Goal: Task Accomplishment & Management: Manage account settings

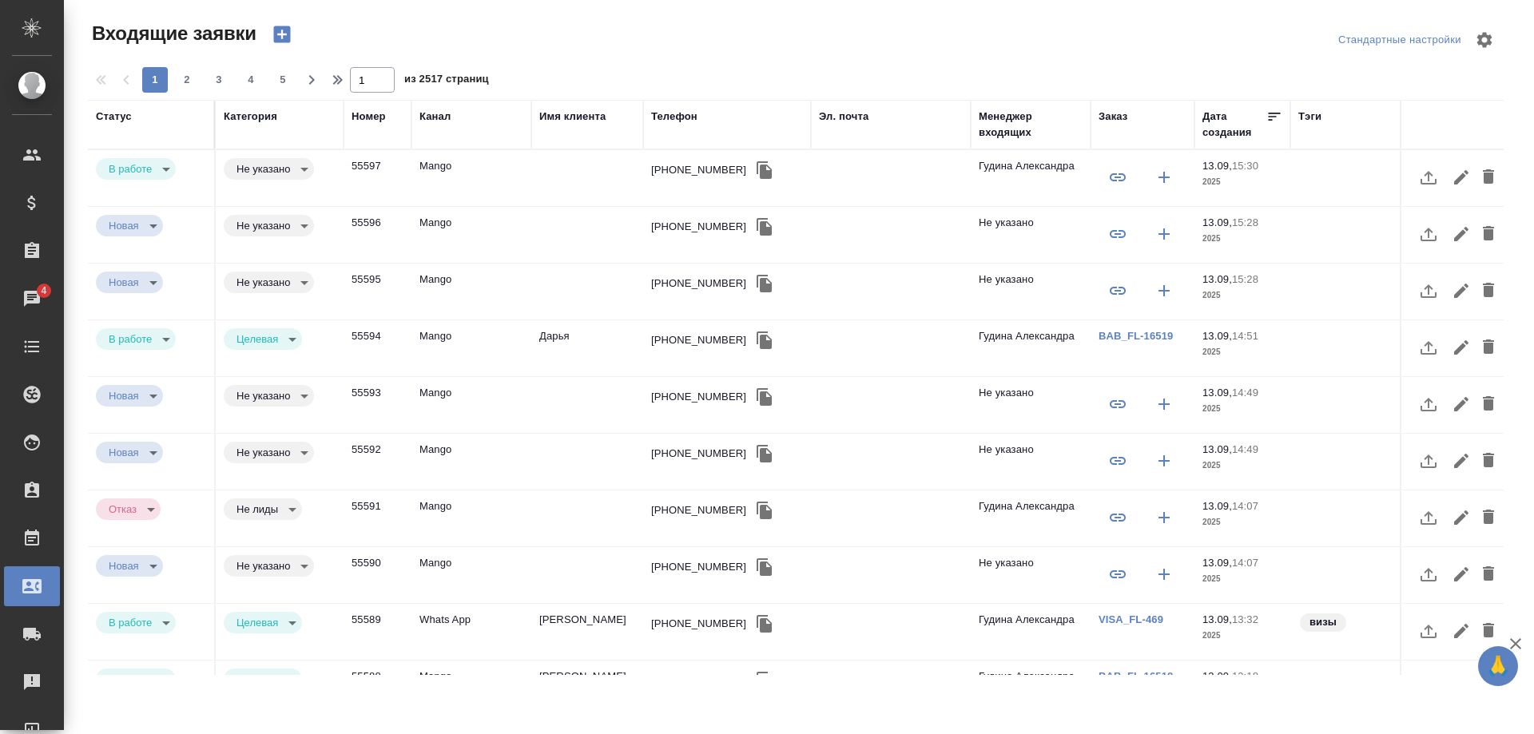
select select "RU"
click at [684, 176] on div "+79645605000" at bounding box center [698, 170] width 95 height 16
click at [683, 176] on div "+79645605000" at bounding box center [698, 170] width 95 height 16
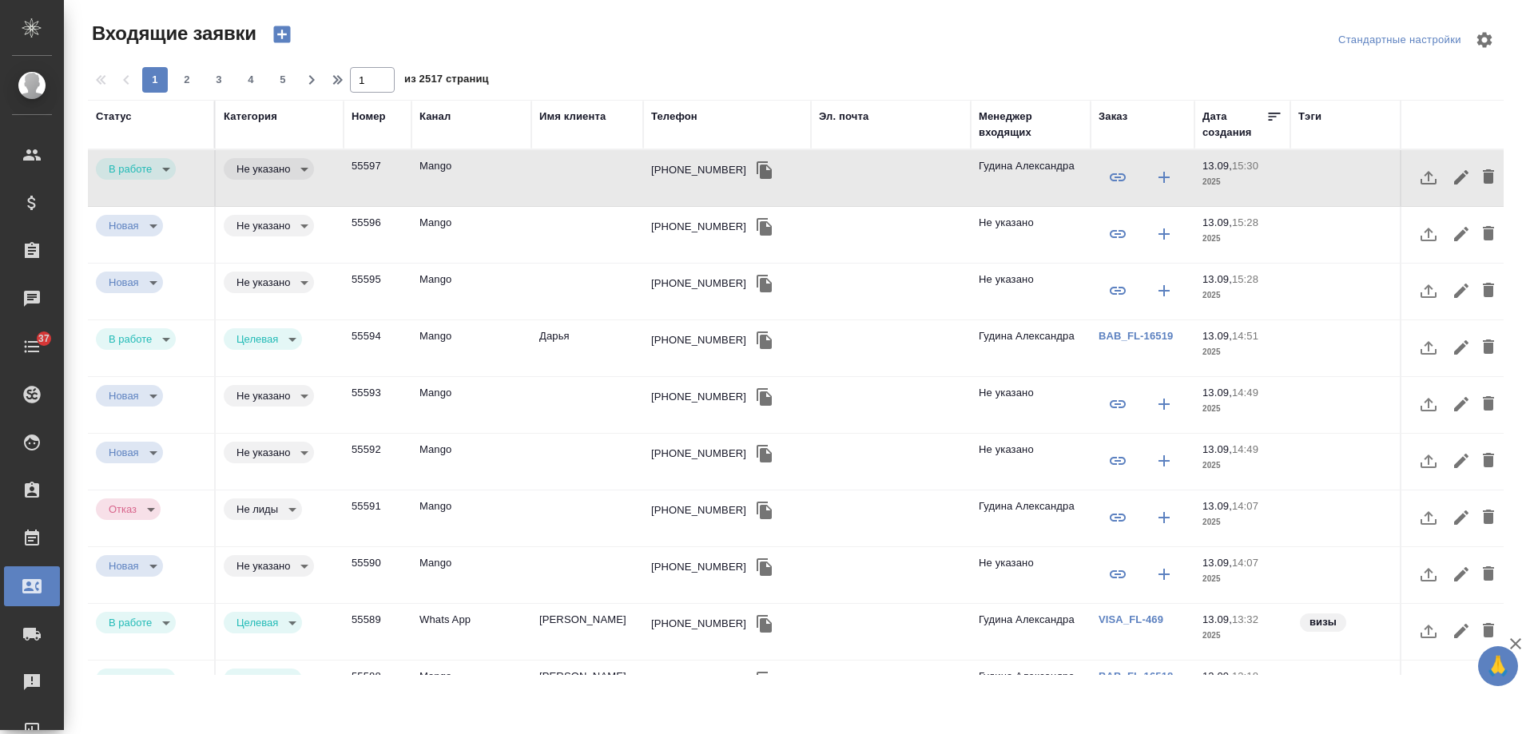
click at [757, 169] on icon "button" at bounding box center [764, 170] width 15 height 18
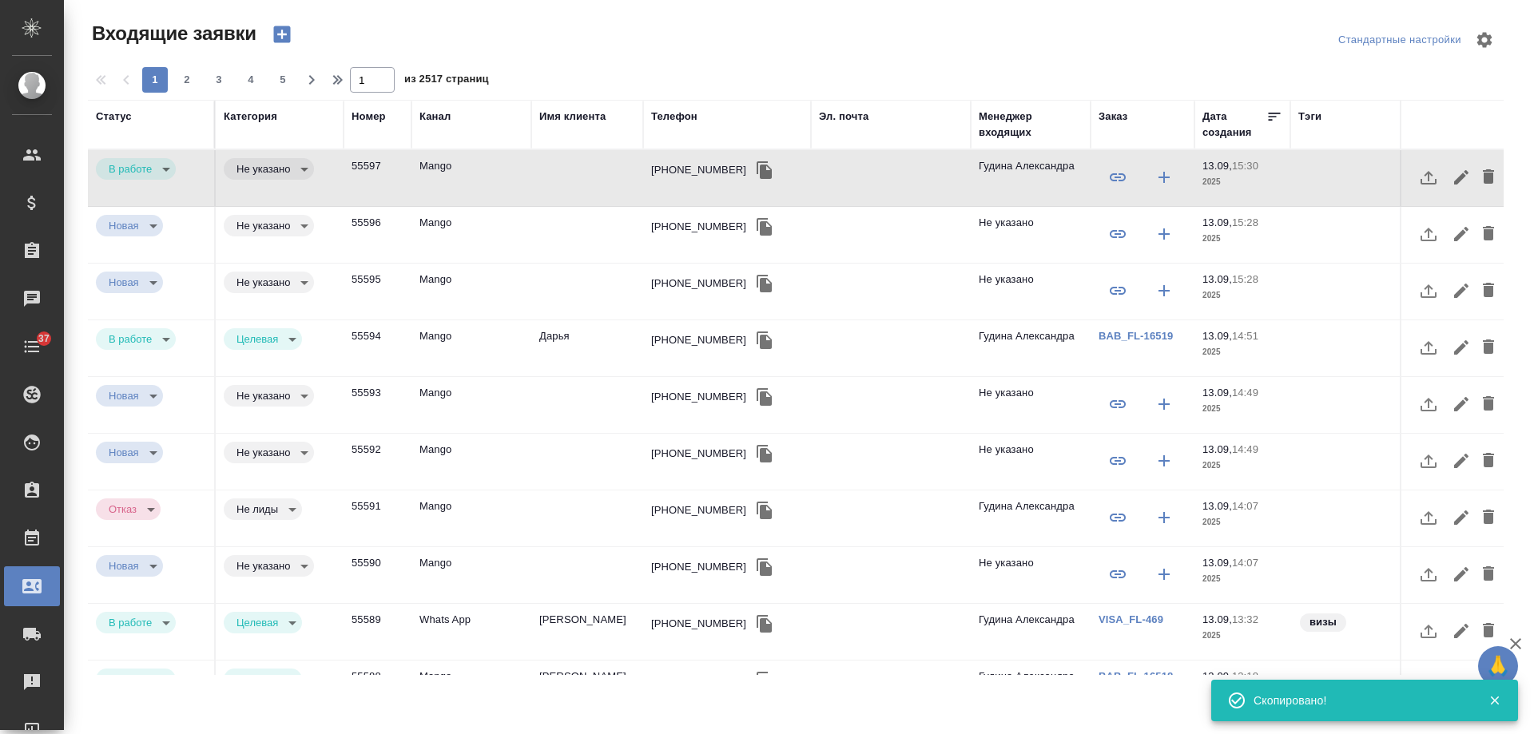
click at [441, 163] on td "Mango" at bounding box center [472, 178] width 120 height 56
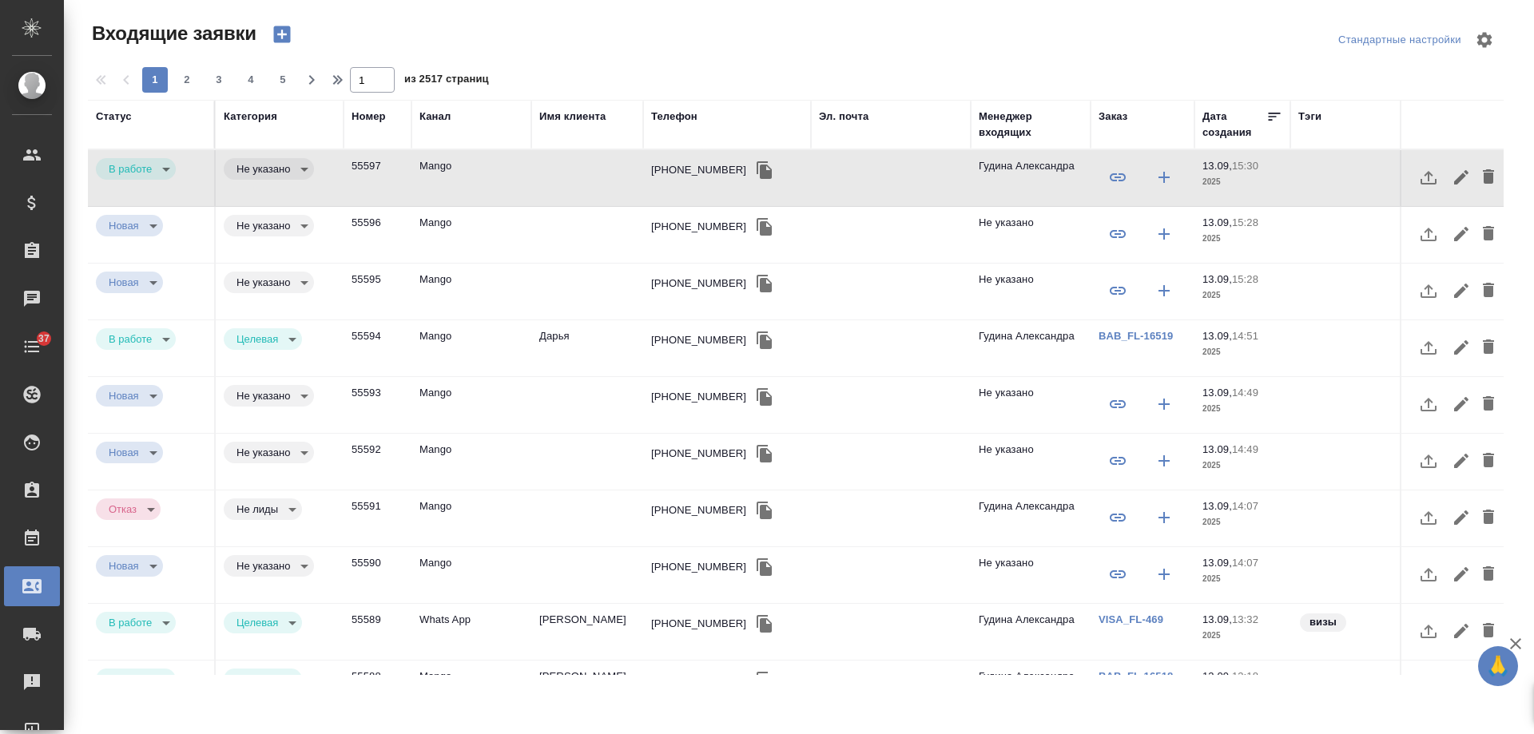
click at [441, 163] on td "Mango" at bounding box center [472, 178] width 120 height 56
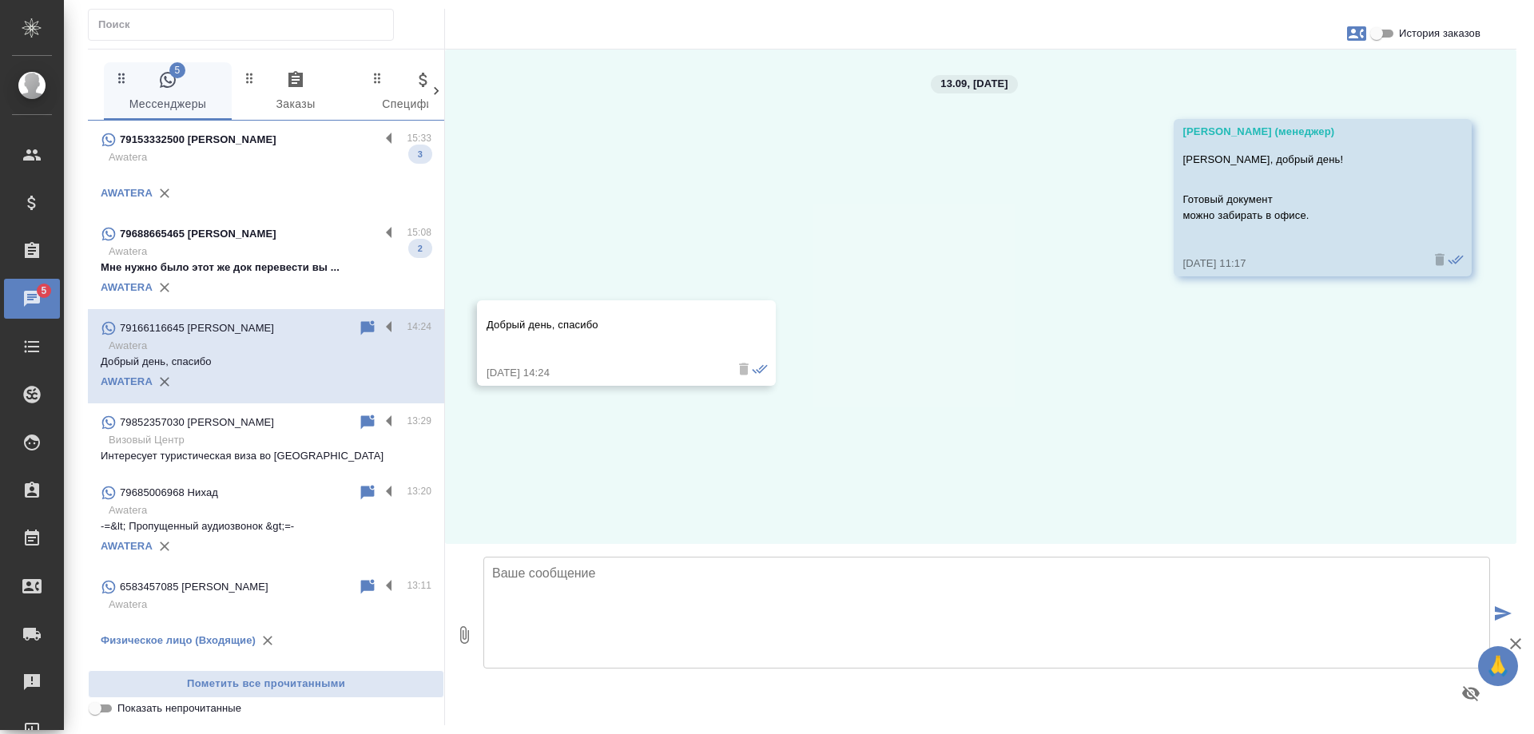
click at [269, 252] on p "Awatera" at bounding box center [270, 252] width 323 height 16
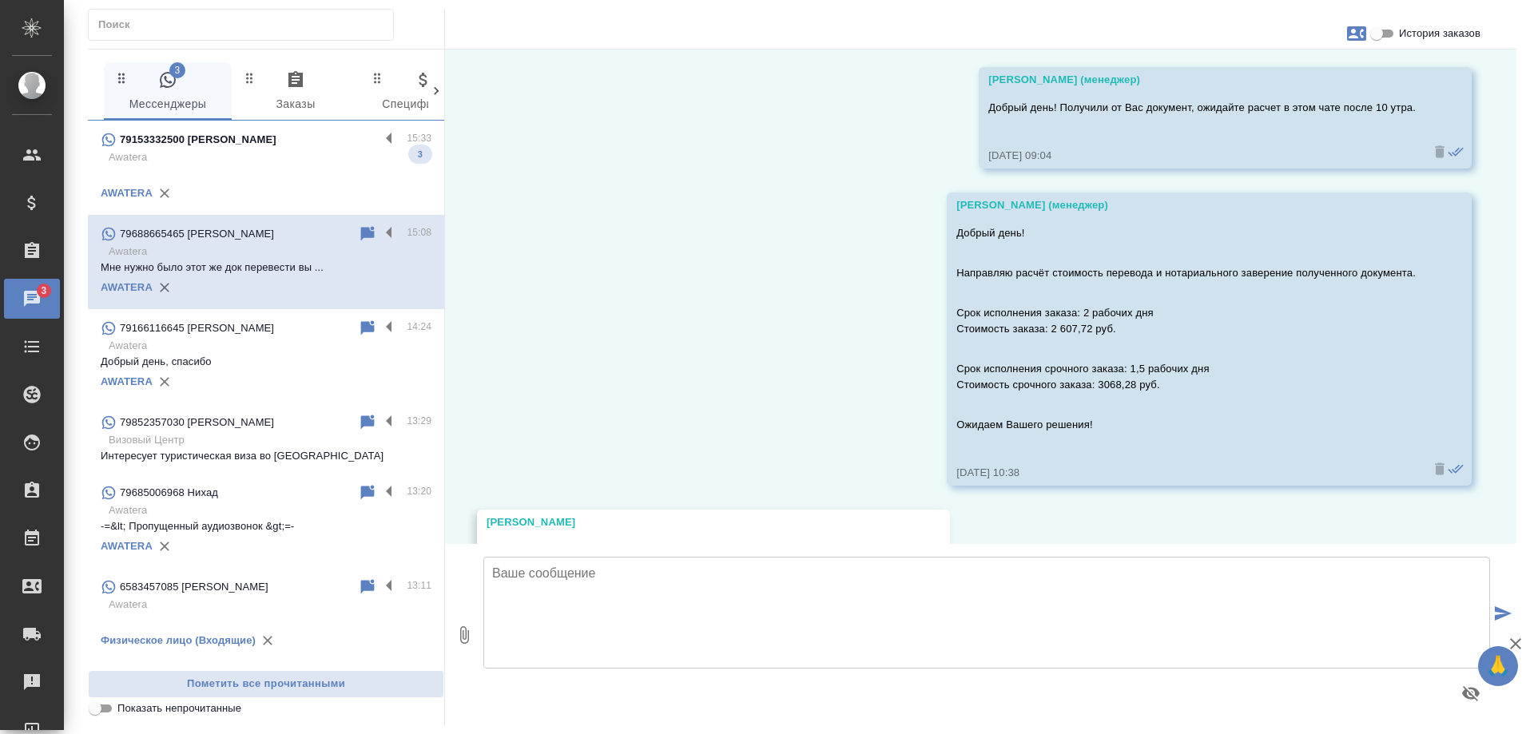
scroll to position [730, 0]
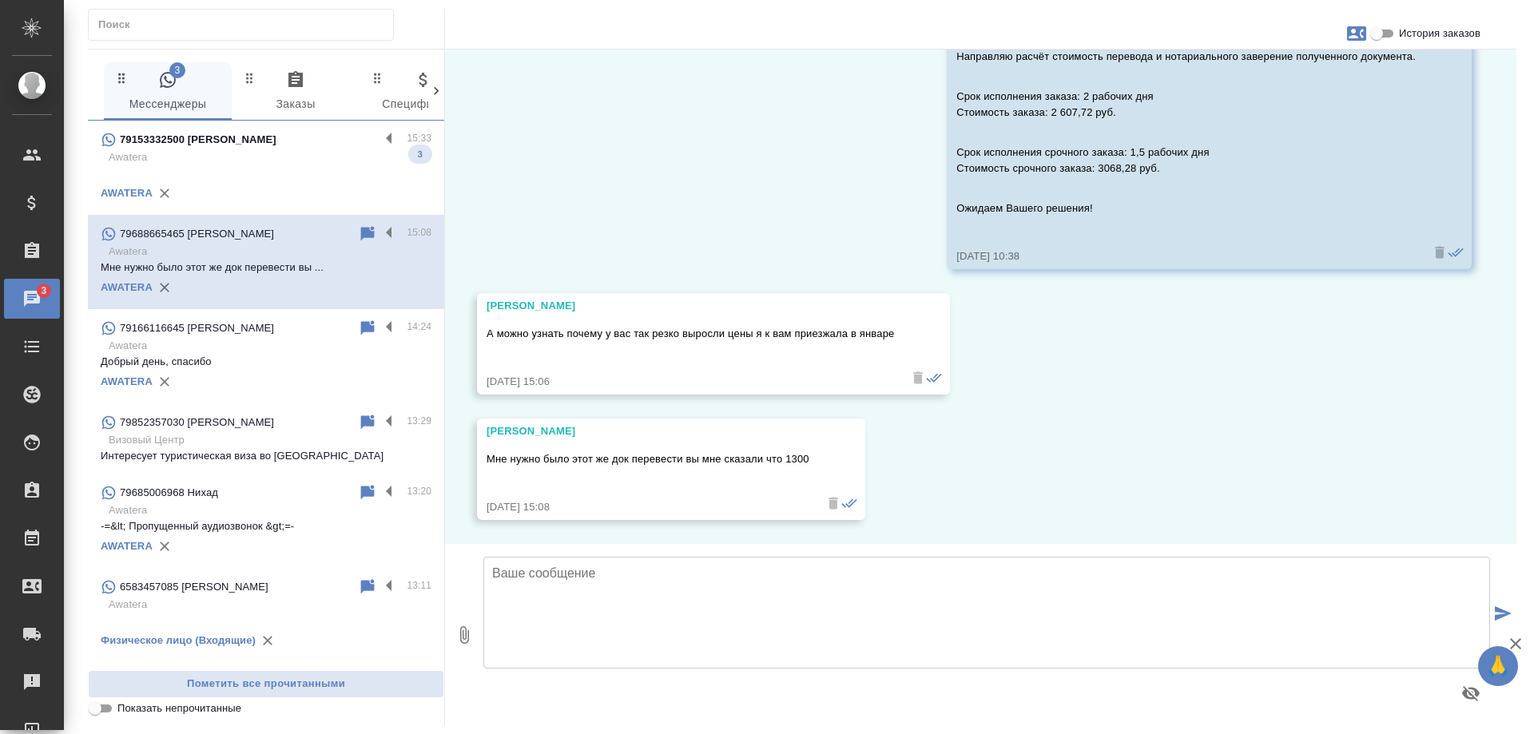
click at [271, 166] on p at bounding box center [266, 173] width 331 height 16
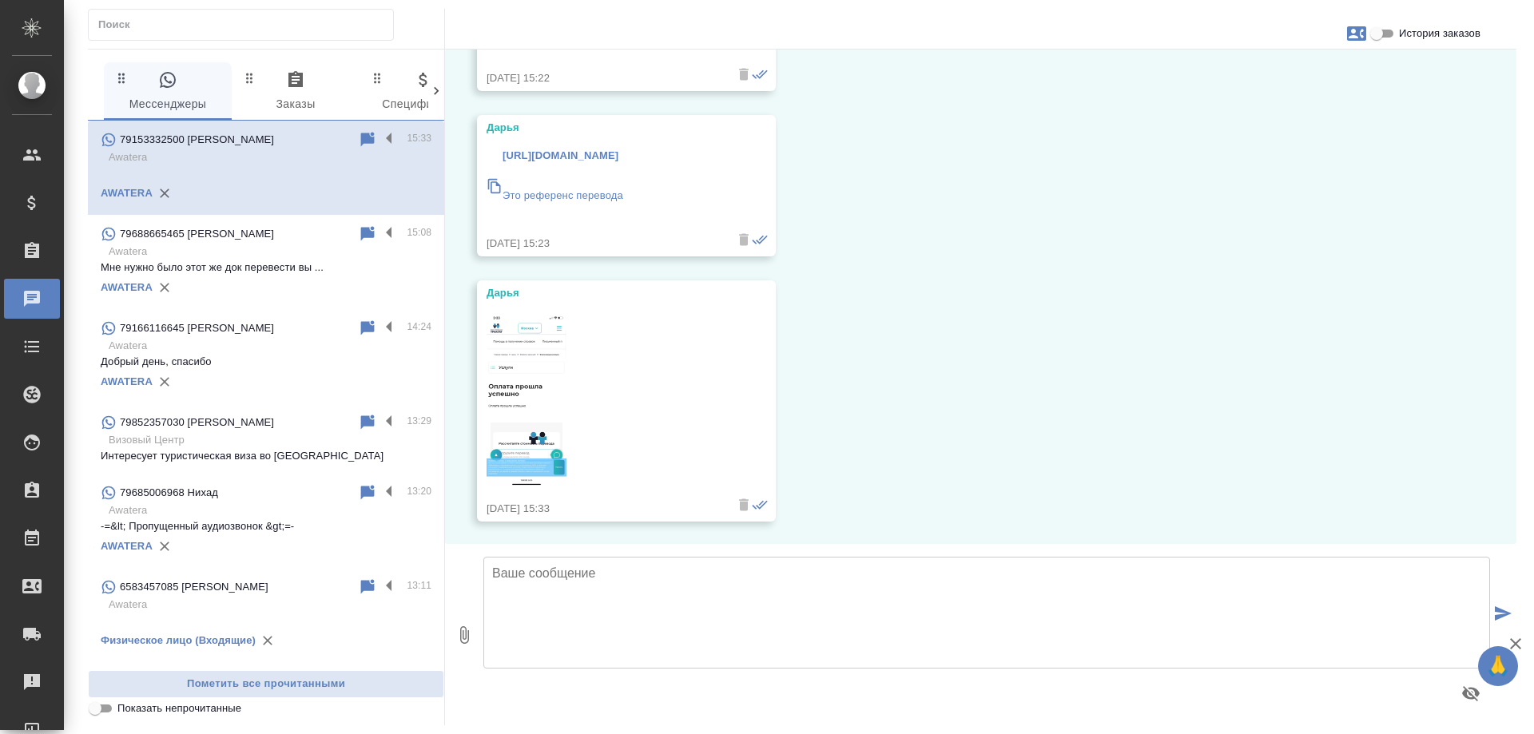
scroll to position [865, 0]
click at [221, 34] on input "text" at bounding box center [245, 25] width 295 height 22
paste input "+79645605000"
click at [107, 25] on input "[PHONE_NUMBER]" at bounding box center [245, 25] width 295 height 22
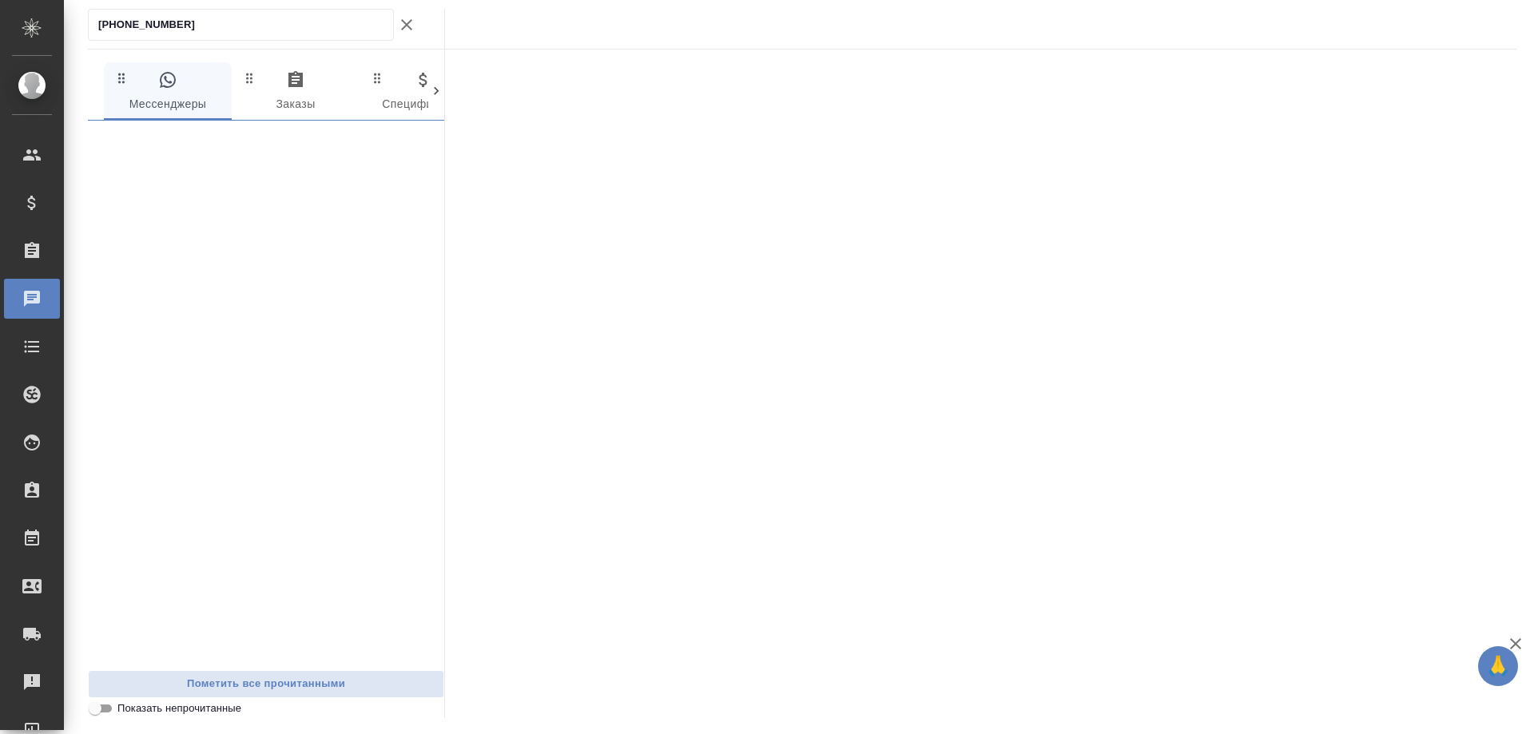
type input "79645605000"
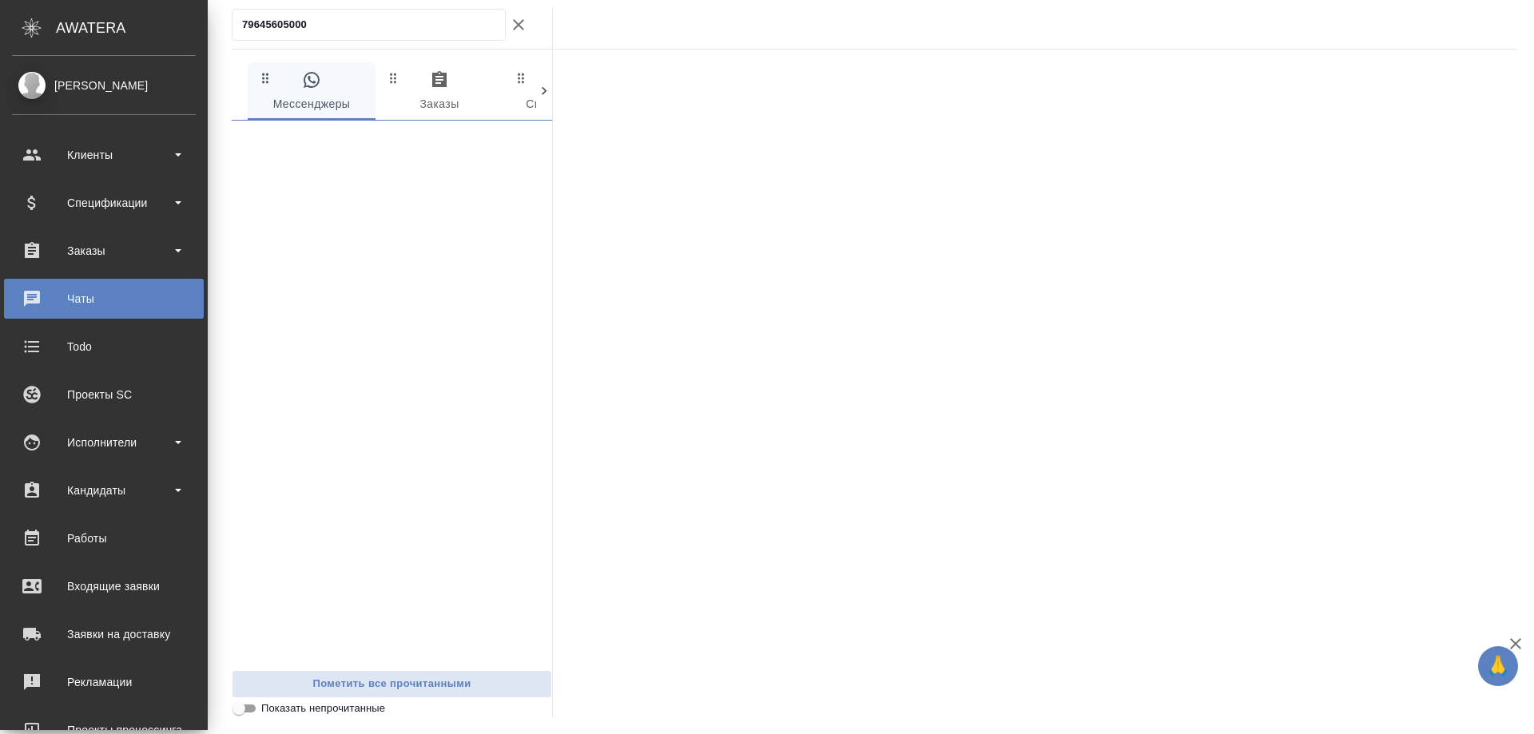
drag, startPoint x: 201, startPoint y: 15, endPoint x: 0, endPoint y: 34, distance: 202.3
click at [0, 34] on div ".cls-1 fill:#fff; AWATERA Gudina Alexandra Клиенты Спецификации Заказы 0 Чаты T…" at bounding box center [767, 367] width 1534 height 734
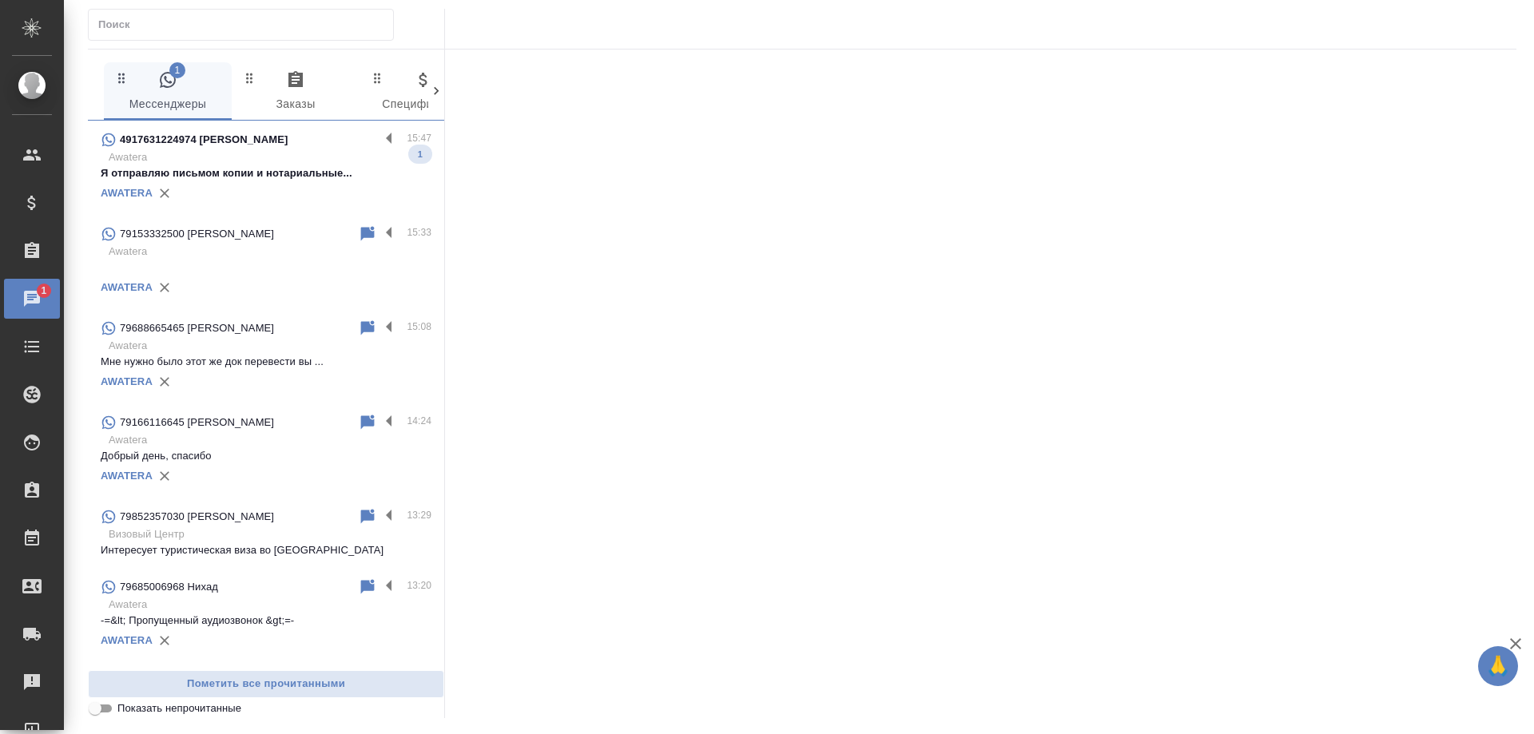
click at [225, 157] on p "Awatera" at bounding box center [270, 157] width 323 height 16
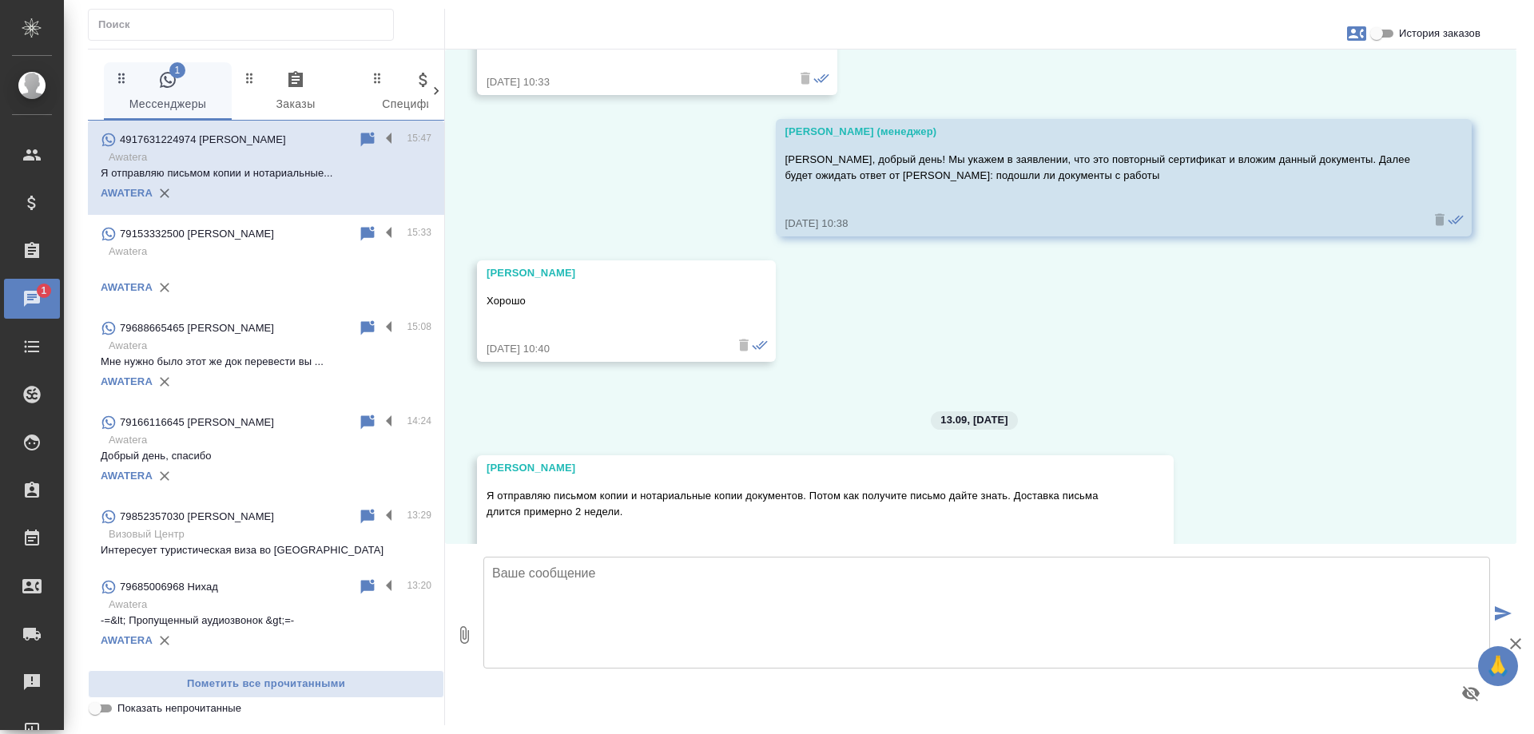
scroll to position [2534, 0]
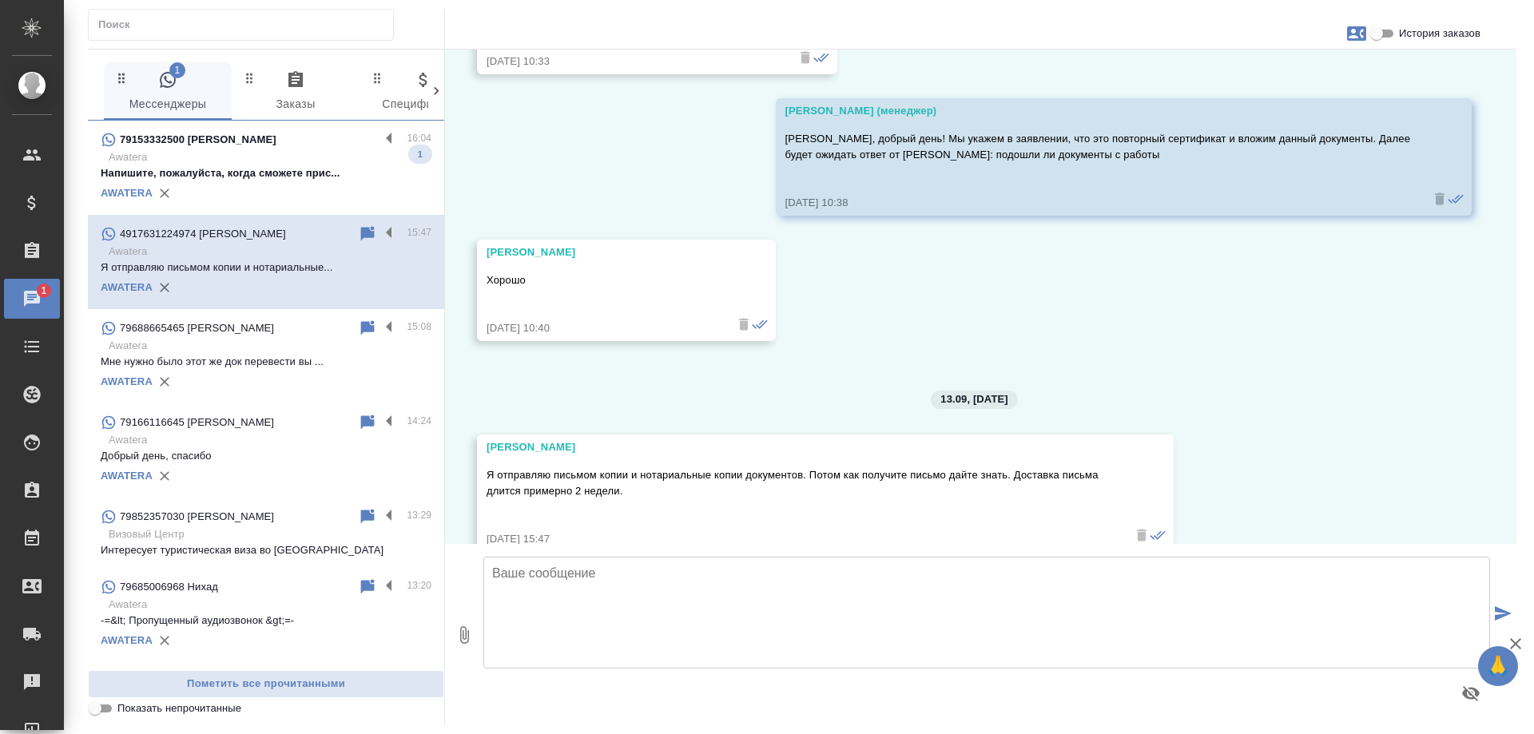
click at [199, 181] on div "AWATERA" at bounding box center [266, 193] width 331 height 24
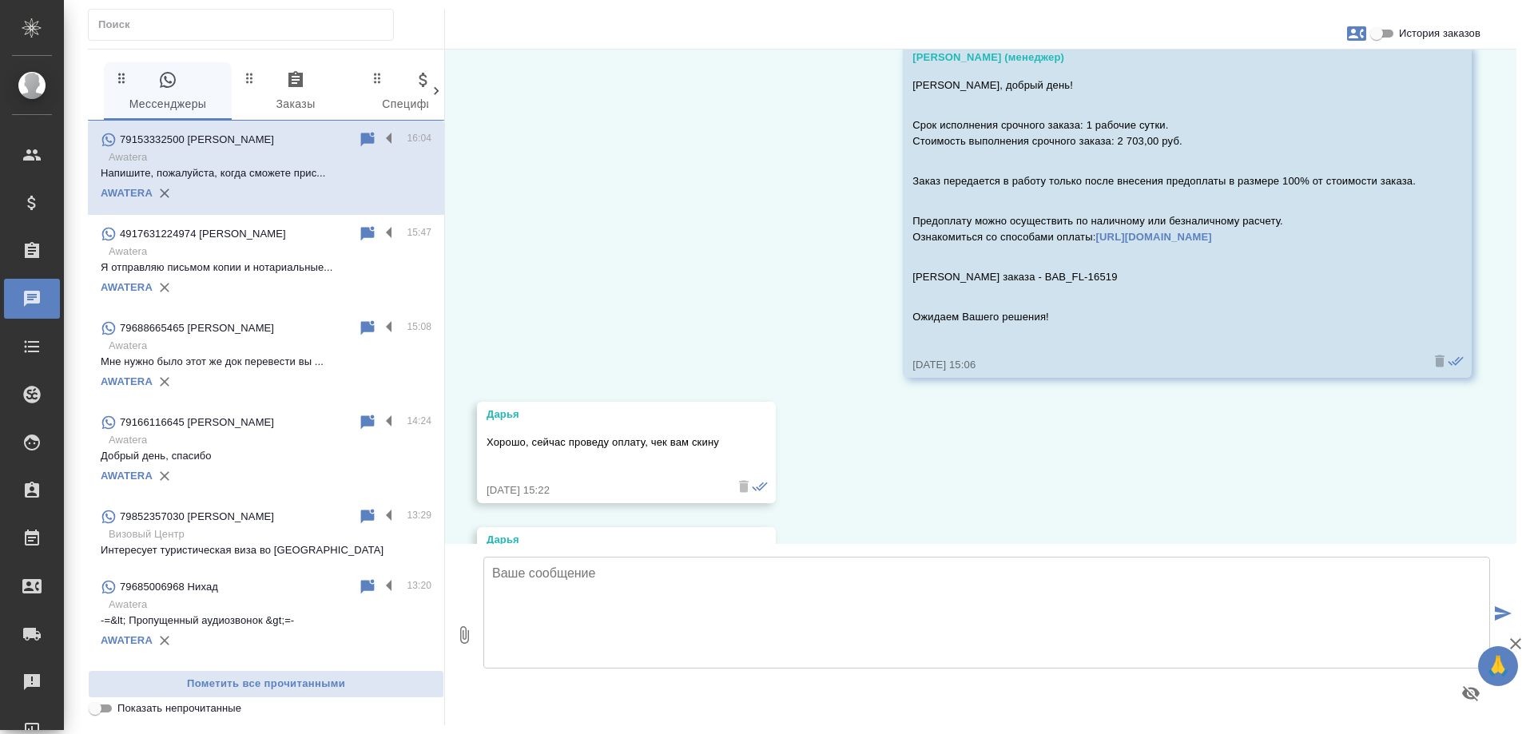
scroll to position [351, 0]
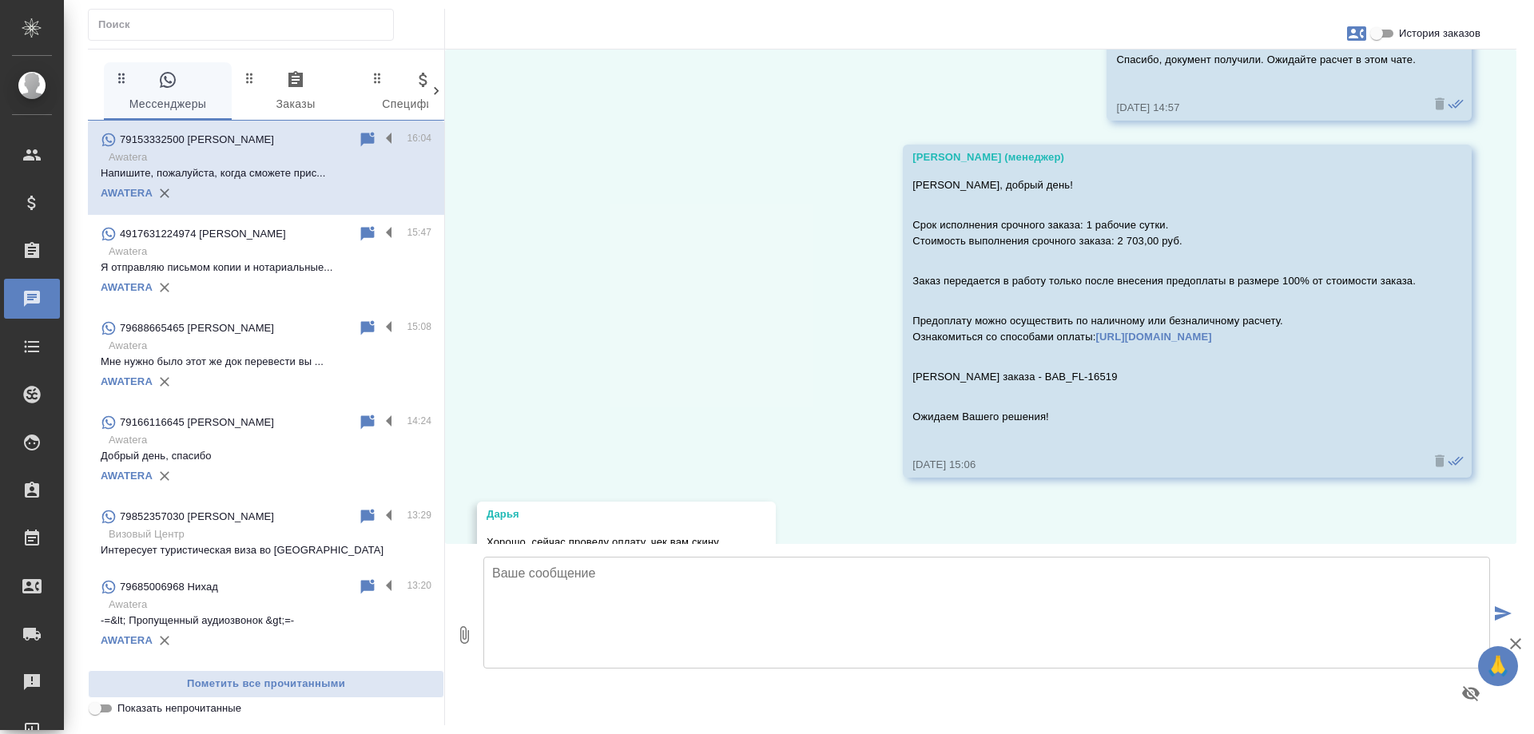
click at [1374, 37] on input "История заказов" at bounding box center [1377, 33] width 58 height 19
checkbox input "true"
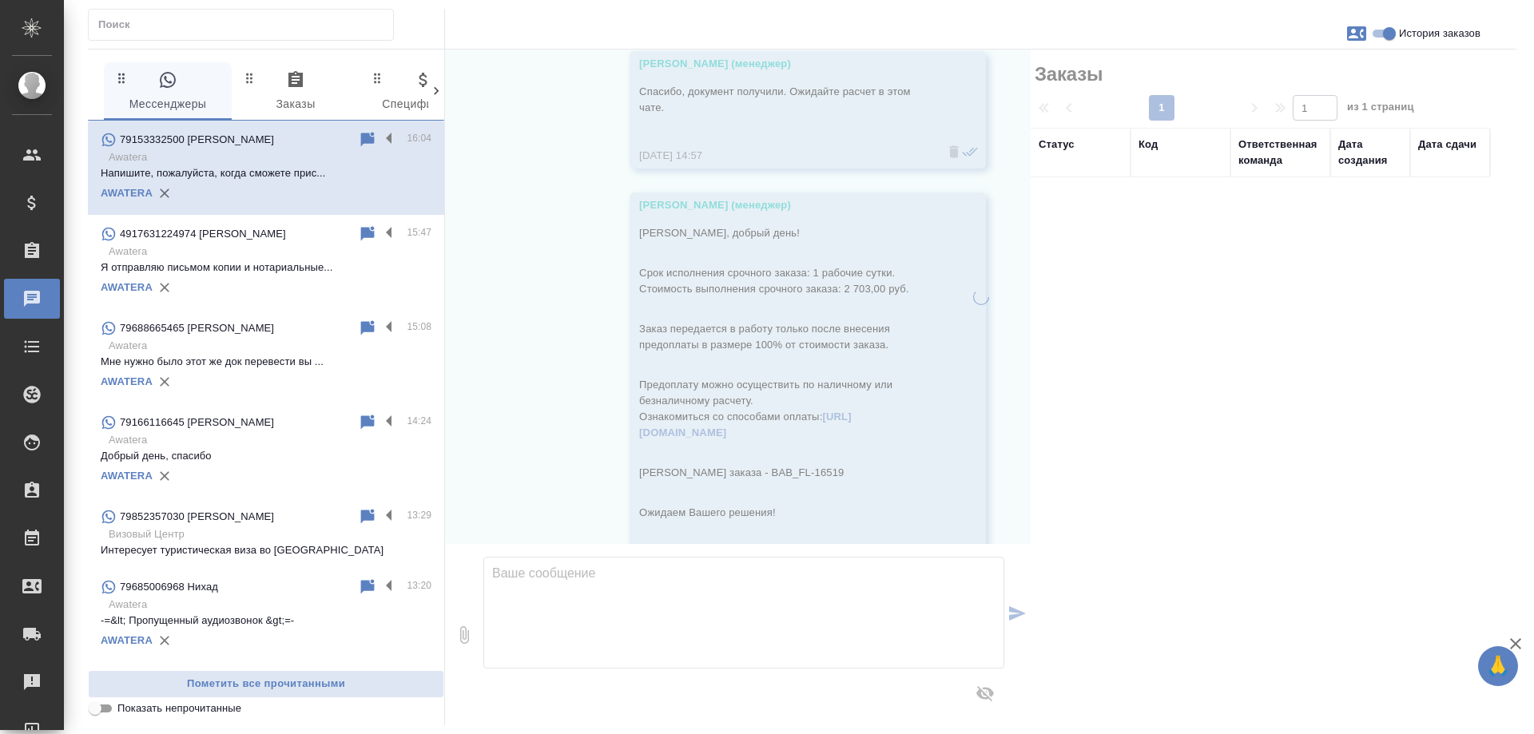
scroll to position [367, 0]
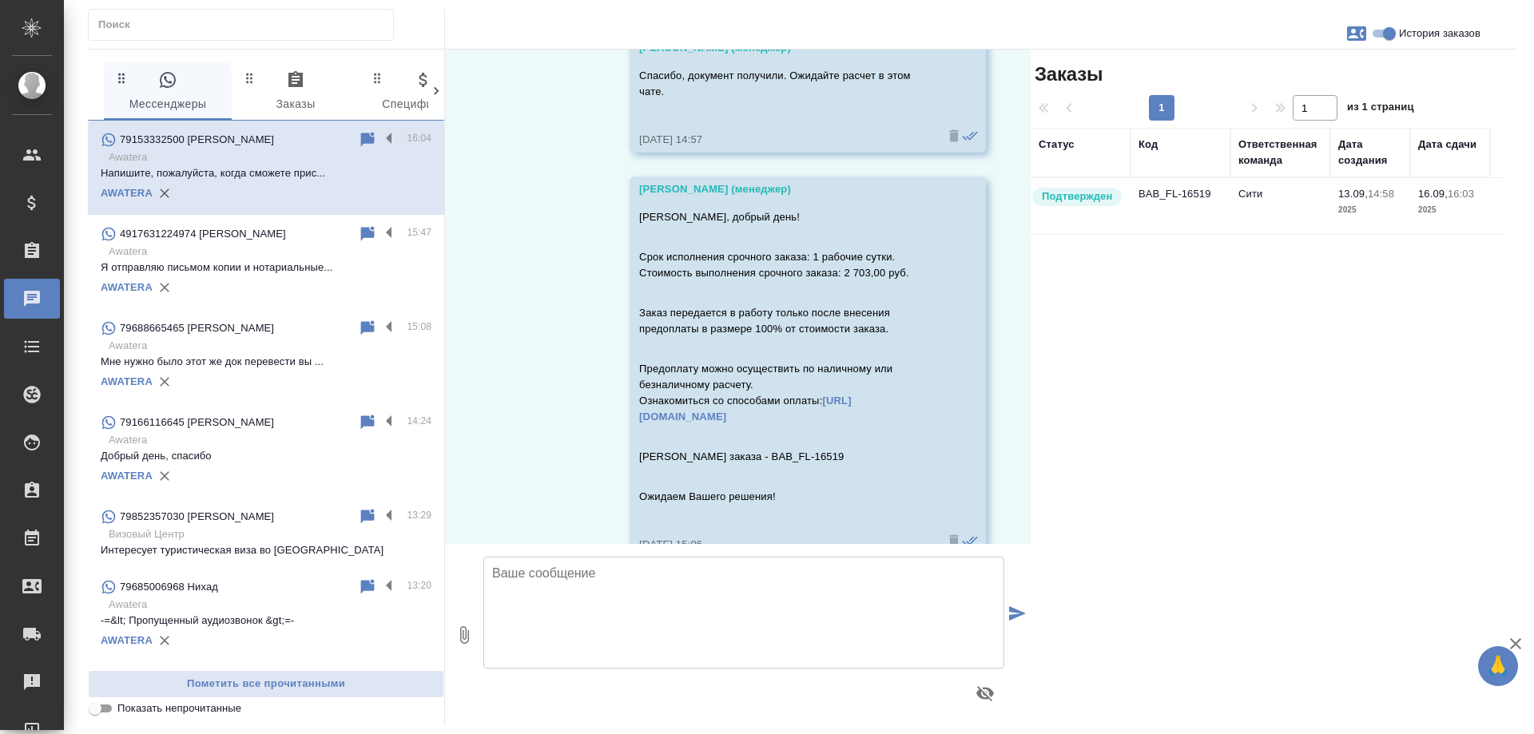
click at [1197, 198] on td "BAB_FL-16519" at bounding box center [1181, 206] width 100 height 56
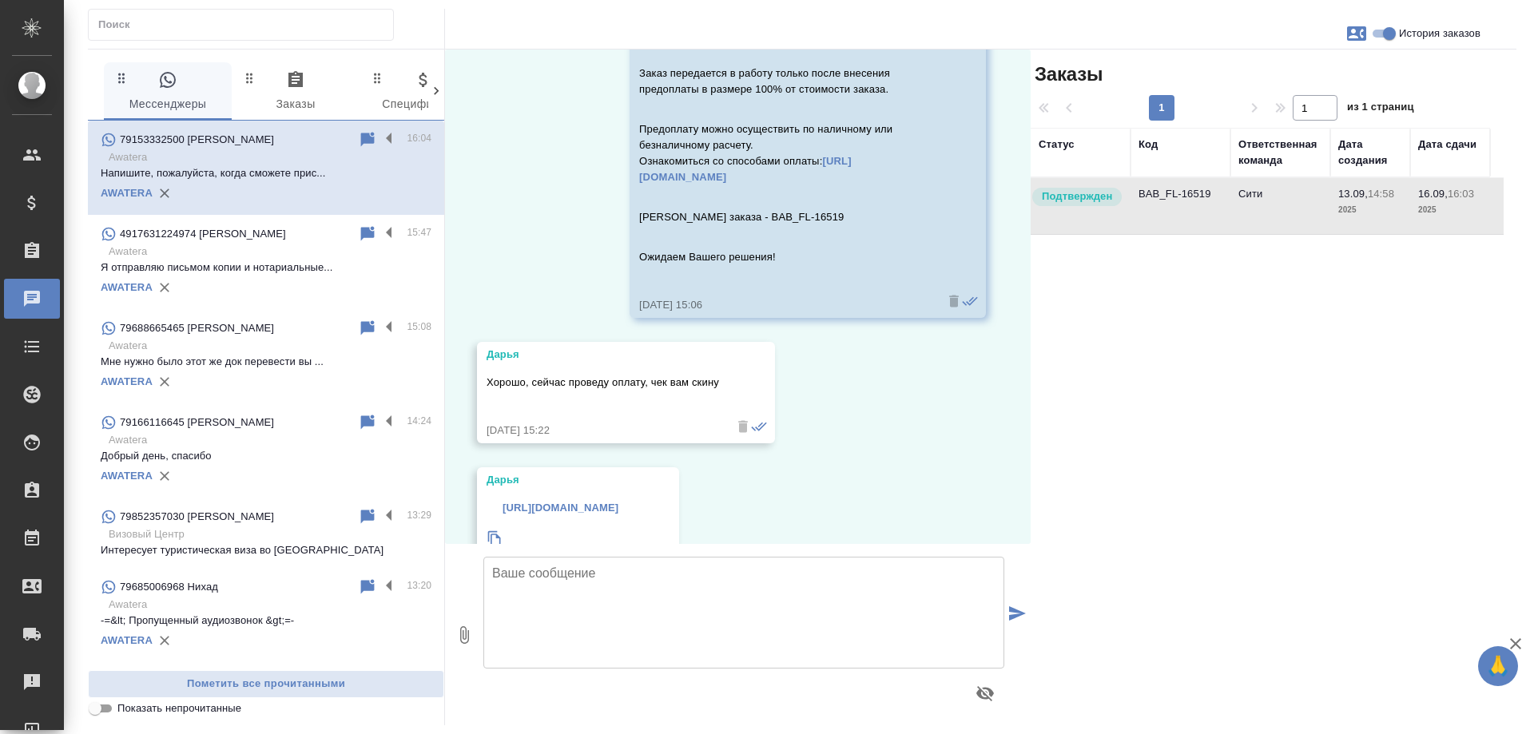
scroll to position [1086, 0]
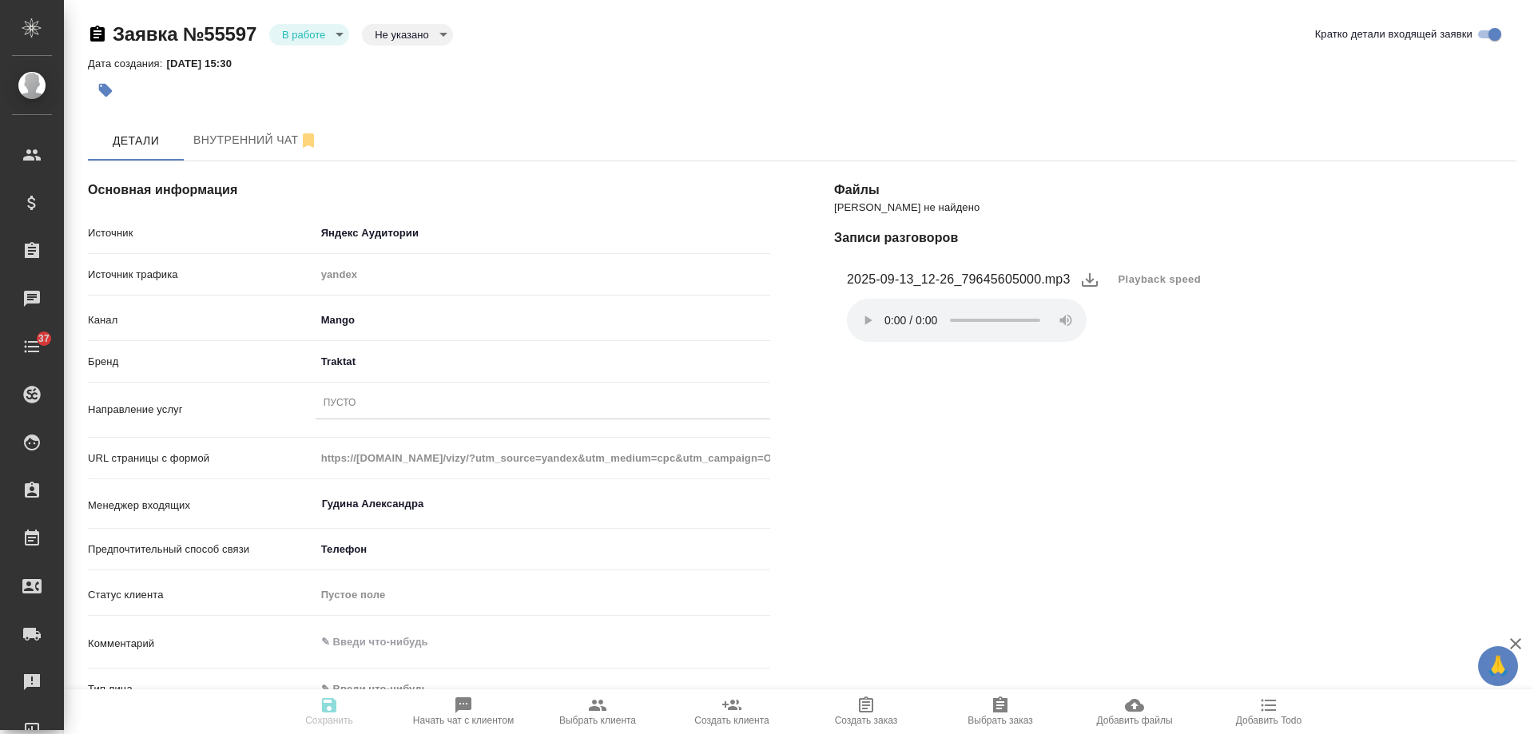
select select "RU"
click at [347, 404] on div "Пусто" at bounding box center [340, 404] width 33 height 14
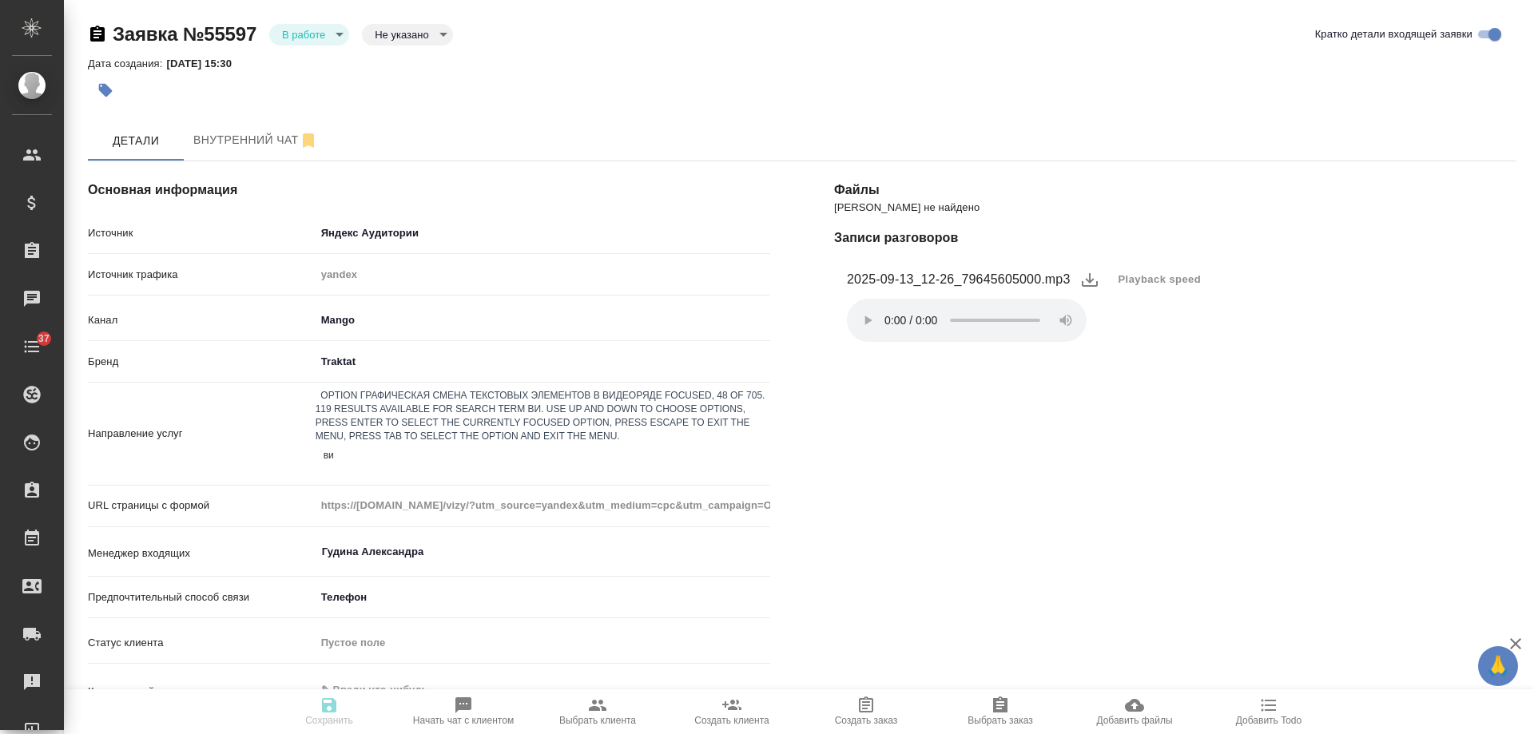
type input "виз"
click at [373, 734] on div "Оформление визы" at bounding box center [767, 743] width 1534 height 19
click at [362, 316] on body "🙏 .cls-1 fill:#fff; AWATERA Gudina Alexandra Клиенты Спецификации Заказы 0 Чаты…" at bounding box center [767, 367] width 1534 height 734
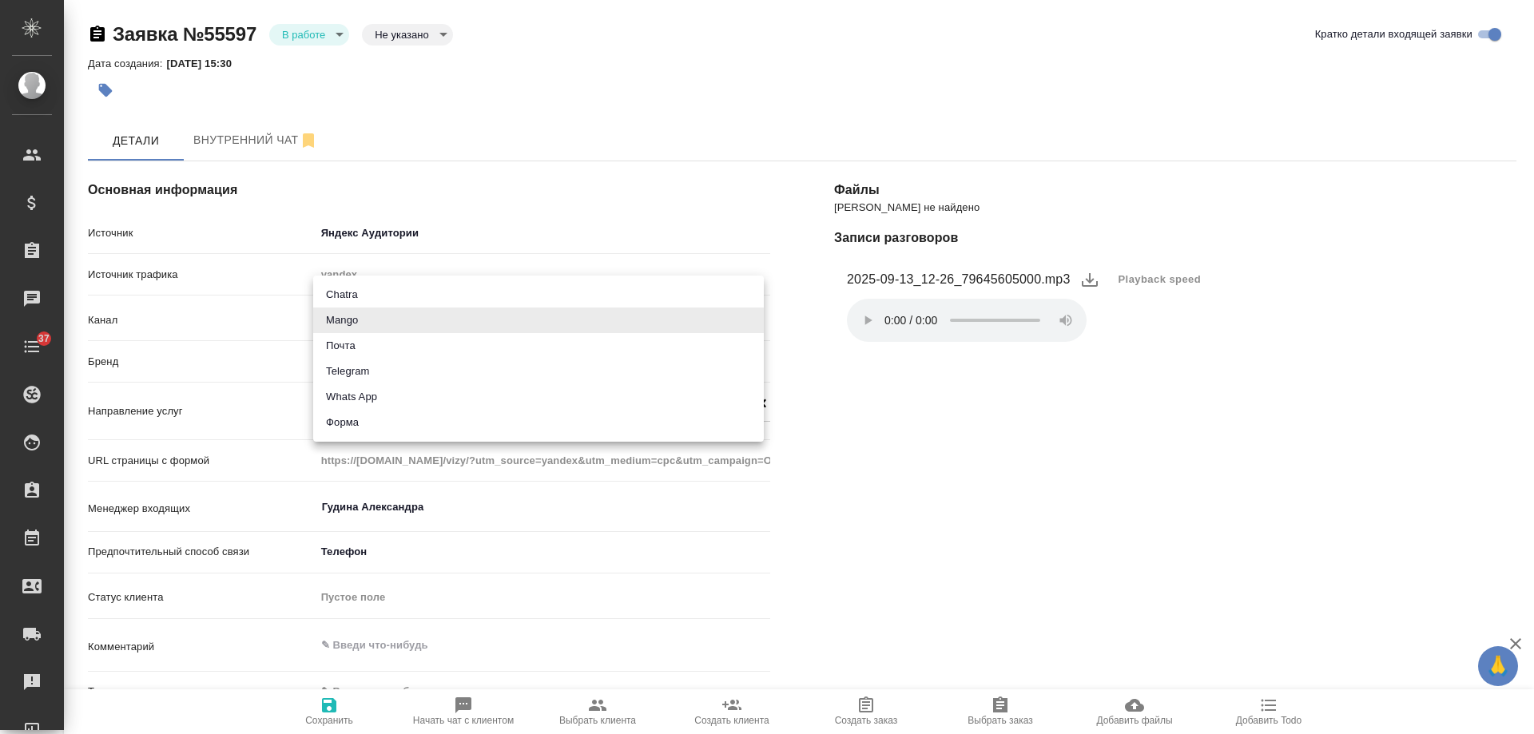
click at [973, 505] on div at bounding box center [767, 367] width 1534 height 734
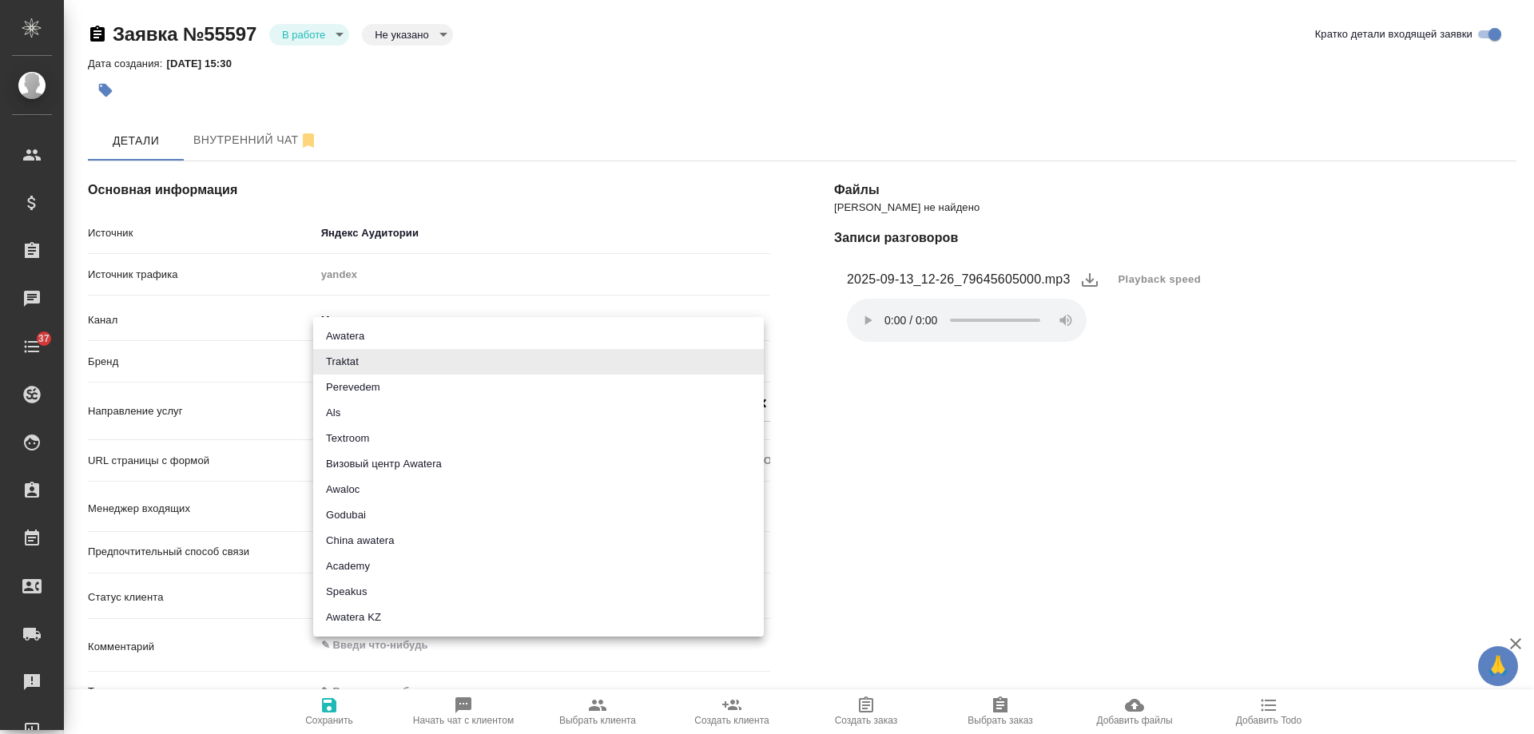
click at [360, 364] on body "🙏 .cls-1 fill:#fff; AWATERA Gudina Alexandra Клиенты Спецификации Заказы 0 Чаты…" at bounding box center [767, 367] width 1534 height 734
click at [436, 457] on li "Визовый центр Awatera" at bounding box center [538, 465] width 451 height 26
type input "visaCenterAwatera"
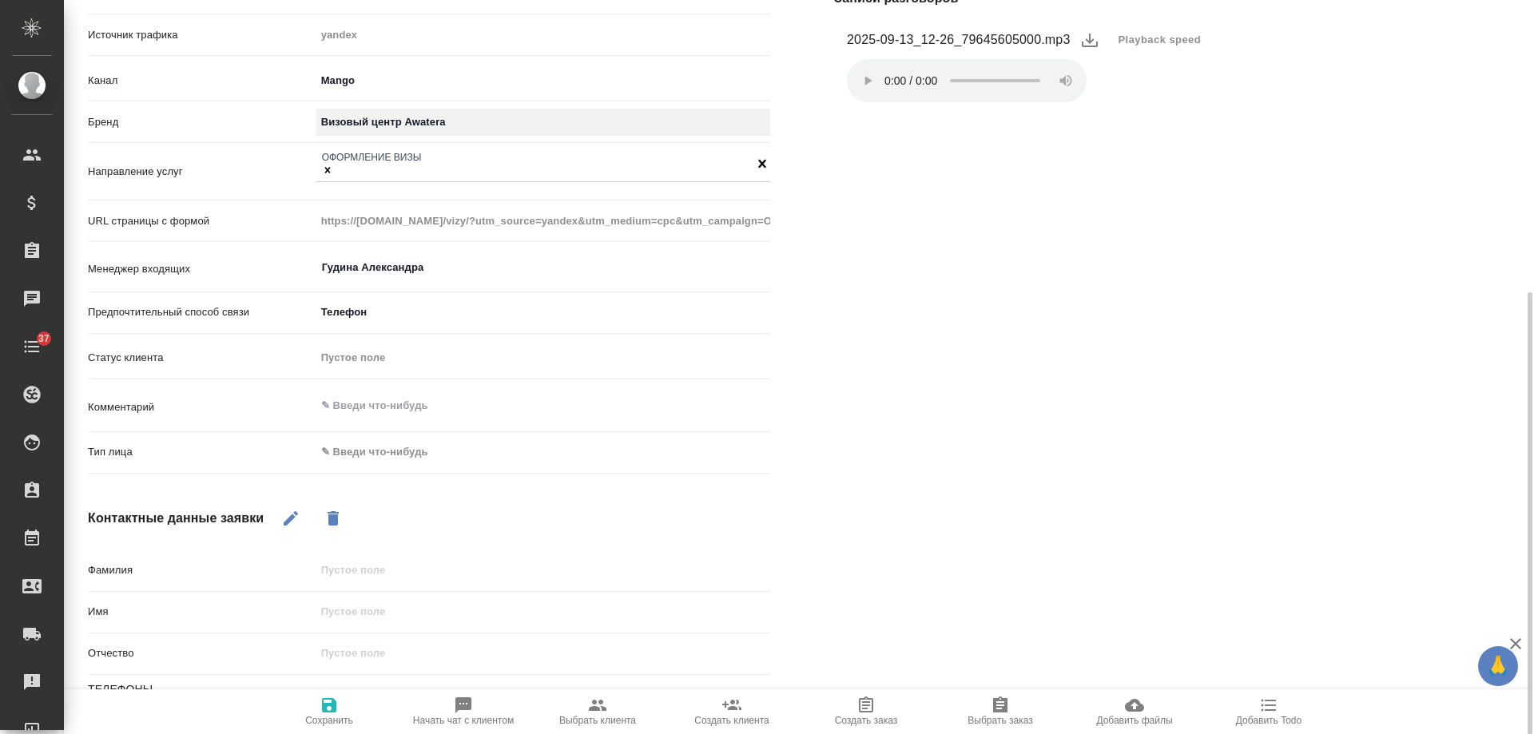
scroll to position [320, 0]
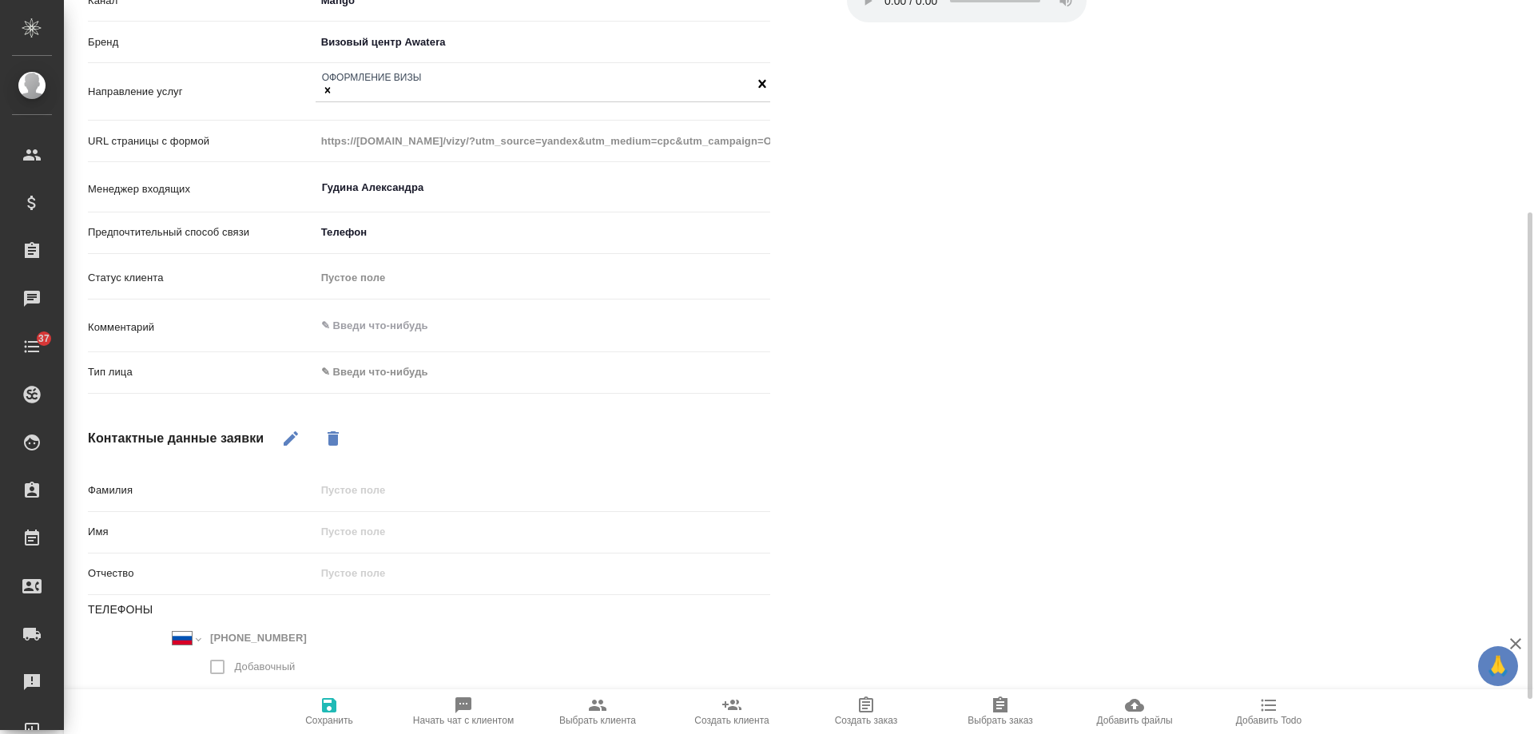
click at [380, 371] on body "🙏 .cls-1 fill:#fff; AWATERA Gudina Alexandra Клиенты Спецификации Заказы 0 Чаты…" at bounding box center [767, 367] width 1534 height 734
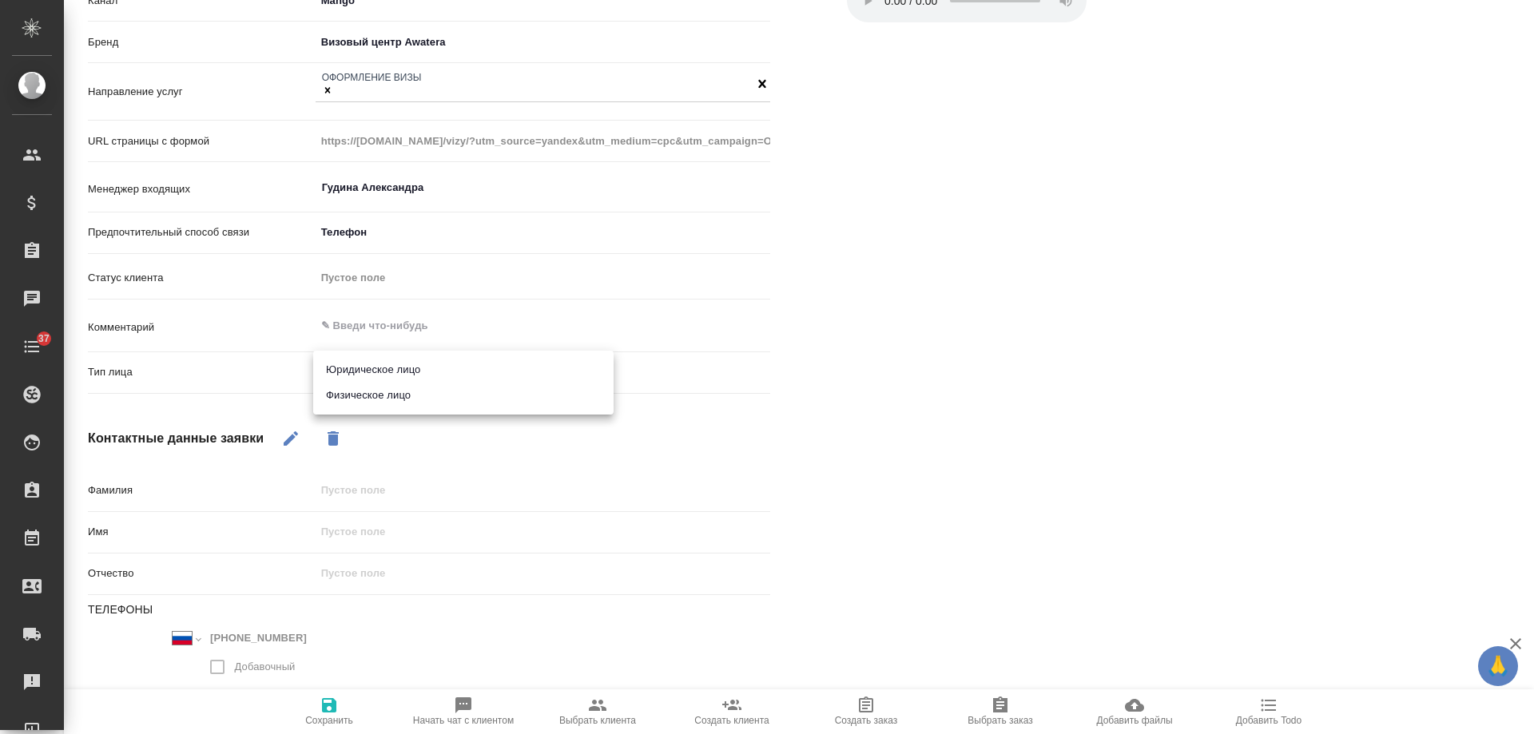
click at [376, 403] on li "Физическое лицо" at bounding box center [463, 396] width 301 height 26
type input "private"
click at [293, 429] on icon "button" at bounding box center [290, 438] width 19 height 19
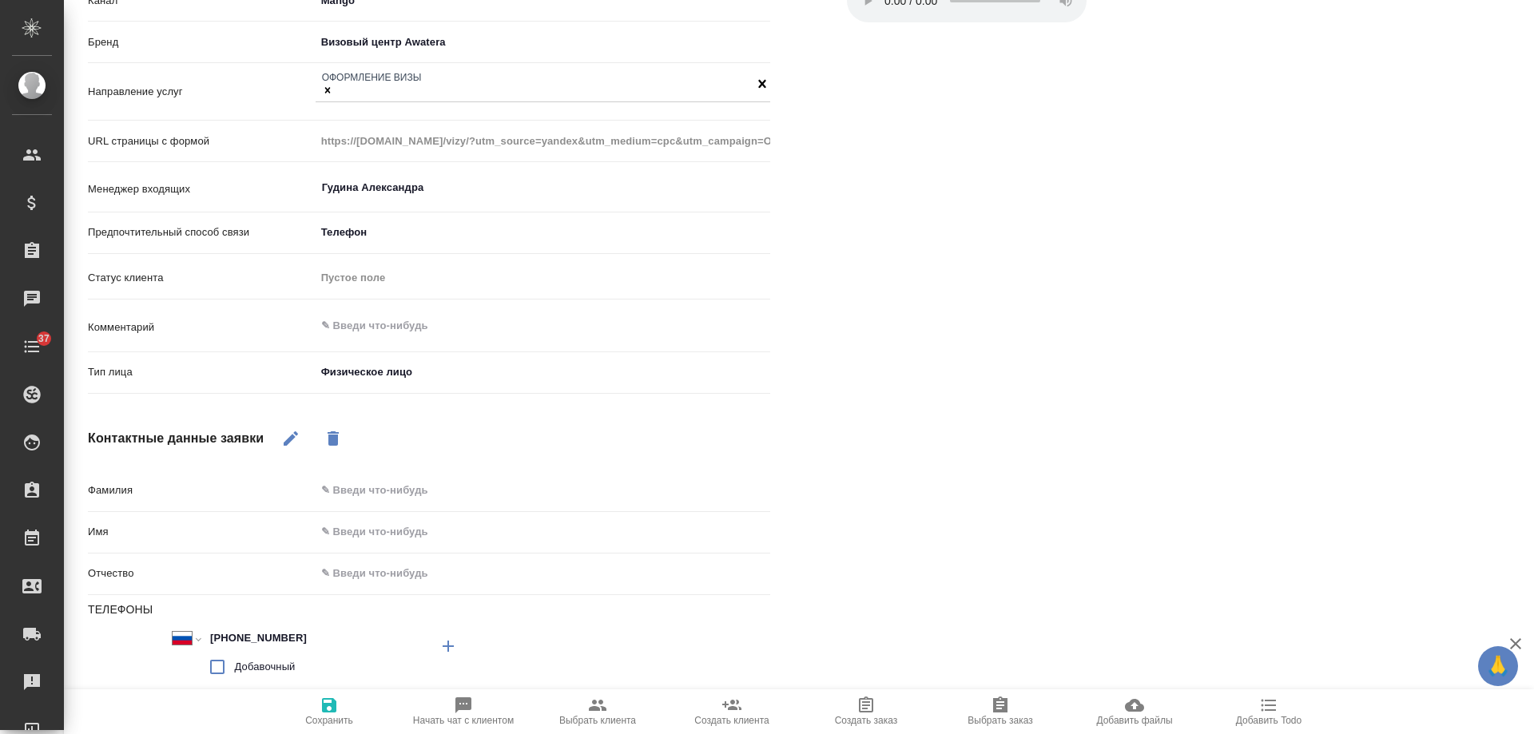
click at [378, 510] on div "Фамилия" at bounding box center [429, 498] width 683 height 42
click at [377, 530] on input "text" at bounding box center [543, 532] width 455 height 23
type input "Марсель"
click at [328, 707] on icon "button" at bounding box center [329, 706] width 14 height 14
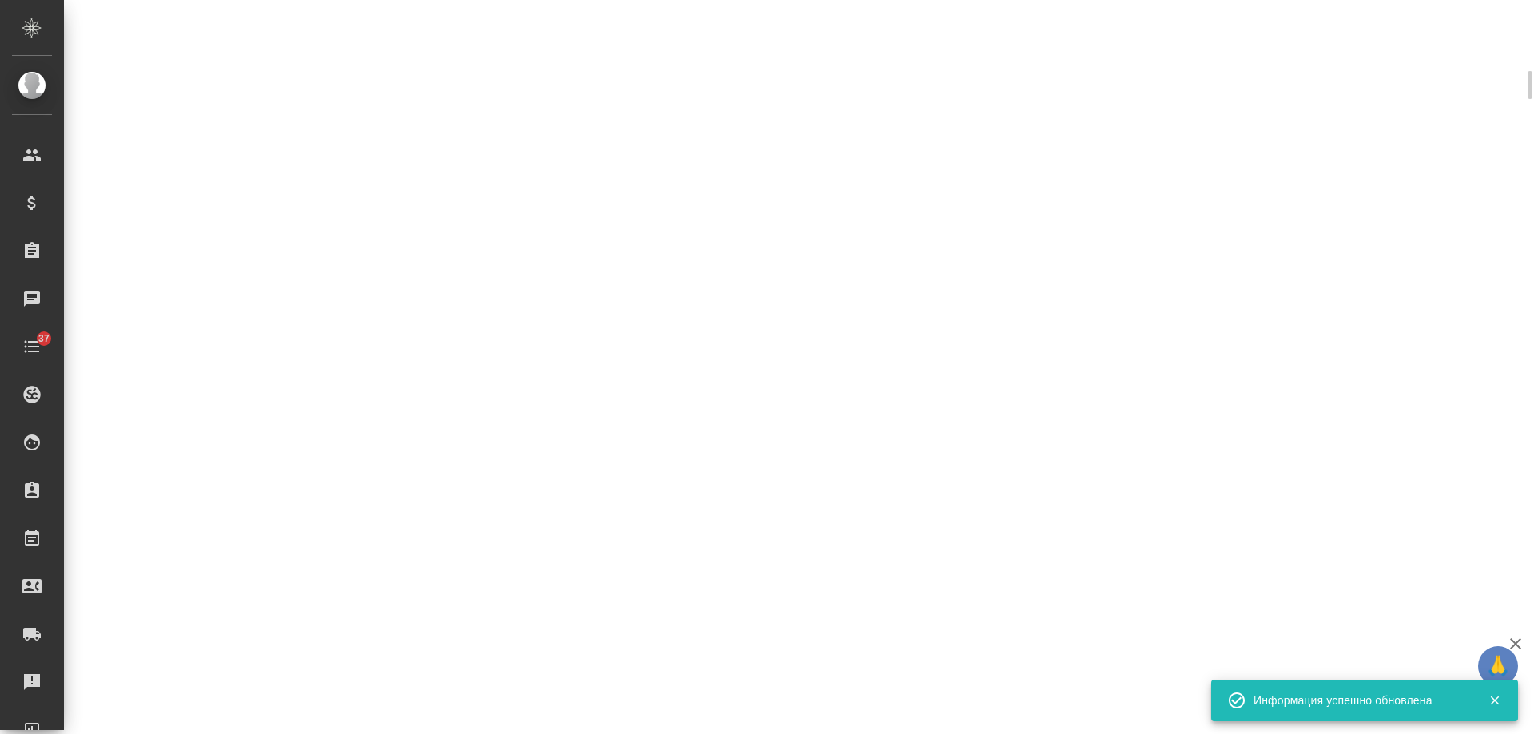
scroll to position [336, 0]
select select "RU"
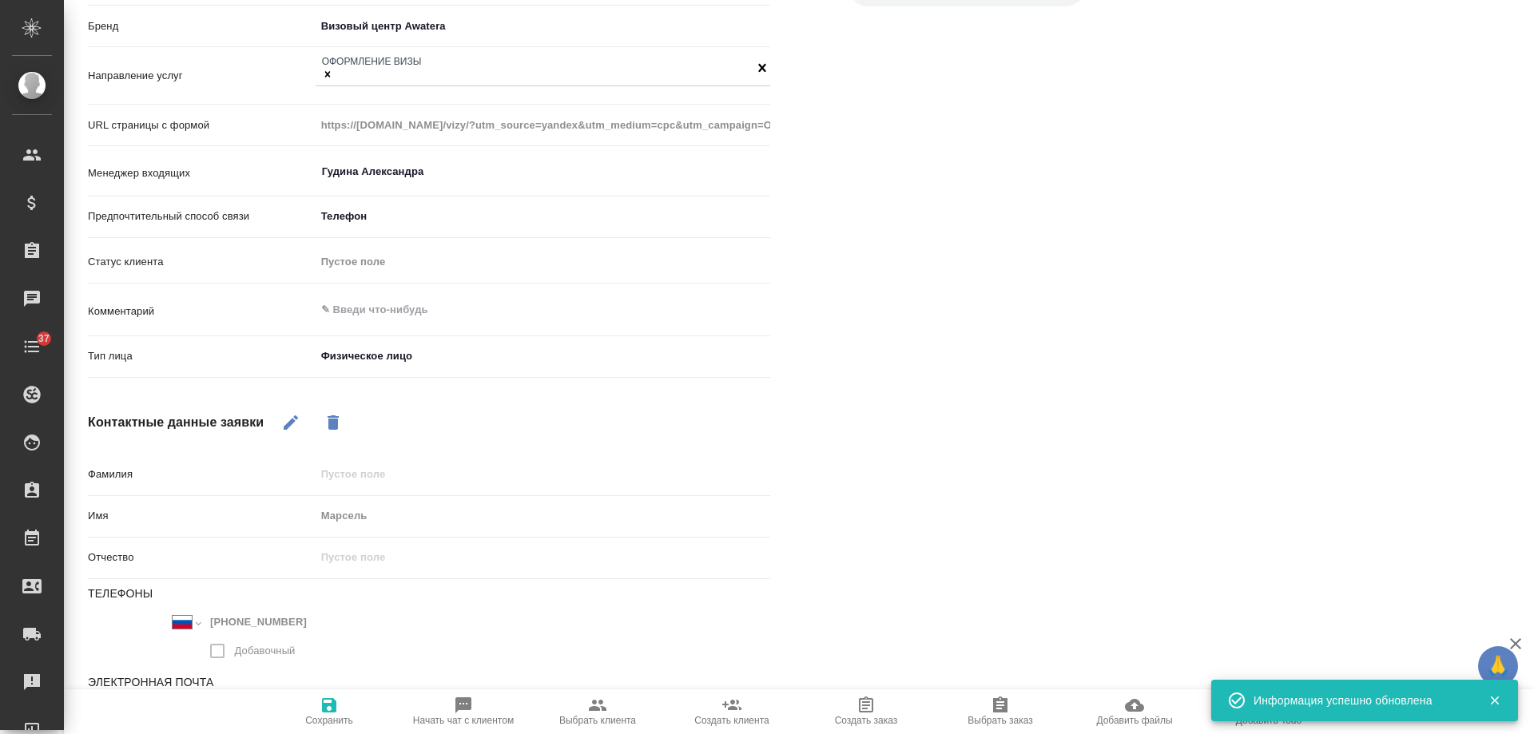
type textarea "x"
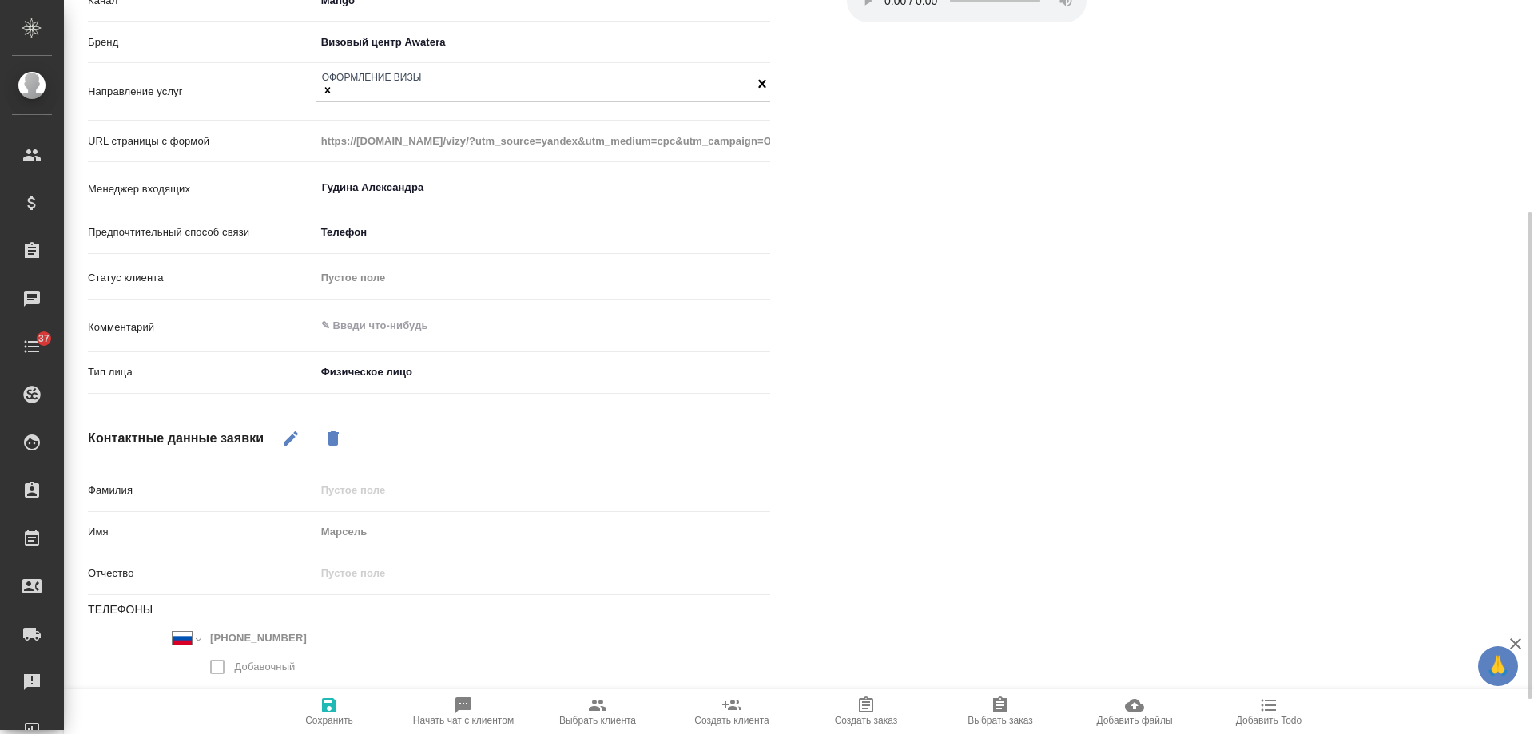
scroll to position [0, 0]
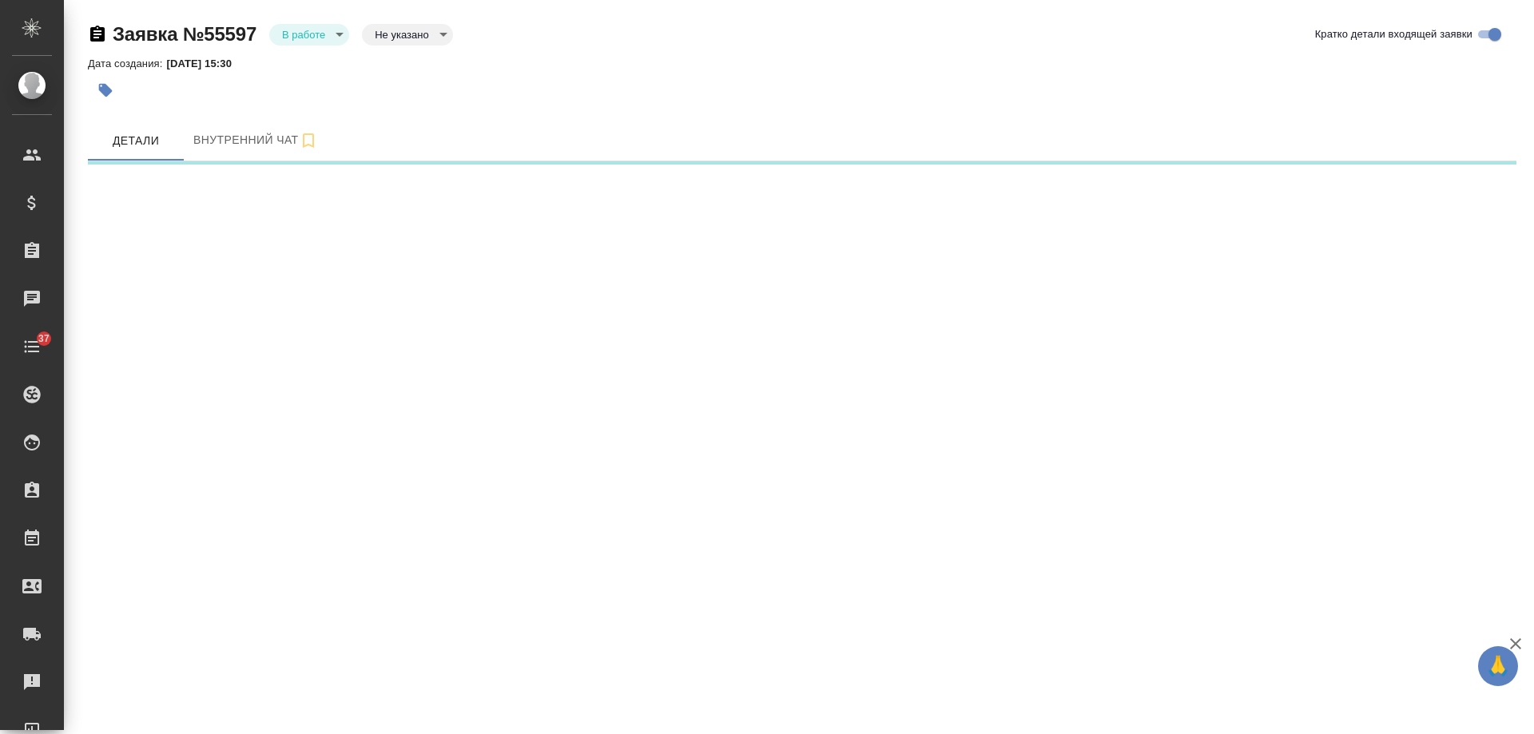
select select "RU"
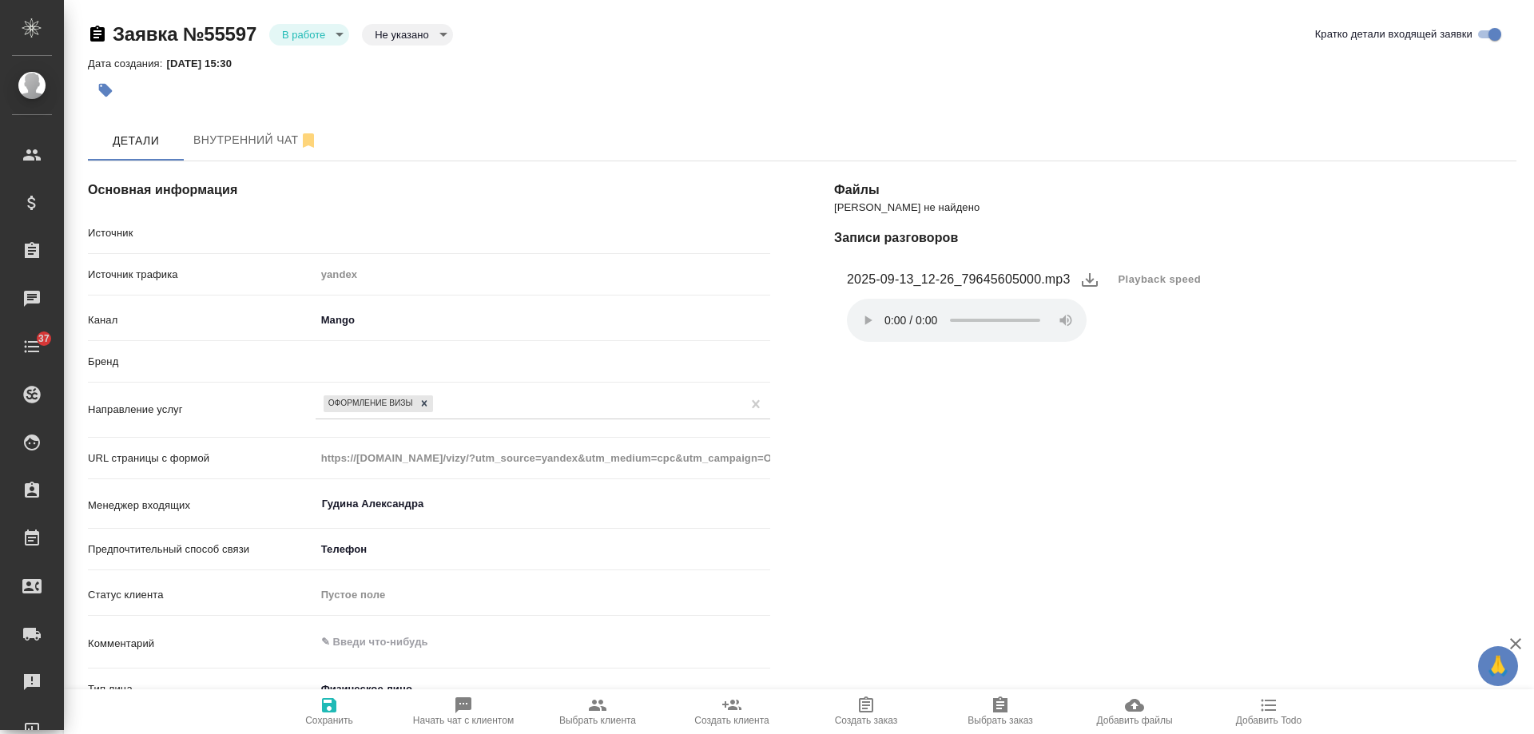
type textarea "x"
click at [110, 94] on icon "button" at bounding box center [106, 90] width 16 height 16
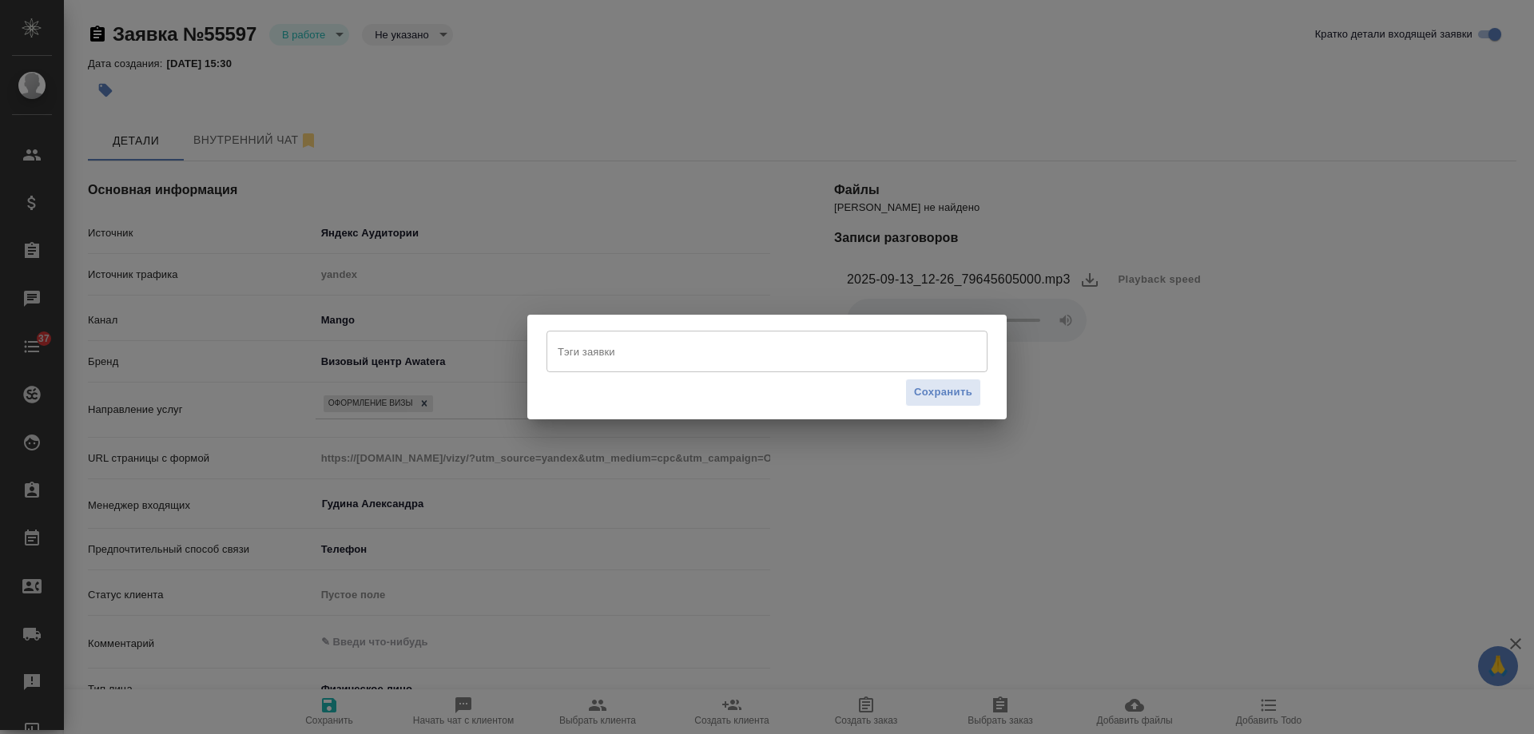
click at [626, 364] on input "Тэги заявки" at bounding box center [752, 351] width 396 height 27
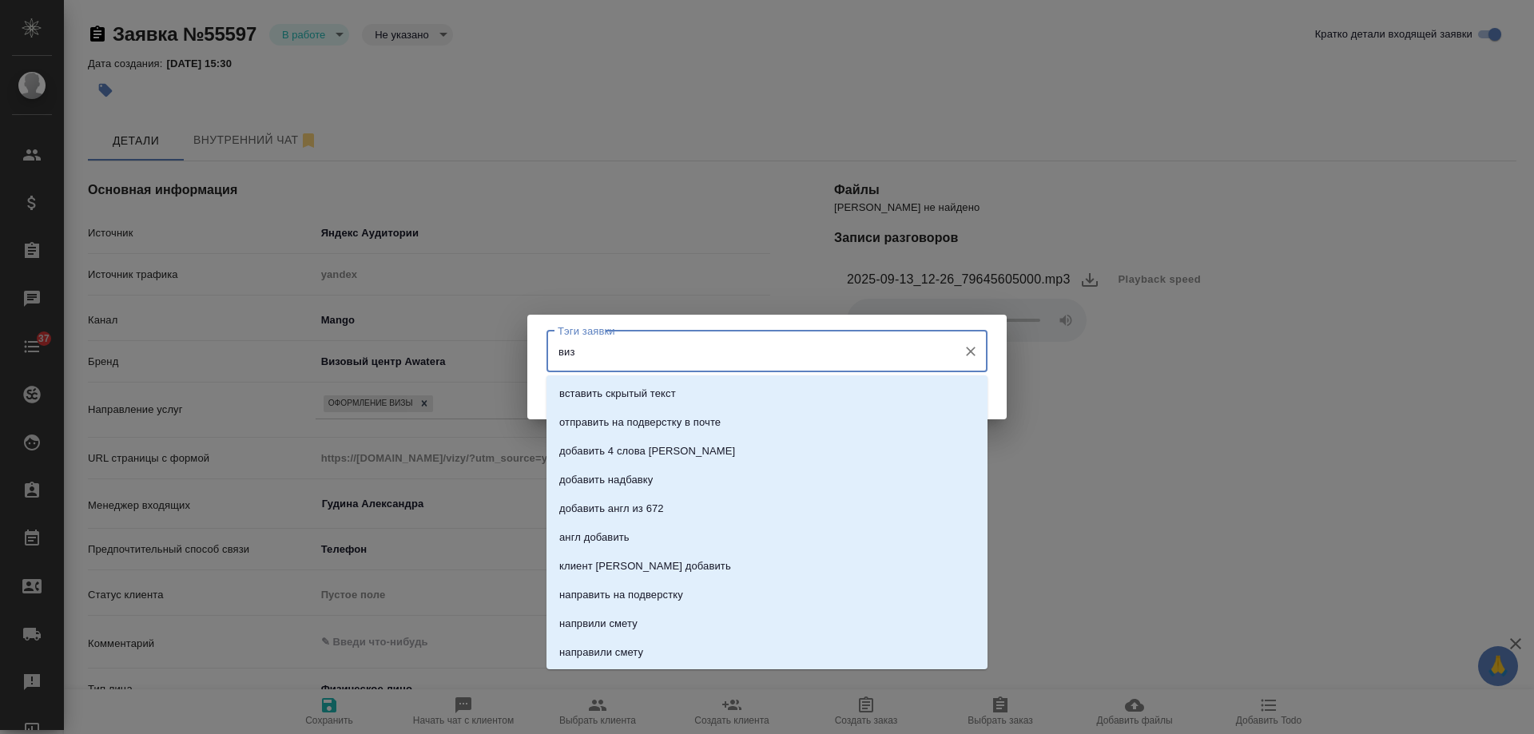
type input "визы"
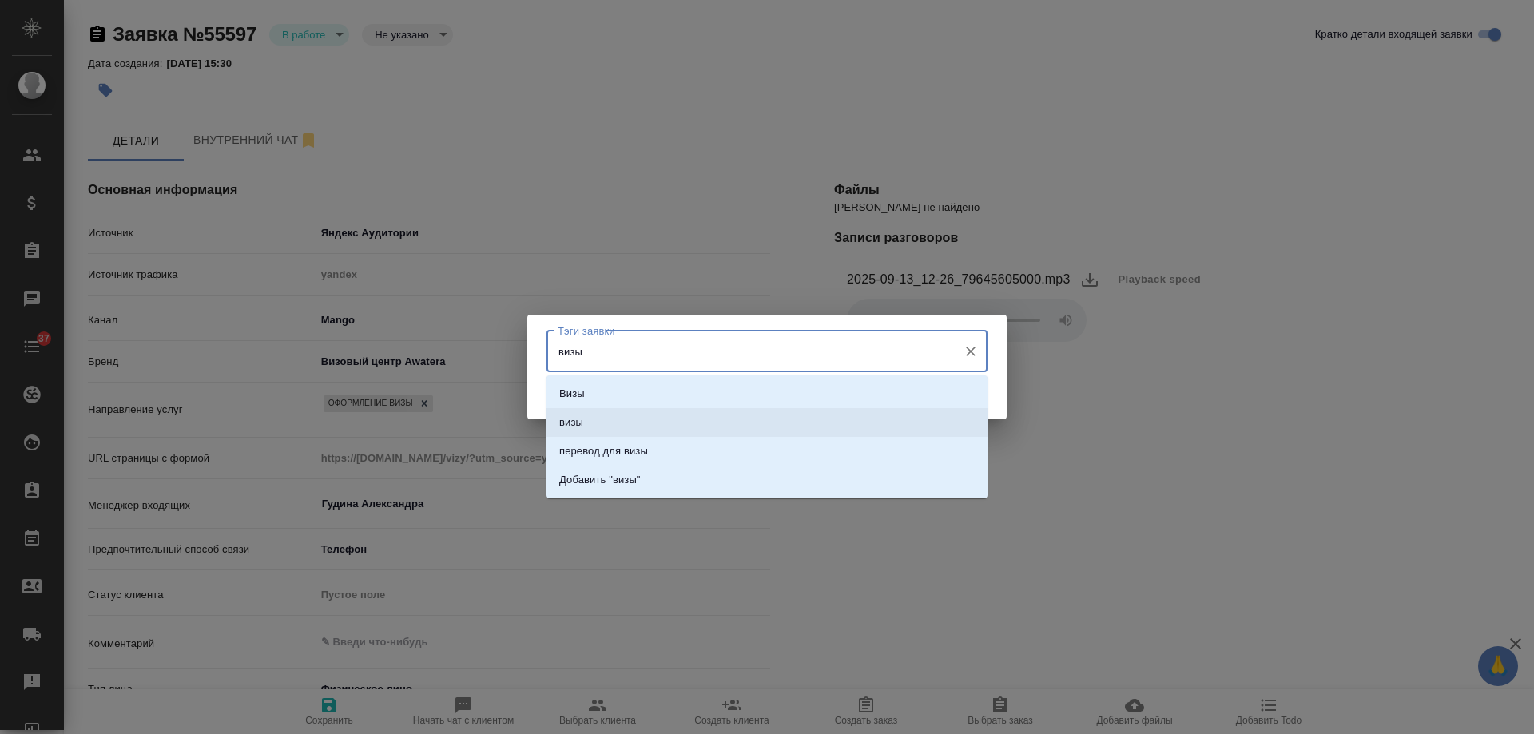
click at [585, 414] on li "визы" at bounding box center [767, 422] width 441 height 29
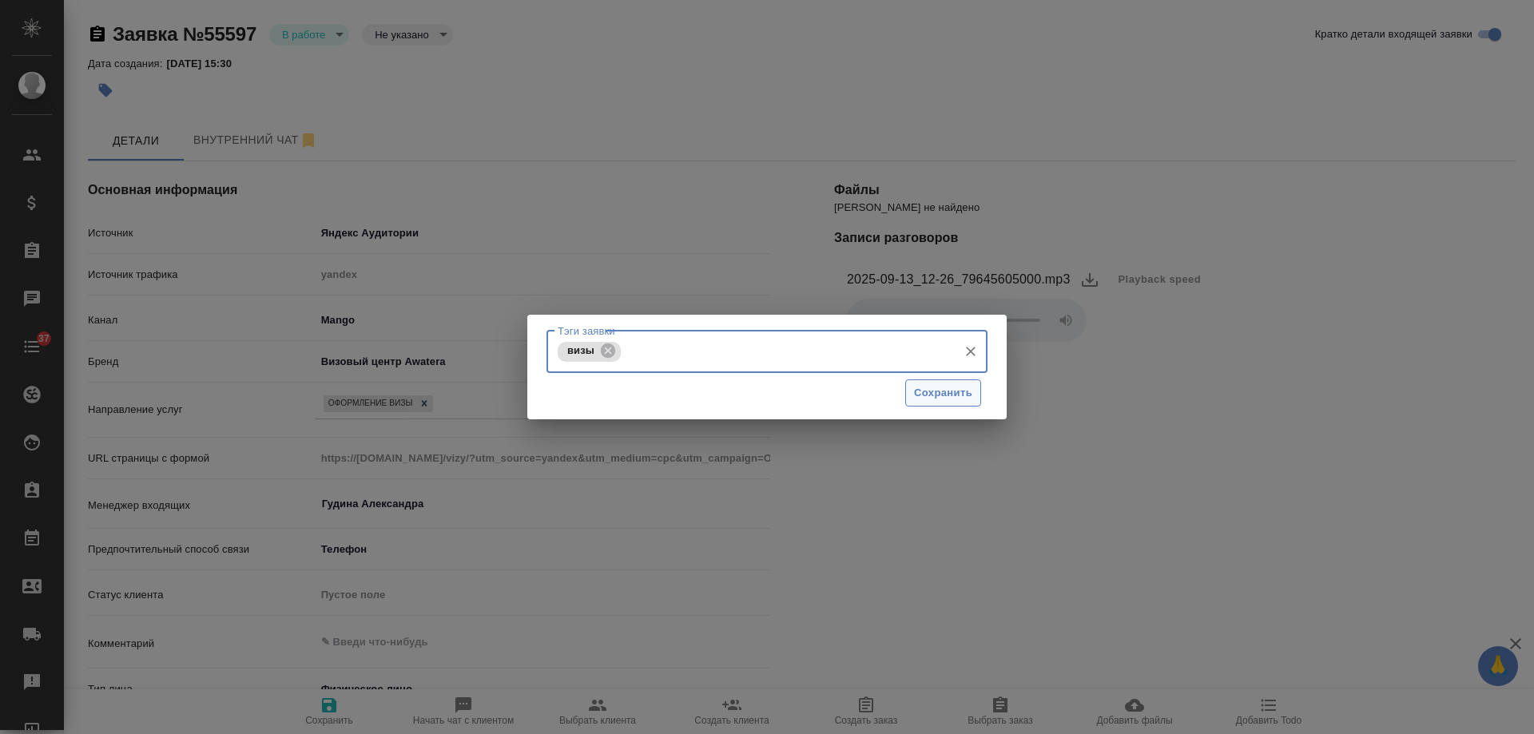
click at [935, 391] on span "Сохранить" at bounding box center [943, 393] width 58 height 18
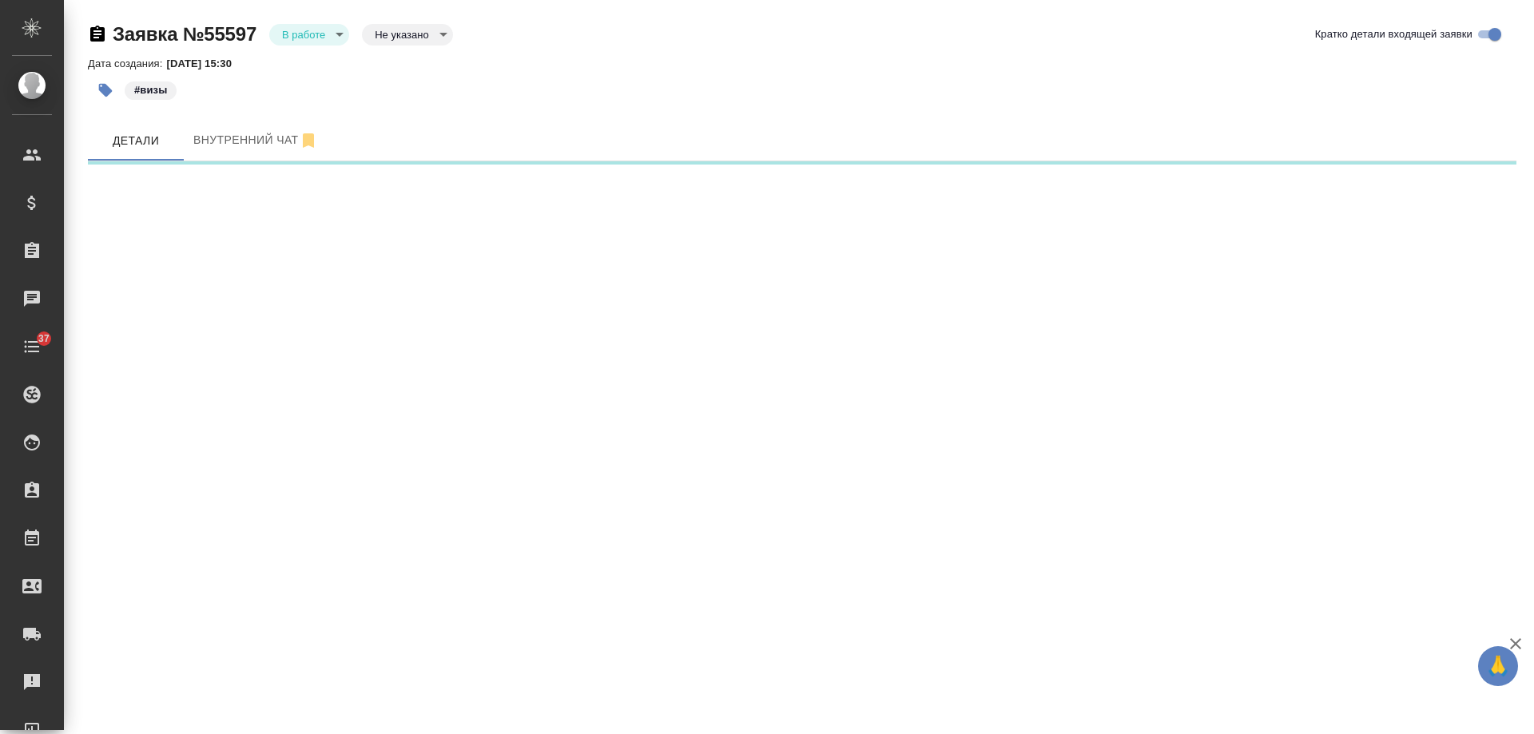
select select "RU"
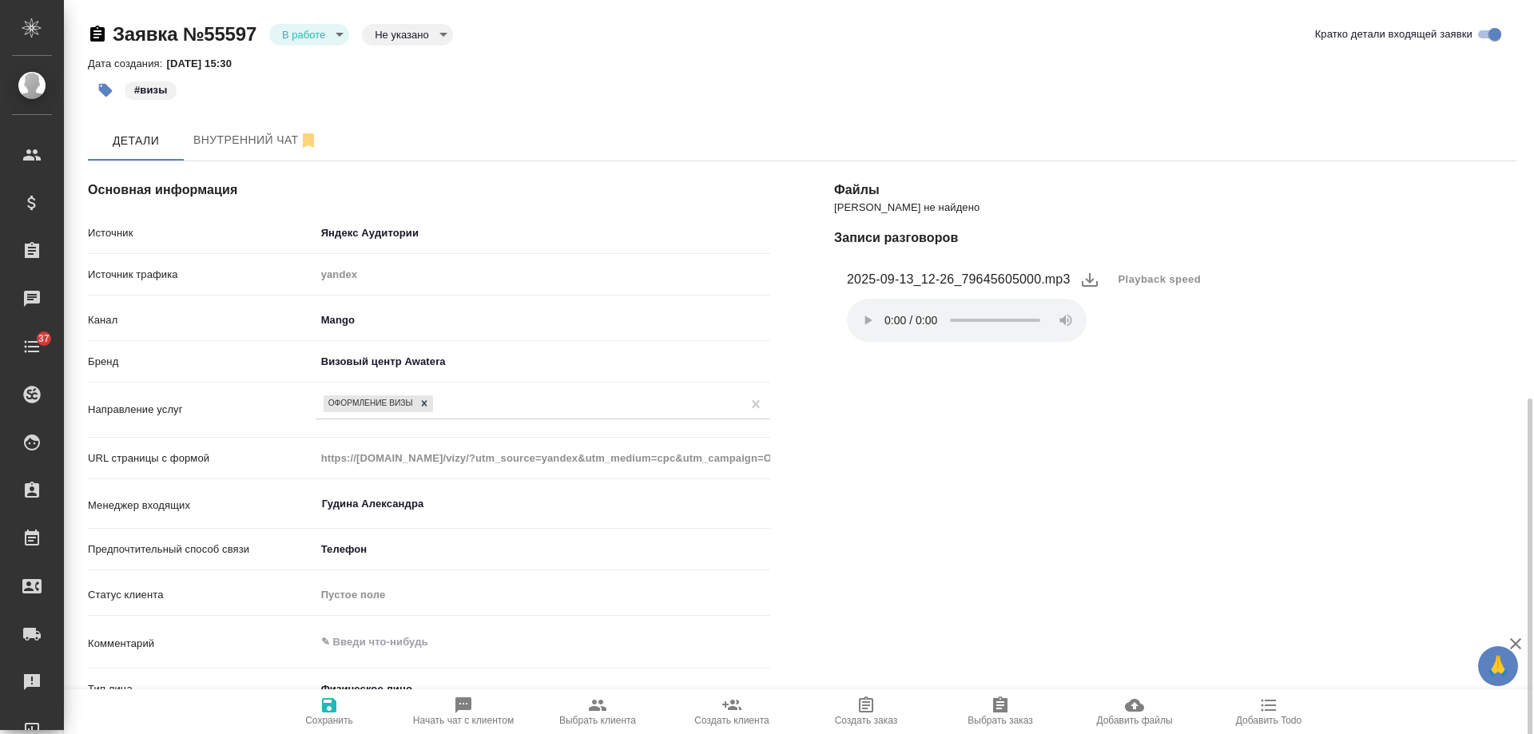
scroll to position [240, 0]
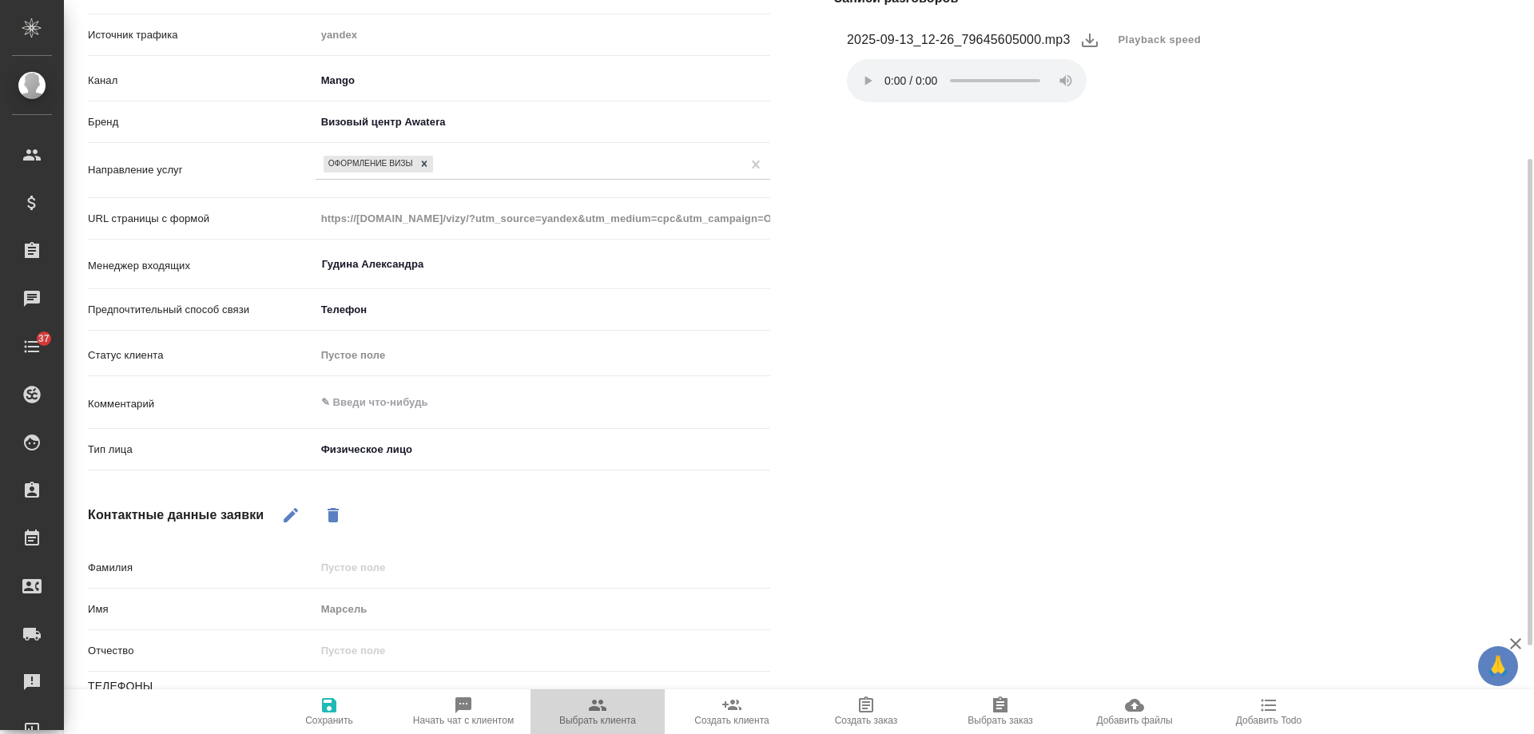
click at [596, 706] on icon "button" at bounding box center [597, 705] width 19 height 19
type textarea "x"
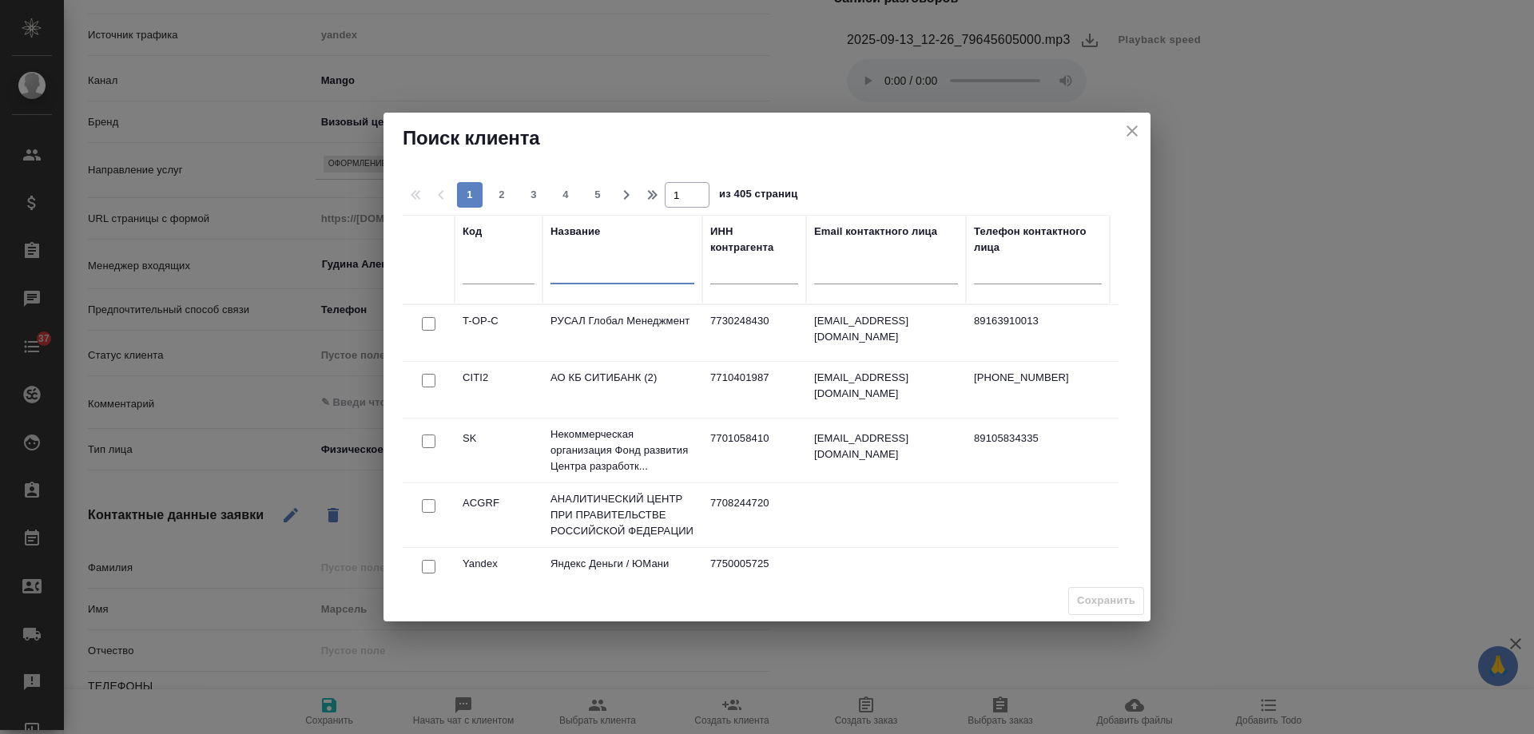
click at [587, 279] on input "text" at bounding box center [623, 274] width 144 height 20
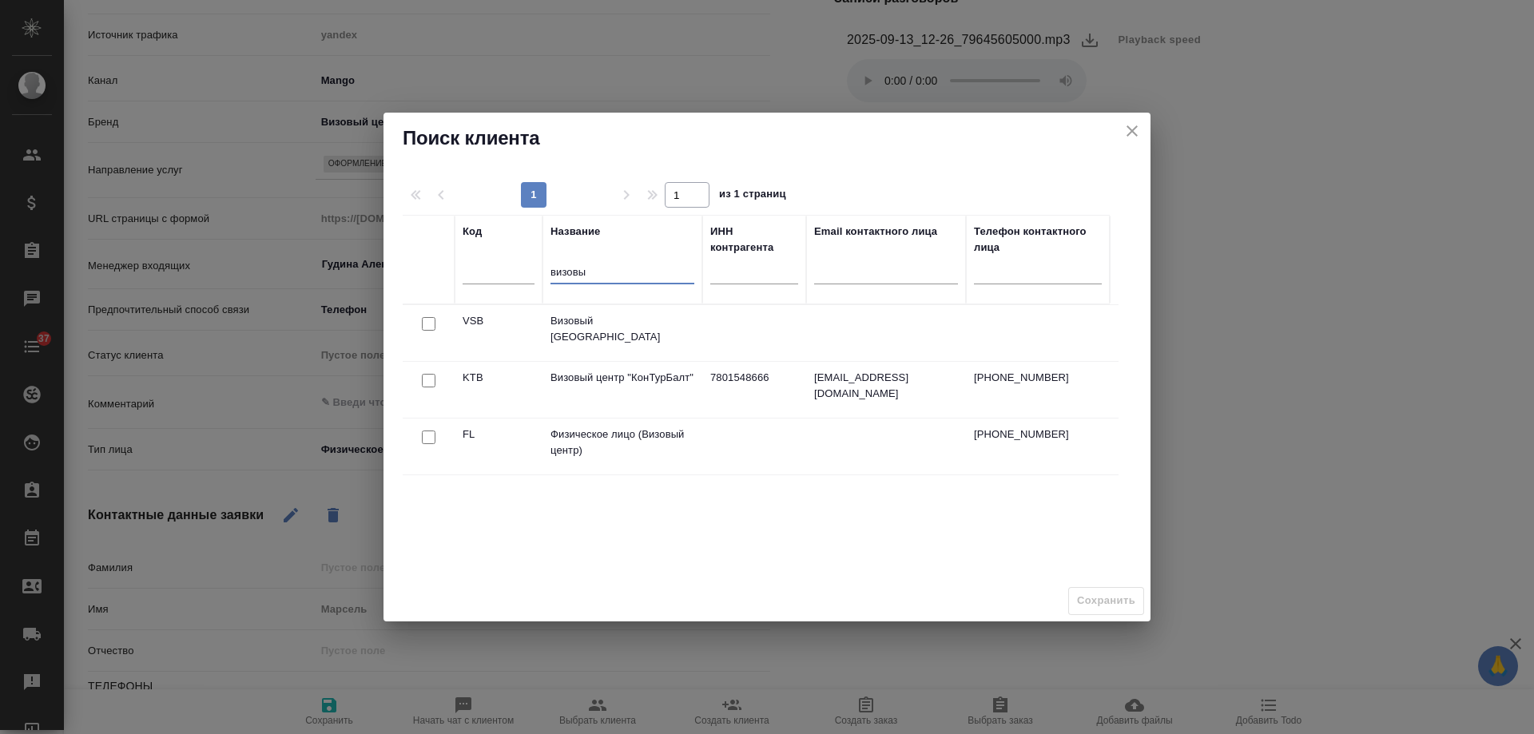
type input "визовы"
click at [427, 439] on input "checkbox" at bounding box center [429, 438] width 14 height 14
checkbox input "true"
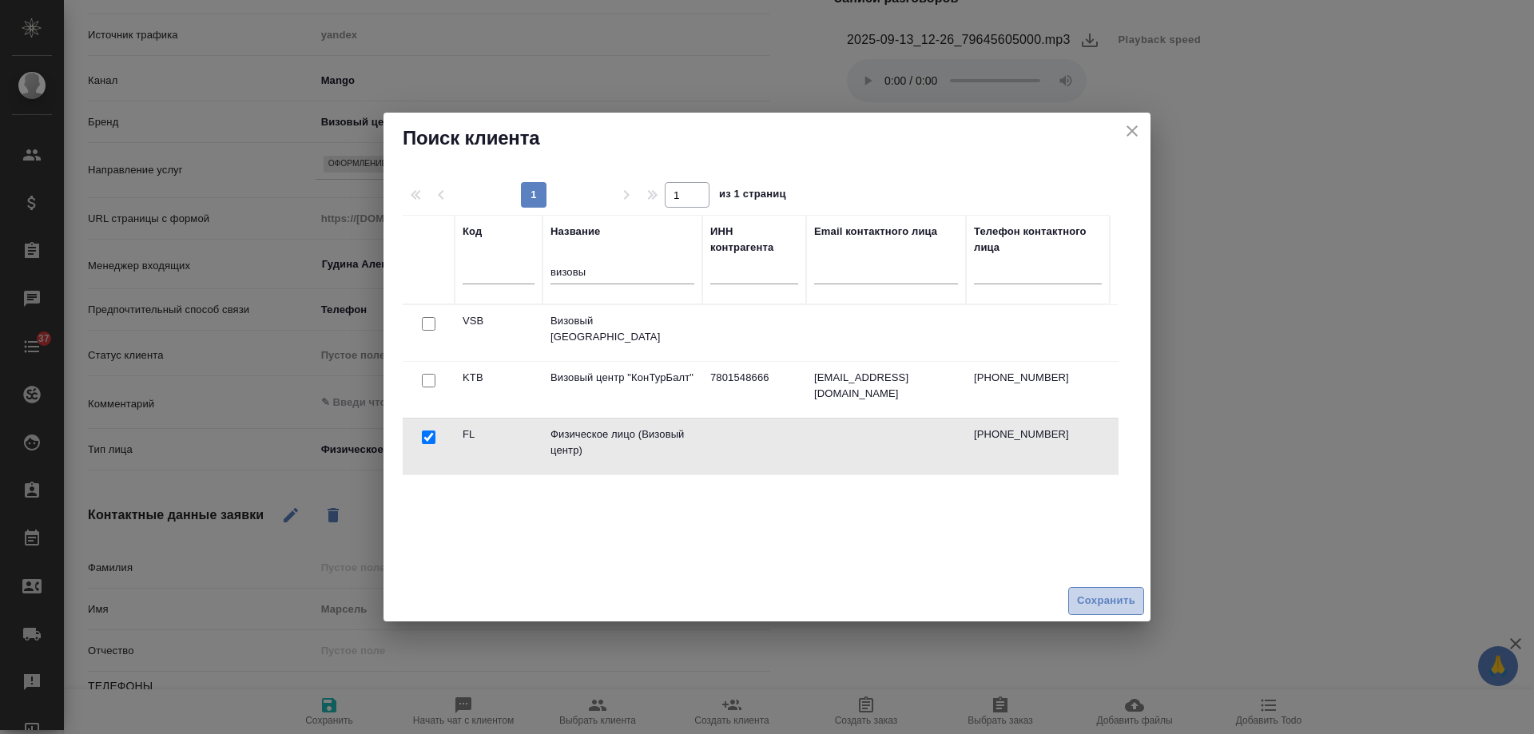
click at [1094, 595] on span "Сохранить" at bounding box center [1106, 601] width 58 height 18
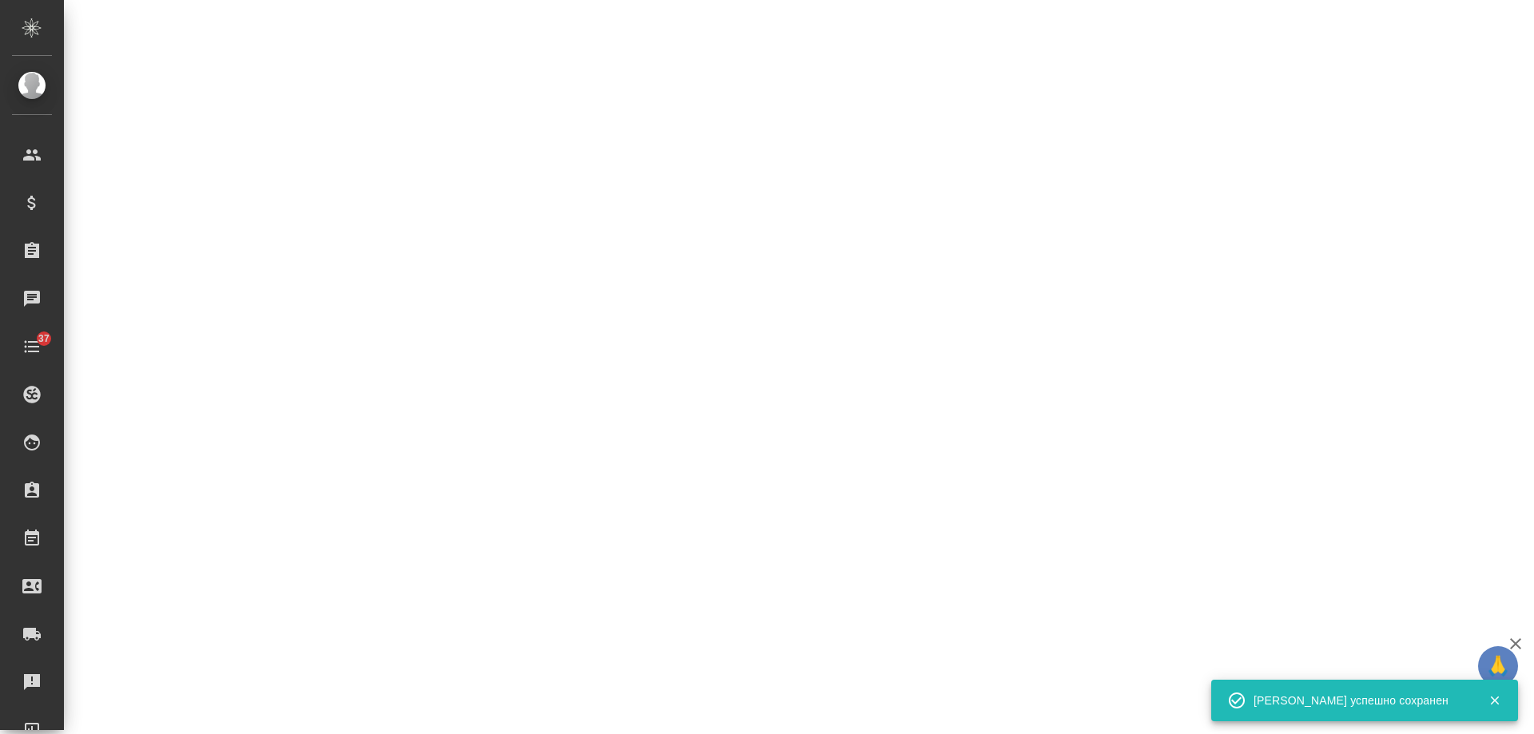
select select "RU"
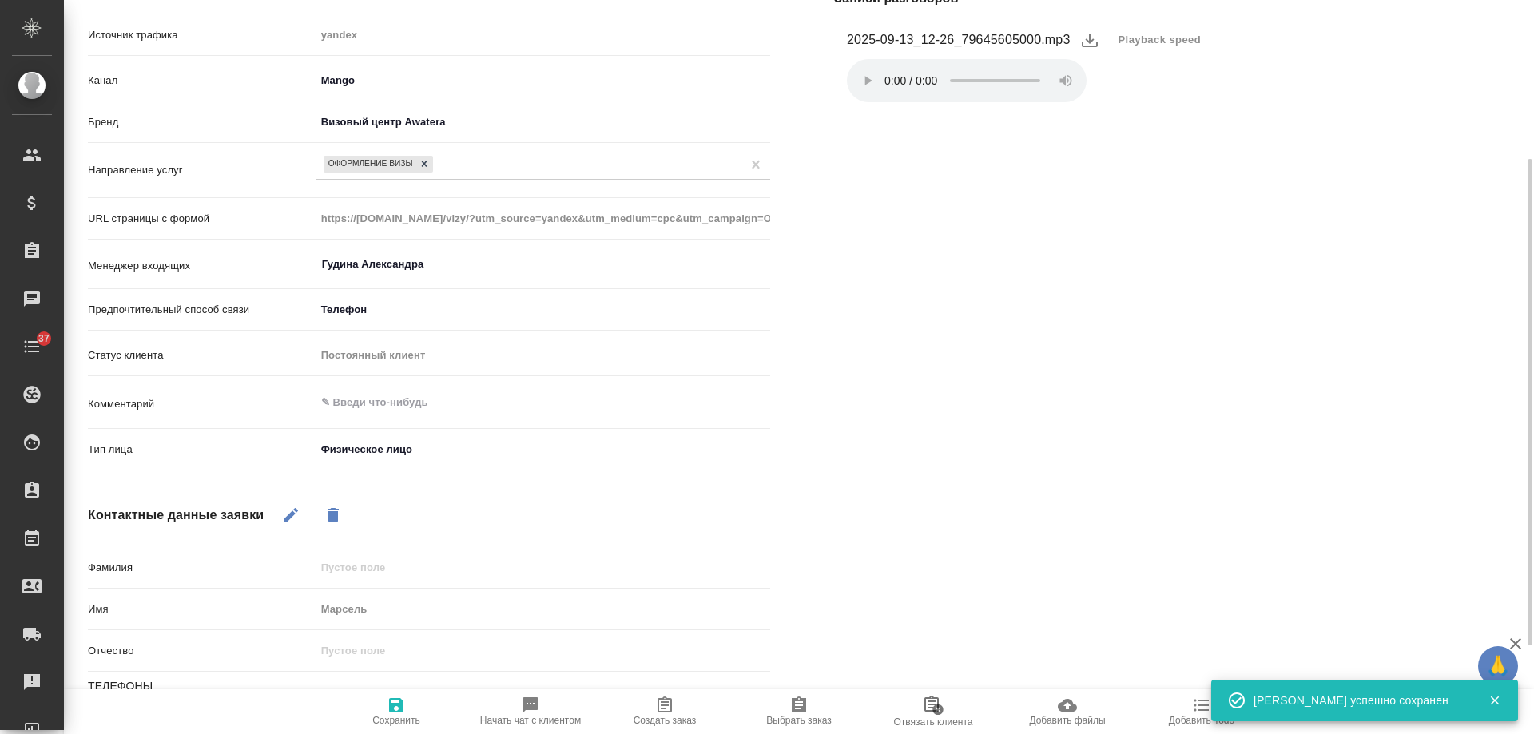
click at [663, 702] on icon "button" at bounding box center [665, 705] width 14 height 16
type textarea "x"
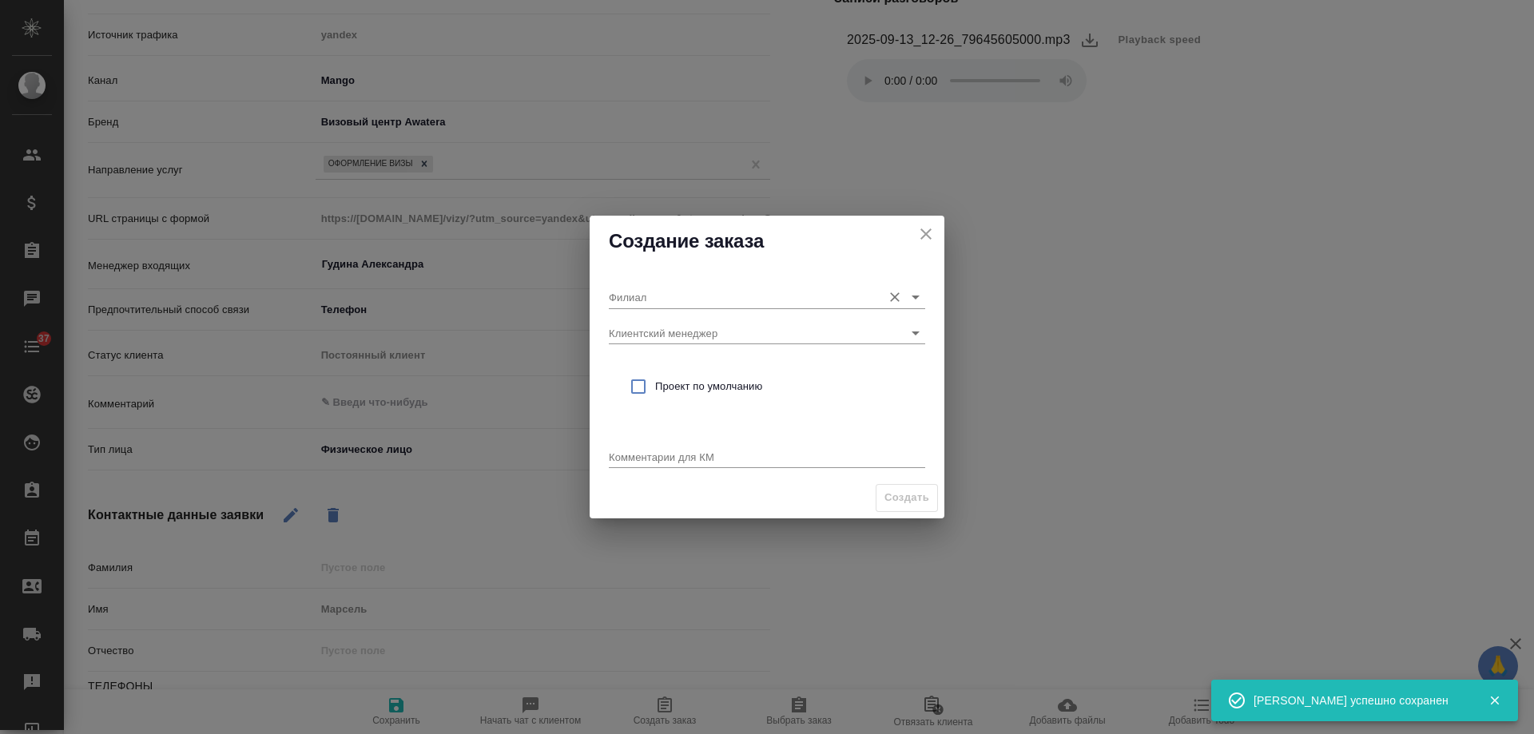
click at [664, 295] on input "Филиал" at bounding box center [741, 297] width 265 height 22
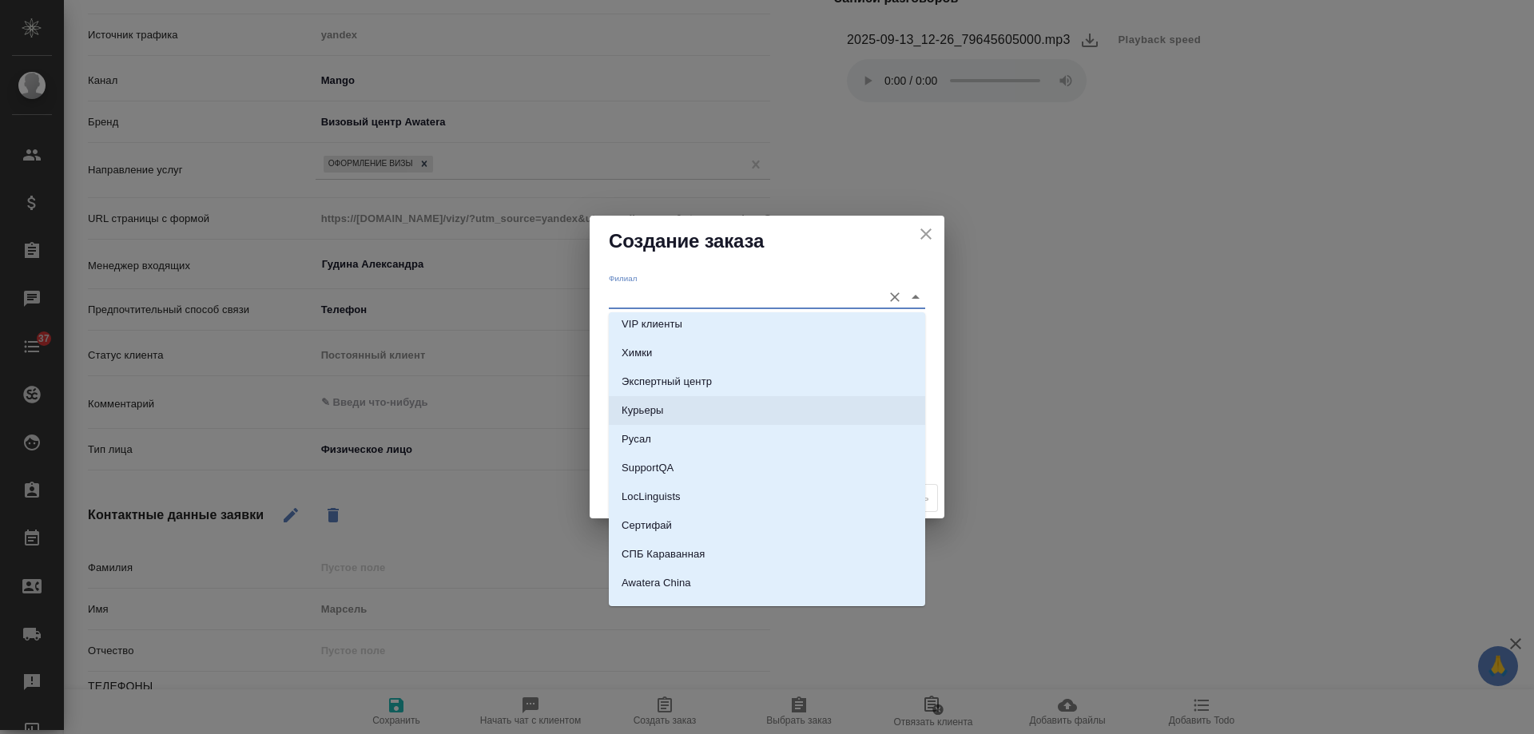
scroll to position [2818, 0]
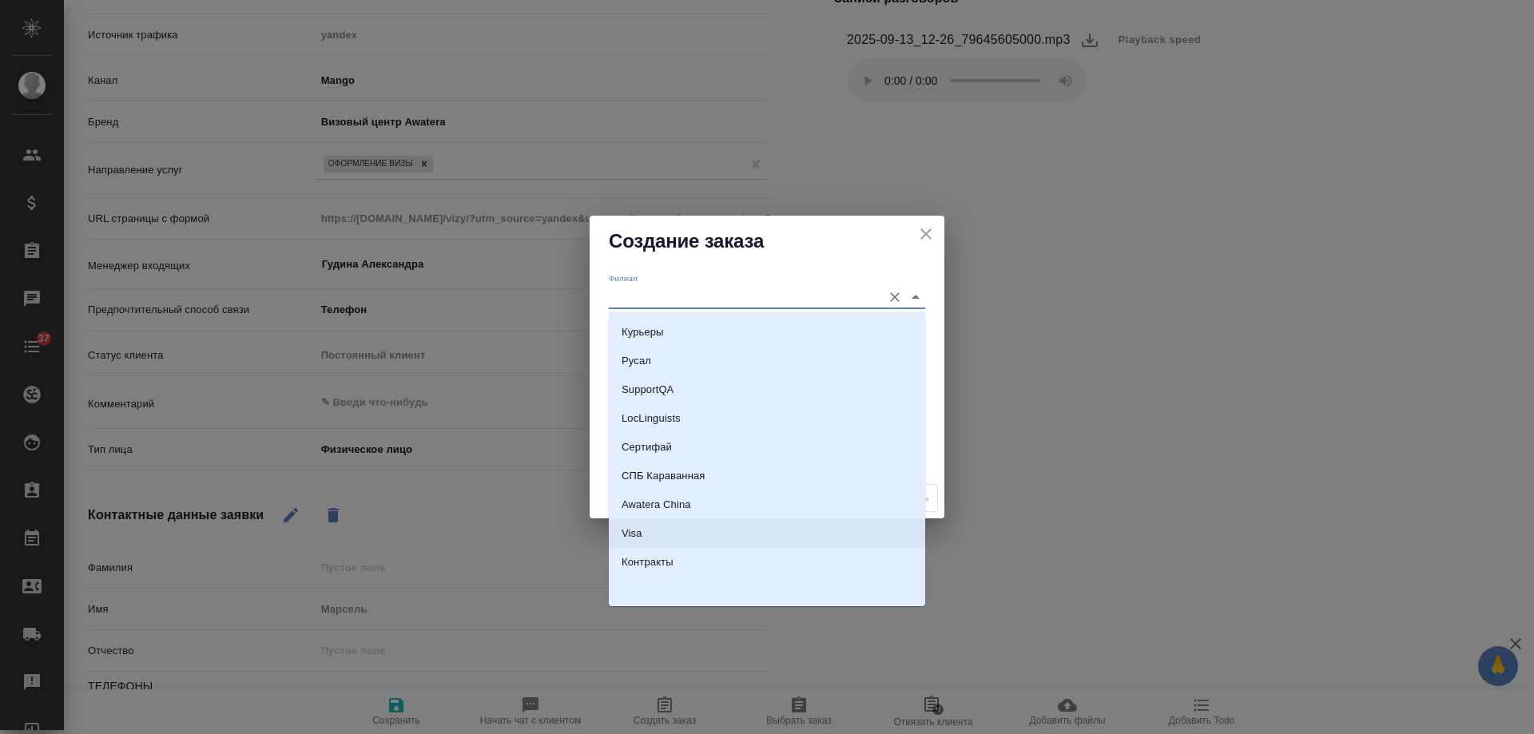
click at [662, 532] on li "Visa" at bounding box center [767, 533] width 316 height 29
type input "Visa"
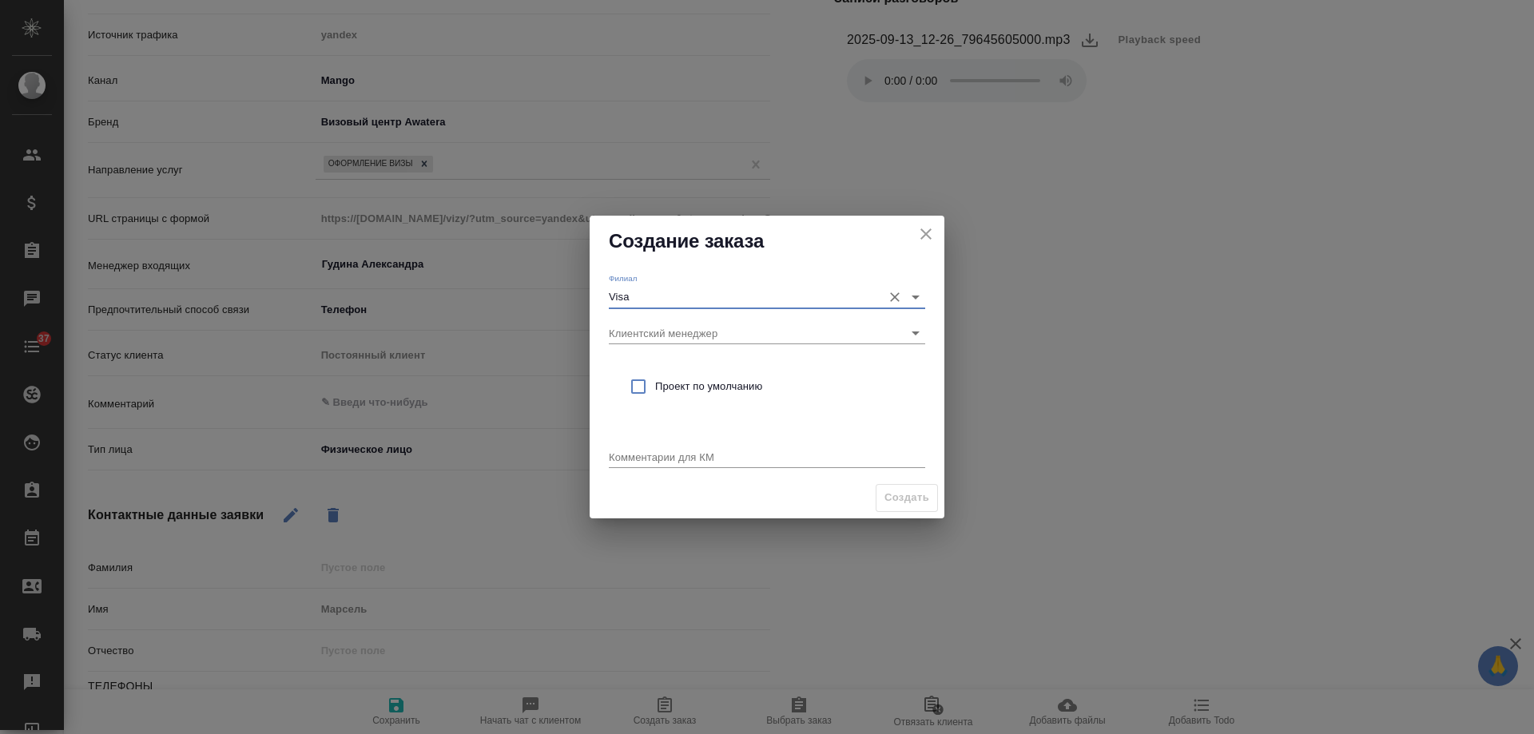
click at [672, 388] on span "Проект по умолчанию" at bounding box center [783, 387] width 257 height 16
checkbox input "true"
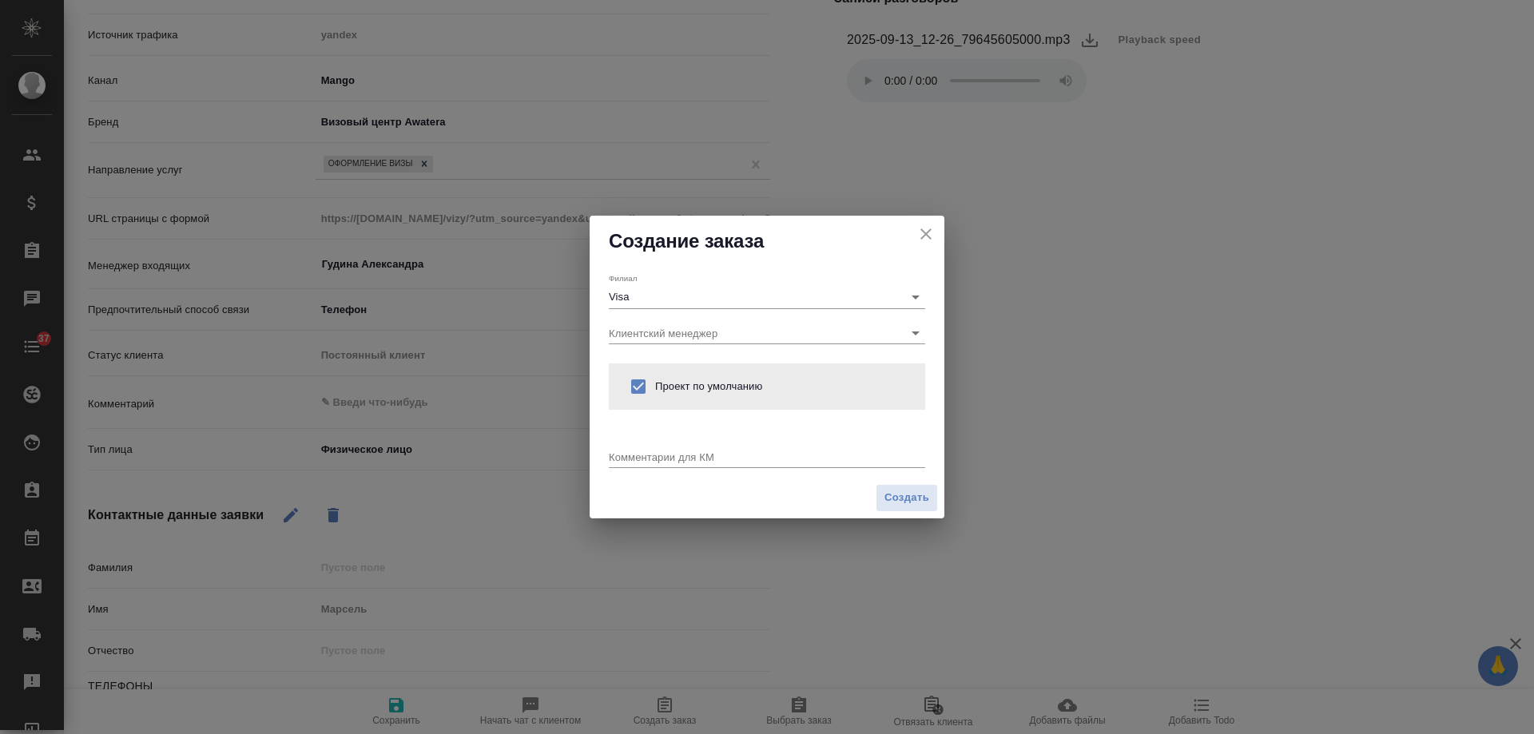
click at [674, 464] on div "x" at bounding box center [767, 458] width 316 height 20
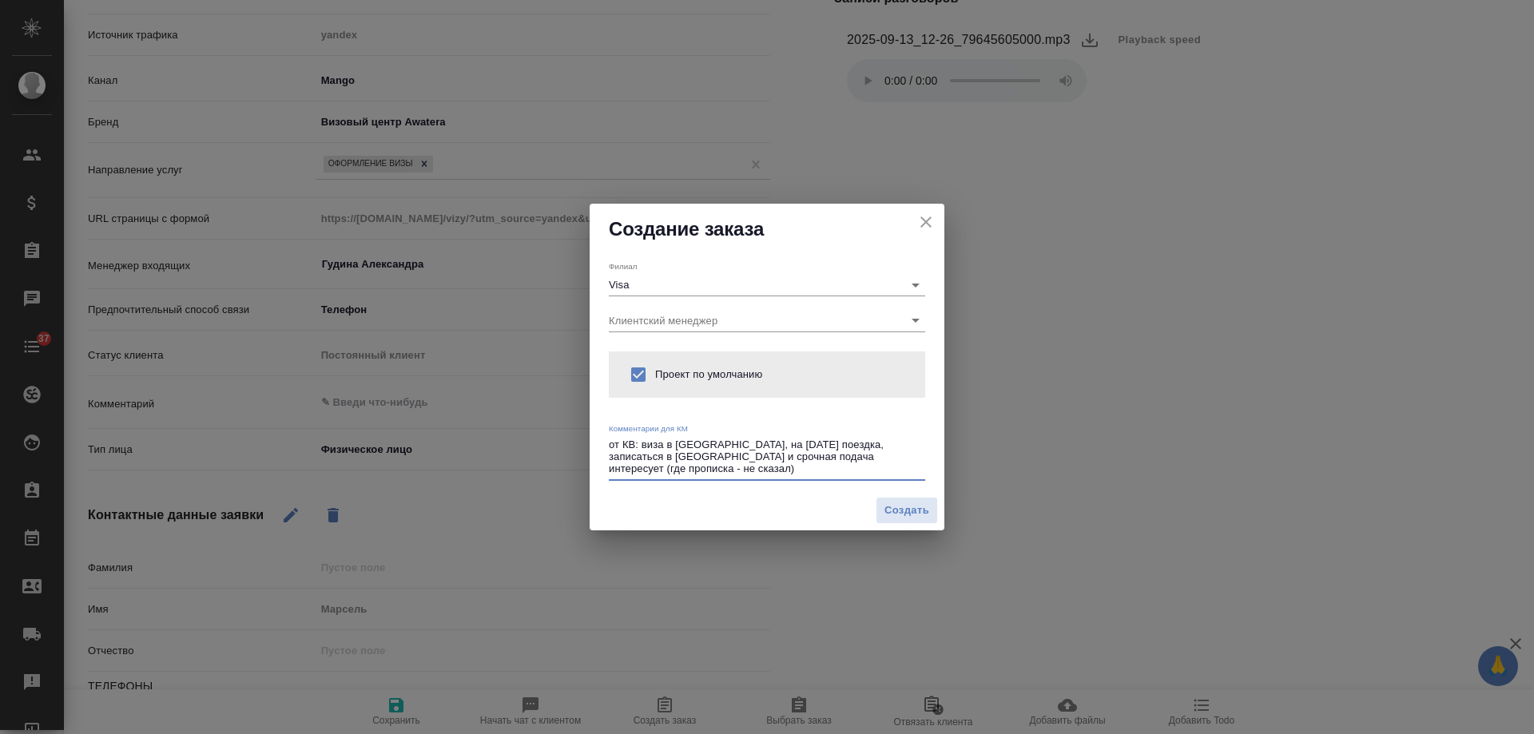
click at [828, 450] on textarea "от КВ: виза в Италию, на новый год поездка, записаться в Альмавиву и срочная по…" at bounding box center [767, 457] width 316 height 37
type textarea "от КВ: виза в Италию, на новый год поездка; записаться в Альмавиву и срочная по…"
click at [912, 504] on span "Создать" at bounding box center [907, 511] width 45 height 18
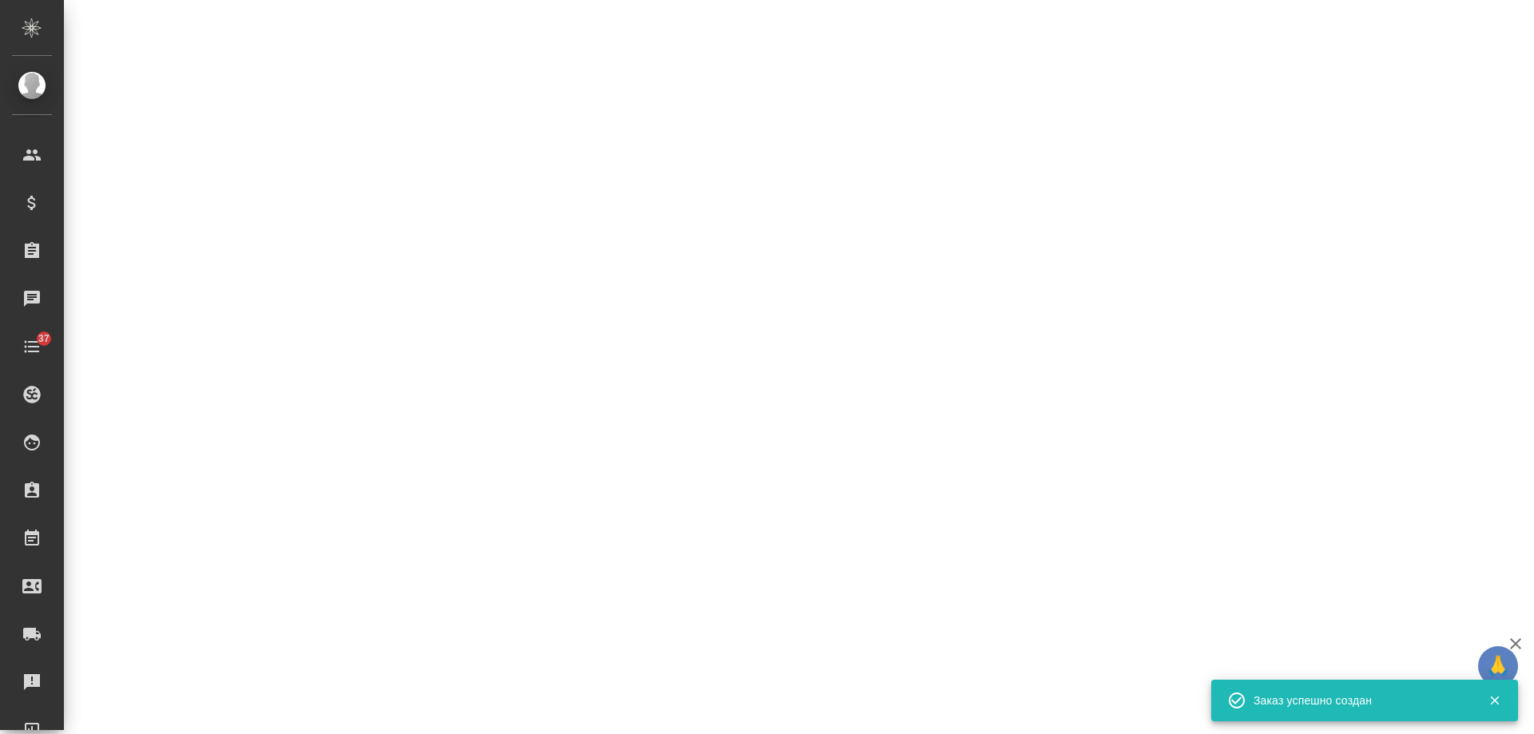
select select "RU"
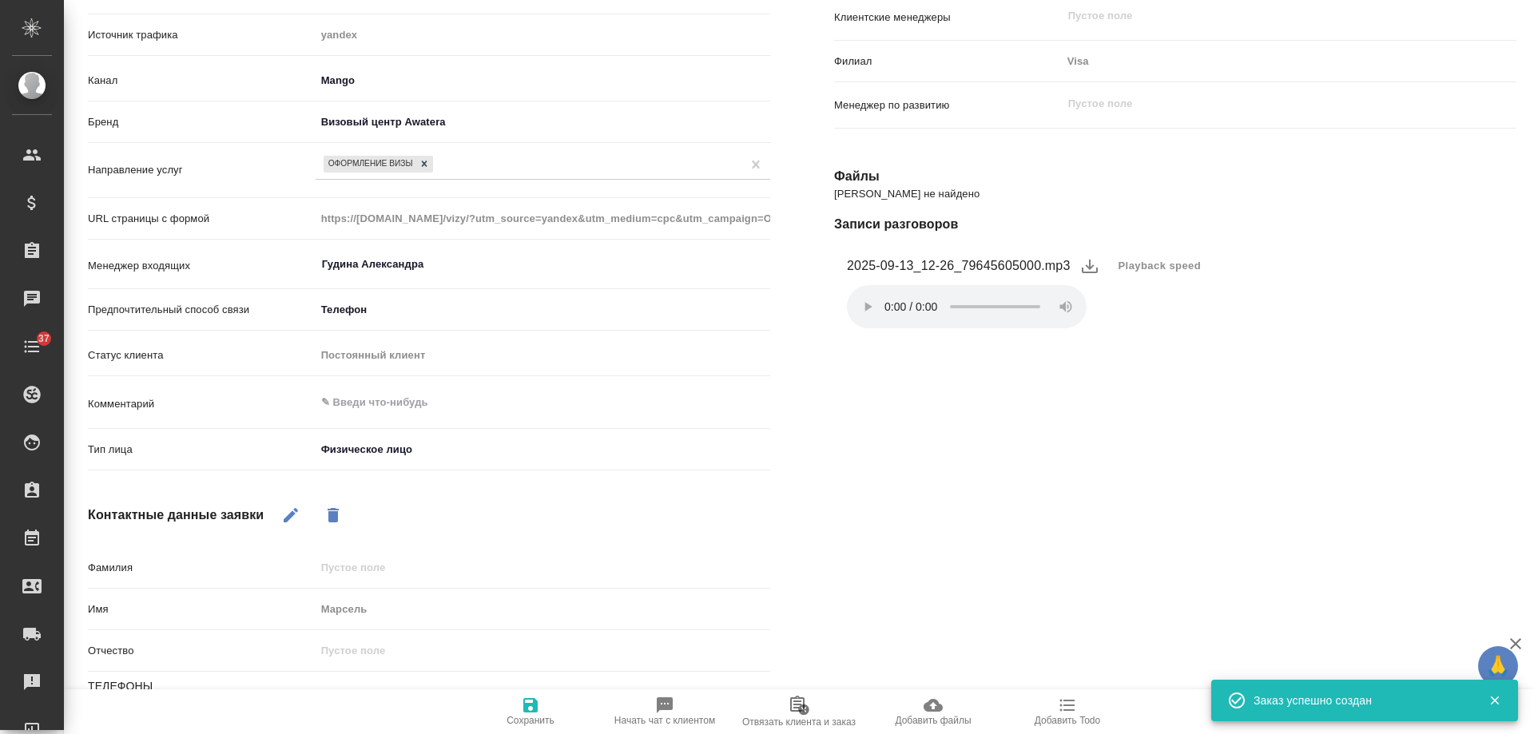
type textarea "x"
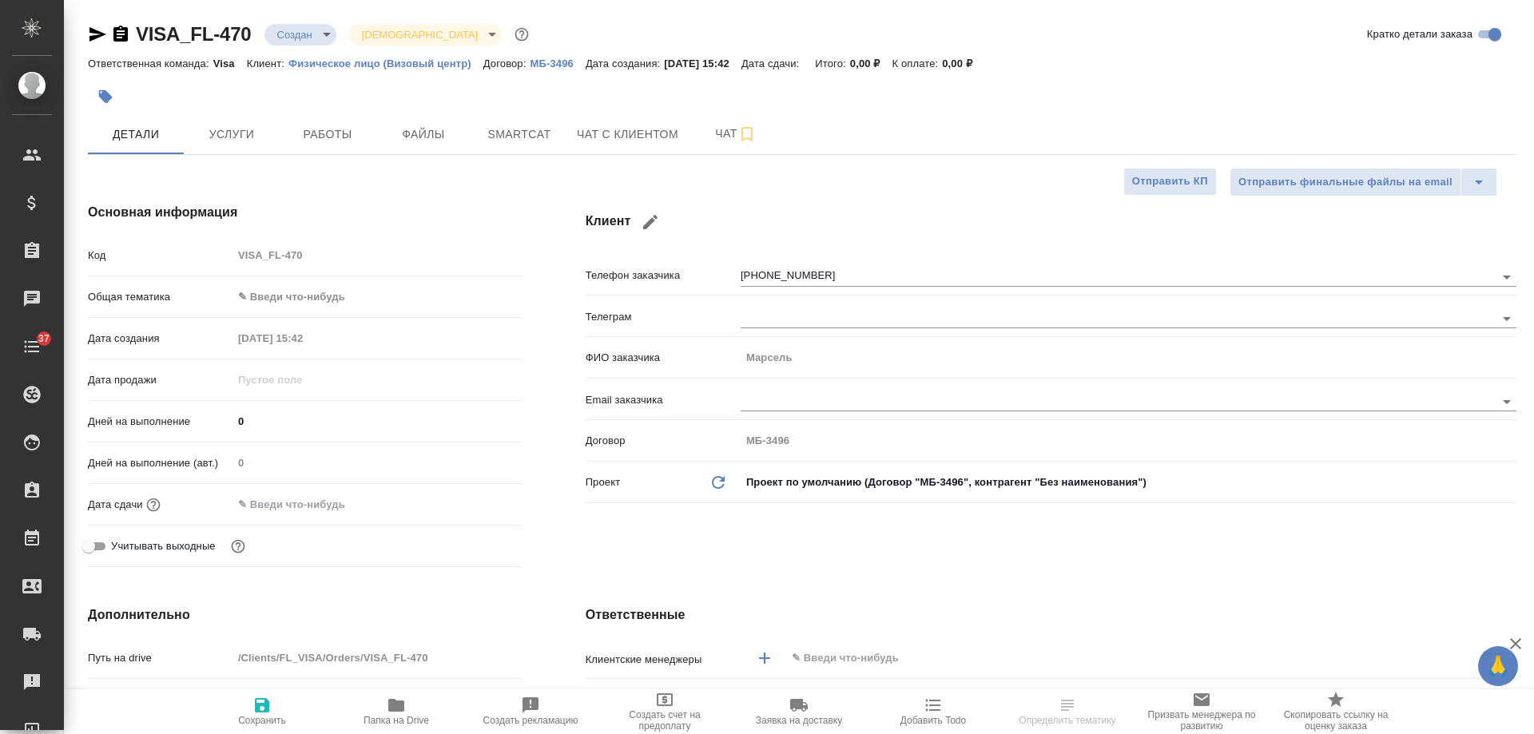
select select "RU"
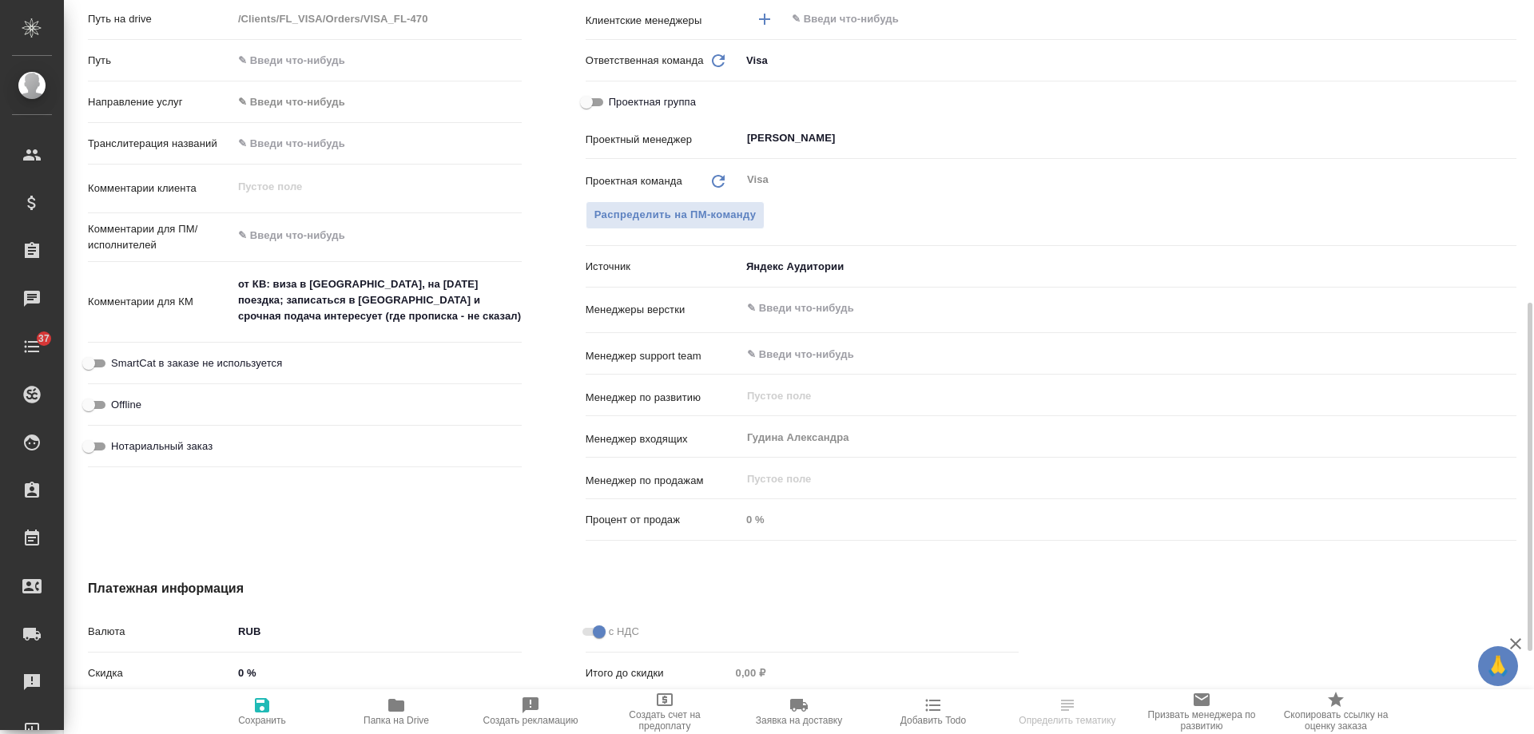
scroll to position [320, 0]
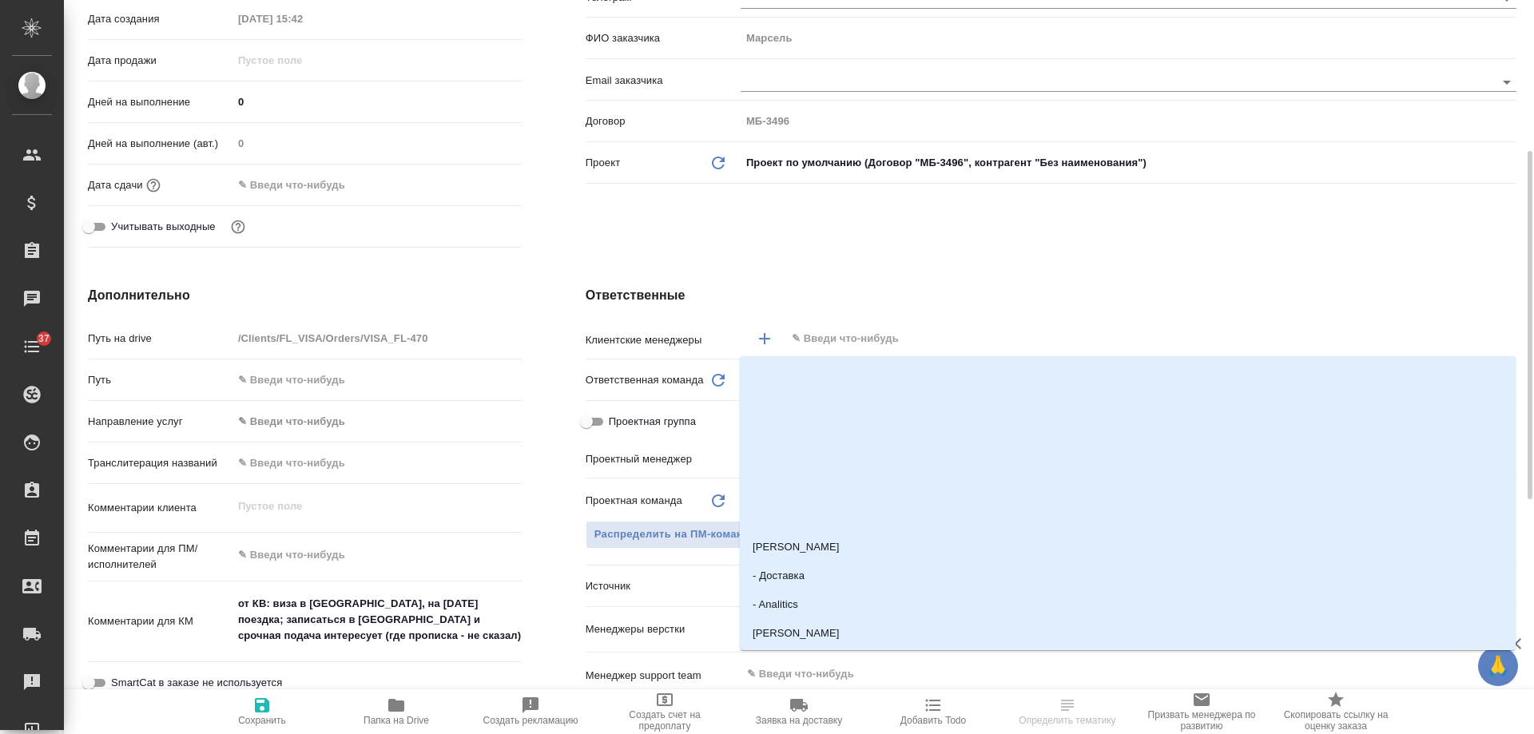
click at [850, 341] on input "text" at bounding box center [1124, 338] width 668 height 19
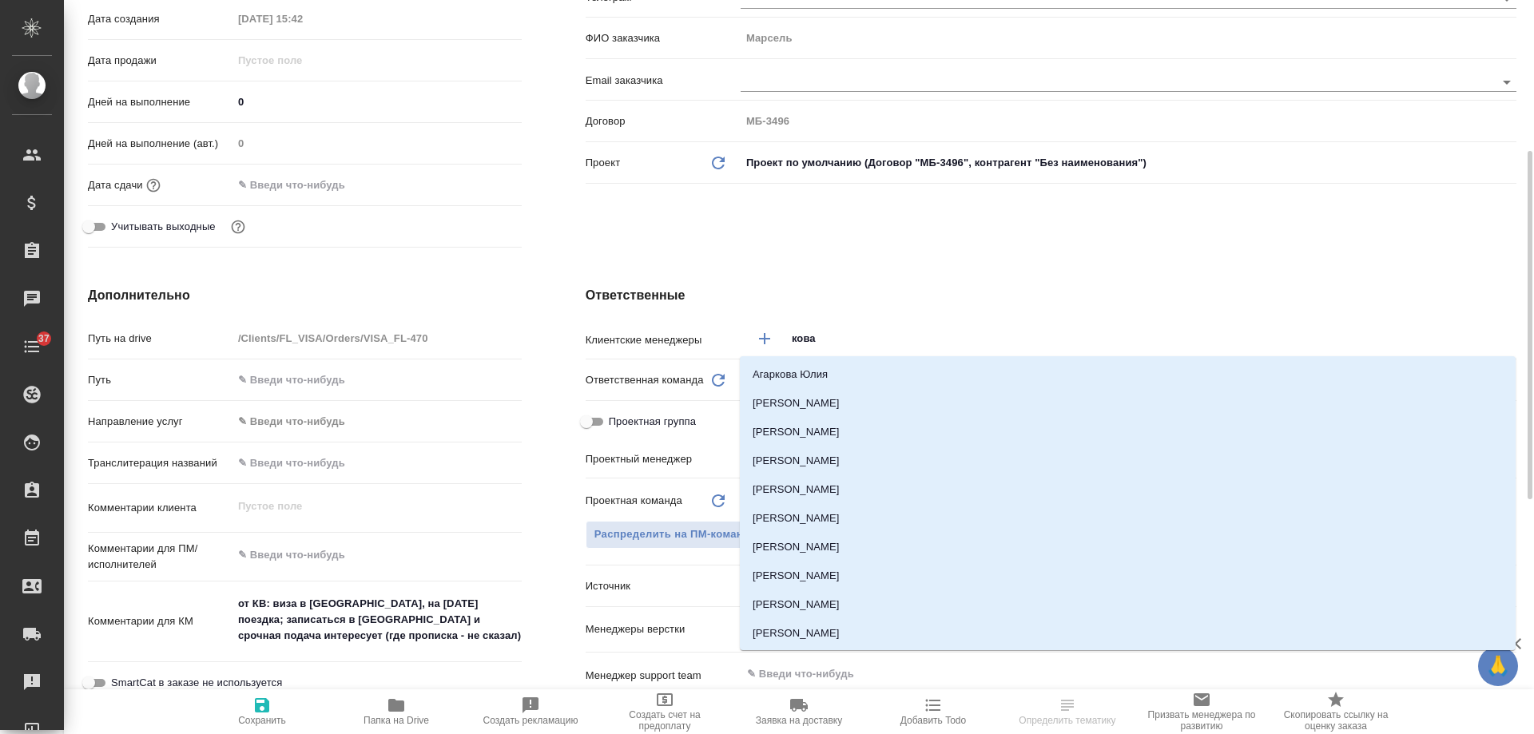
type input "ковал"
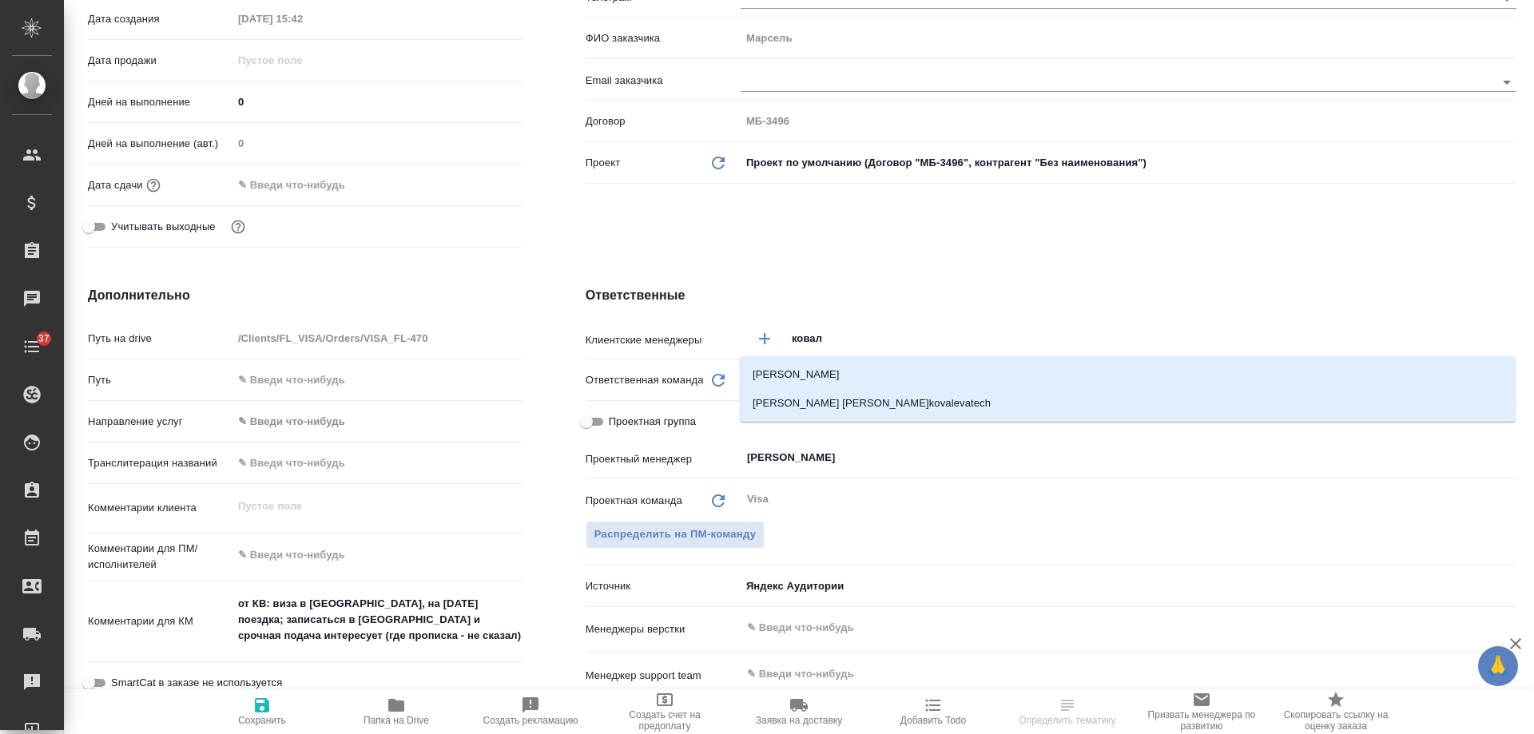
click at [844, 366] on div ".cls-1 fill:#fff; AWATERA [PERSON_NAME] Спецификации Заказы 0 Чаты 37 Todo Прое…" at bounding box center [767, 367] width 1534 height 734
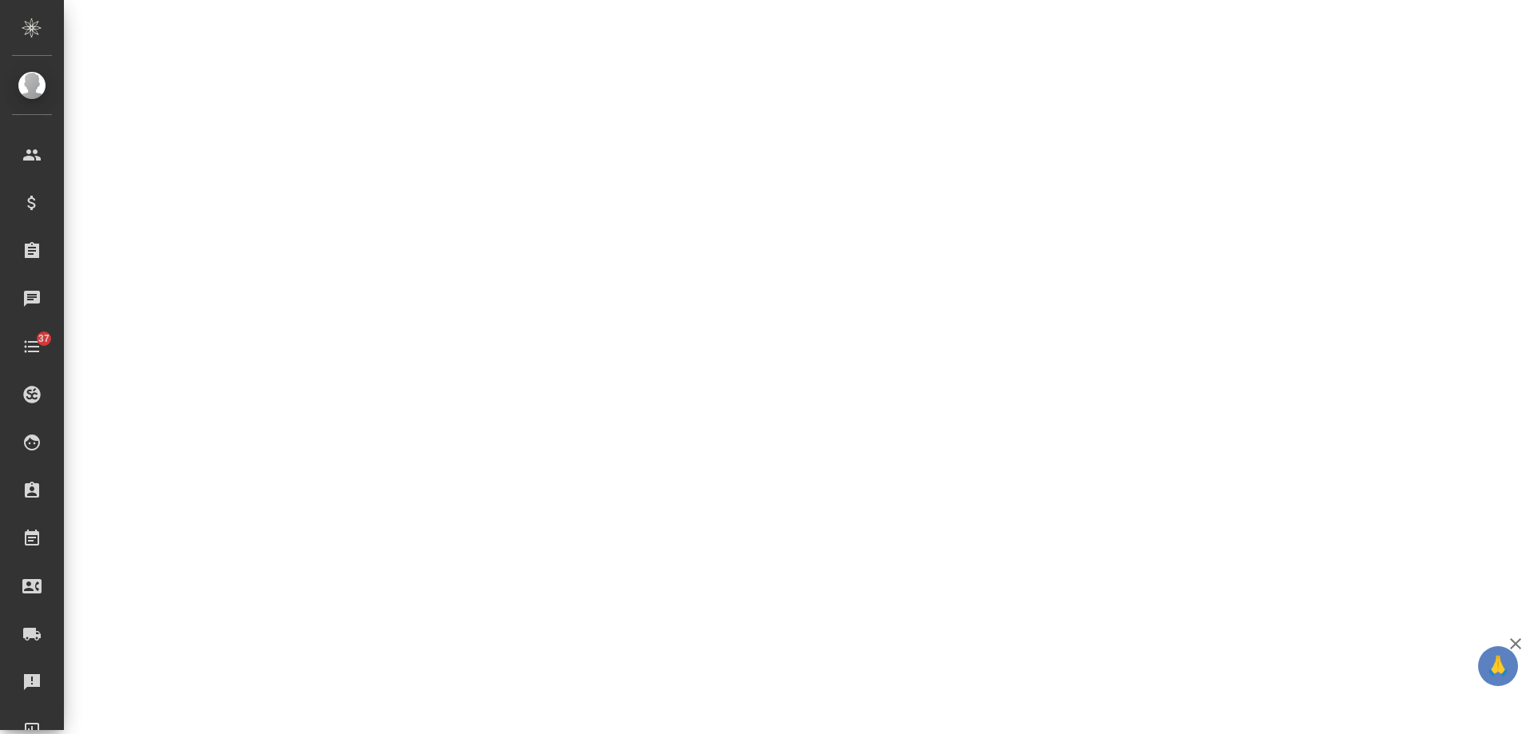
select select "RU"
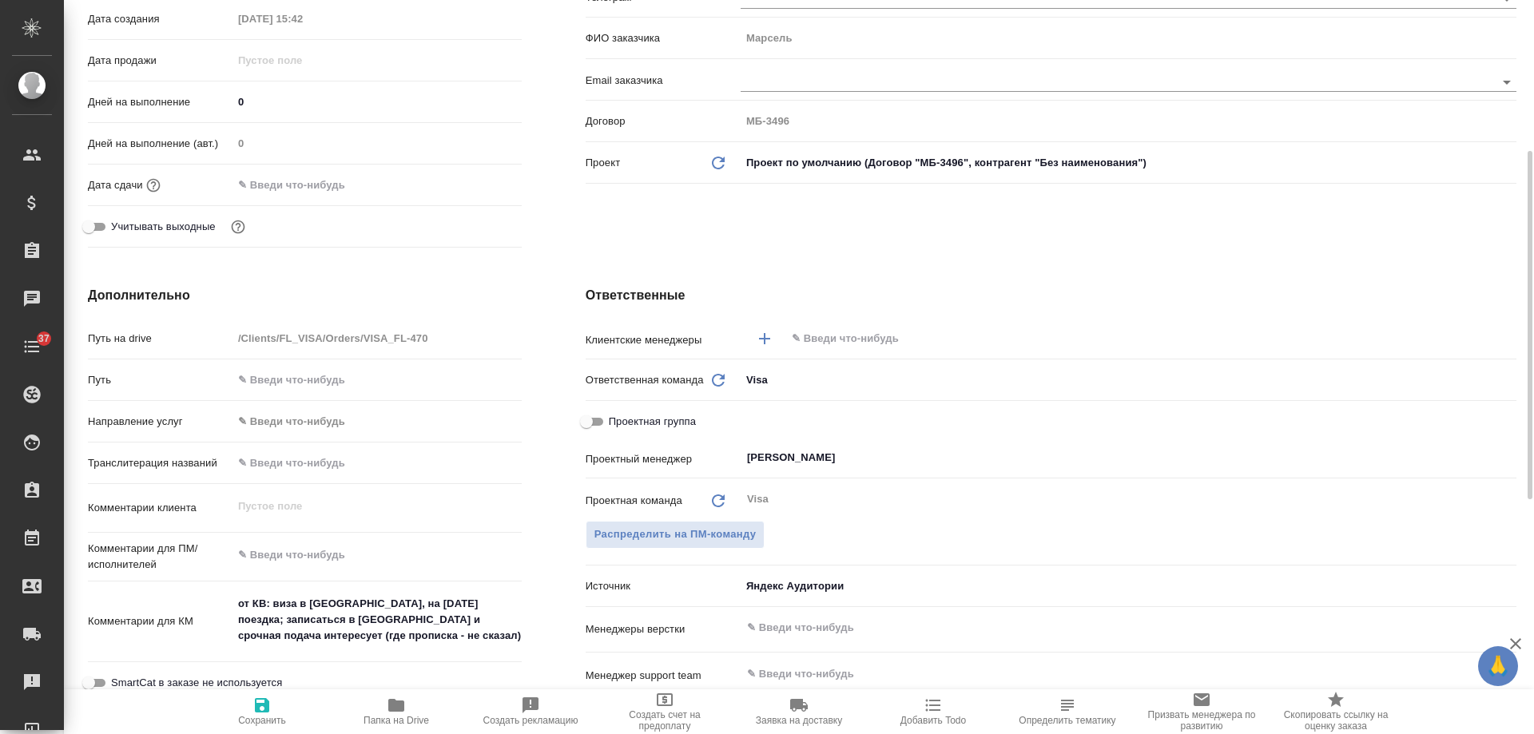
type textarea "x"
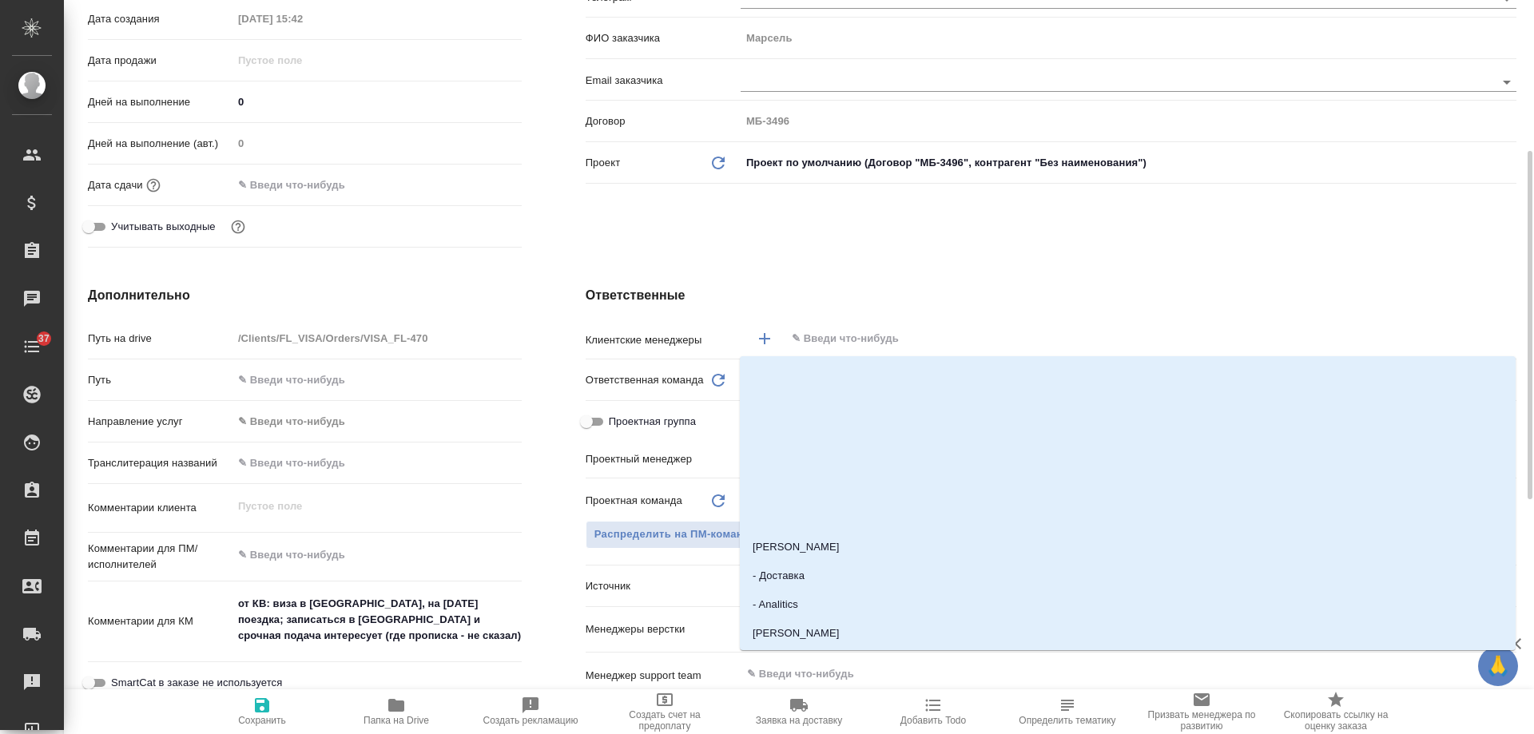
click at [847, 340] on input "text" at bounding box center [1124, 338] width 668 height 19
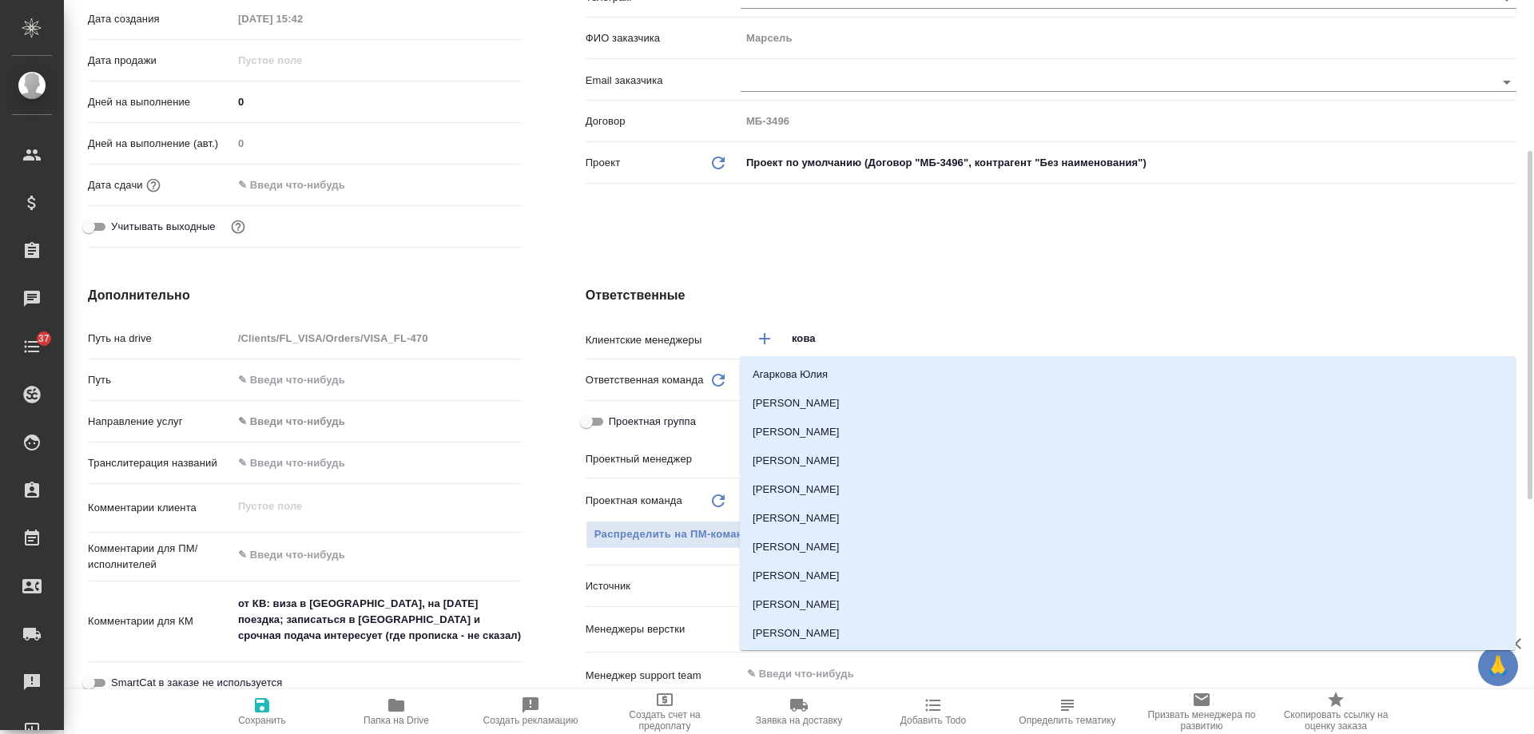
type input "ковал"
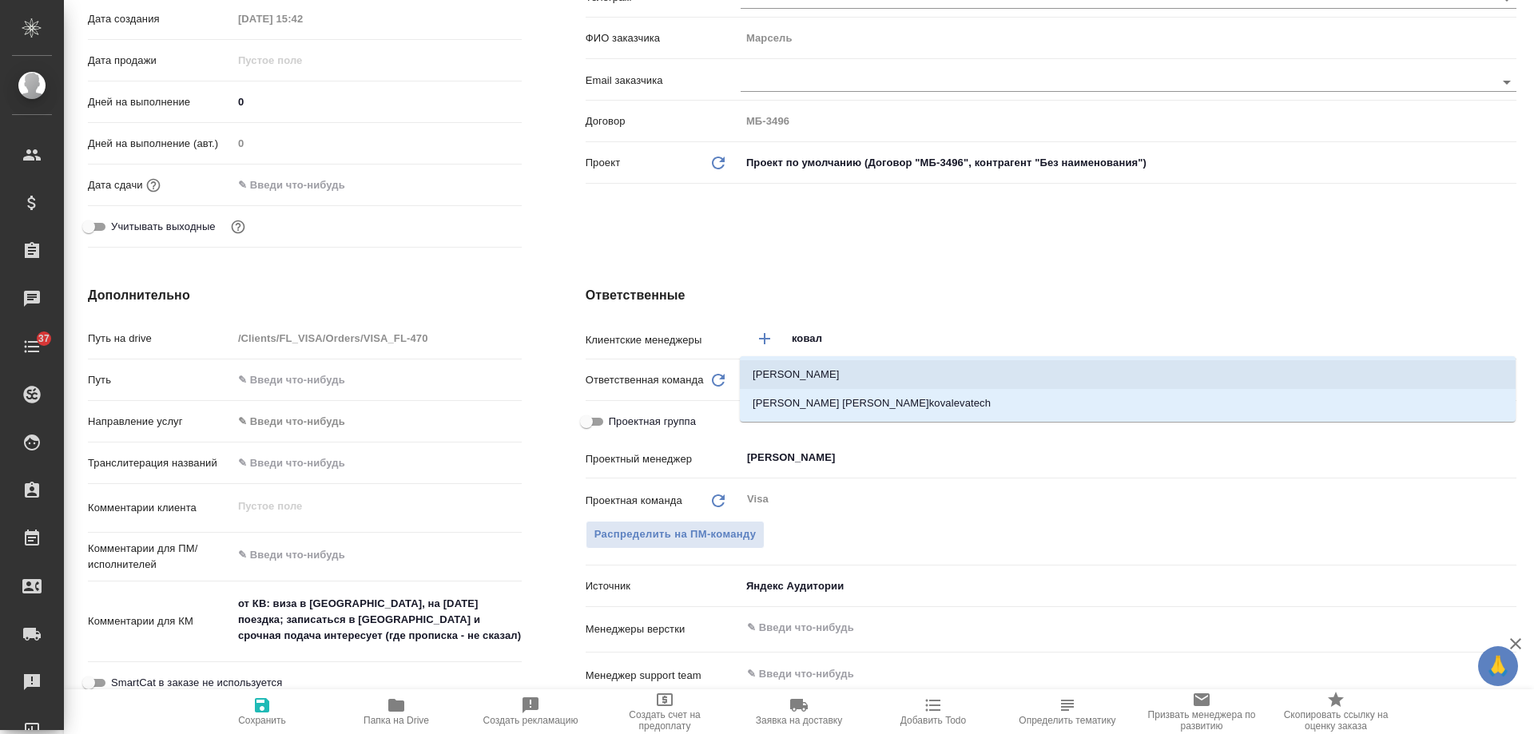
click at [834, 368] on li "Ковалева Екатерина" at bounding box center [1128, 374] width 776 height 29
type textarea "x"
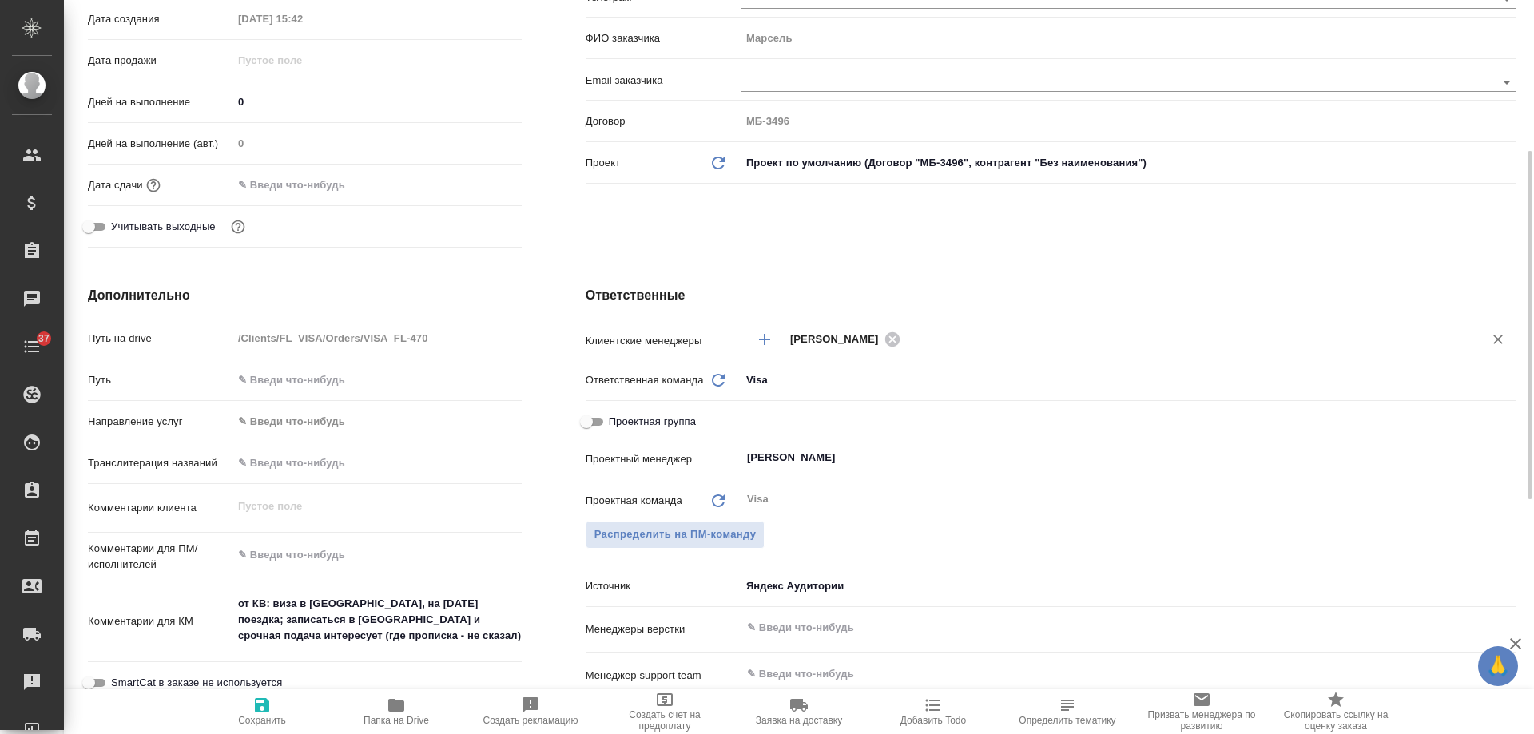
click at [263, 709] on icon "button" at bounding box center [262, 705] width 19 height 19
type textarea "x"
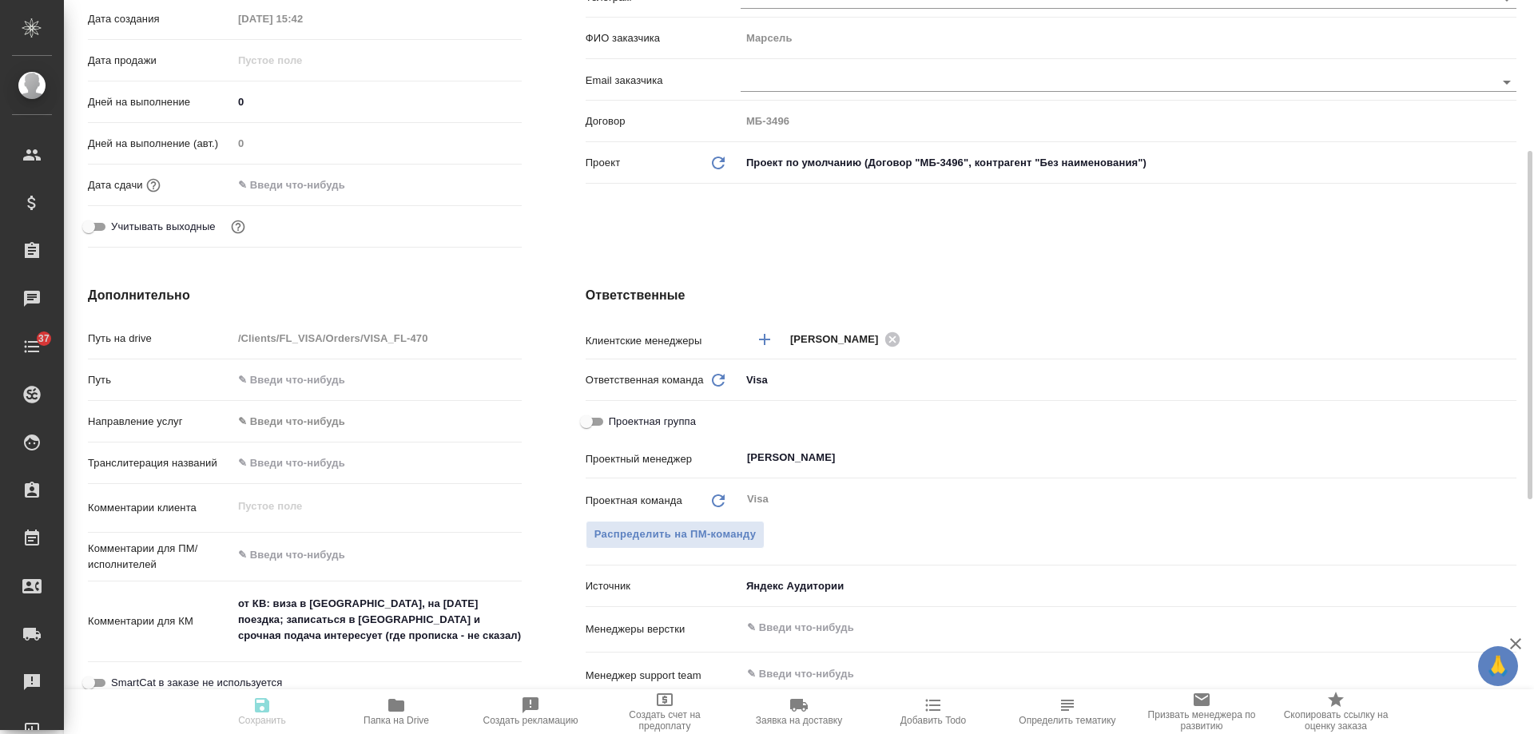
type textarea "x"
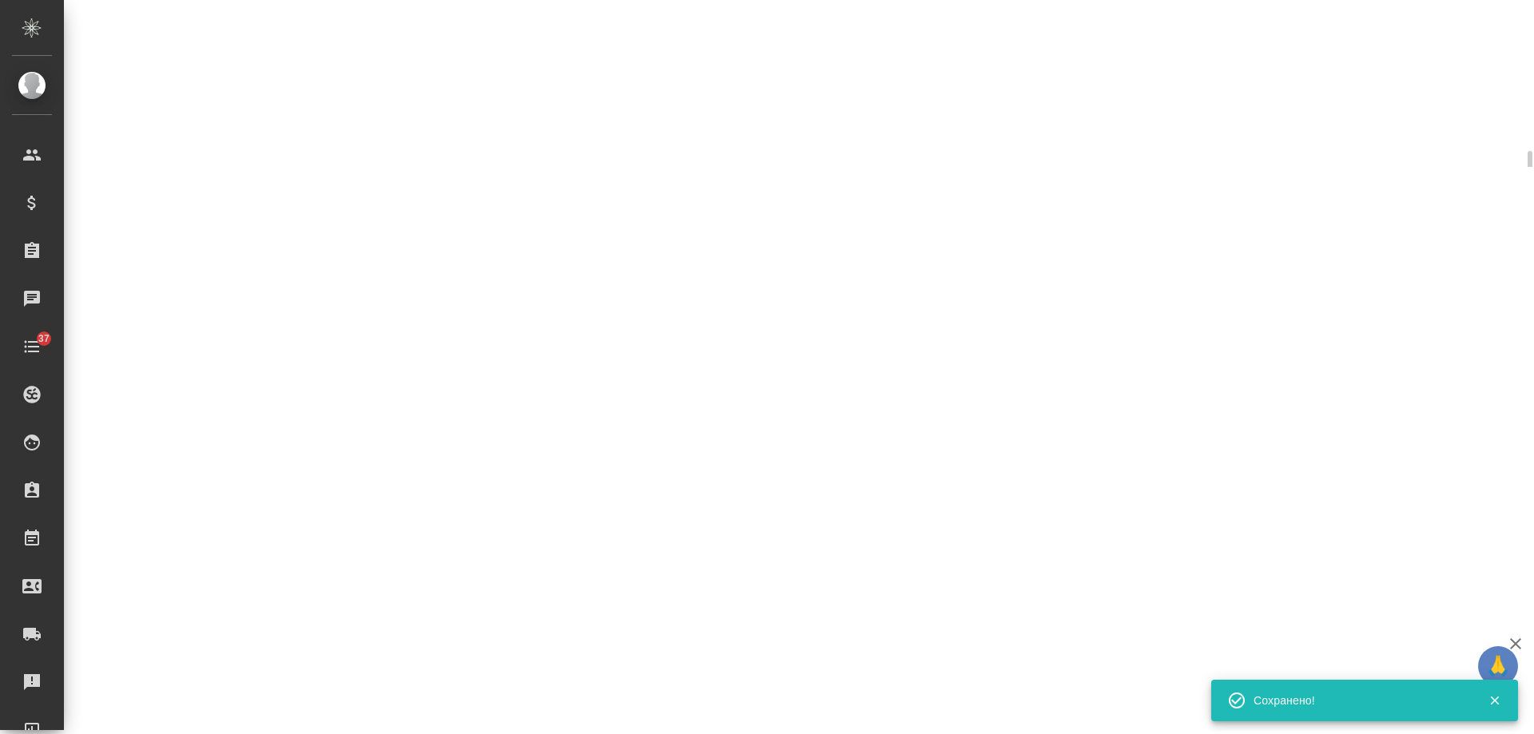
select select "RU"
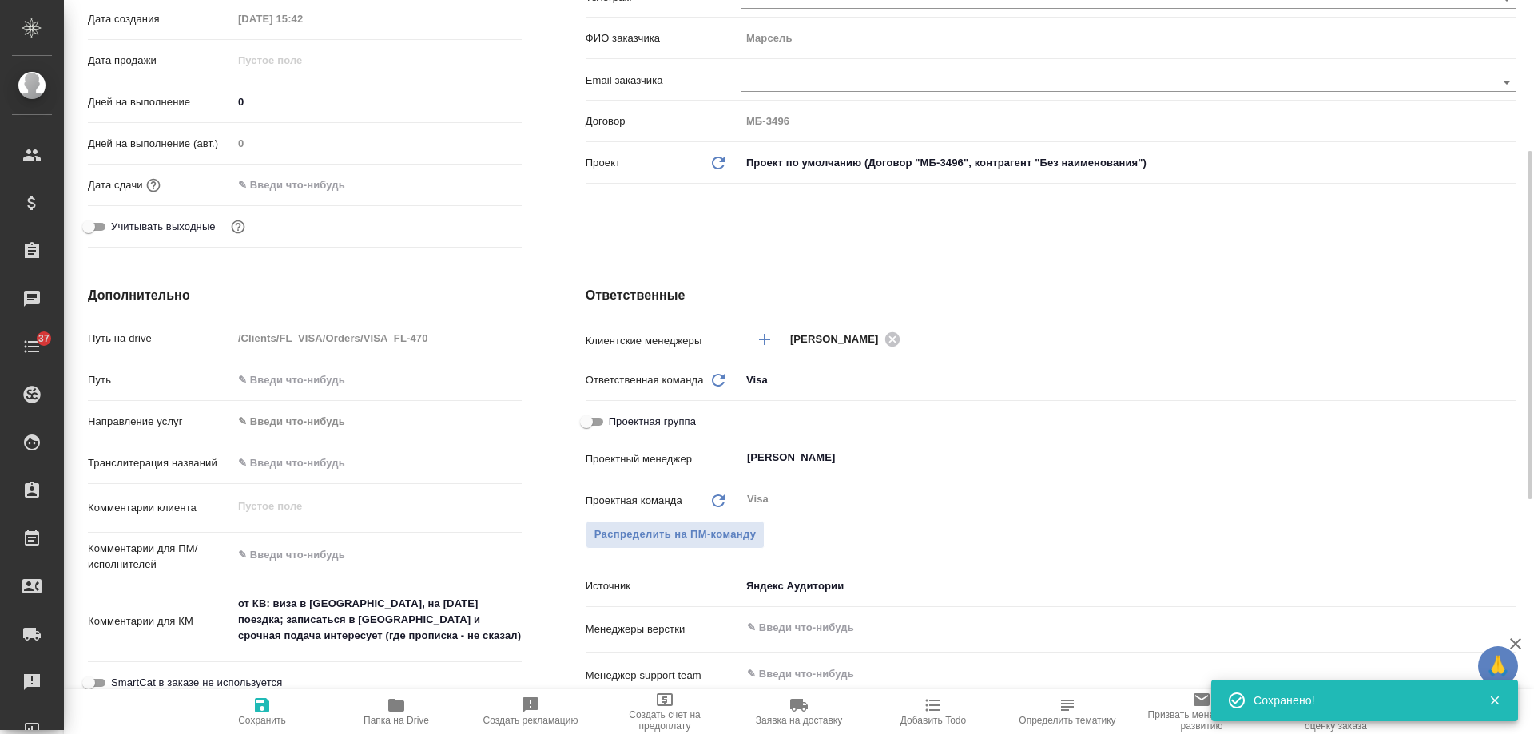
type textarea "x"
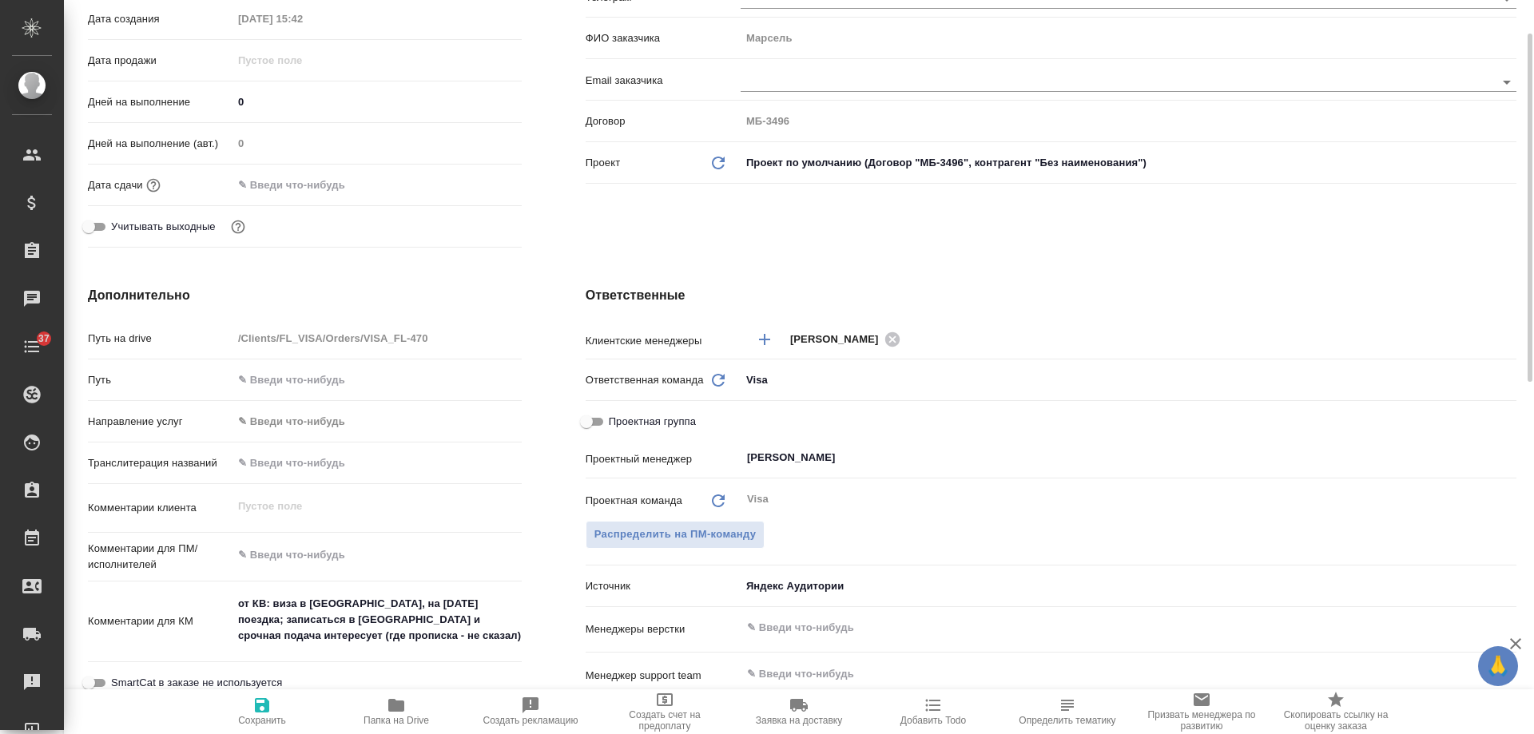
scroll to position [0, 0]
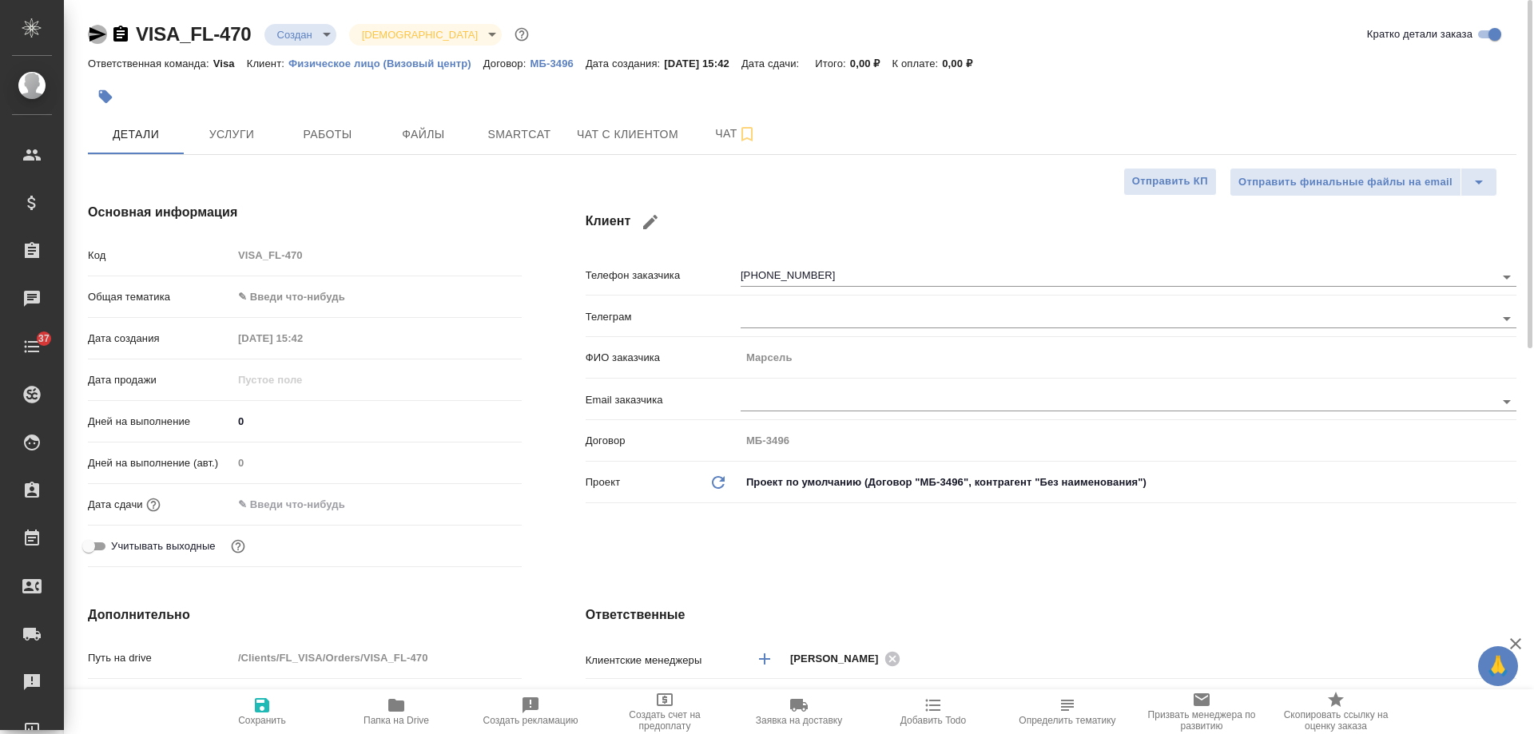
click at [99, 34] on icon "button" at bounding box center [98, 34] width 17 height 14
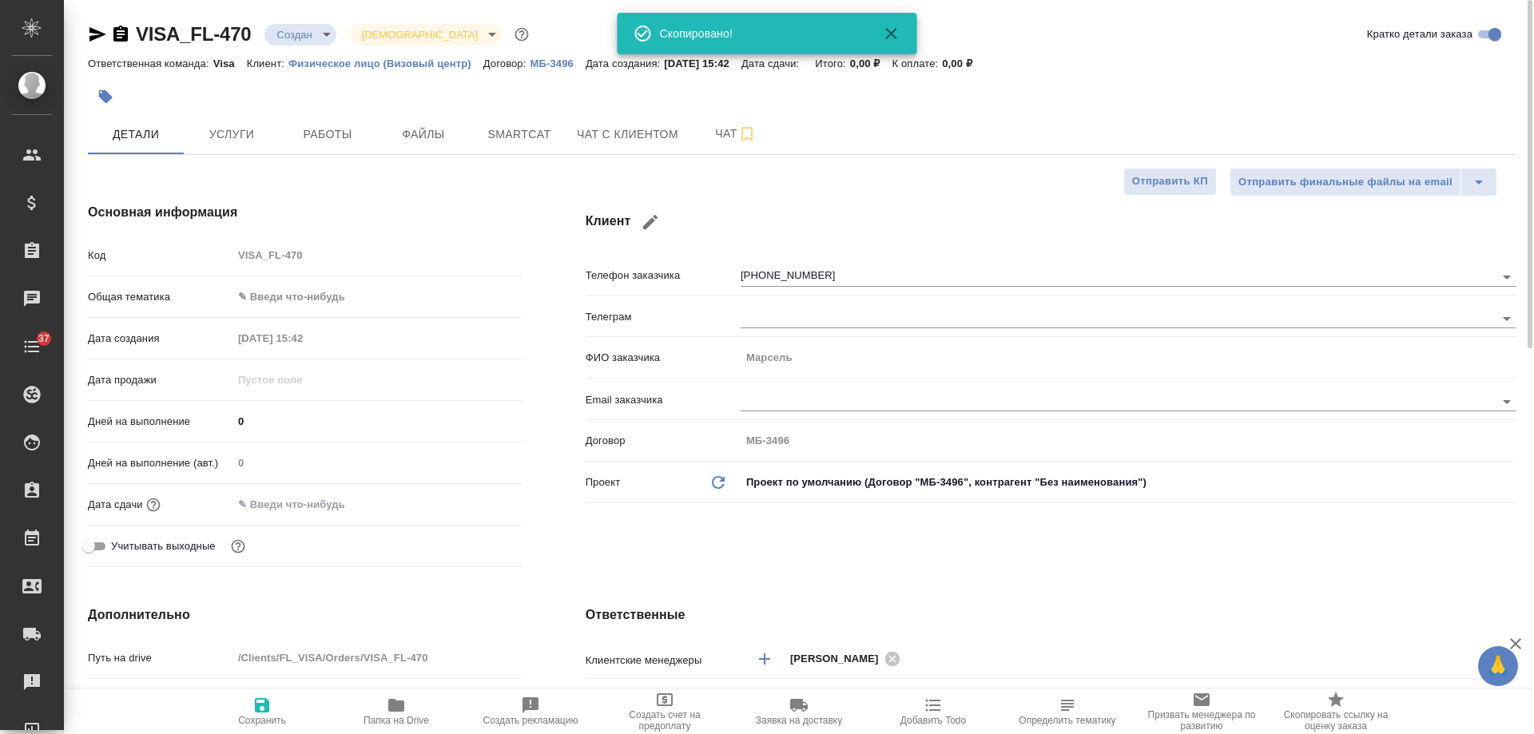
type textarea "x"
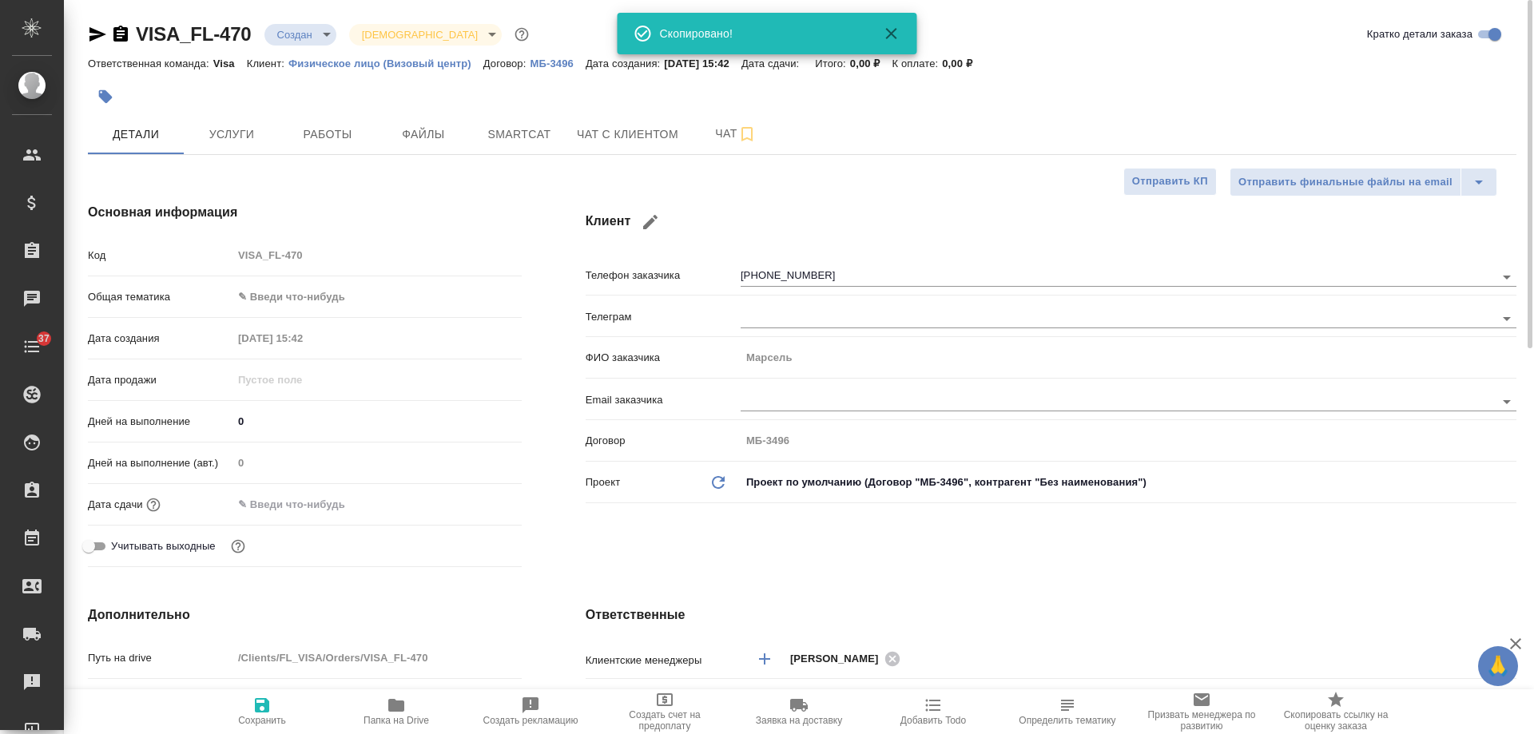
type textarea "x"
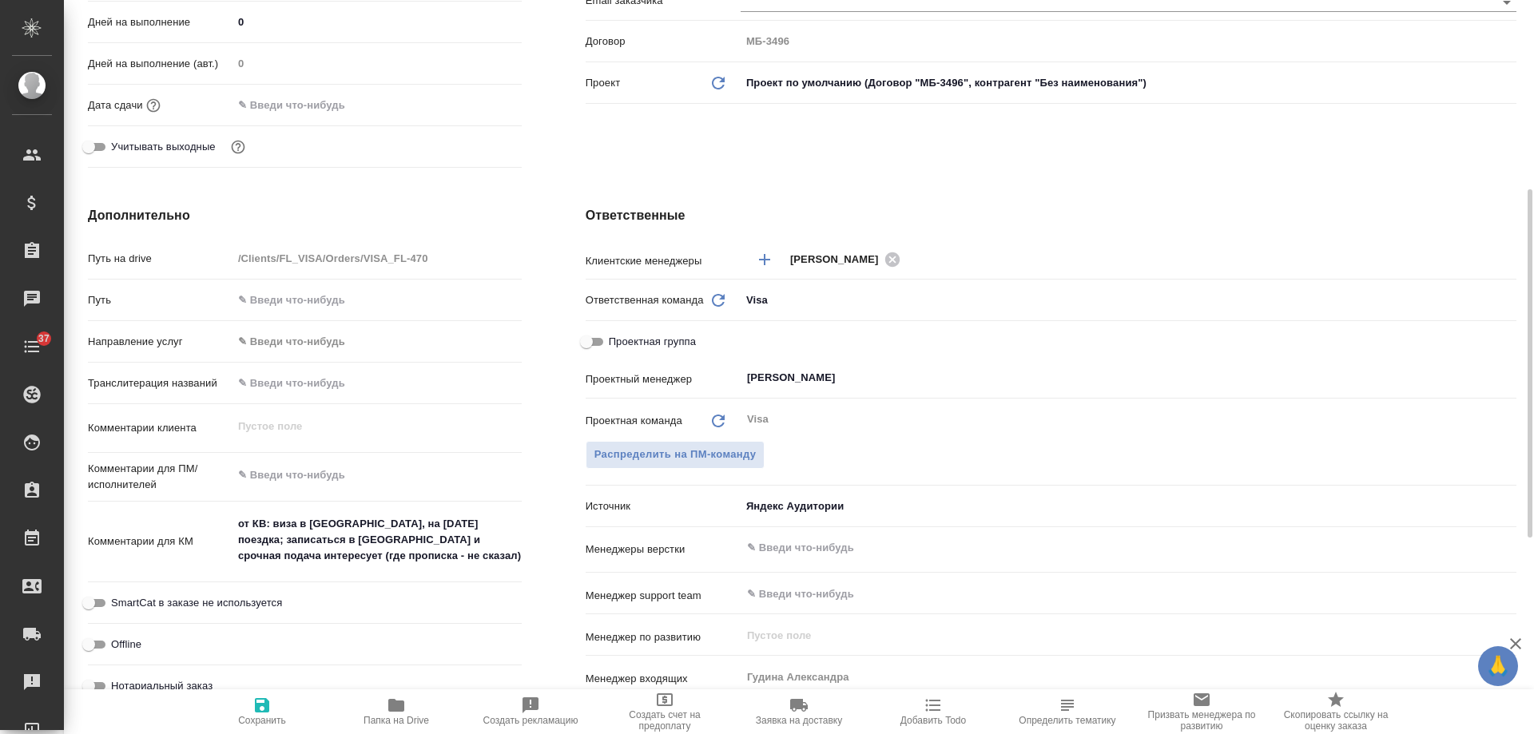
scroll to position [480, 0]
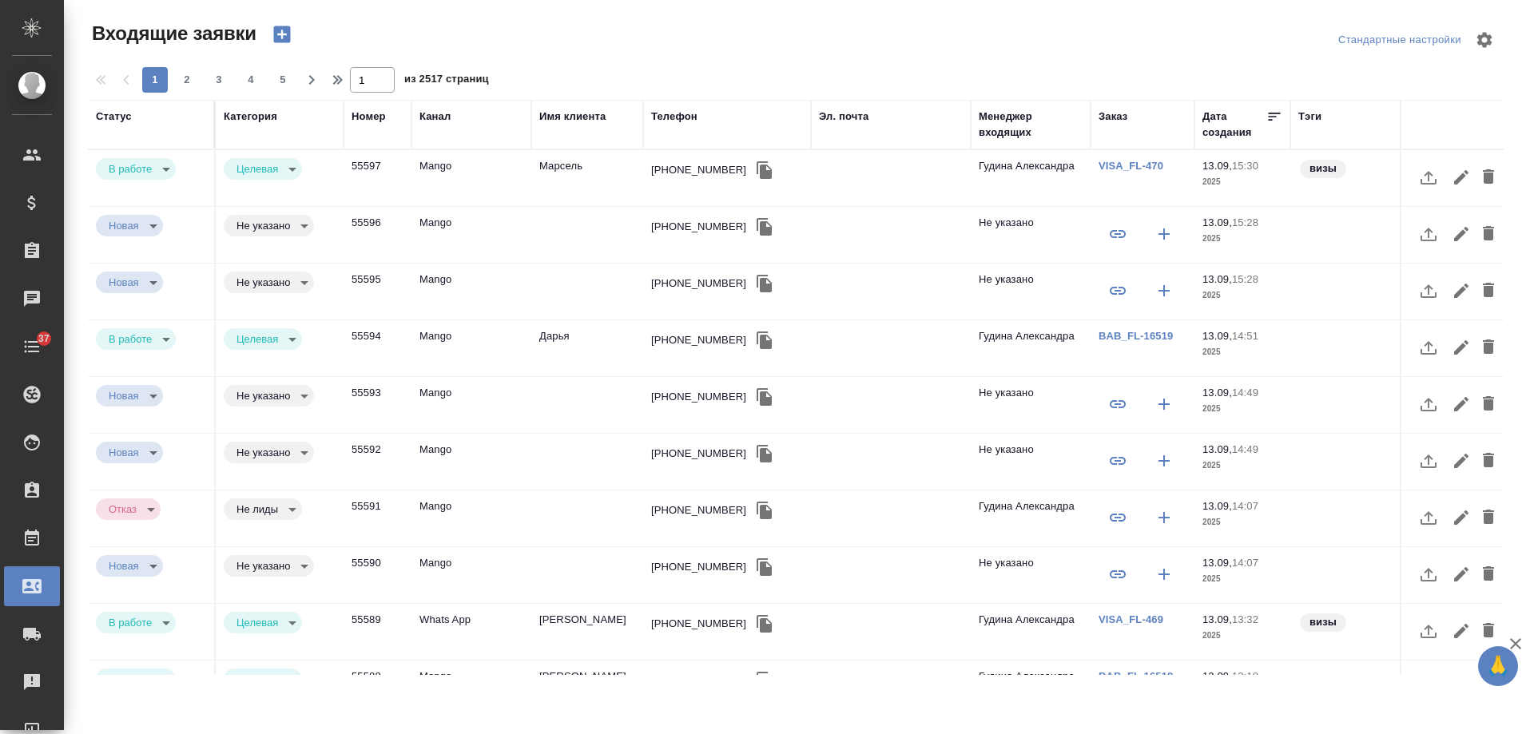
select select "RU"
click at [551, 167] on td "Марсель" at bounding box center [587, 178] width 112 height 56
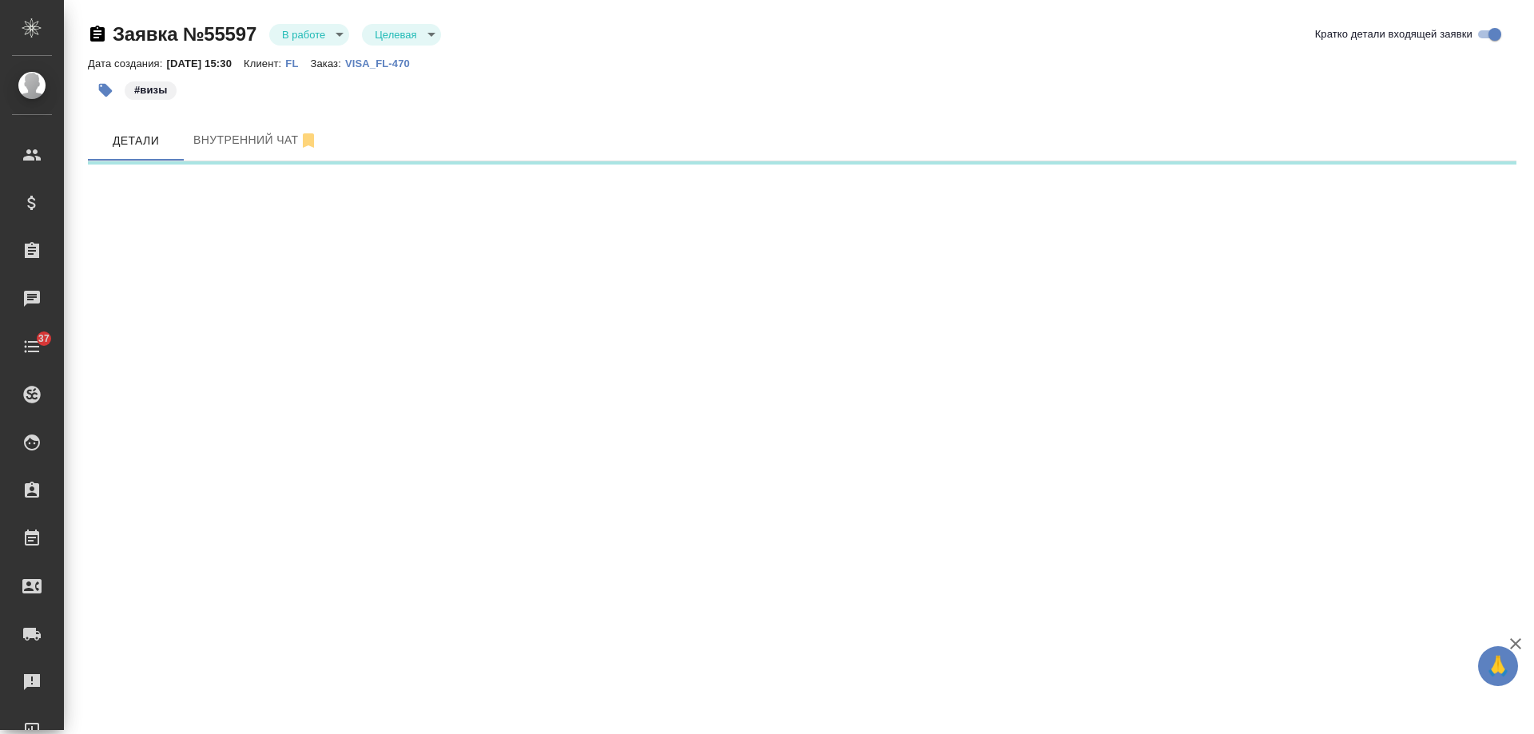
select select "RU"
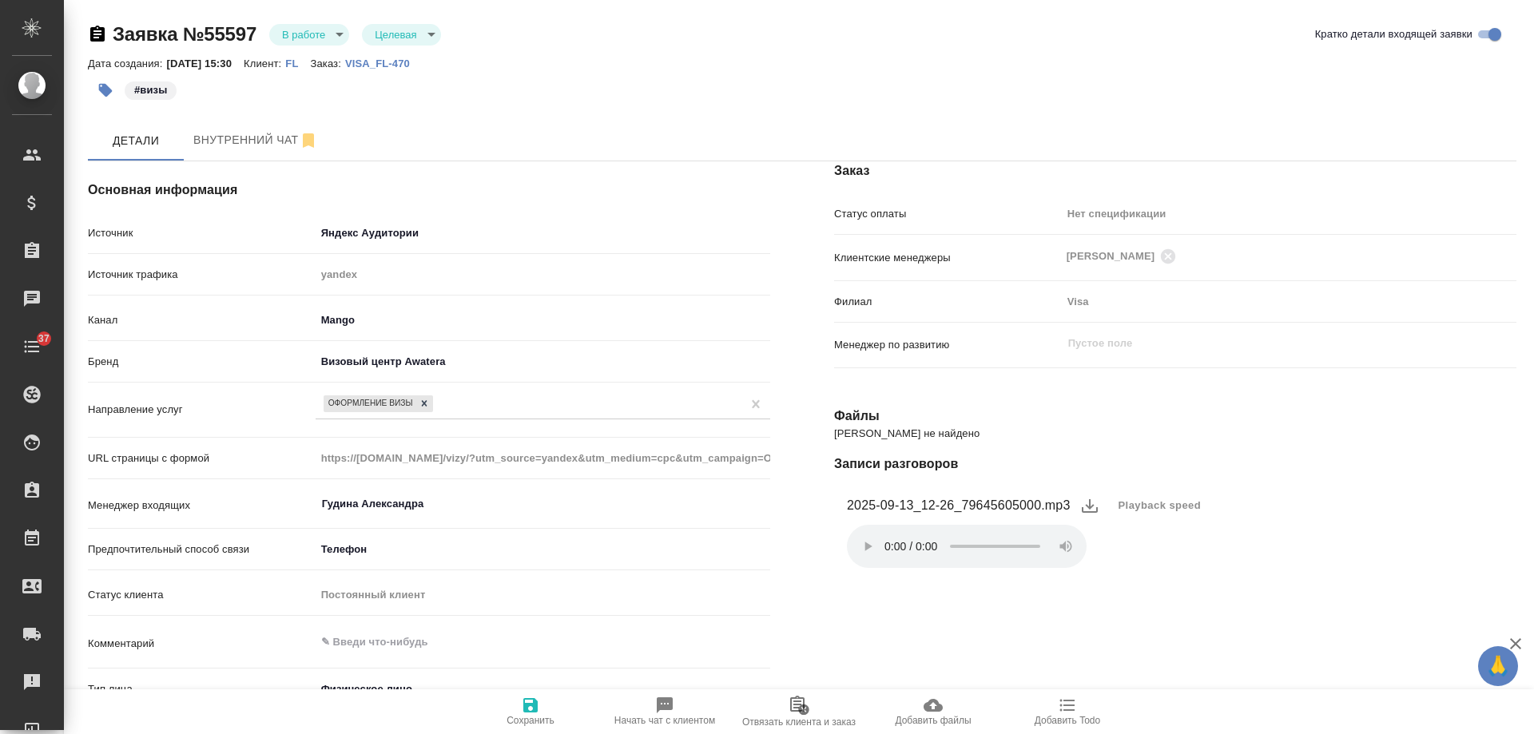
type textarea "x"
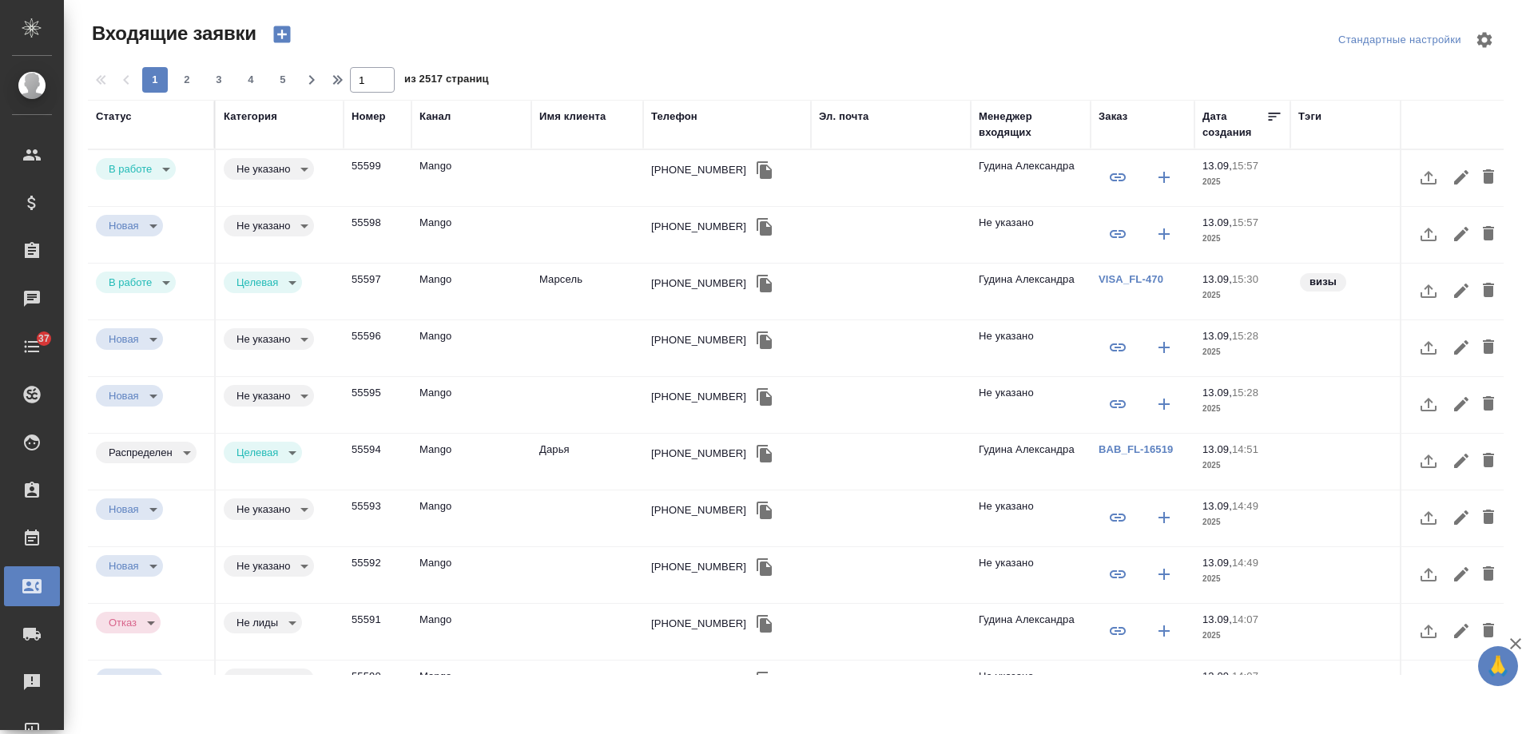
select select "RU"
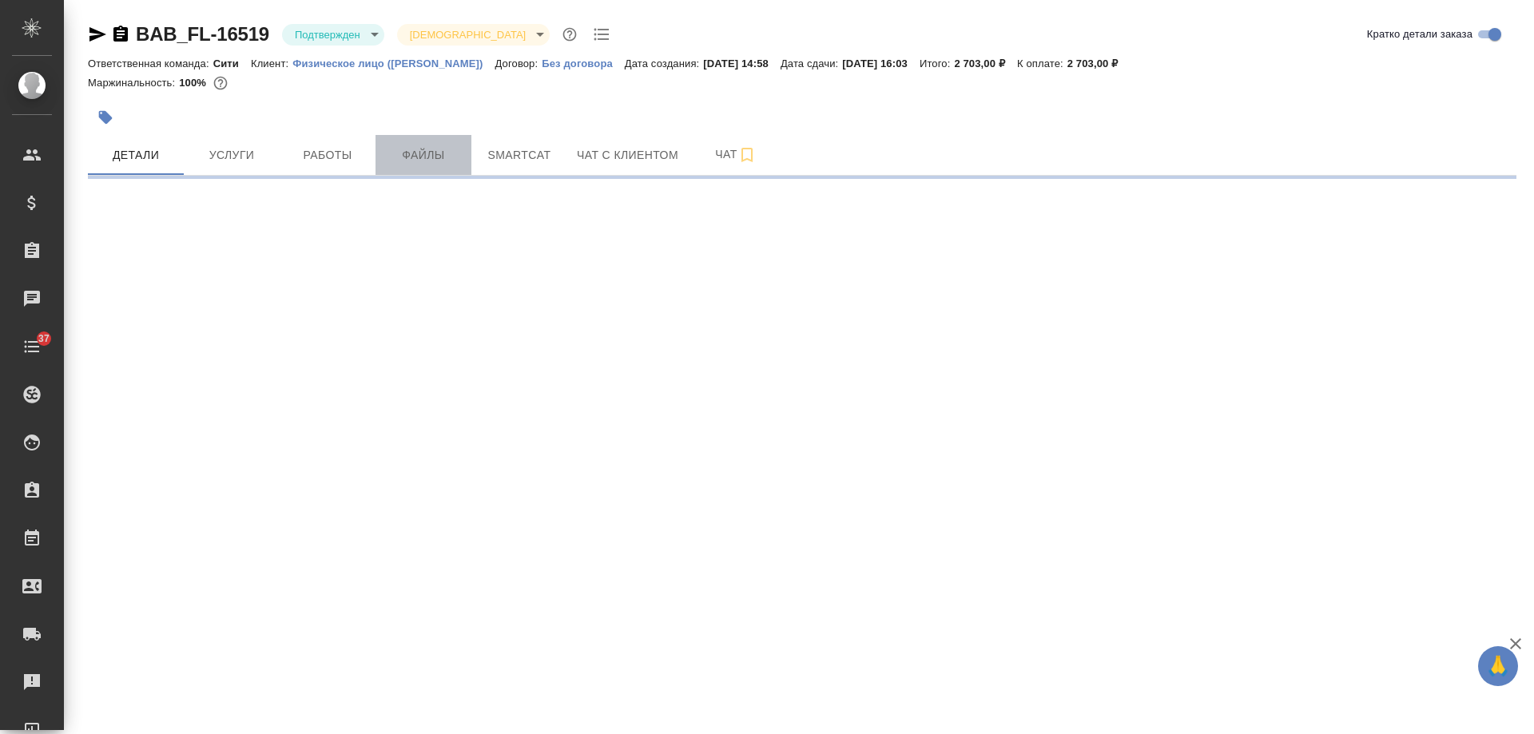
click at [435, 165] on span "Файлы" at bounding box center [423, 155] width 77 height 20
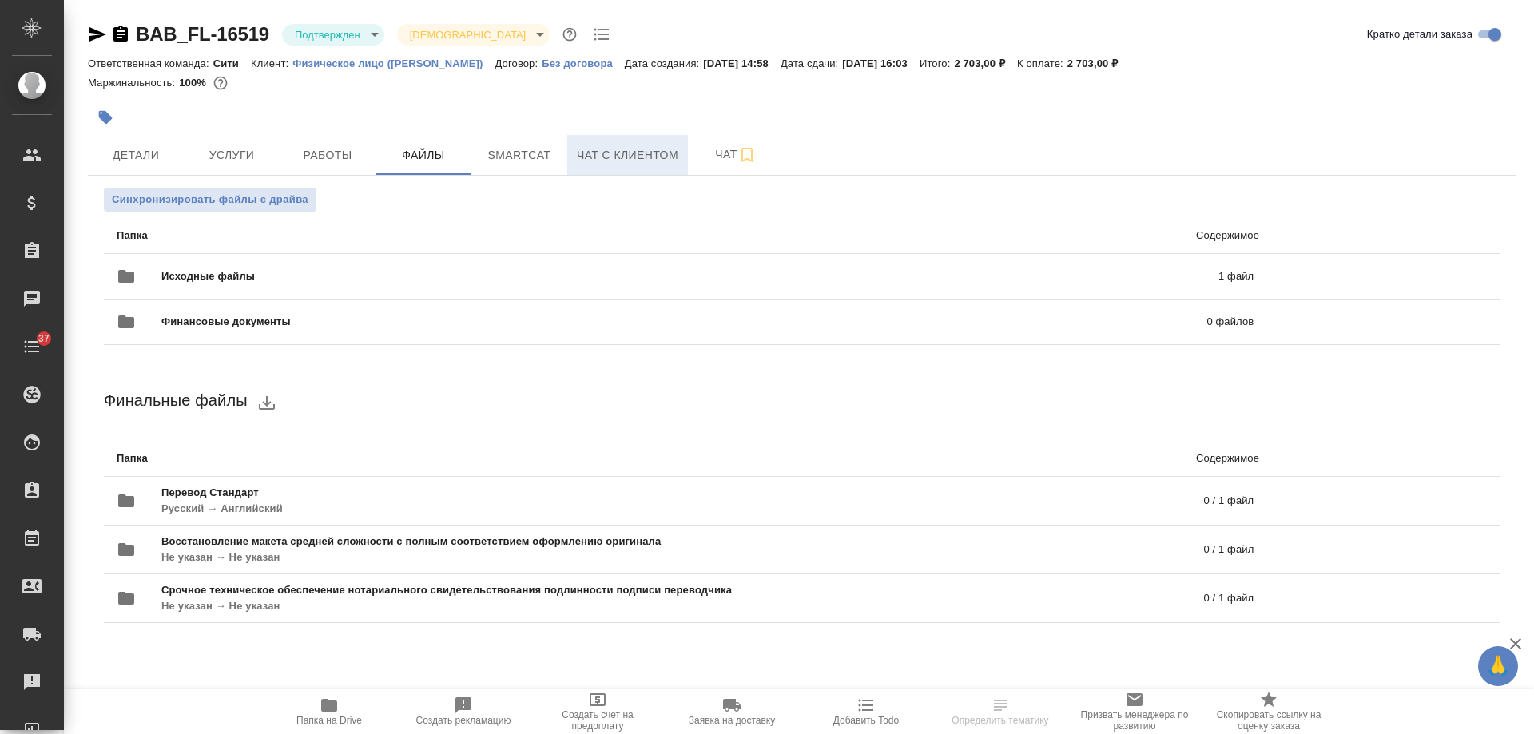
click at [636, 164] on span "Чат с клиентом" at bounding box center [628, 155] width 102 height 20
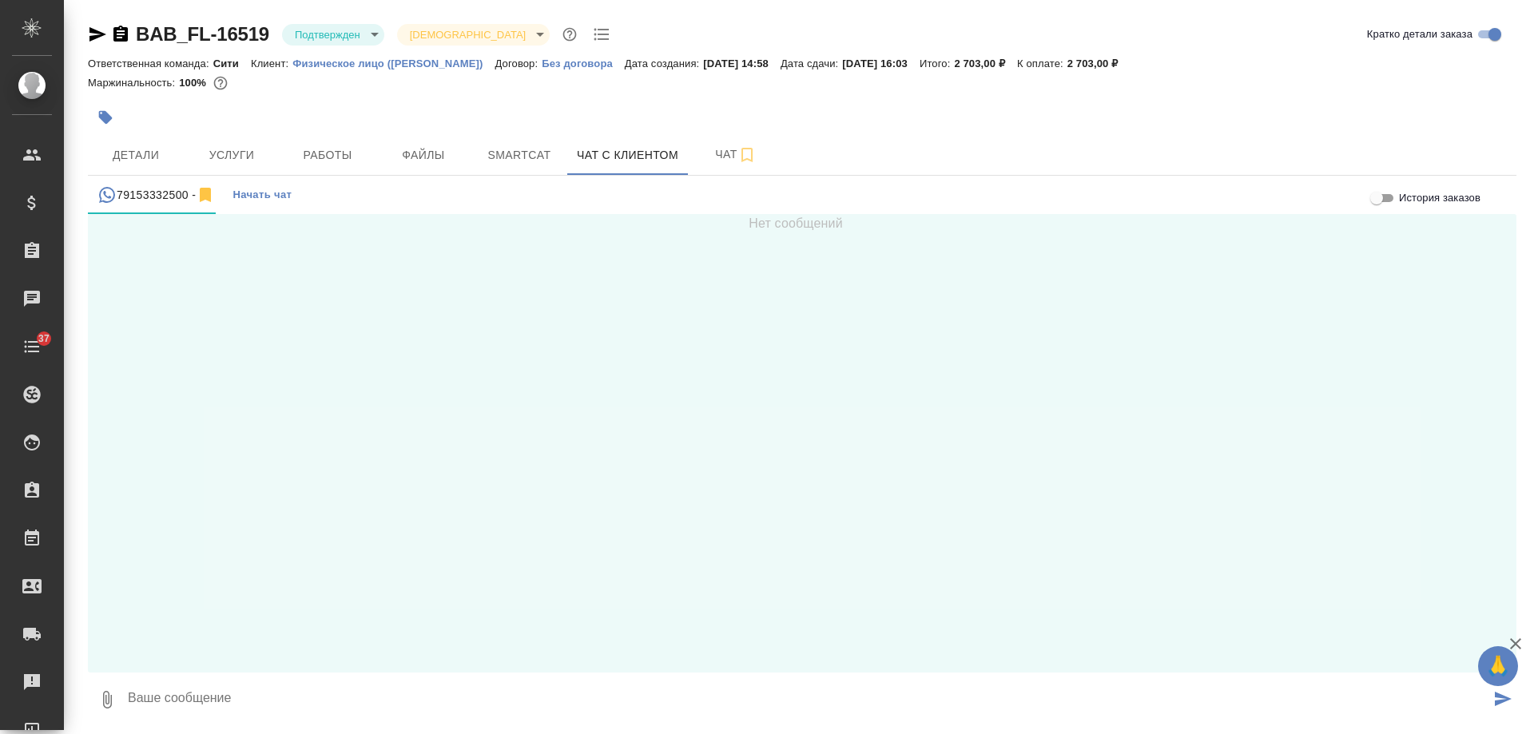
click at [98, 36] on icon "button" at bounding box center [98, 34] width 17 height 14
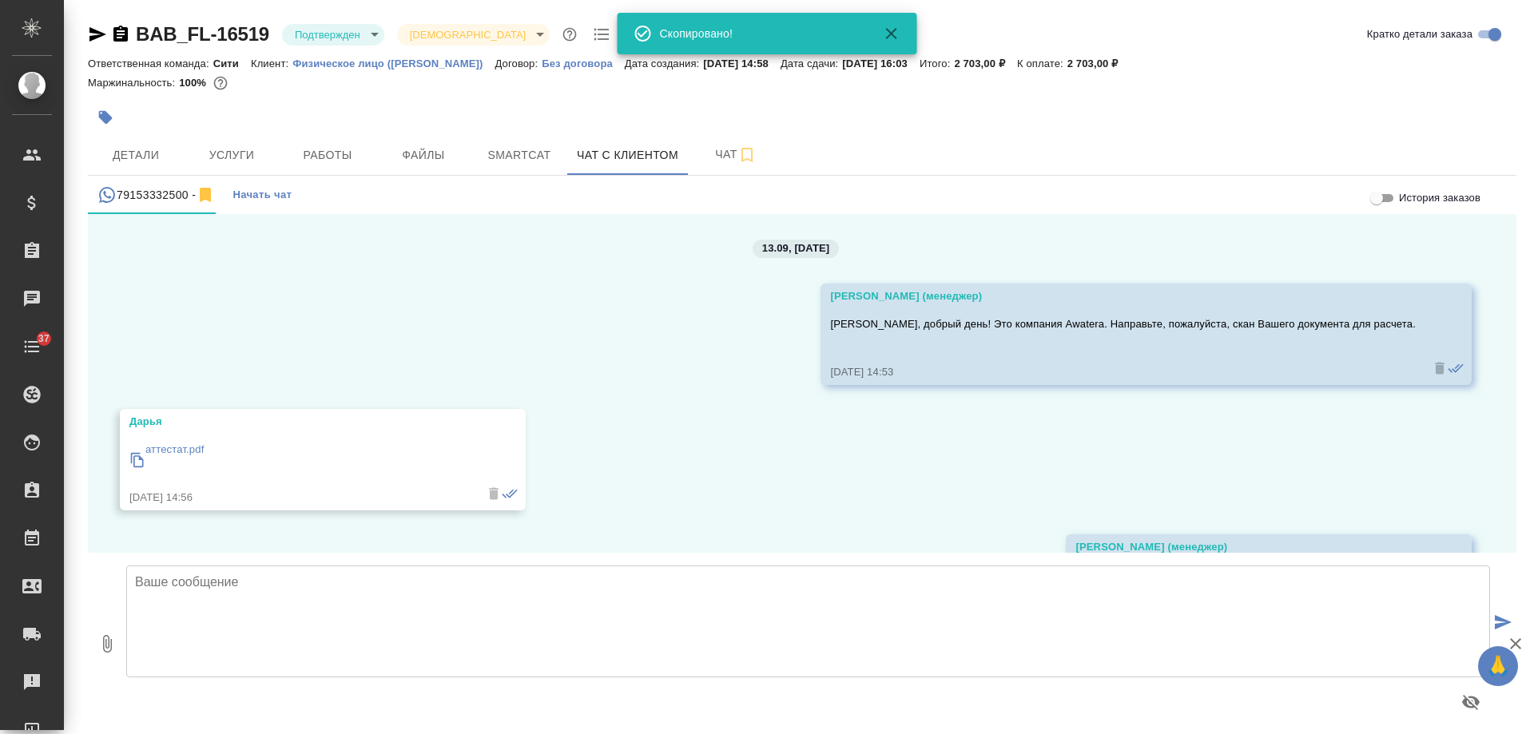
scroll to position [426, 0]
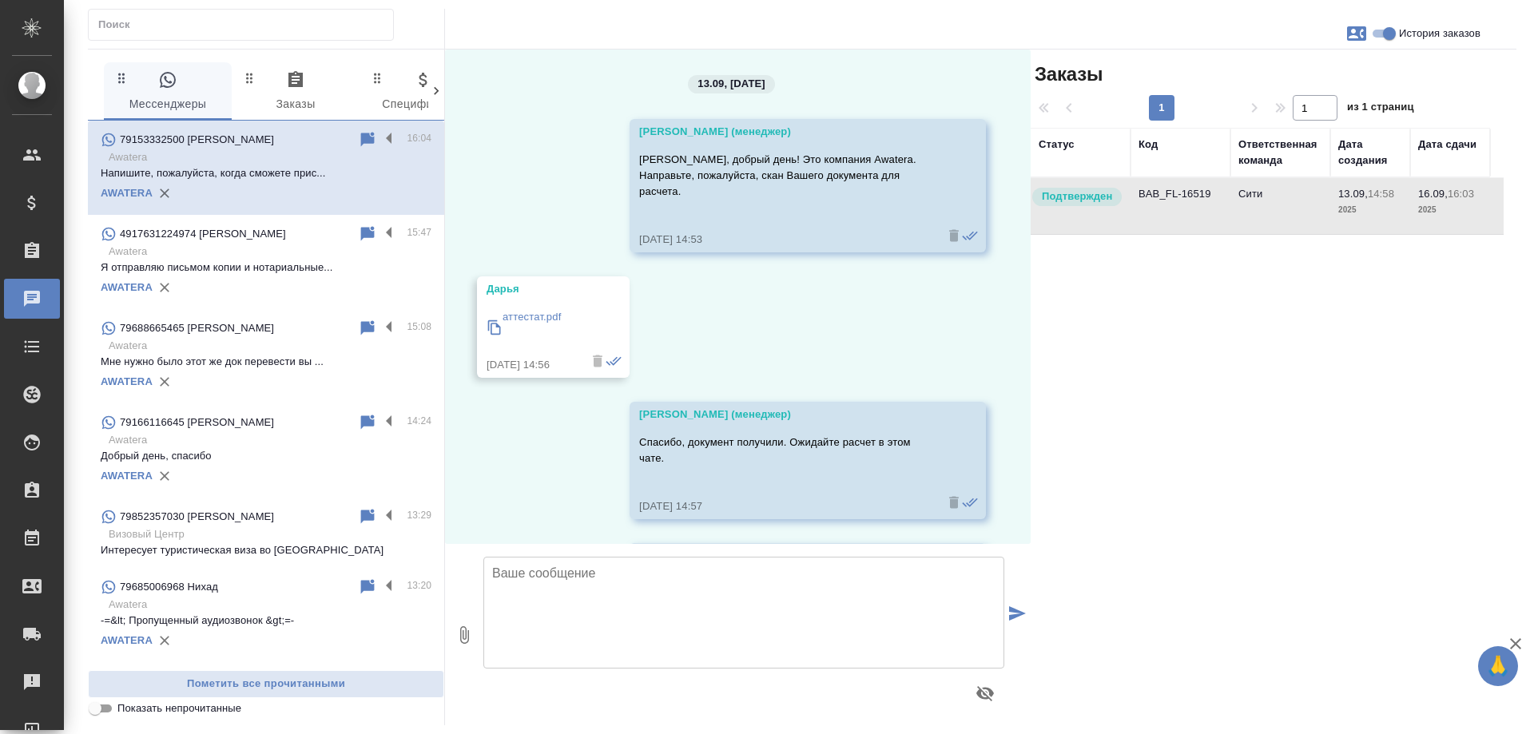
scroll to position [1086, 0]
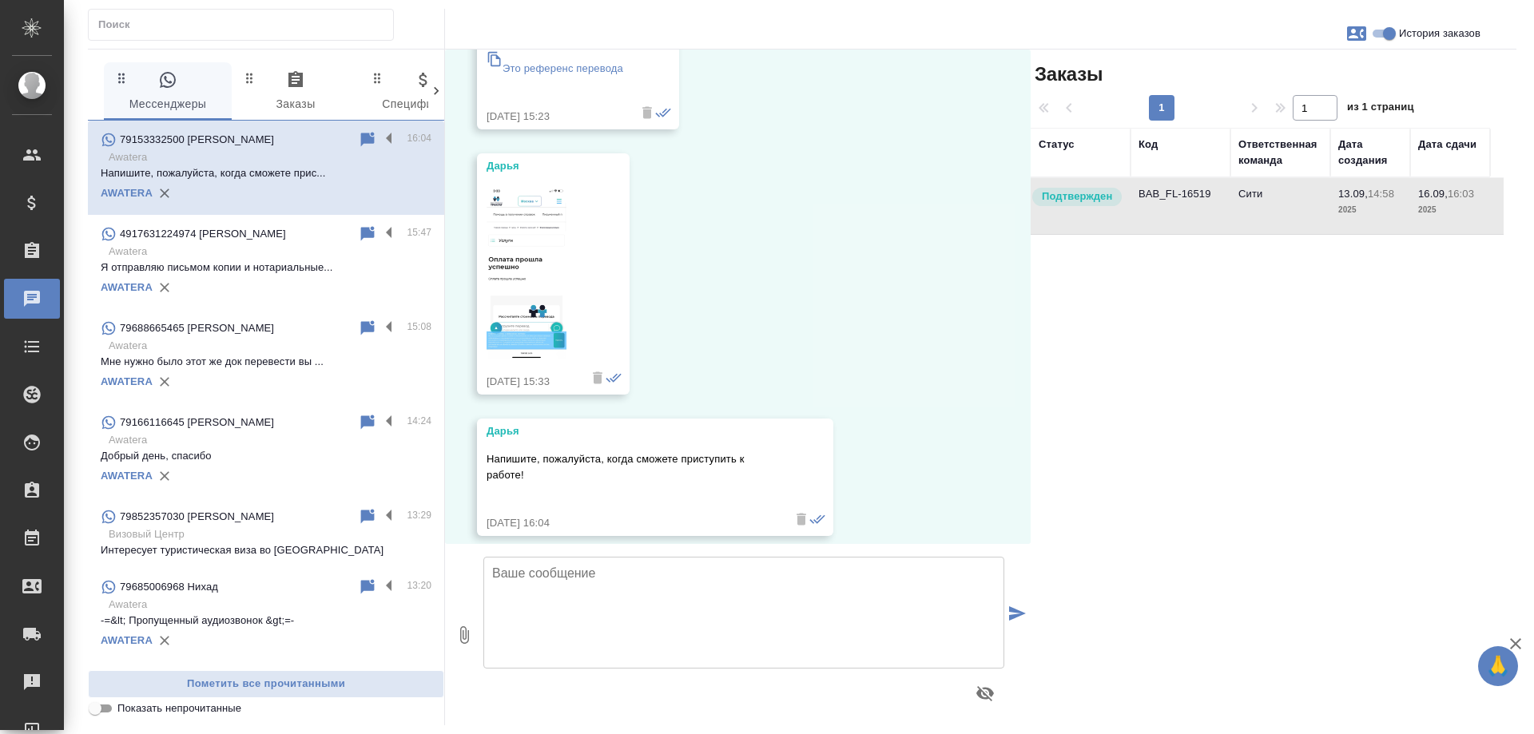
click at [1391, 34] on input "История заказов" at bounding box center [1390, 33] width 58 height 19
checkbox input "false"
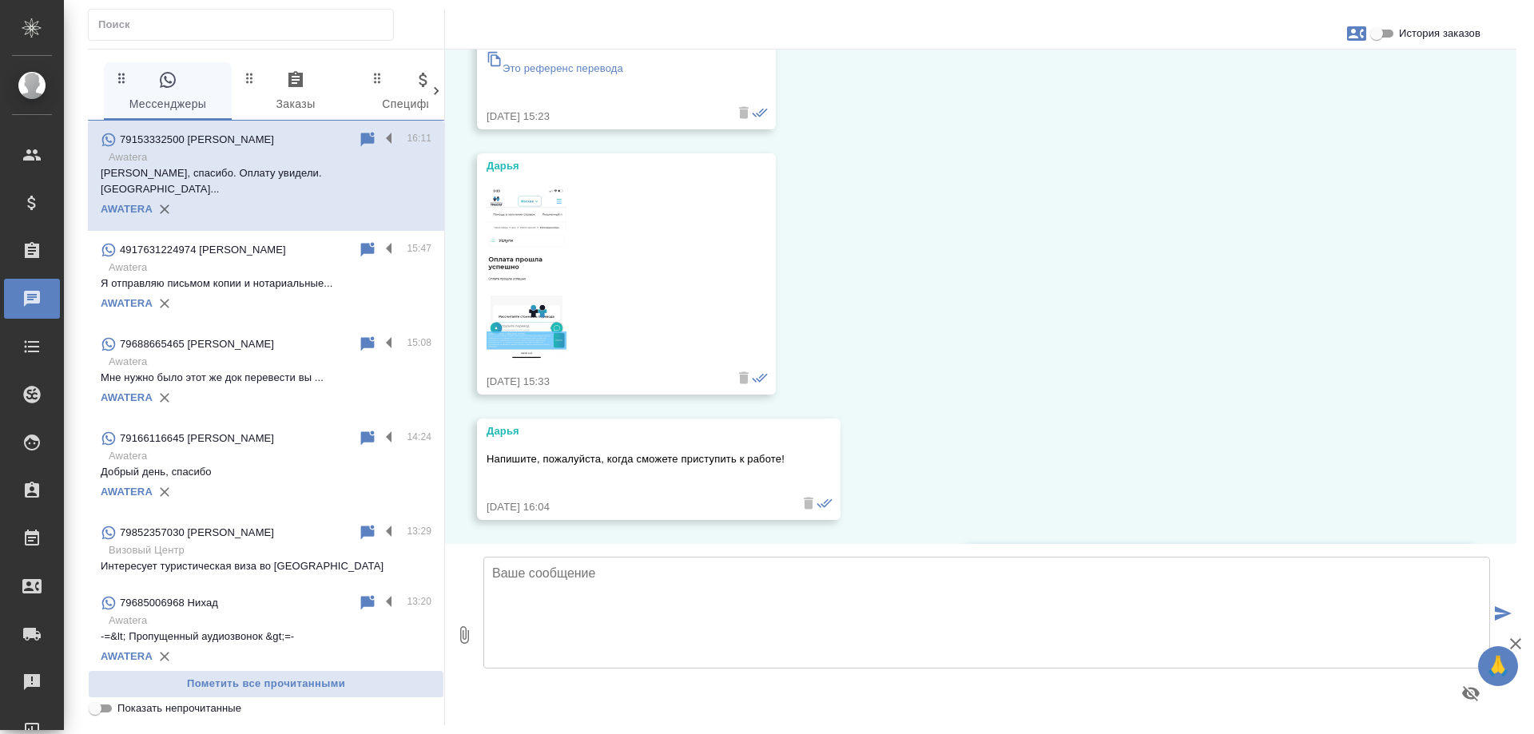
scroll to position [1156, 0]
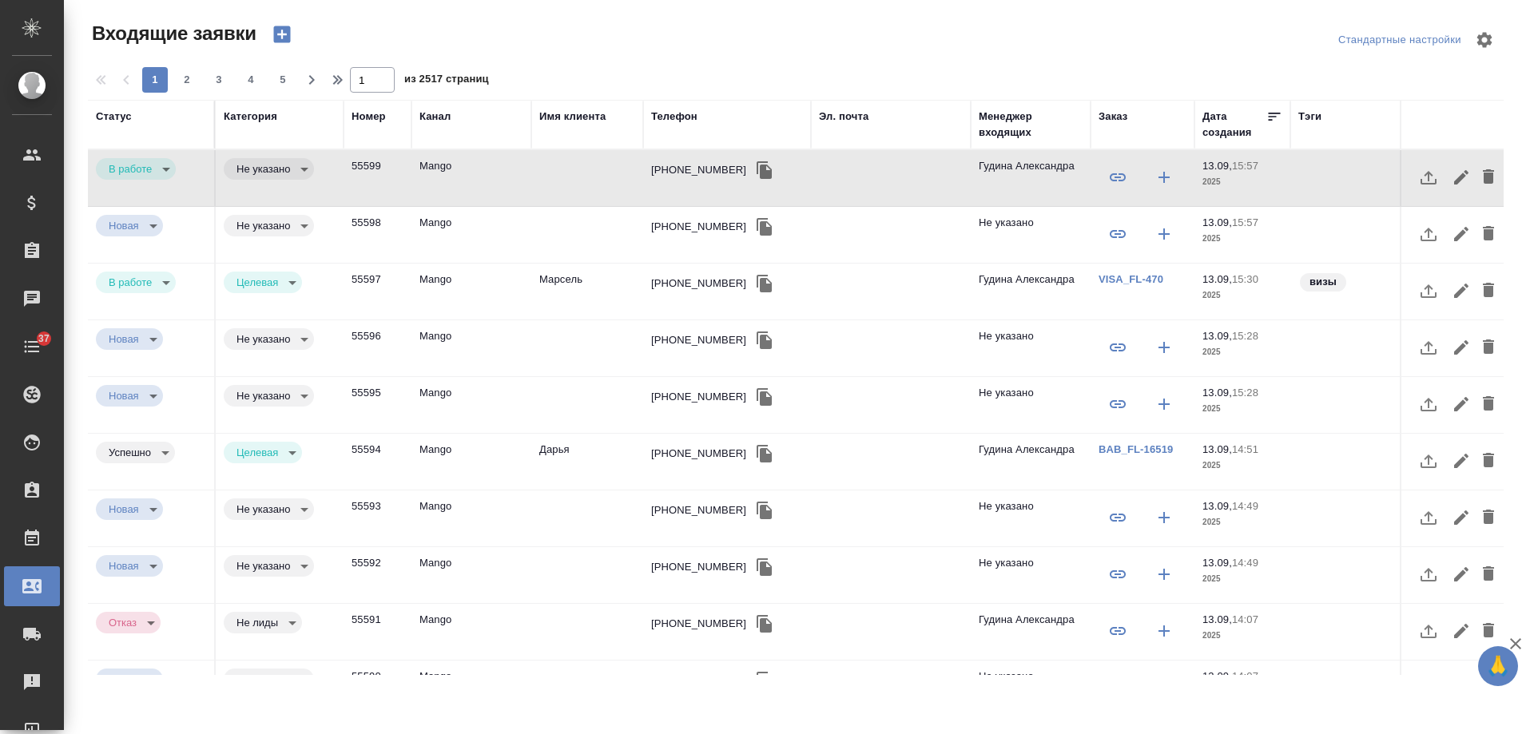
select select "RU"
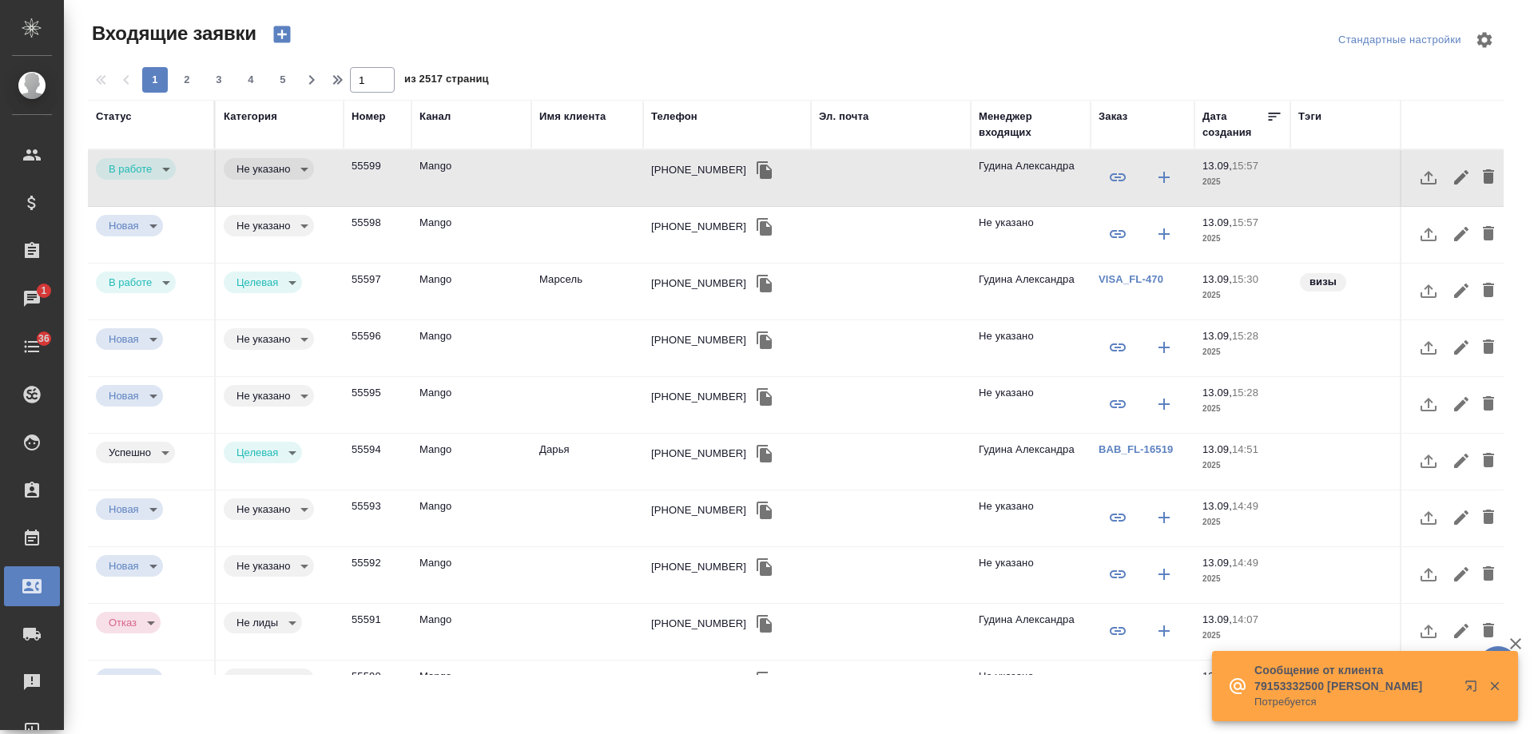
click at [567, 111] on div "Имя клиента" at bounding box center [572, 117] width 66 height 16
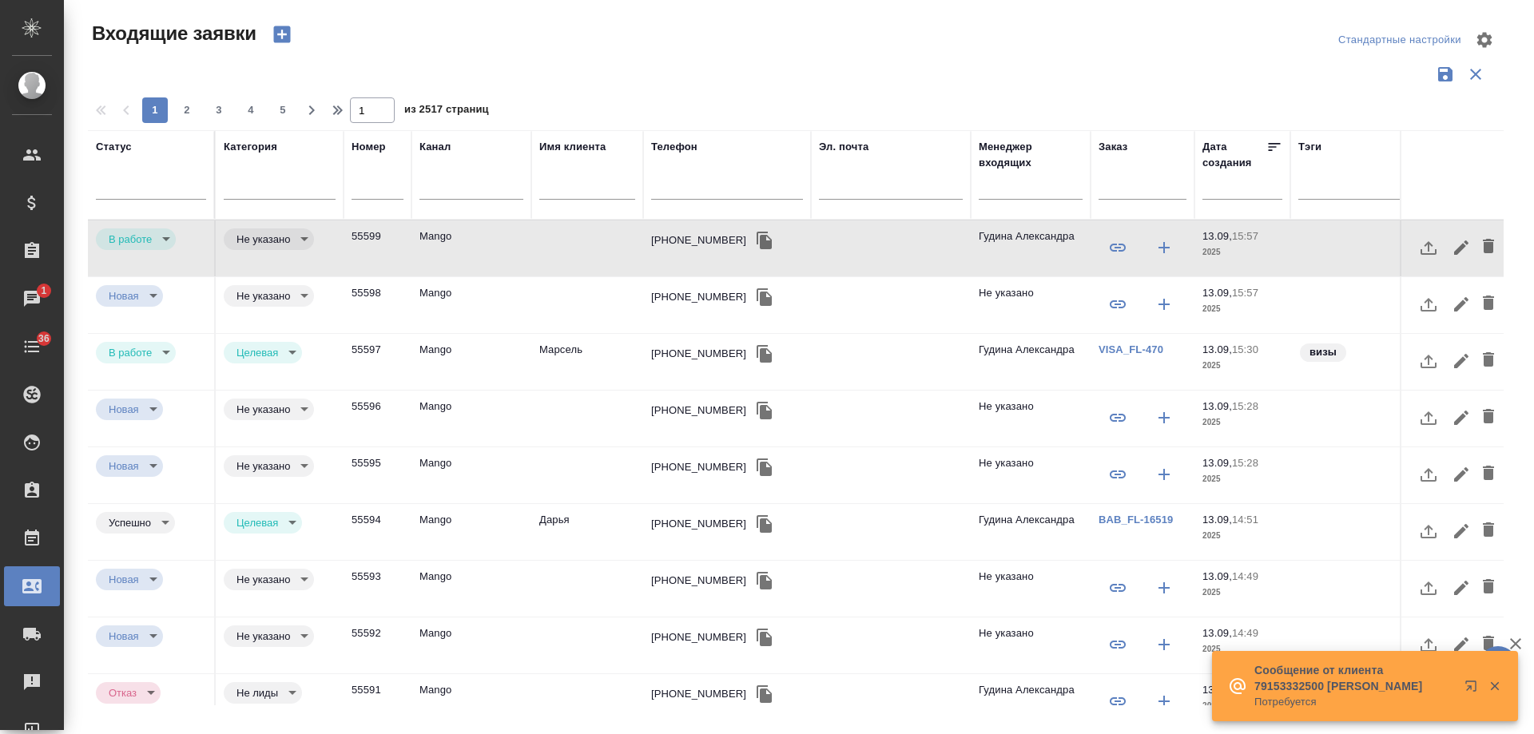
click at [863, 191] on input "text" at bounding box center [891, 189] width 144 height 20
paste input "[EMAIL_ADDRESS][DOMAIN_NAME]"
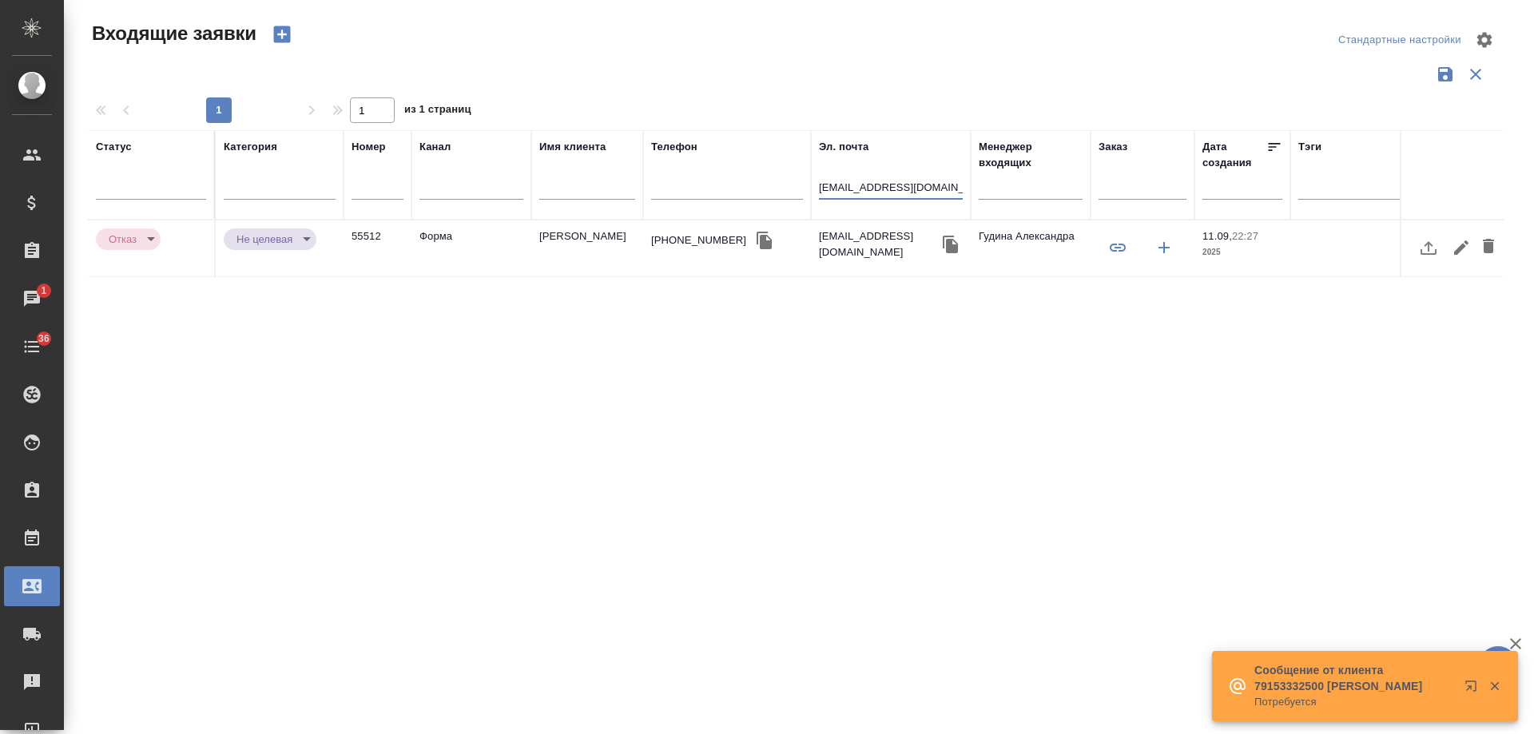
type input "[EMAIL_ADDRESS][DOMAIN_NAME]"
click at [677, 244] on div "+79531160420" at bounding box center [698, 241] width 95 height 16
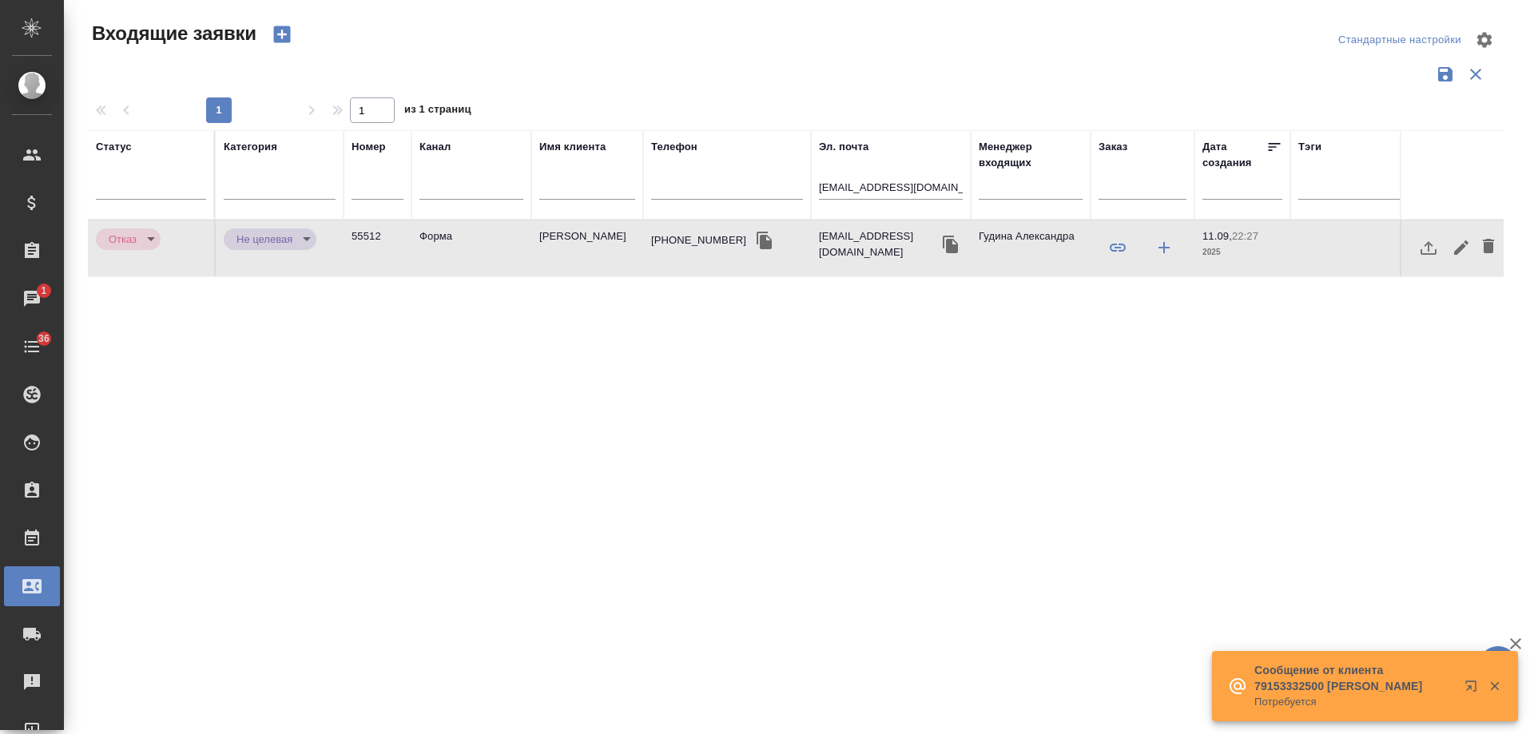
click at [677, 244] on div "+79531160420" at bounding box center [698, 241] width 95 height 16
drag, startPoint x: 942, startPoint y: 189, endPoint x: 607, endPoint y: 185, distance: 334.9
click at [607, 185] on tr "Статус Категория Номер Канал Имя клиента Телефон Эл. почта redlittlecat@gmail.c…" at bounding box center [1017, 175] width 1858 height 90
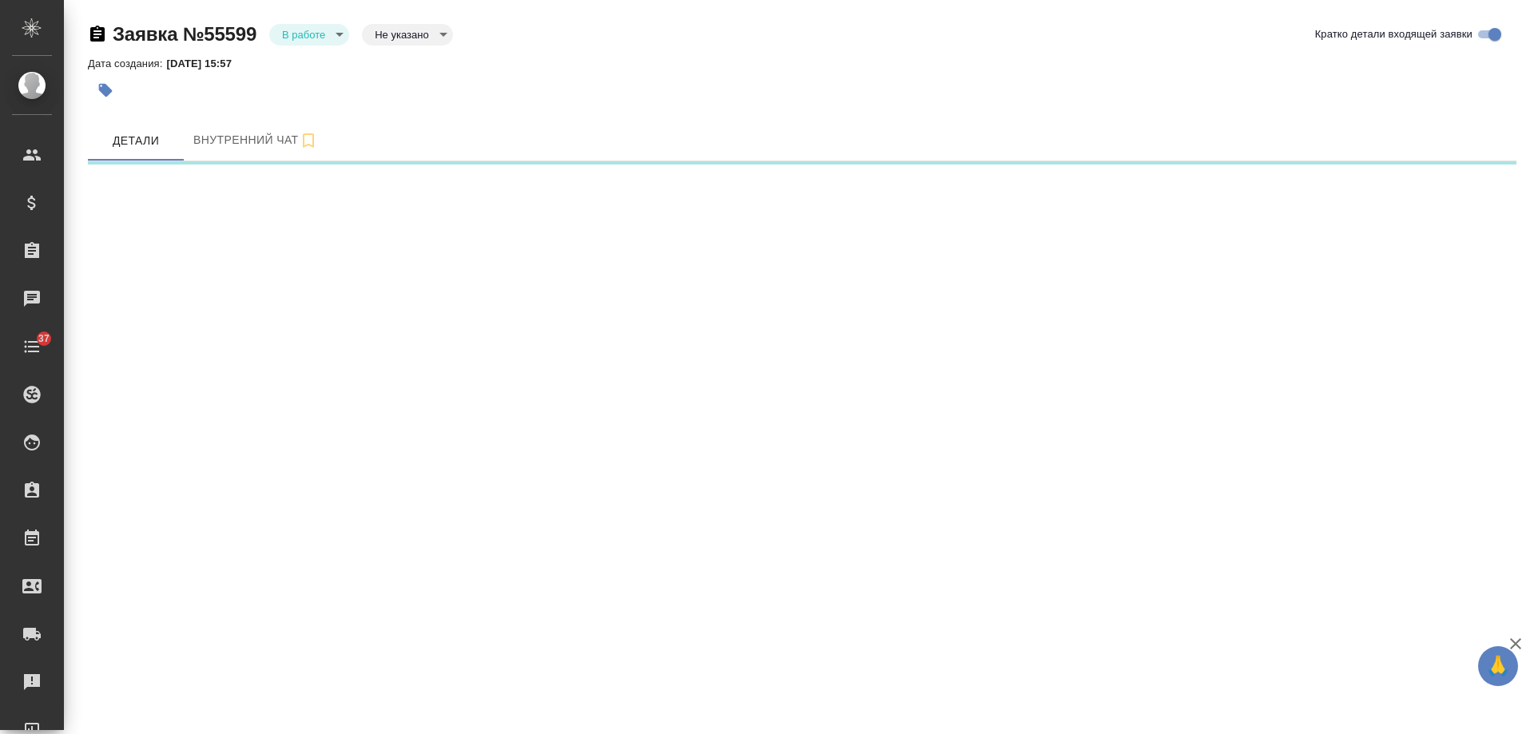
select select "RU"
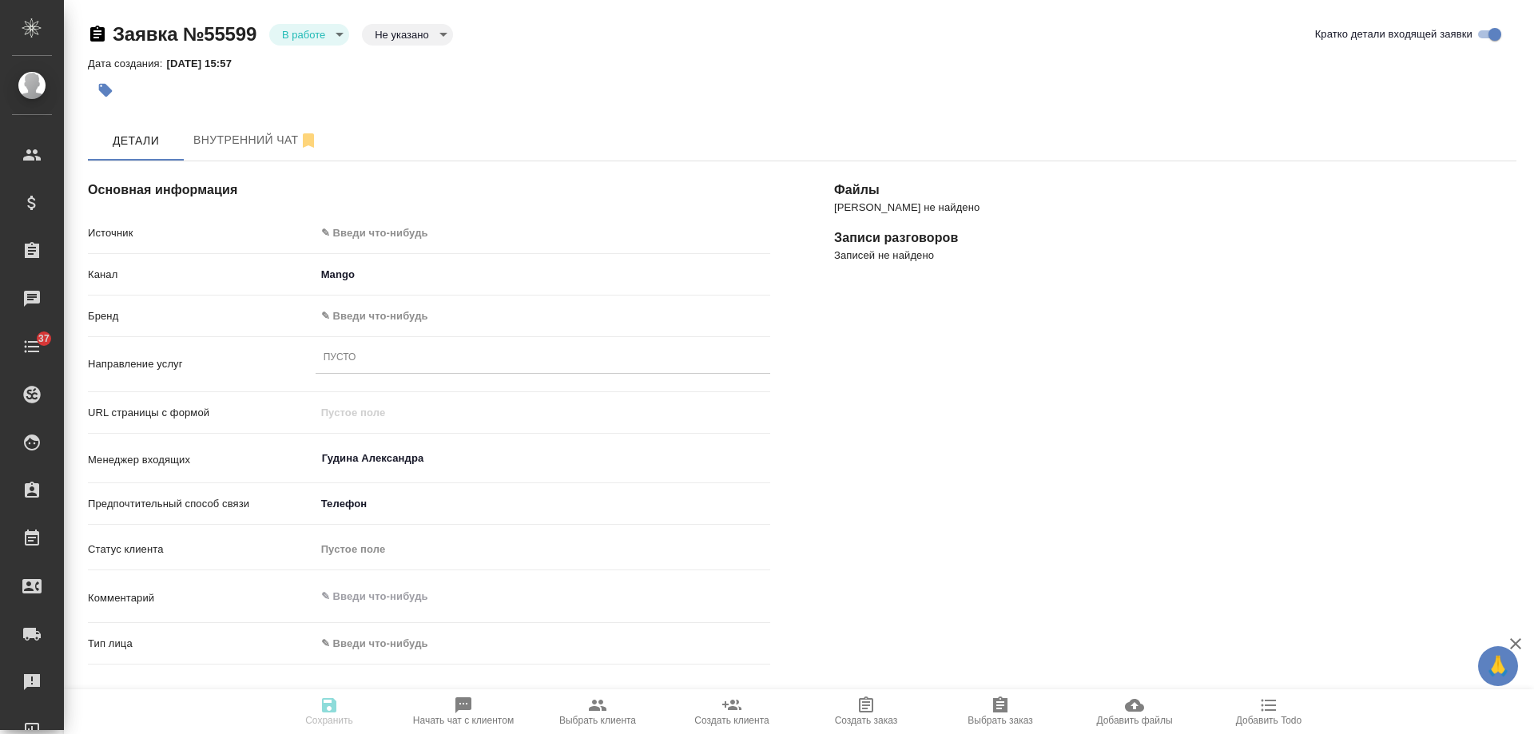
type textarea "x"
click at [368, 227] on body "🙏 .cls-1 fill:#fff; AWATERA Gudina Alexandra Клиенты Спецификации Заказы Чаты 3…" at bounding box center [767, 367] width 1534 height 734
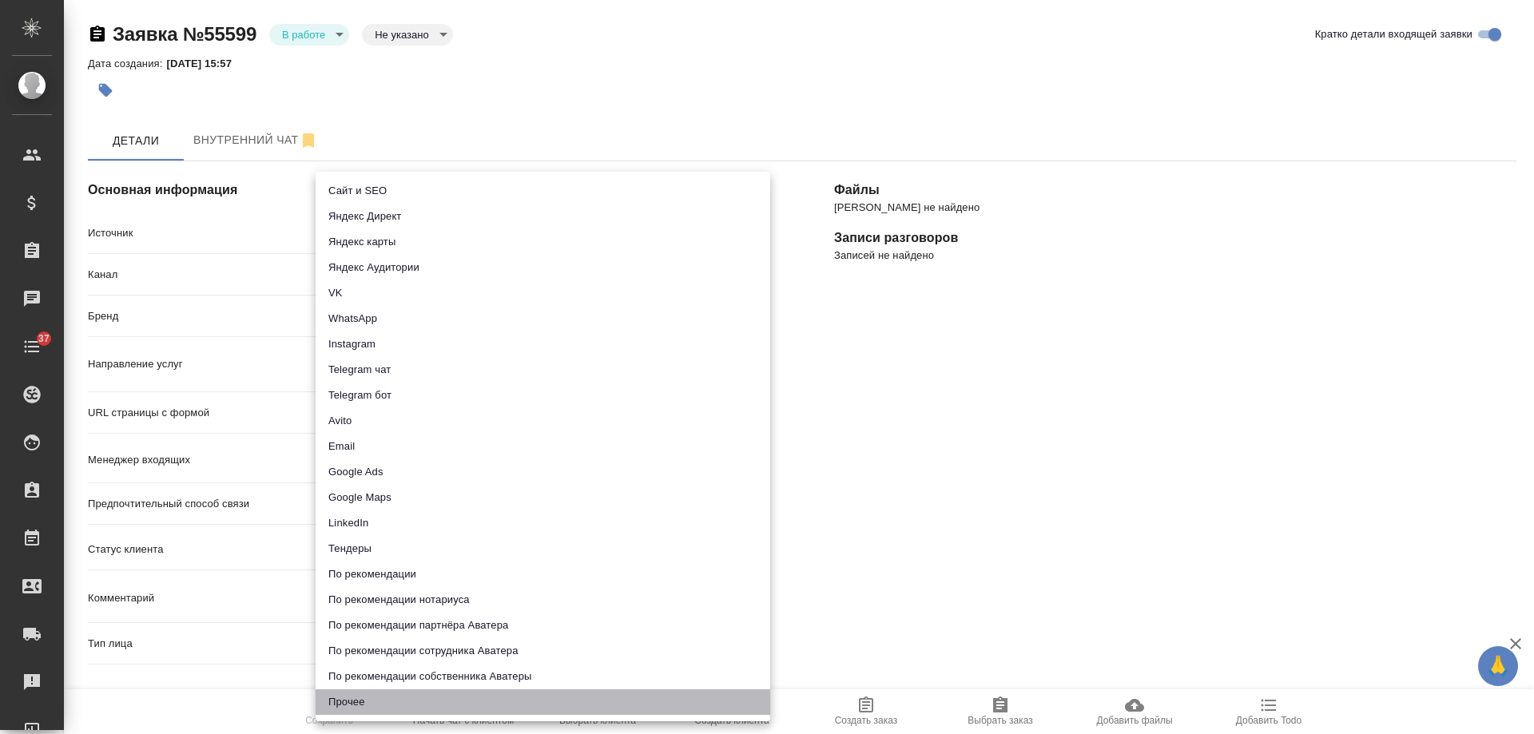
click at [354, 695] on li "Прочее" at bounding box center [543, 703] width 455 height 26
type input "other"
type textarea "x"
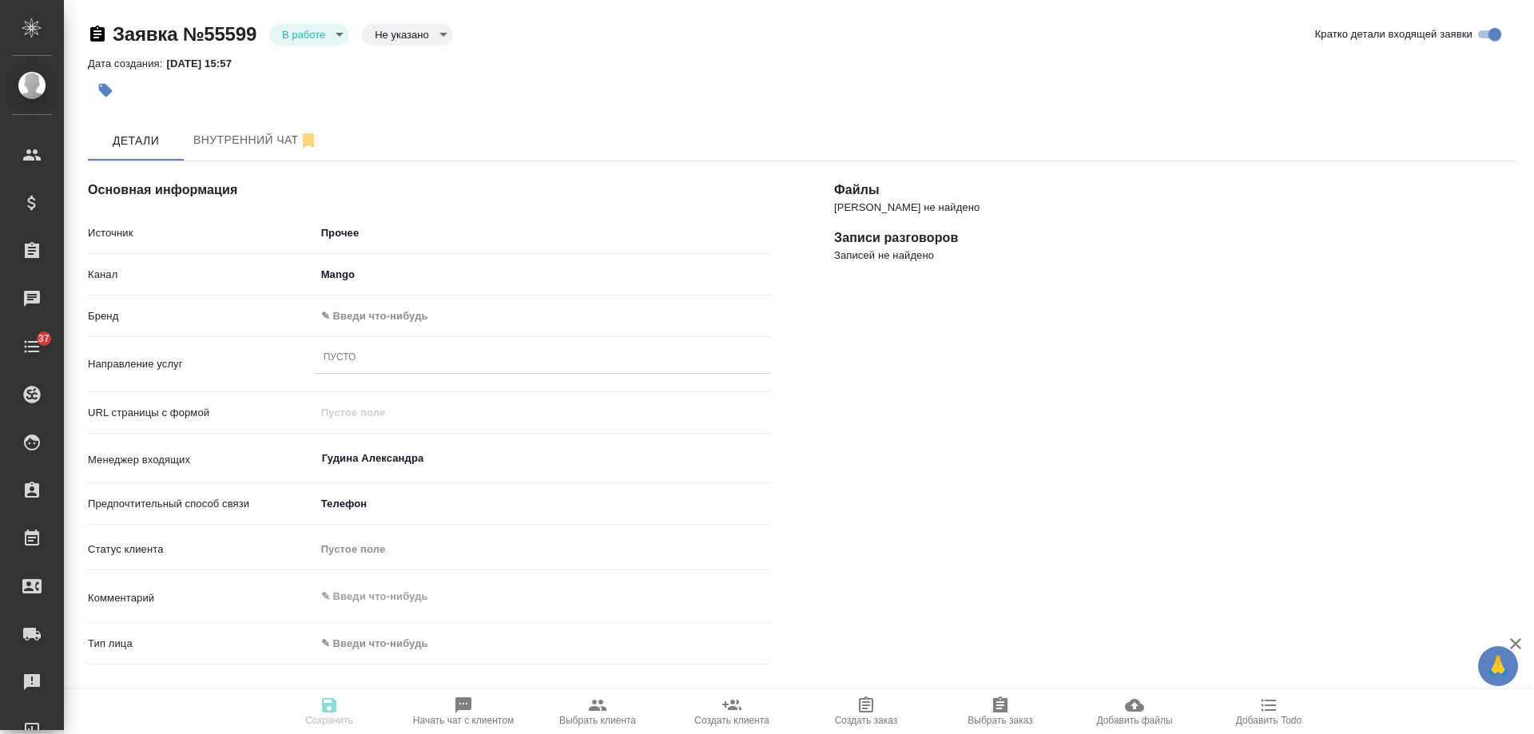
click at [337, 316] on body "🙏 .cls-1 fill:#fff; AWATERA Gudina Alexandra Клиенты Спецификации Заказы 0 Чаты…" at bounding box center [767, 367] width 1534 height 734
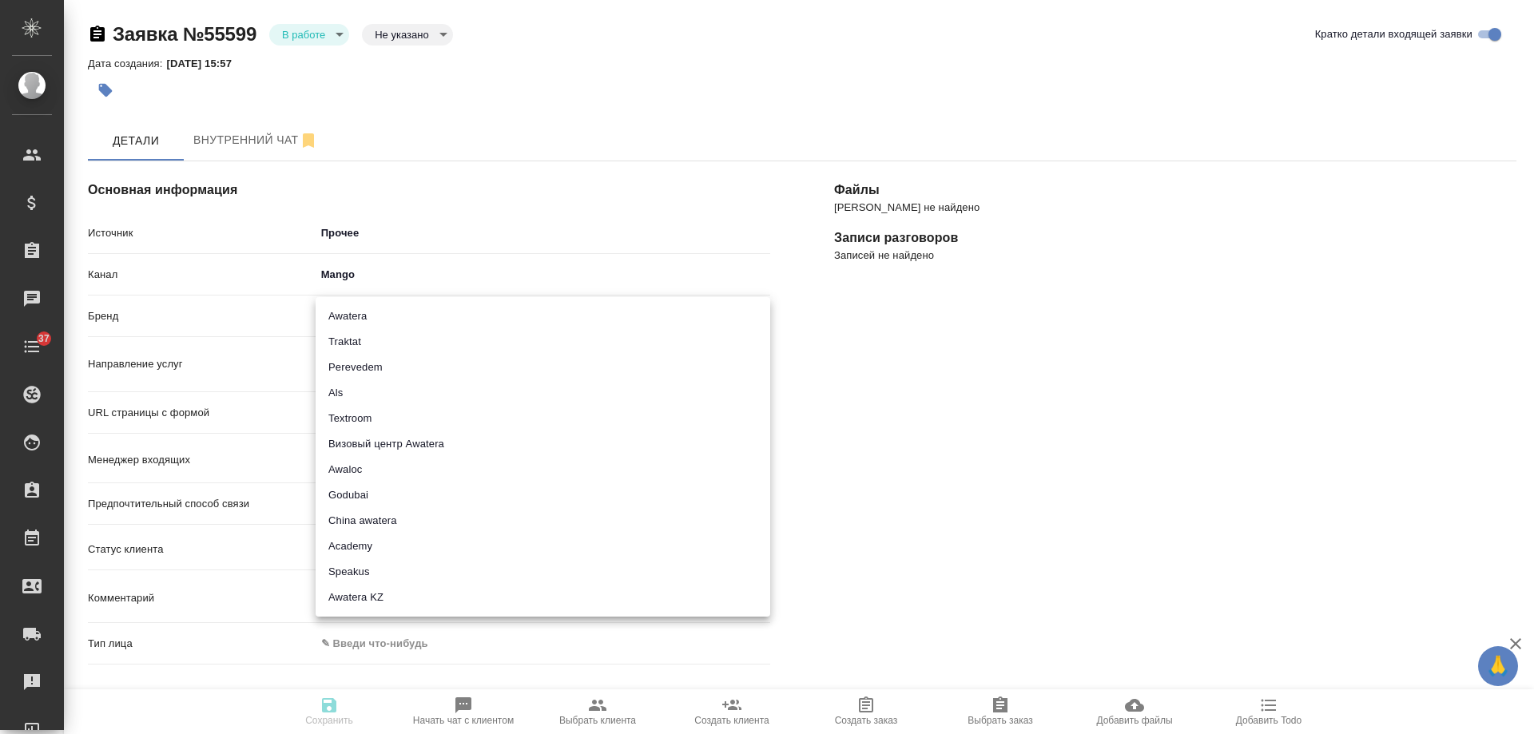
click at [355, 342] on li "Traktat" at bounding box center [543, 342] width 455 height 26
type input "traktat"
type textarea "x"
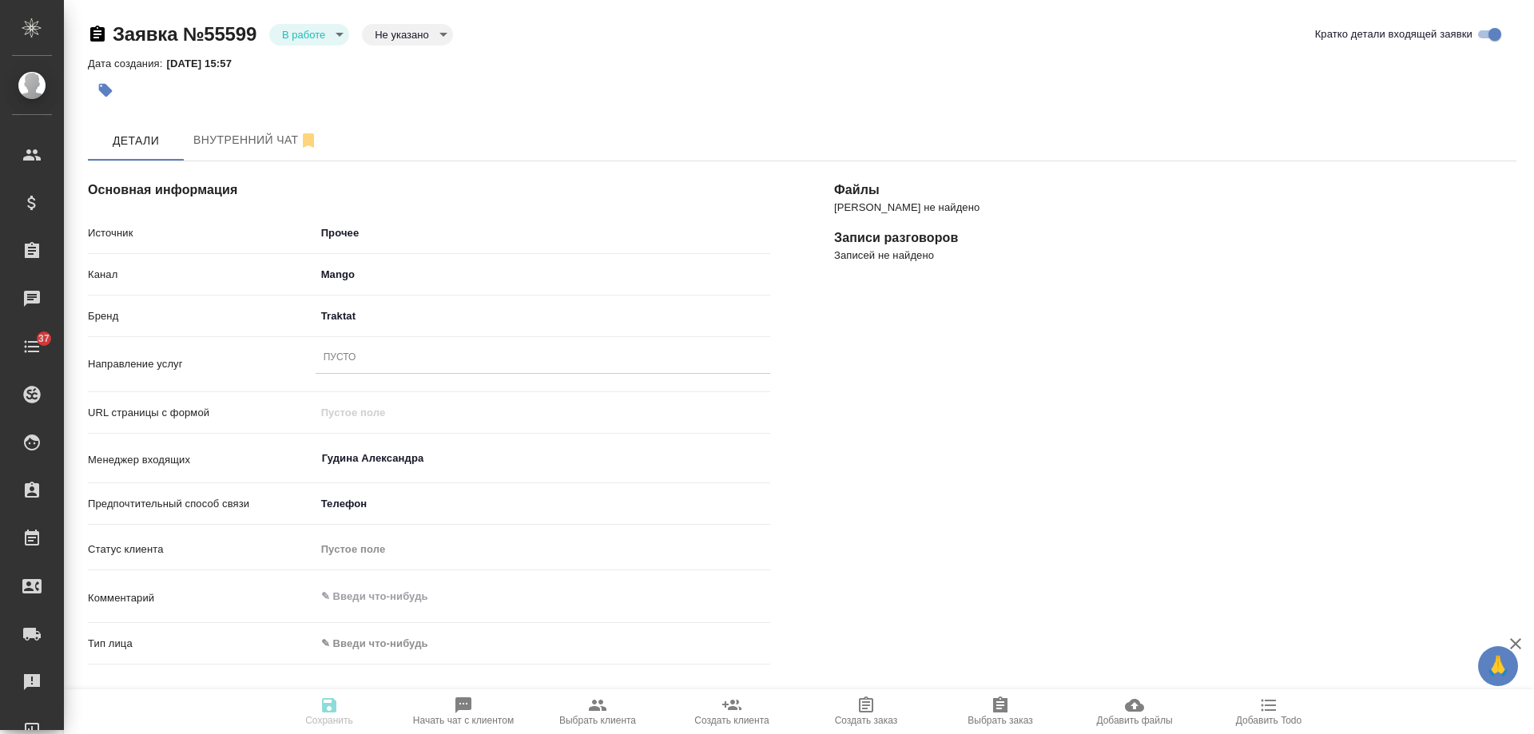
click at [364, 363] on div "Пусто" at bounding box center [543, 358] width 455 height 23
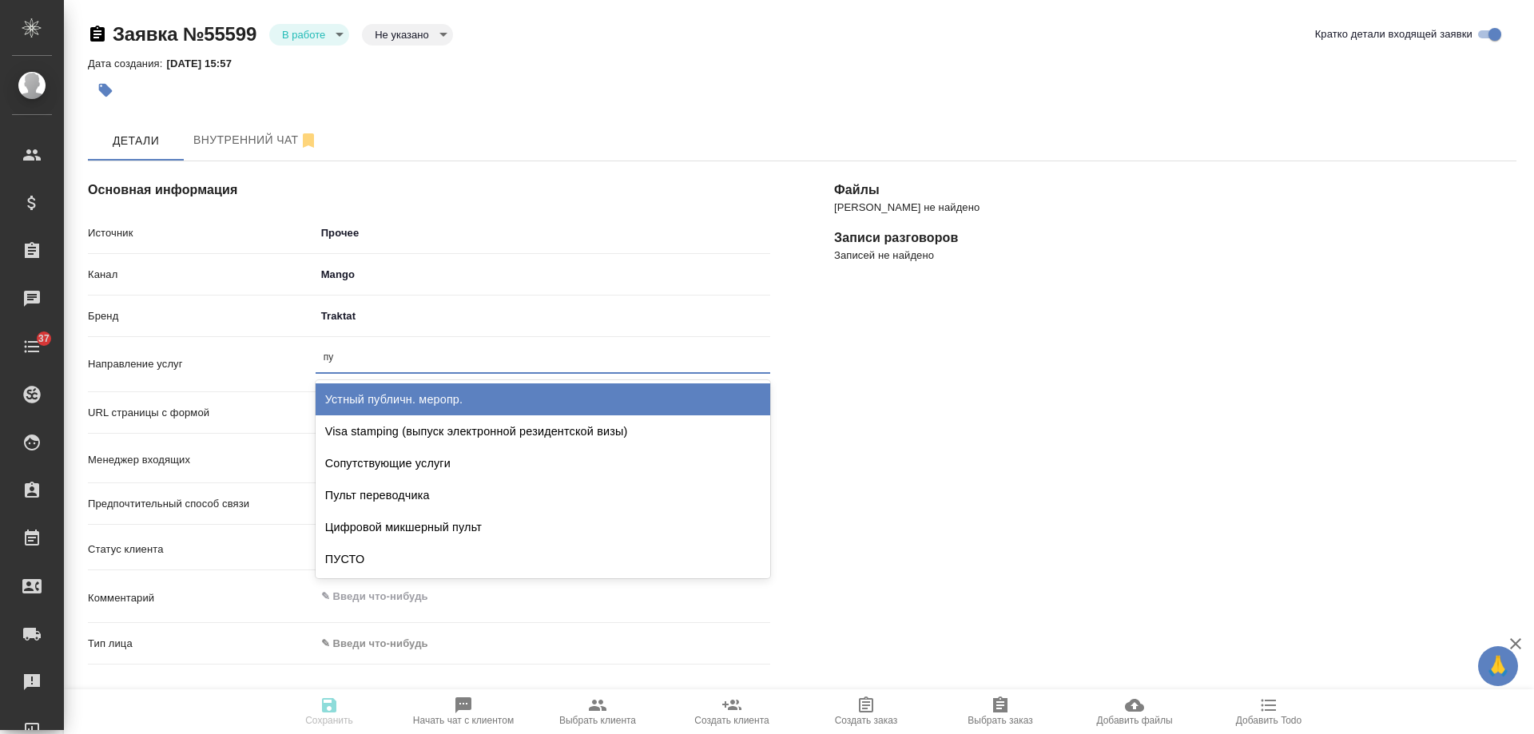
type input "пус"
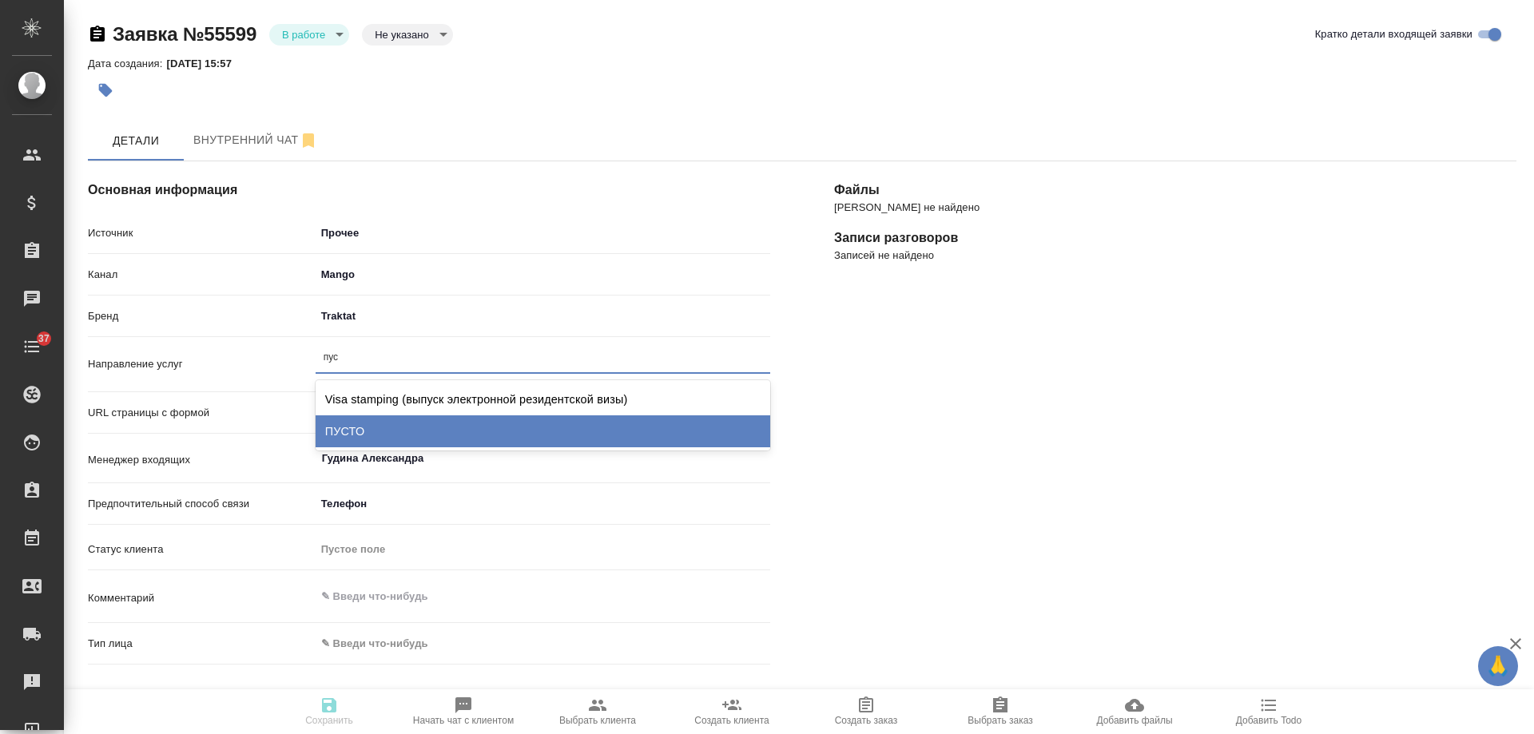
click at [375, 440] on div "ПУСТО" at bounding box center [543, 432] width 455 height 32
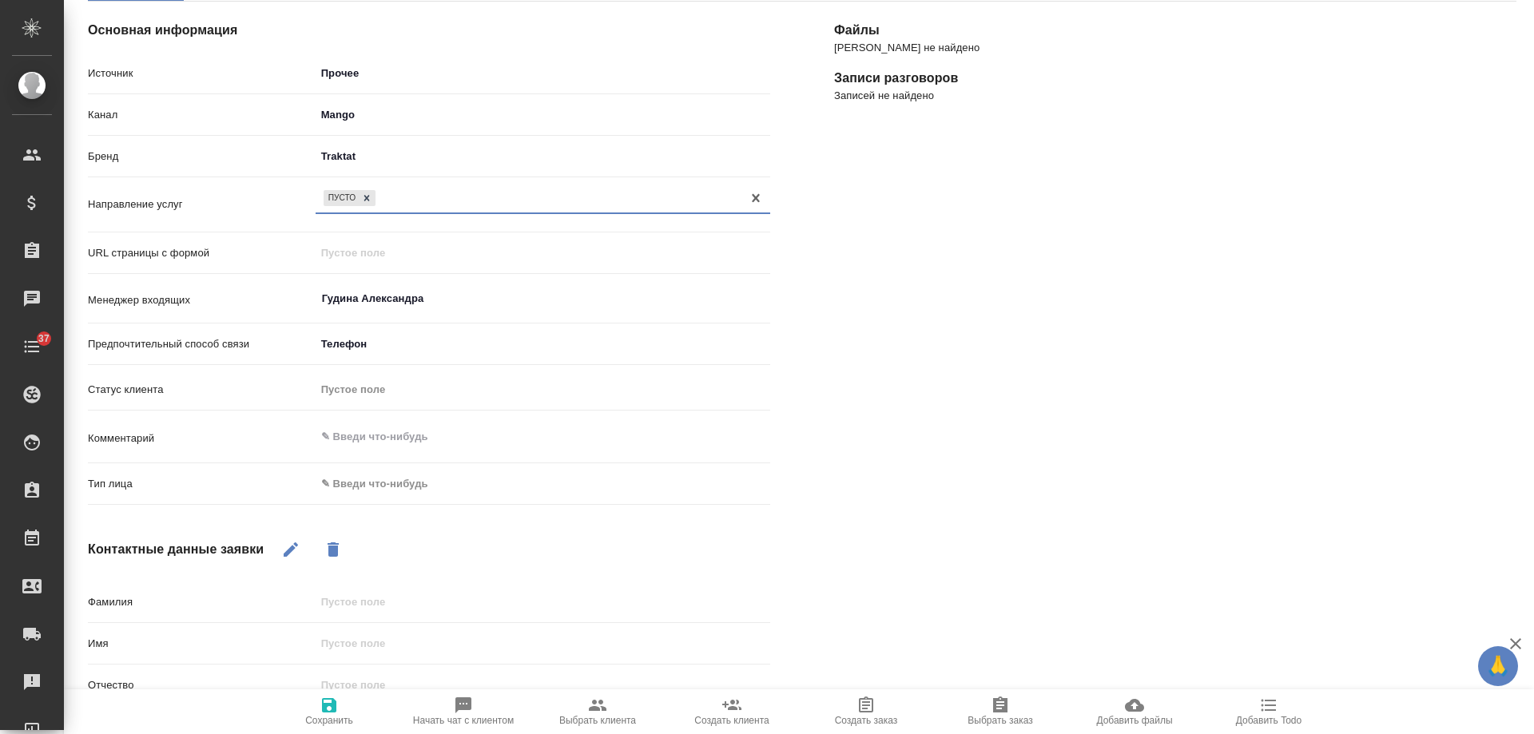
scroll to position [240, 0]
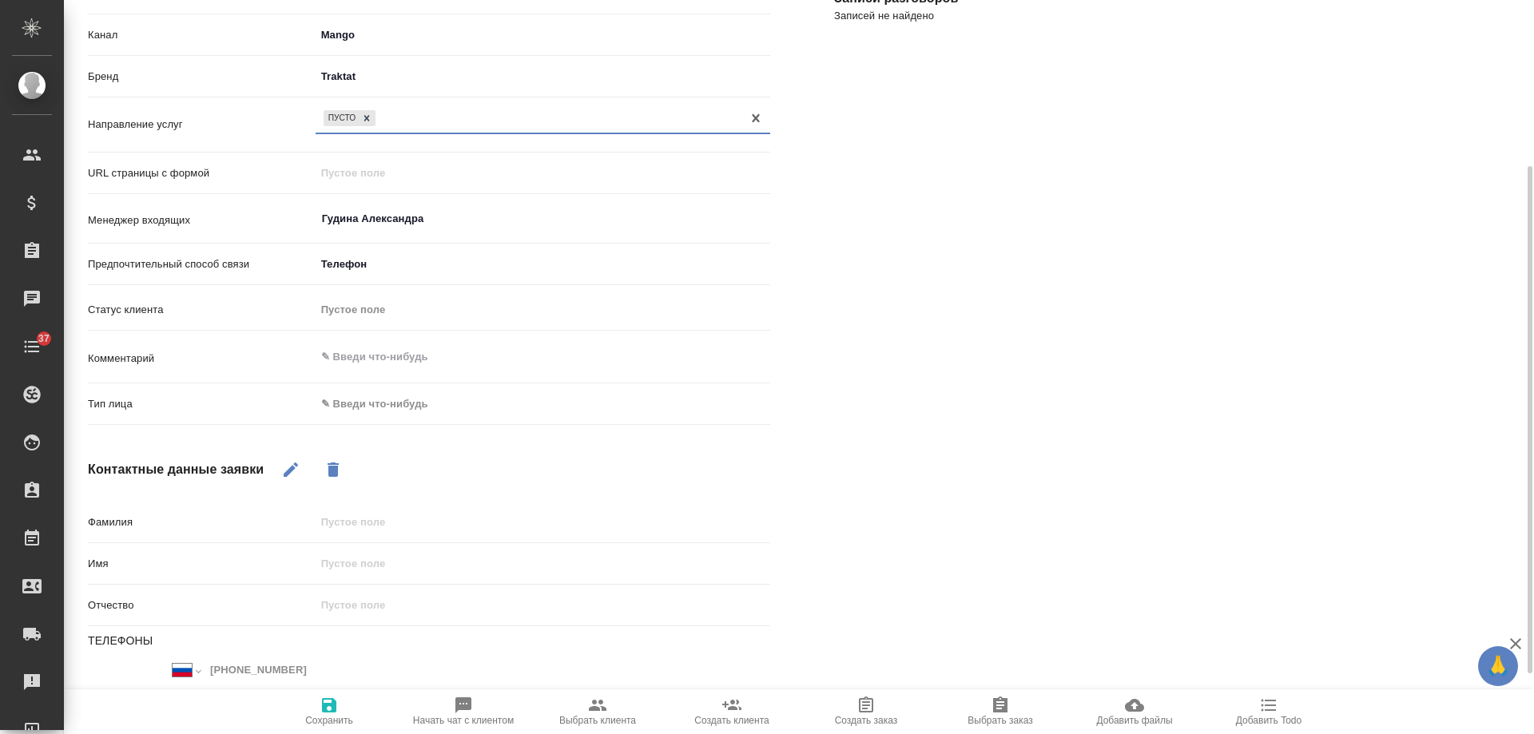
click at [378, 407] on body "🙏 .cls-1 fill:#fff; AWATERA Gudina Alexandra Клиенты Спецификации Заказы 0 Чаты…" at bounding box center [767, 367] width 1534 height 734
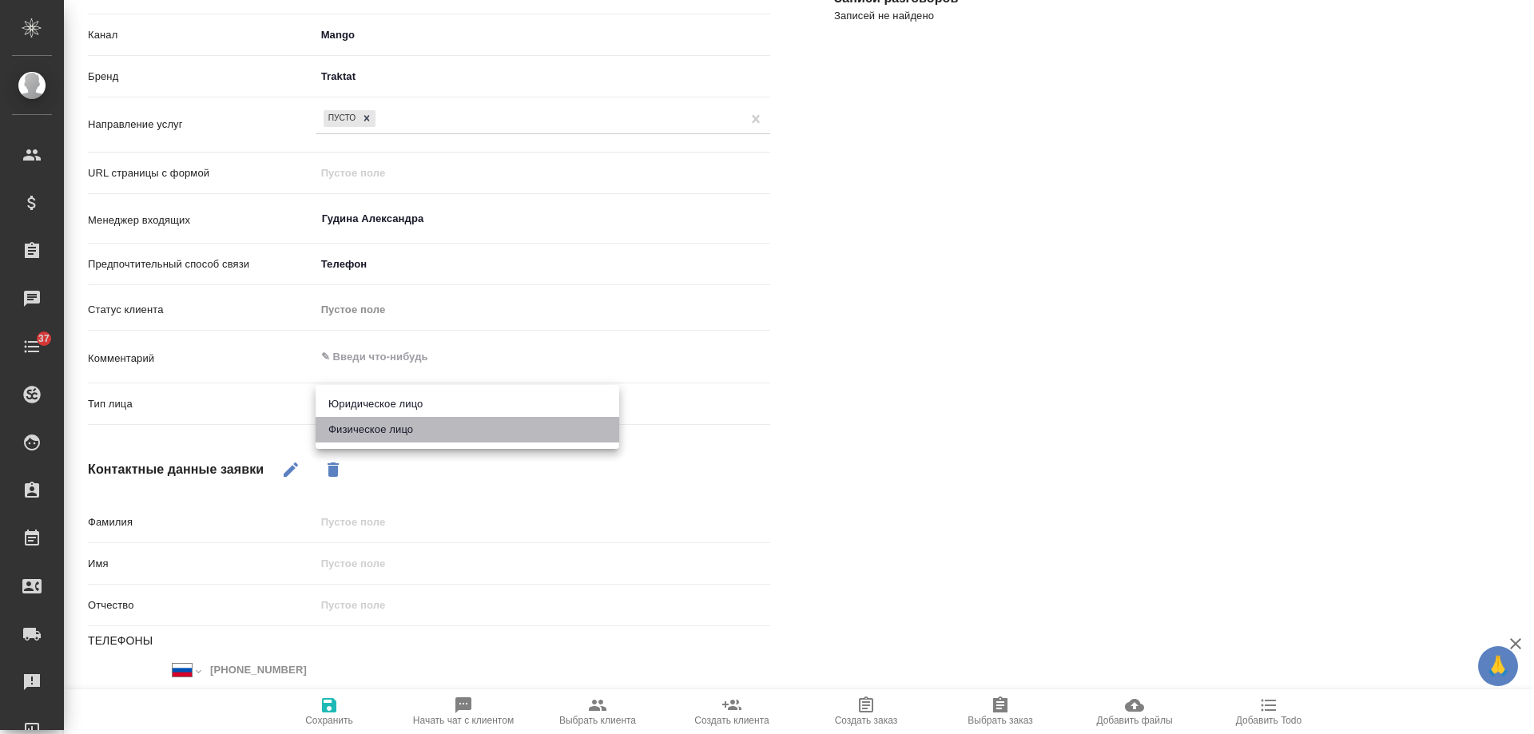
click at [367, 429] on li "Физическое лицо" at bounding box center [468, 430] width 304 height 26
type textarea "x"
type input "private"
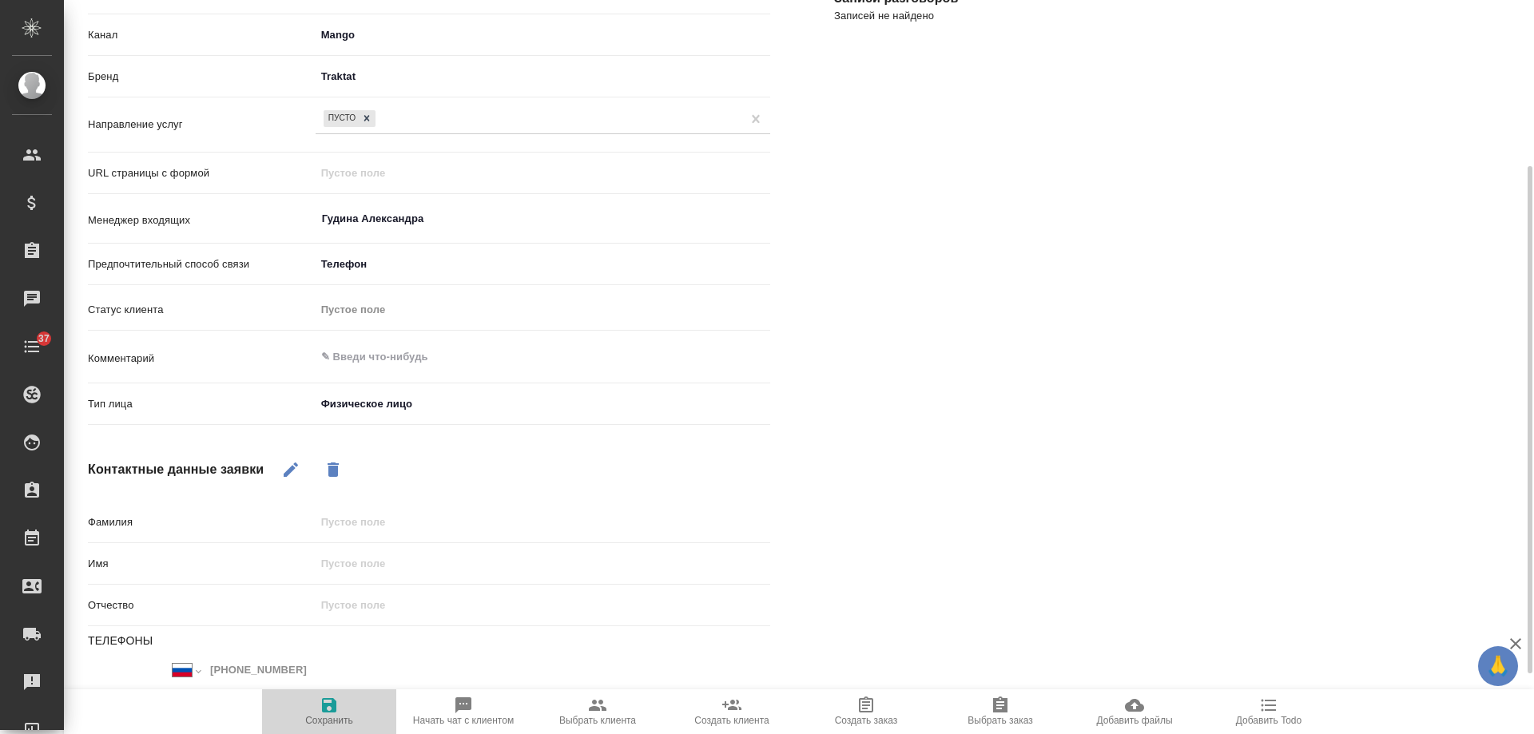
click at [336, 701] on icon "button" at bounding box center [329, 705] width 19 height 19
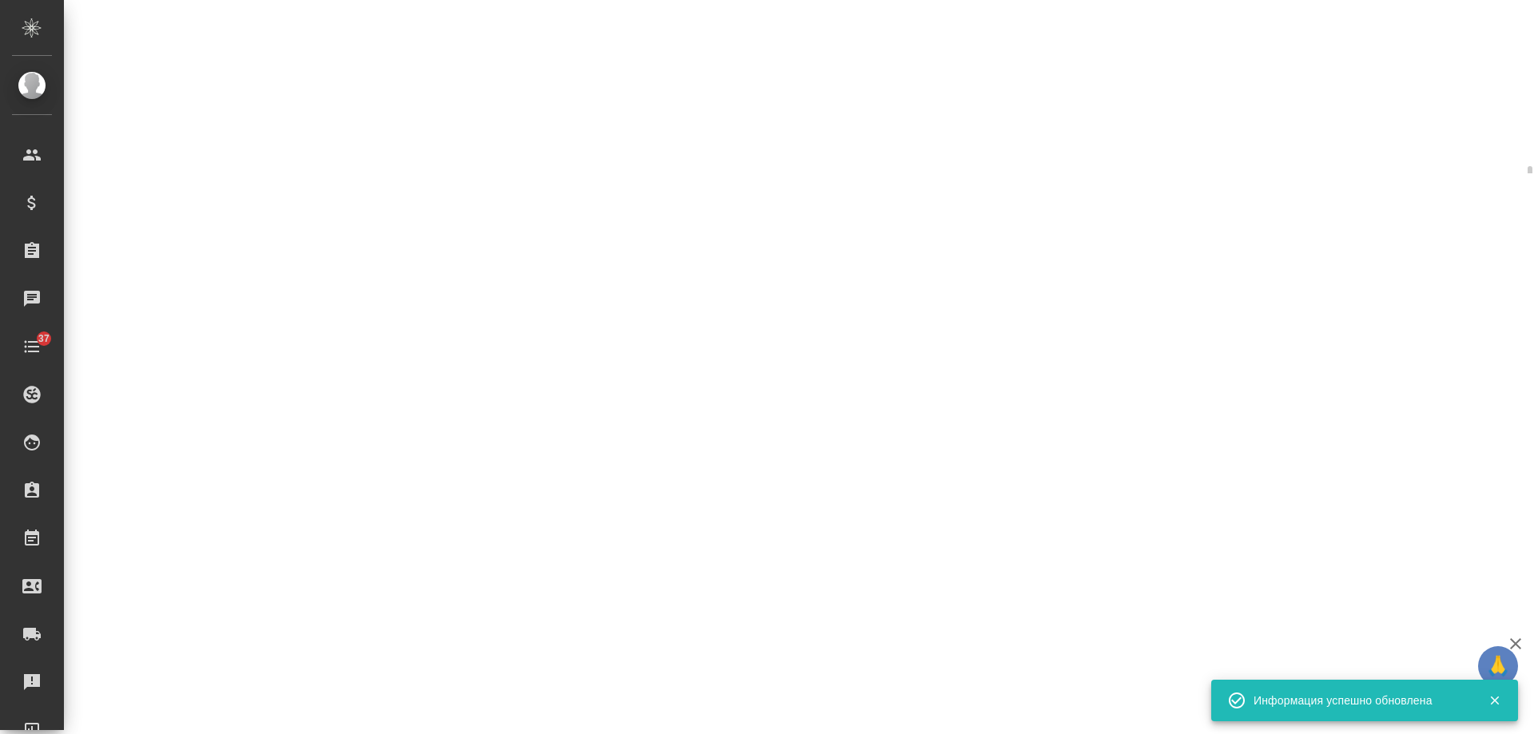
select select "RU"
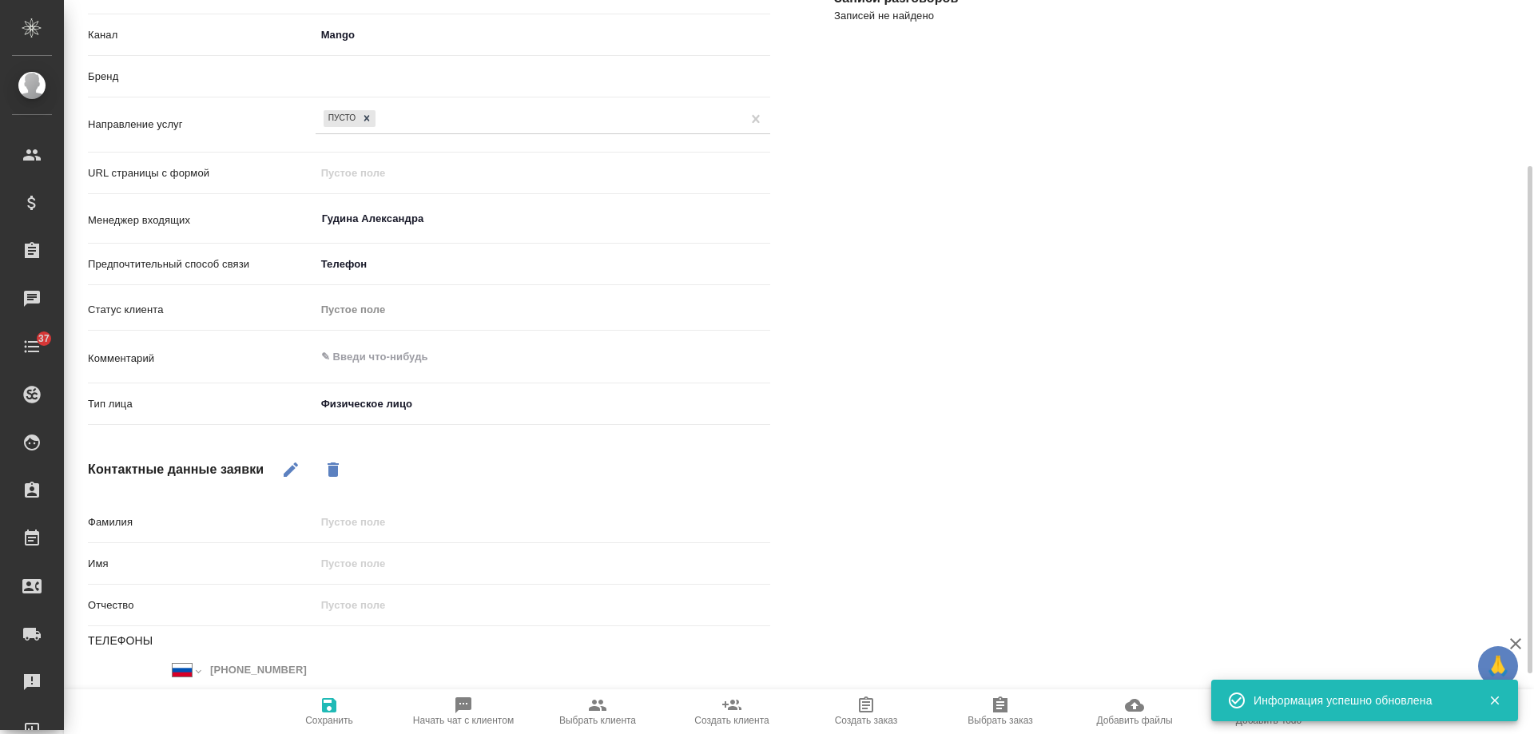
type textarea "x"
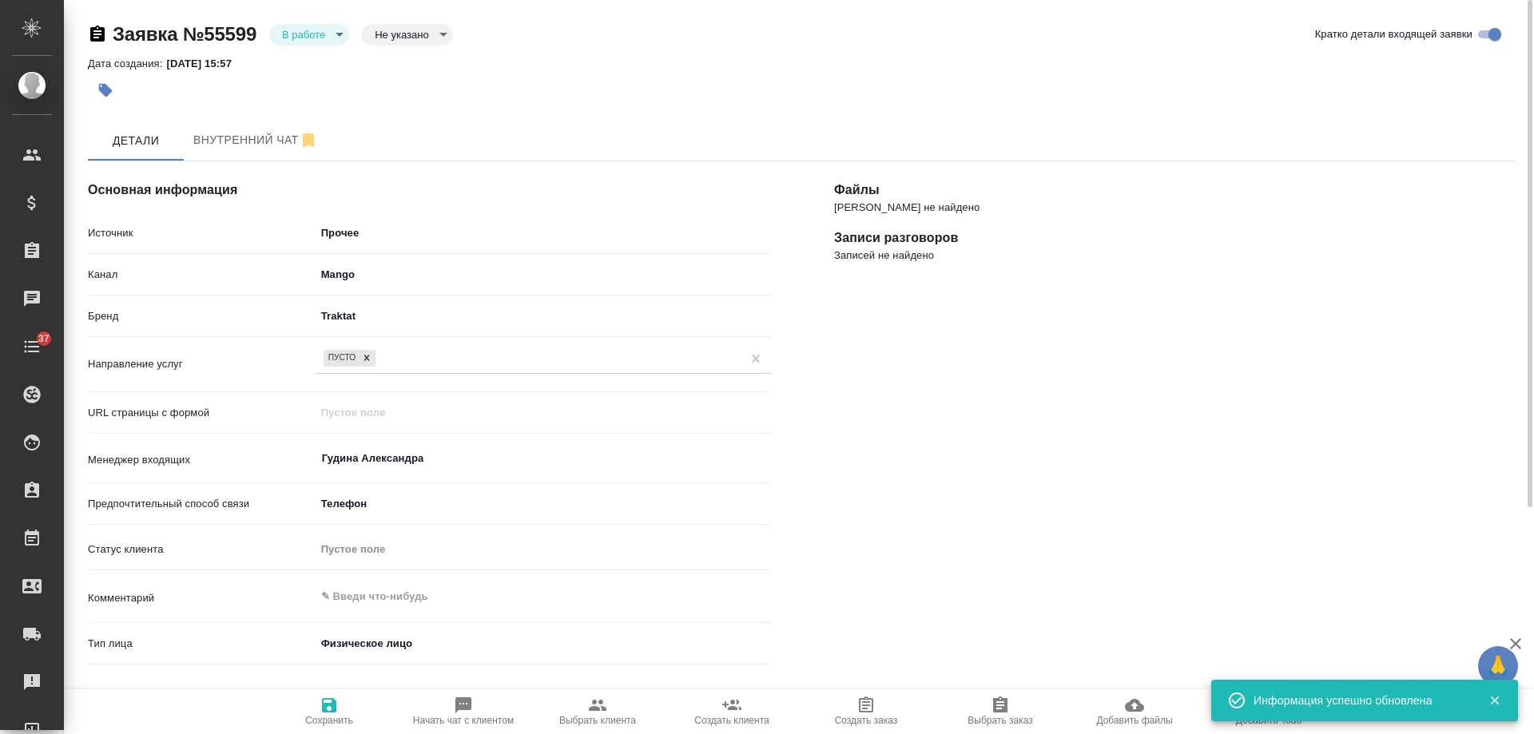
click at [293, 42] on body "🙏 .cls-1 fill:#fff; AWATERA Gudina Alexandra Клиенты Спецификации Заказы 0 Чаты…" at bounding box center [767, 367] width 1534 height 734
click at [301, 70] on button "Отказ" at bounding box center [301, 62] width 38 height 18
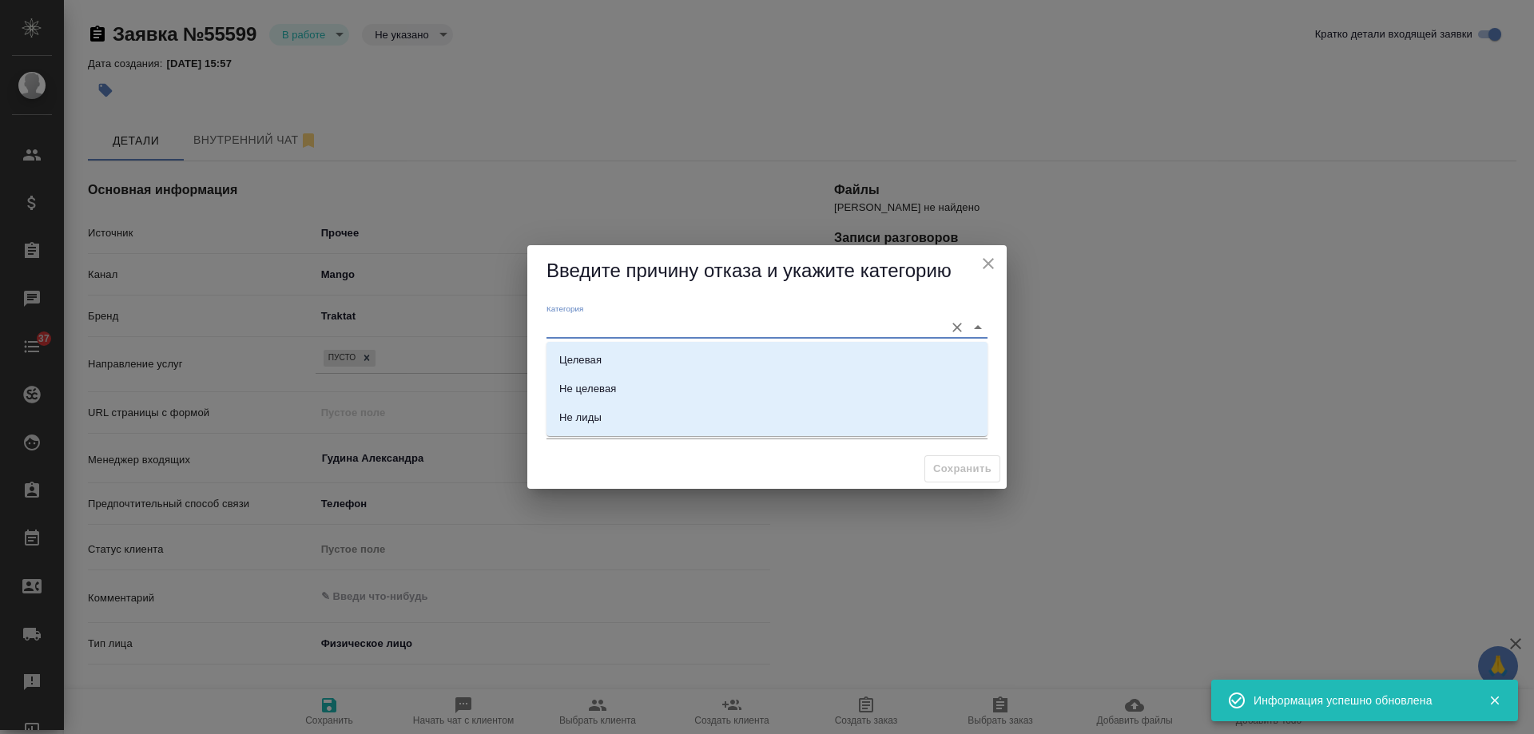
click at [663, 324] on input "Категория" at bounding box center [742, 327] width 390 height 22
click at [625, 420] on li "Не лиды" at bounding box center [767, 418] width 441 height 29
type input "Не лиды"
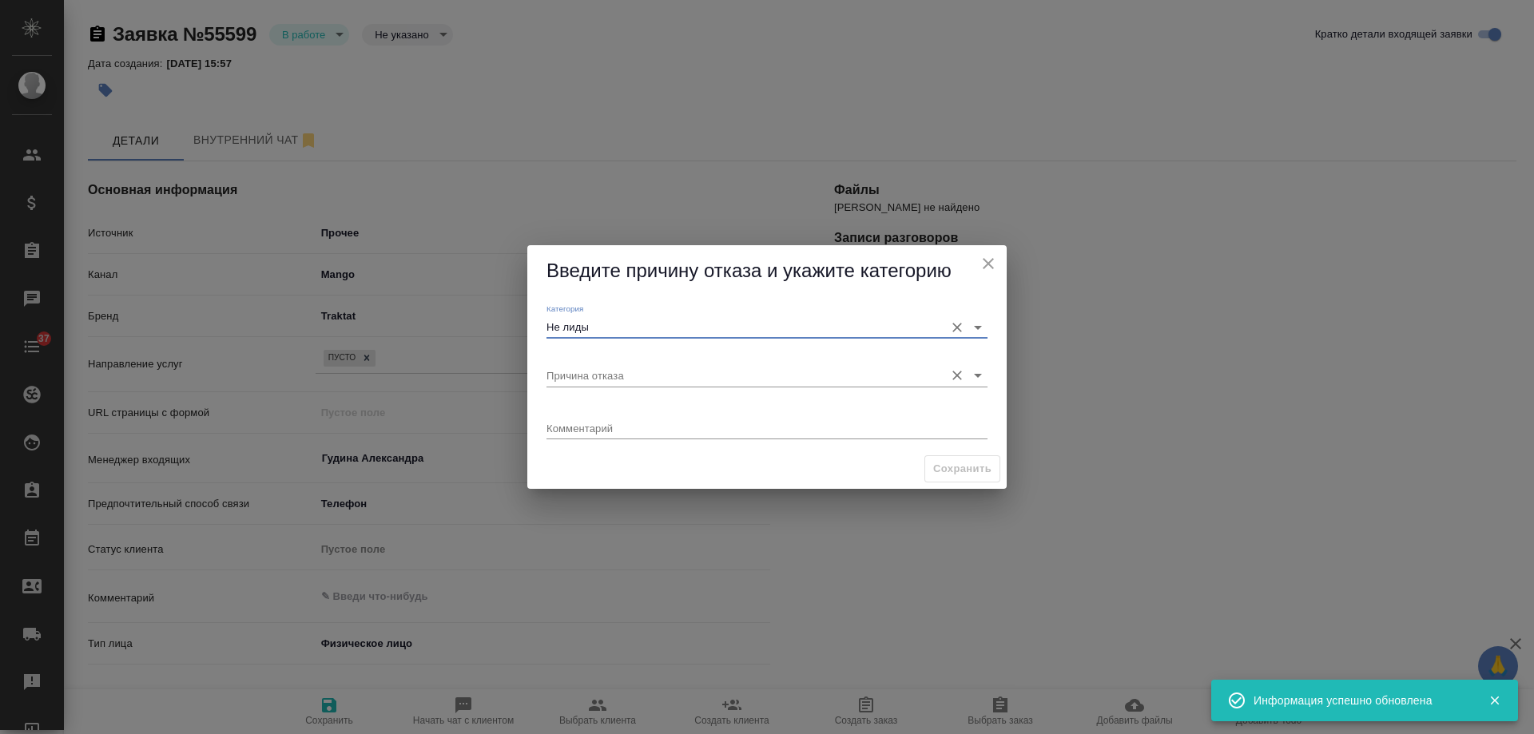
click at [619, 374] on input "Причина отказа" at bounding box center [742, 375] width 390 height 22
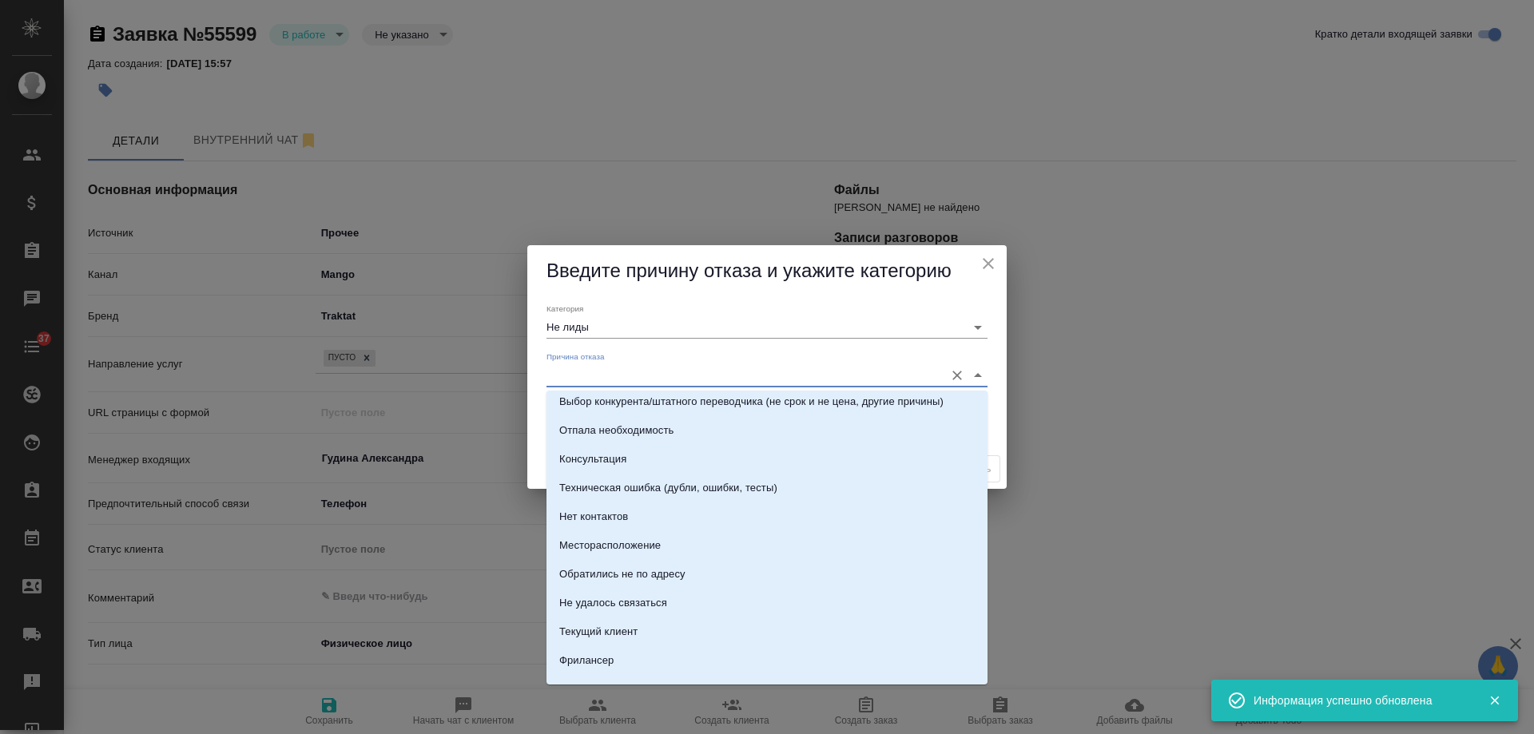
scroll to position [229, 0]
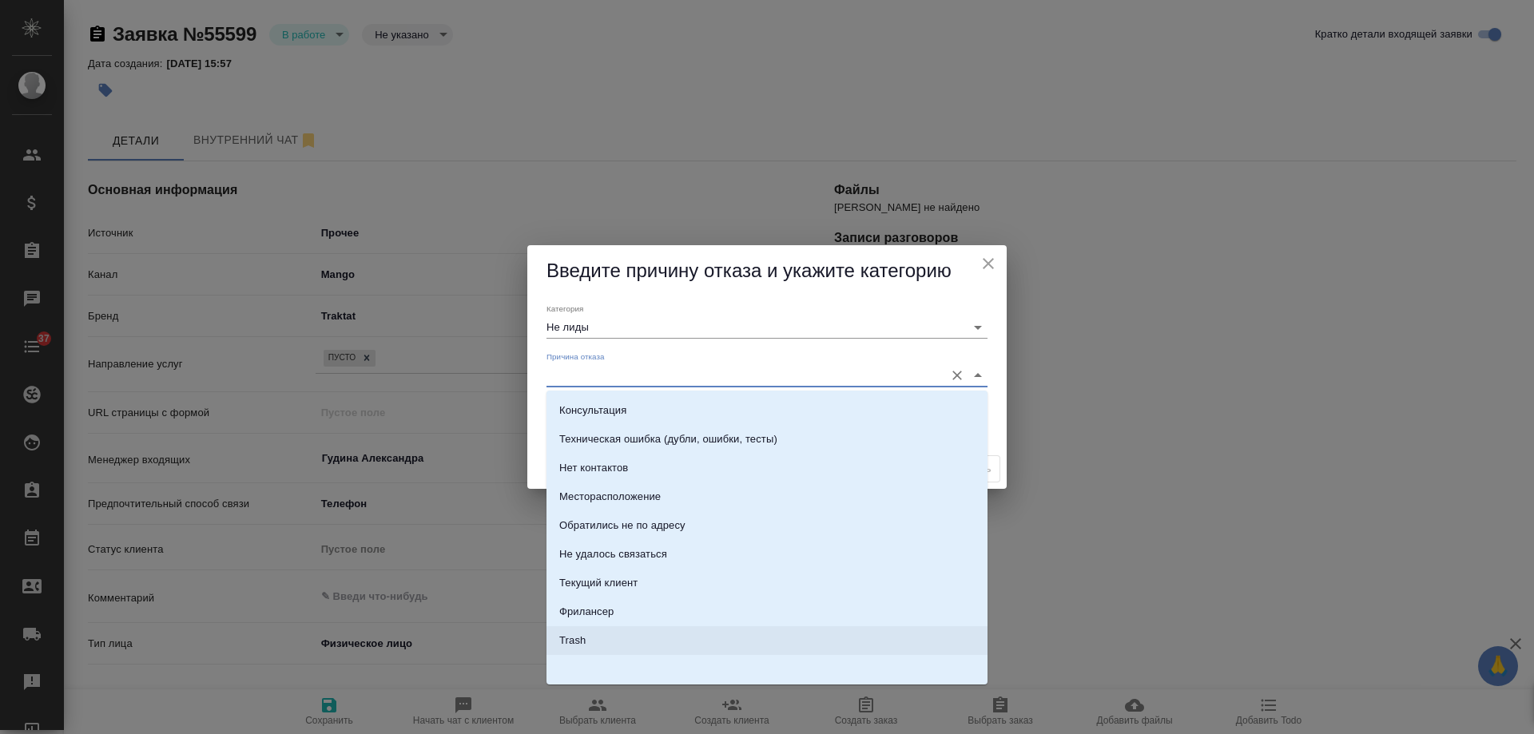
click at [588, 633] on li "Trash" at bounding box center [767, 641] width 441 height 29
type input "Trash"
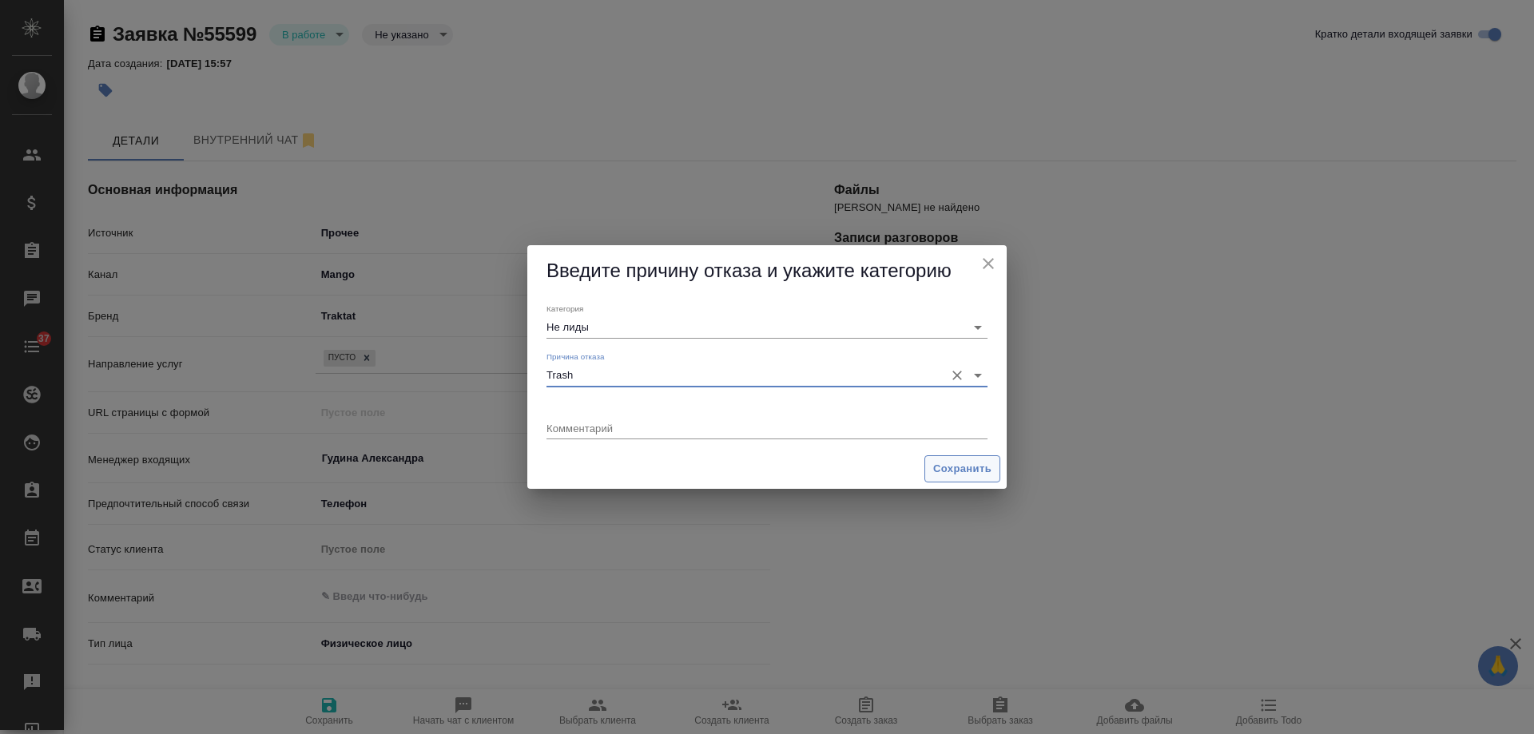
click at [966, 474] on span "Сохранить" at bounding box center [962, 469] width 58 height 18
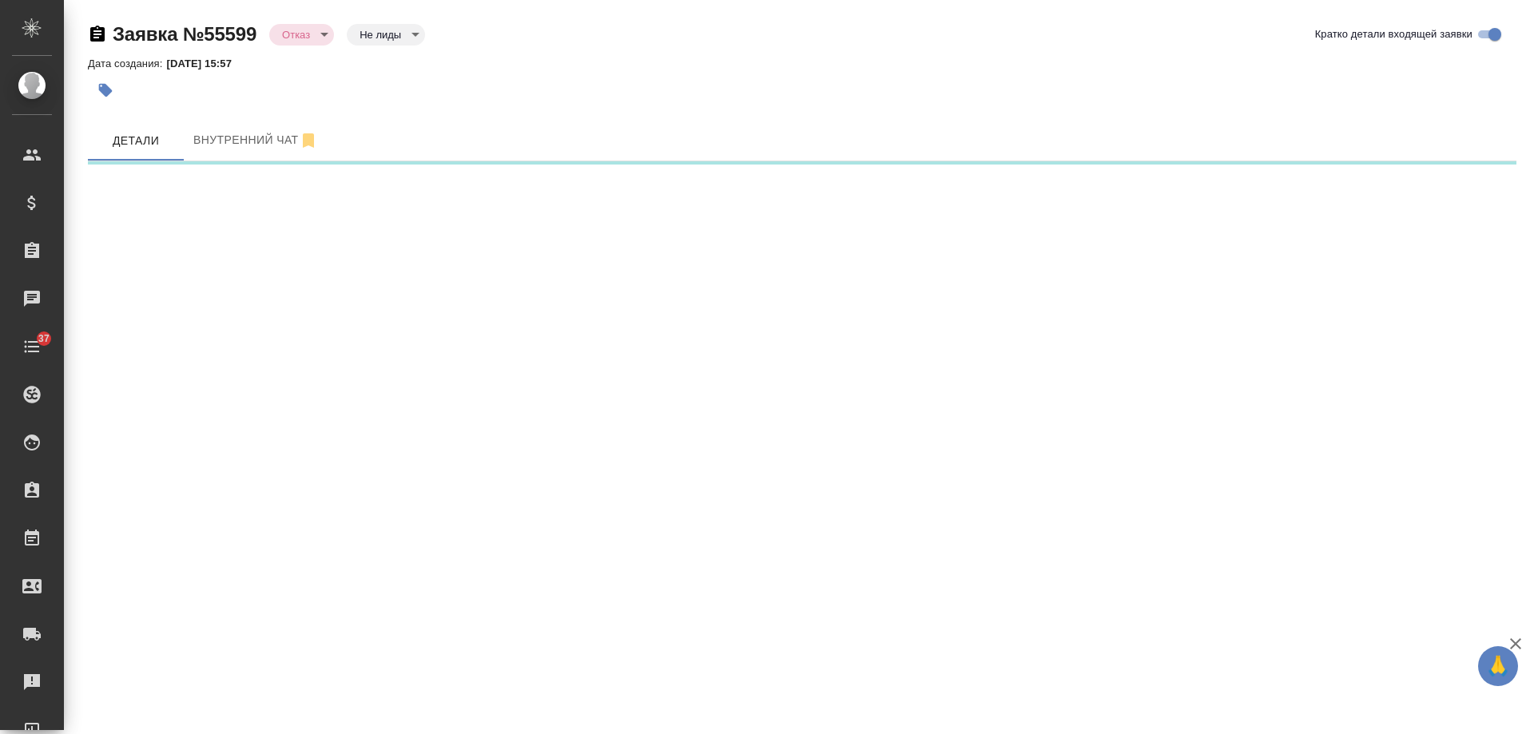
select select "RU"
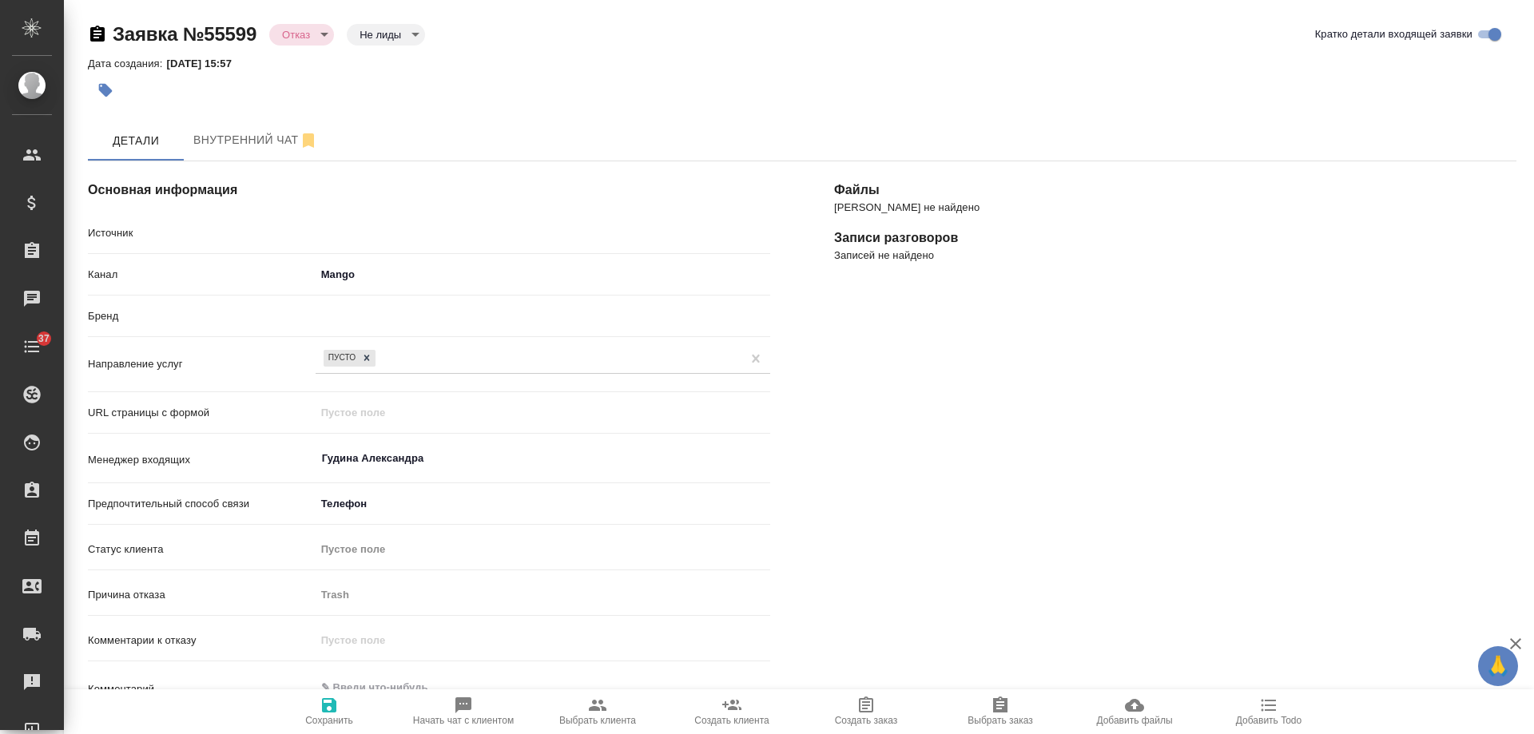
type textarea "x"
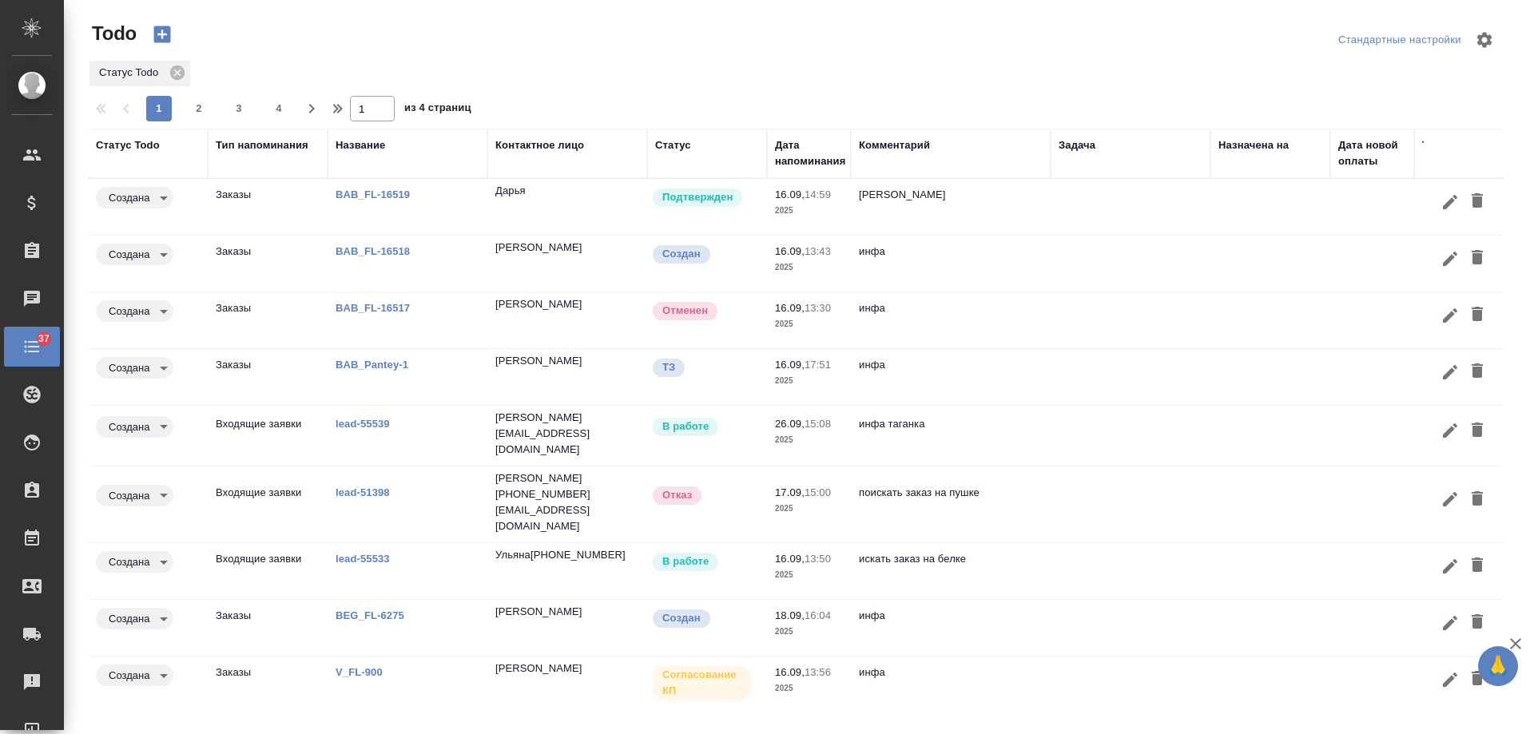
click at [984, 323] on td "инфа" at bounding box center [951, 321] width 200 height 56
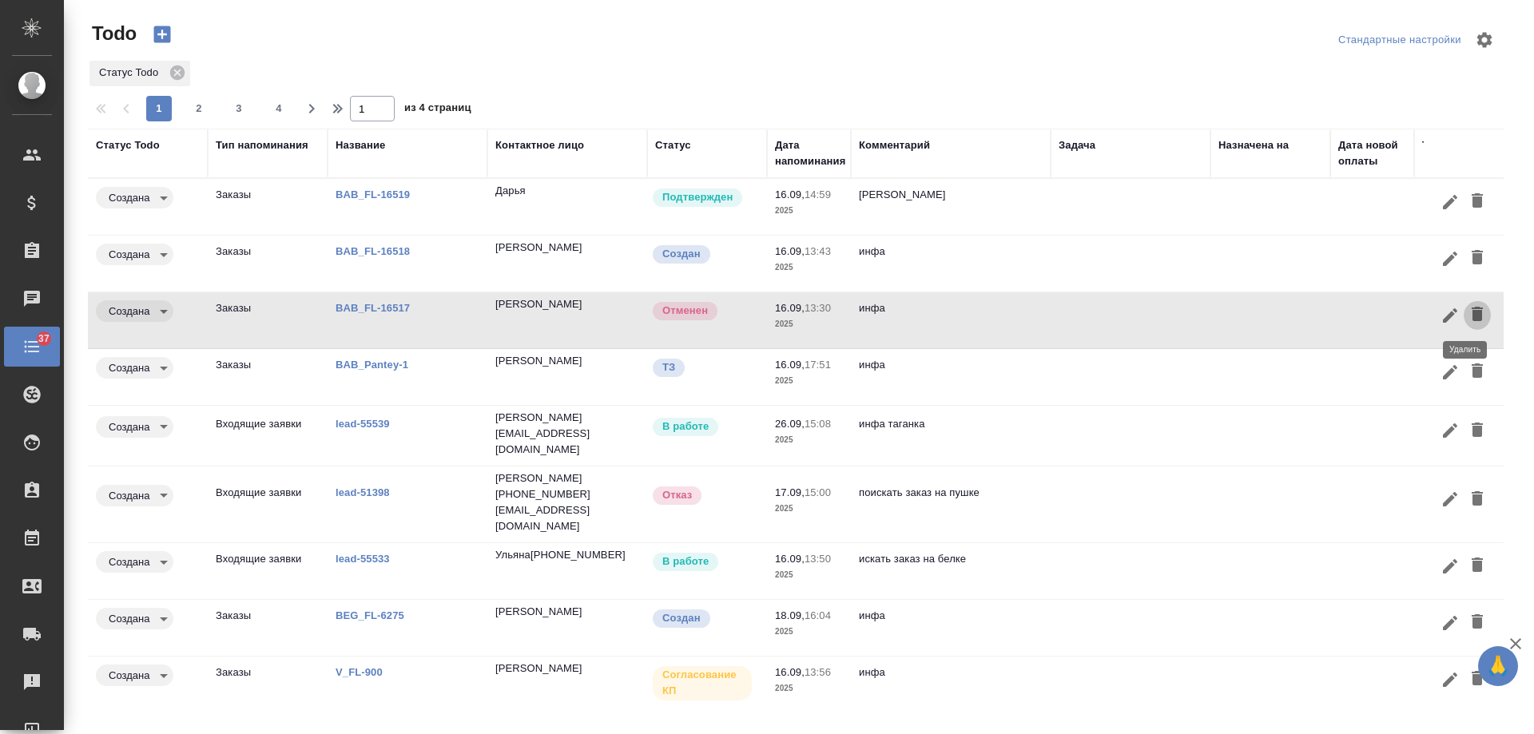
click at [1472, 312] on icon "button" at bounding box center [1477, 314] width 11 height 14
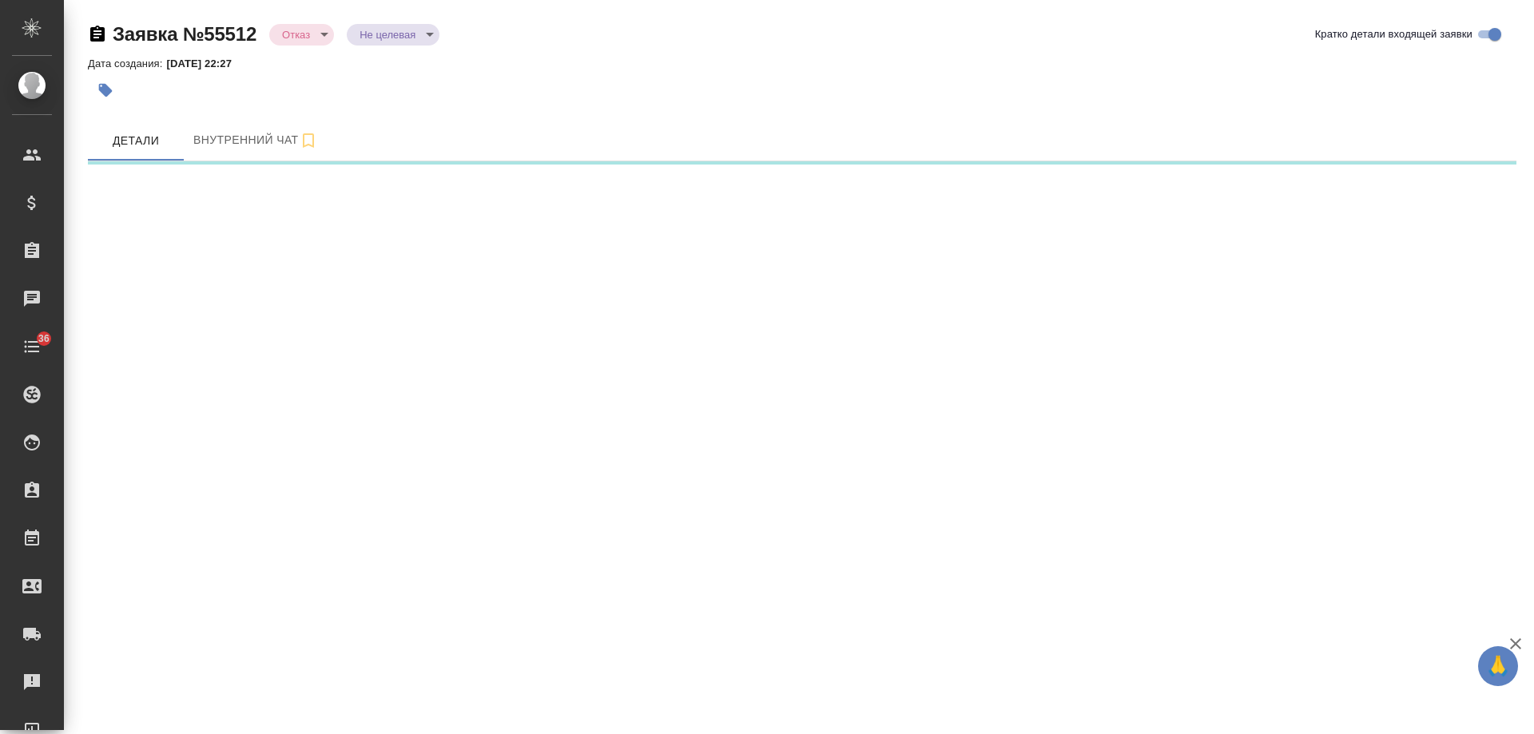
select select "RU"
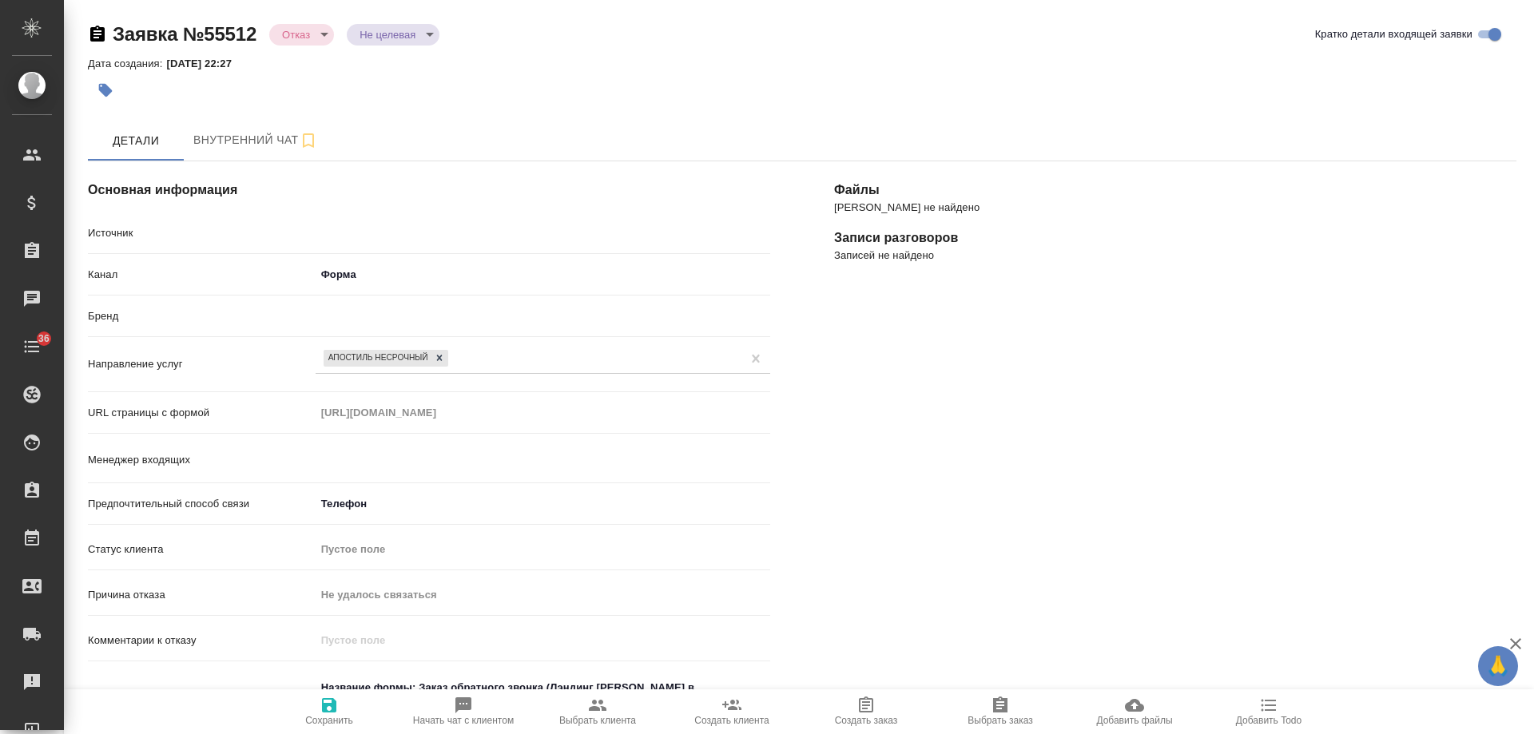
click at [290, 36] on body "🙏 .cls-1 fill:#fff; AWATERA [PERSON_NAME] Спецификации Заказы Чаты 36 Todo Прое…" at bounding box center [767, 367] width 1534 height 734
type textarea "x"
type input "Гудина Александра"
click at [297, 54] on button "Отказ" at bounding box center [301, 60] width 38 height 18
click at [297, 30] on body "🙏 .cls-1 fill:#fff; AWATERA Gudina Alexandra Клиенты Спецификации Заказы Чаты 3…" at bounding box center [767, 367] width 1534 height 734
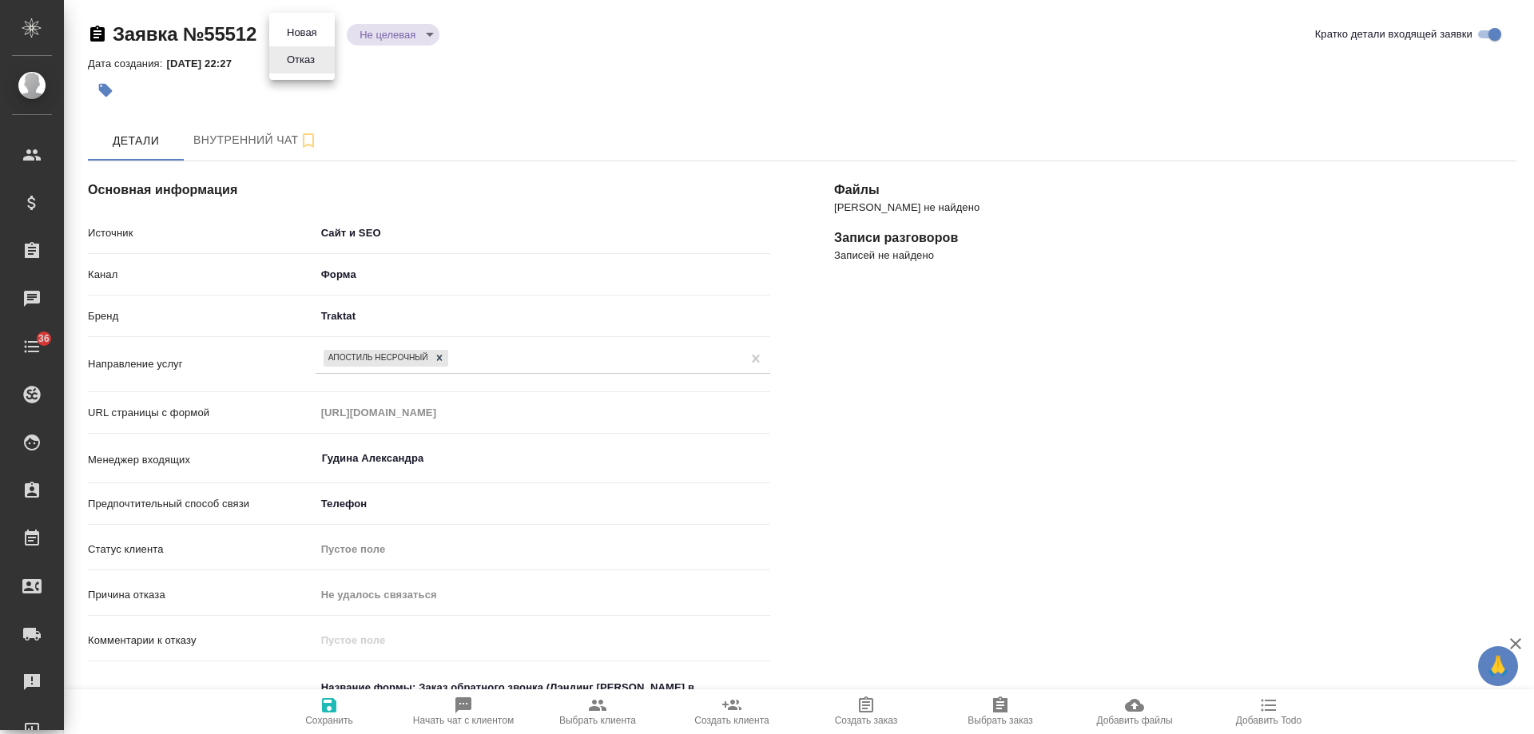
click at [301, 24] on button "Новая" at bounding box center [302, 33] width 40 height 18
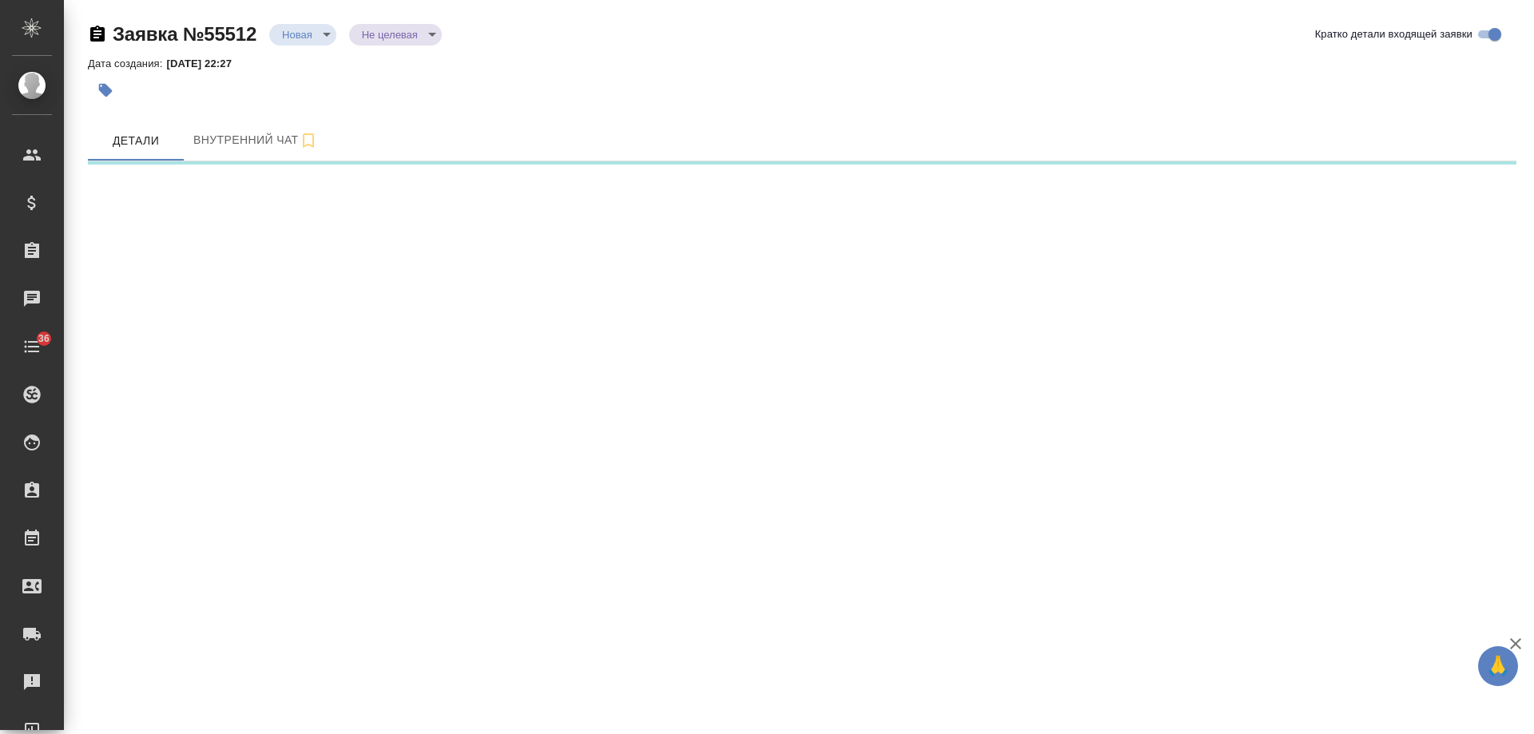
click at [369, 37] on body "🙏 .cls-1 fill:#fff; AWATERA Gudina Alexandra Клиенты Спецификации Заказы Чаты 3…" at bounding box center [767, 367] width 1534 height 734
select select "RU"
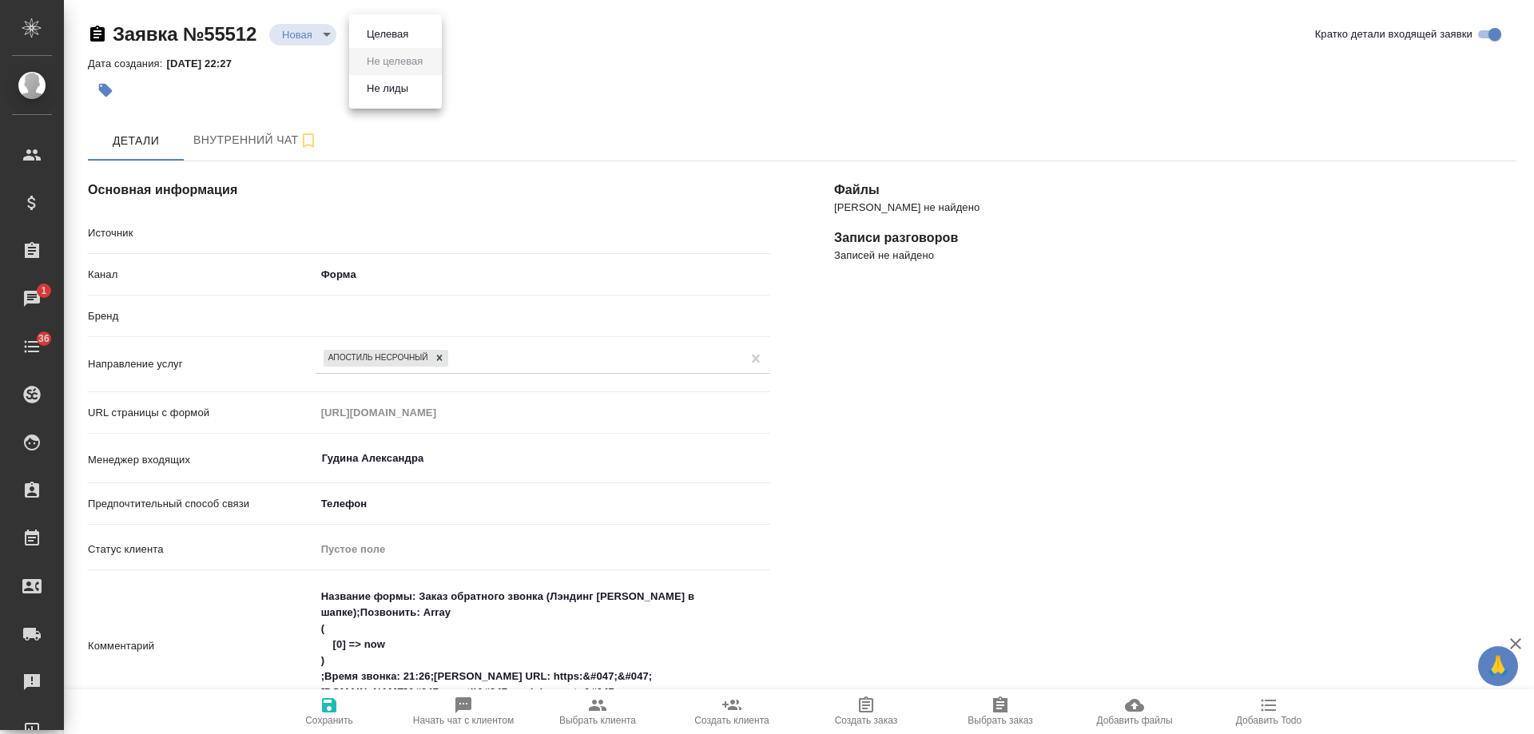
type textarea "x"
click at [380, 40] on button "Целевая" at bounding box center [387, 35] width 51 height 18
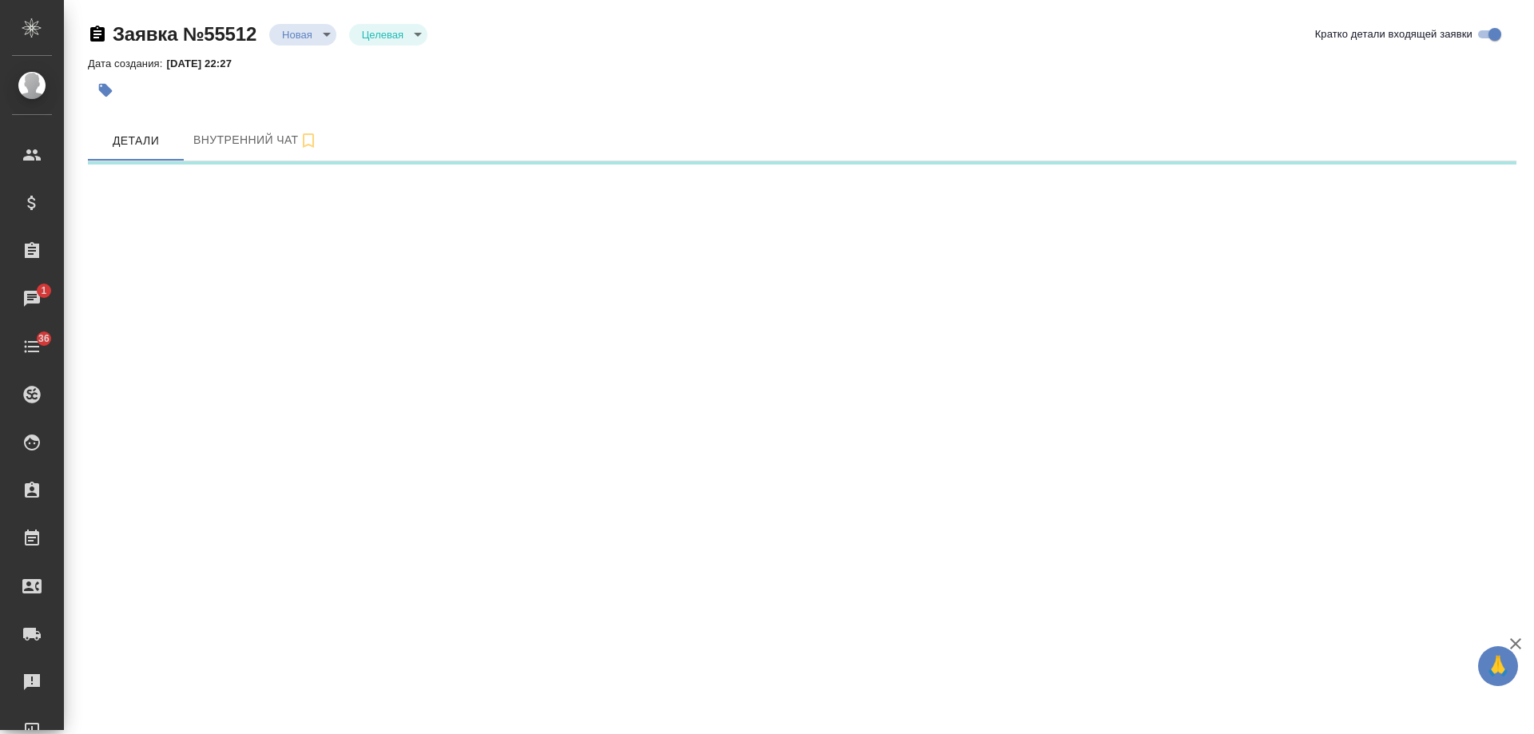
select select "RU"
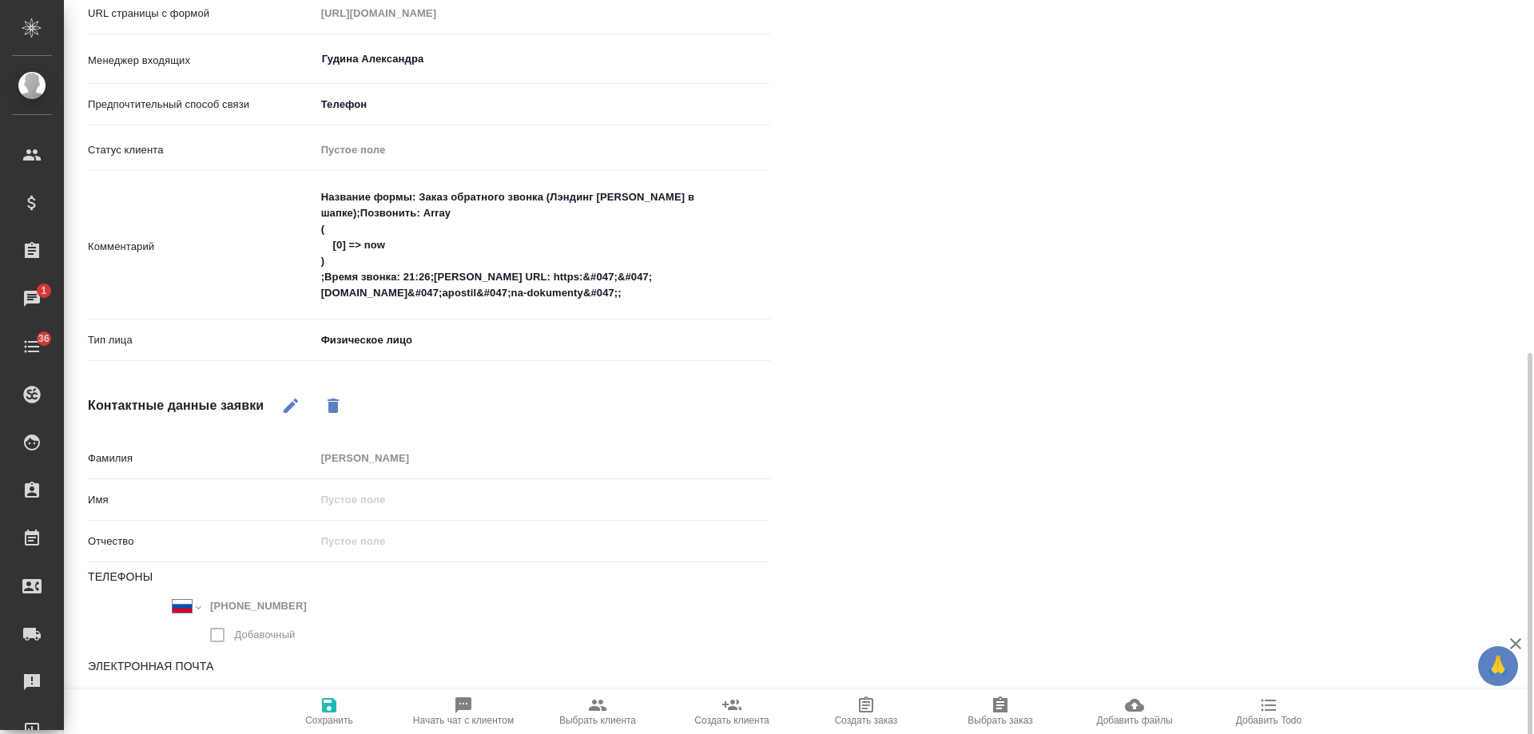
scroll to position [467, 0]
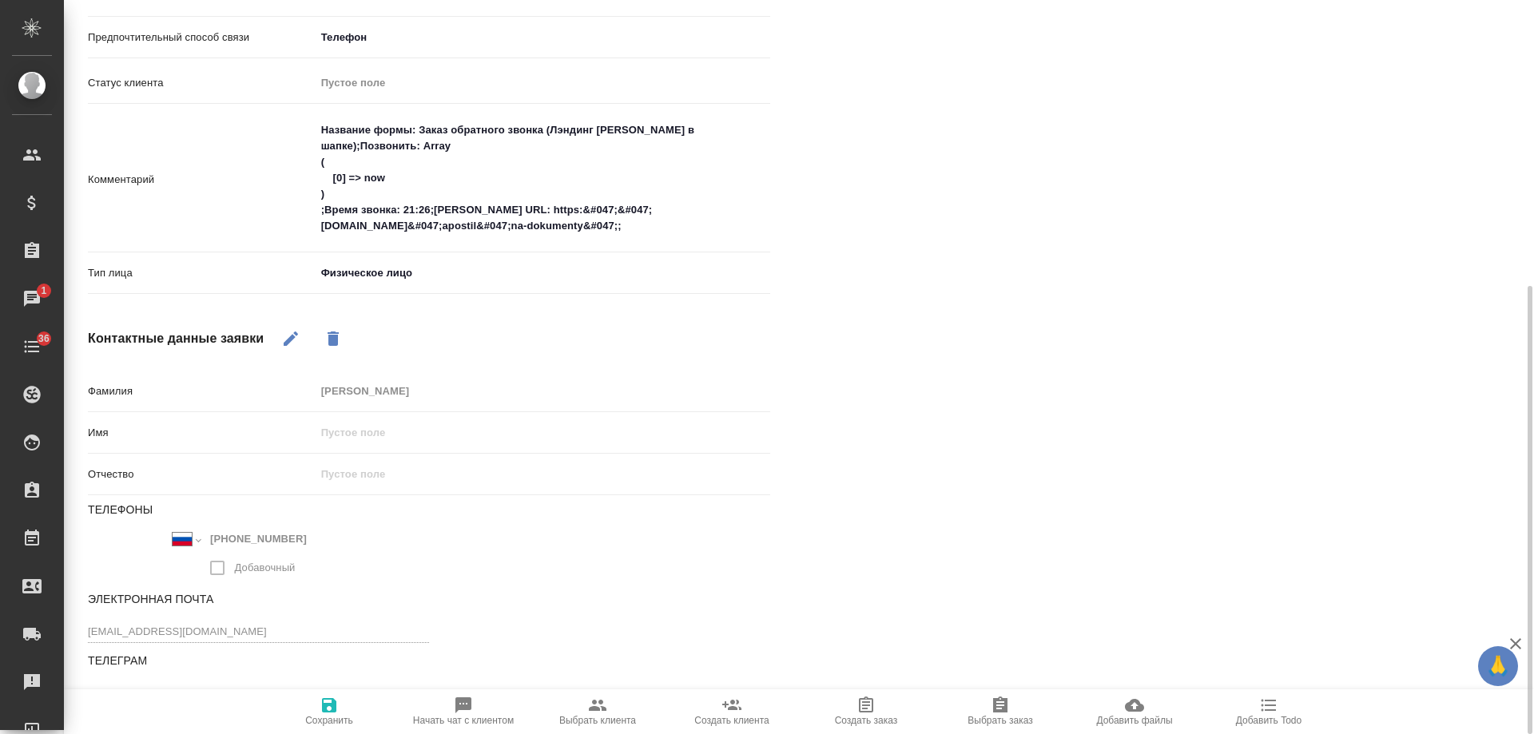
click at [591, 700] on icon "button" at bounding box center [597, 705] width 19 height 19
type textarea "x"
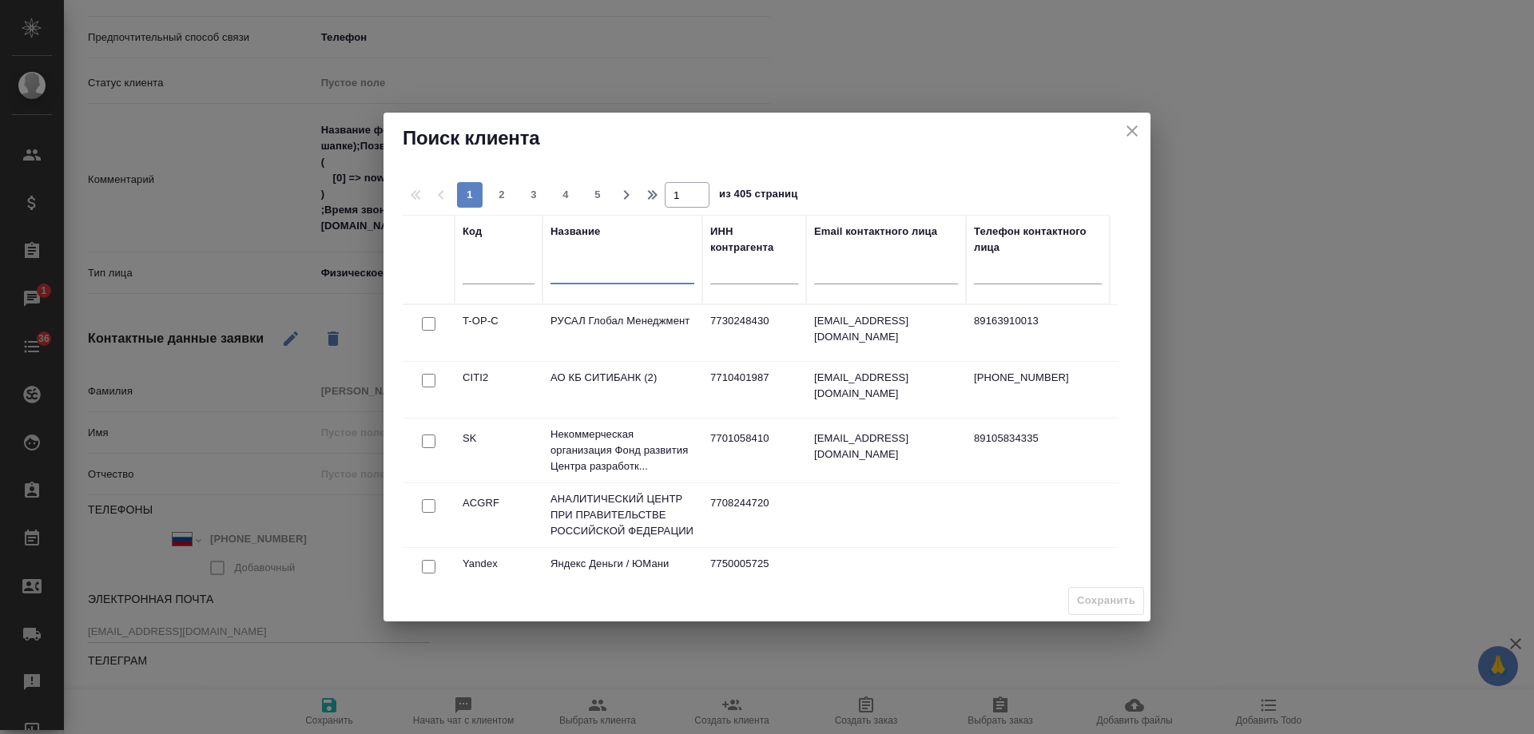
click at [612, 271] on input "text" at bounding box center [623, 274] width 144 height 20
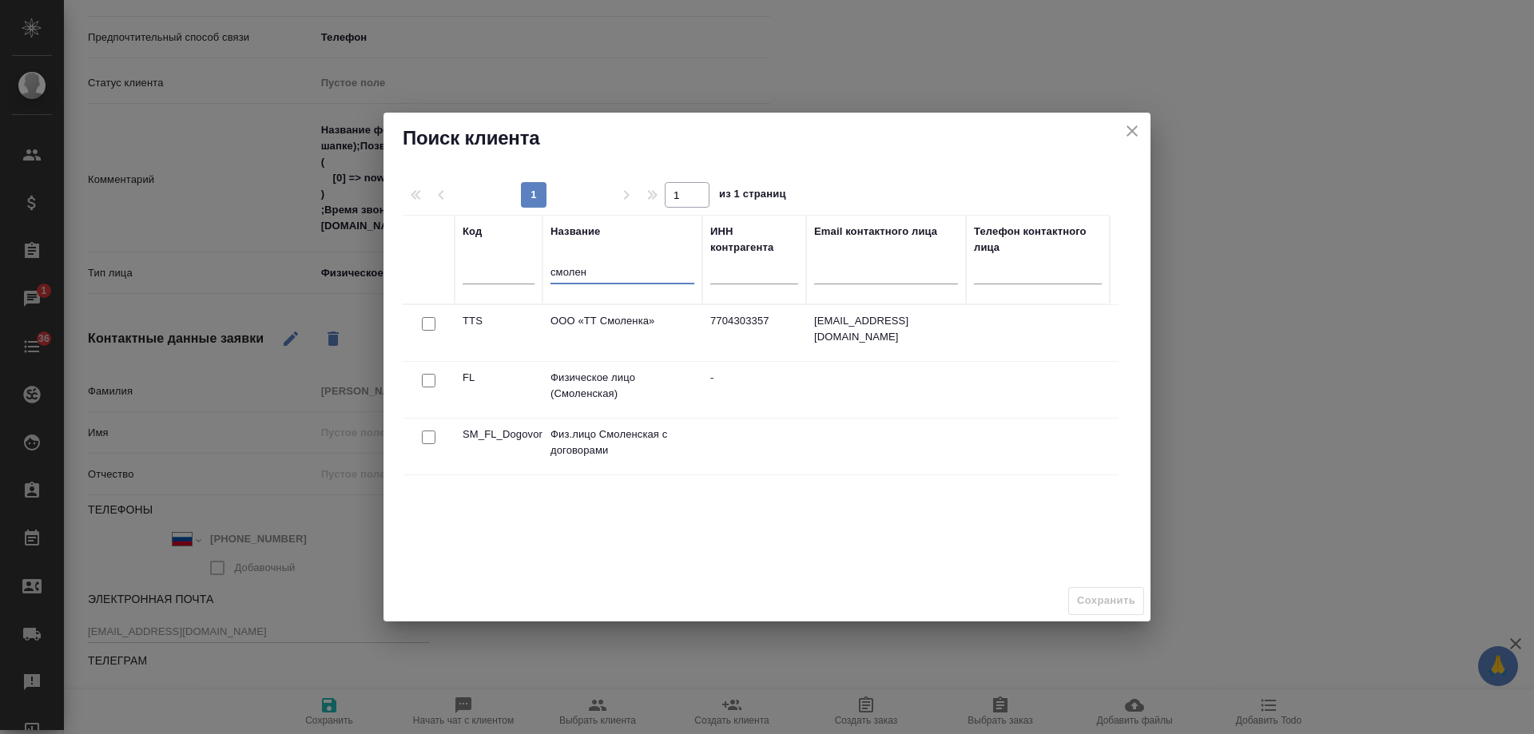
type input "смолен"
click at [428, 381] on input "checkbox" at bounding box center [429, 381] width 14 height 14
checkbox input "true"
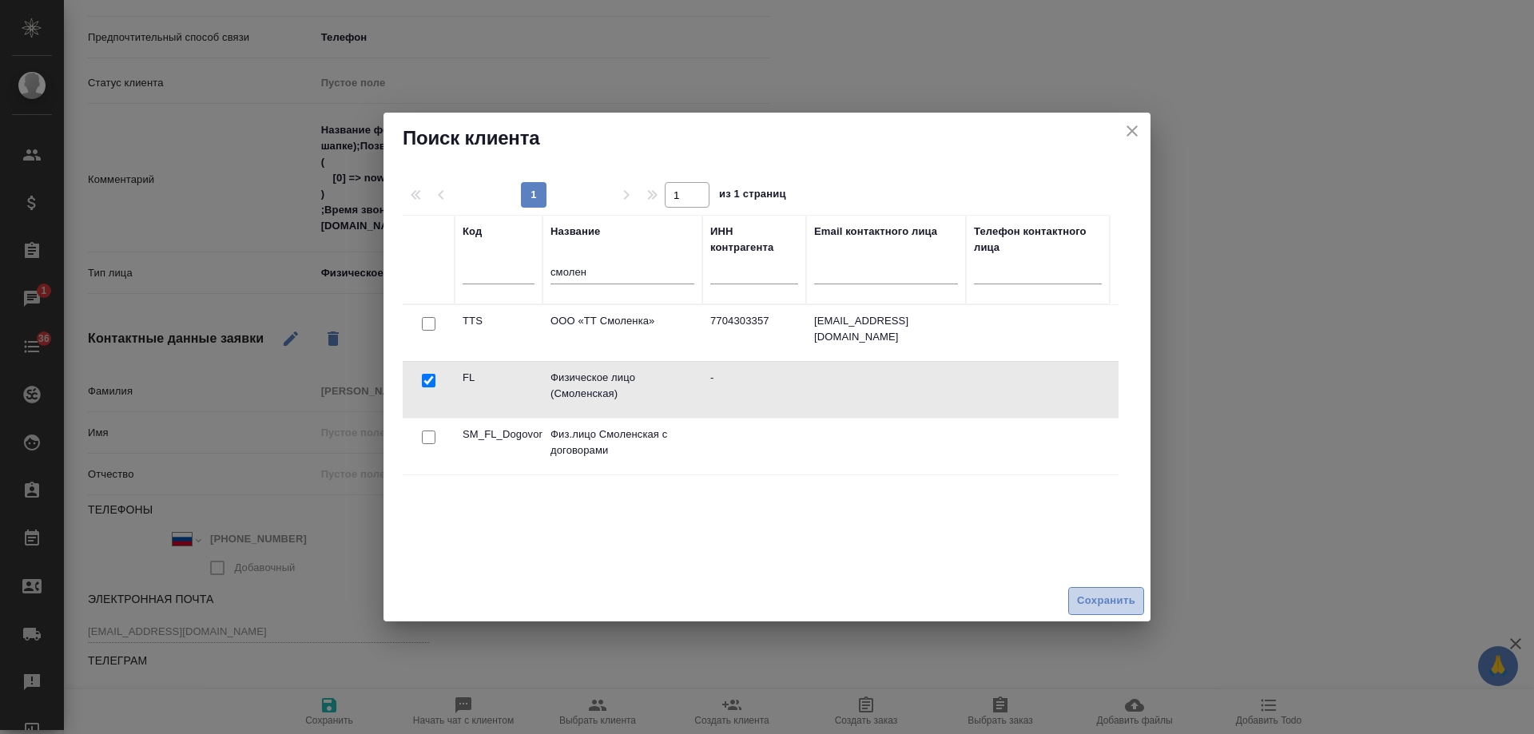
click at [1097, 594] on span "Сохранить" at bounding box center [1106, 601] width 58 height 18
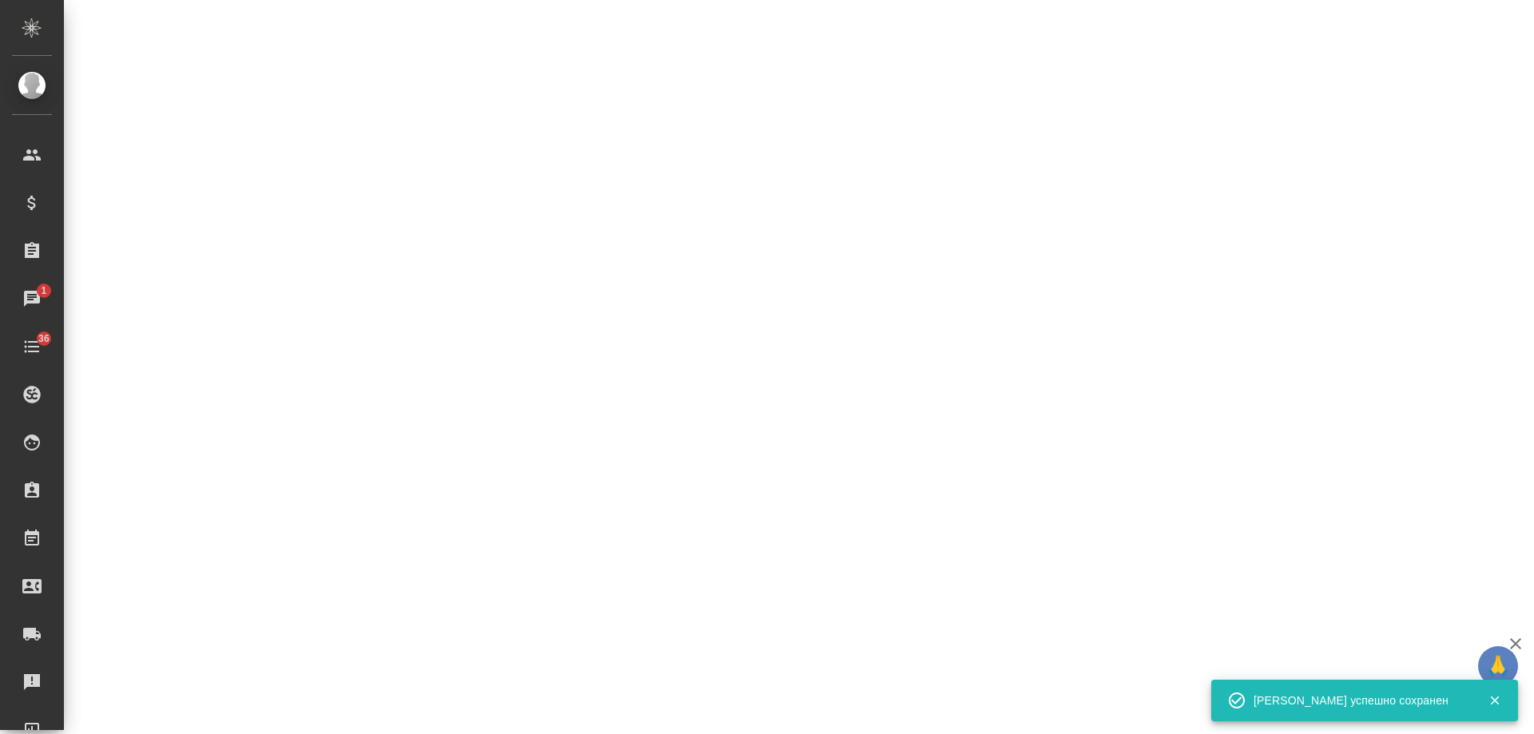
select select "RU"
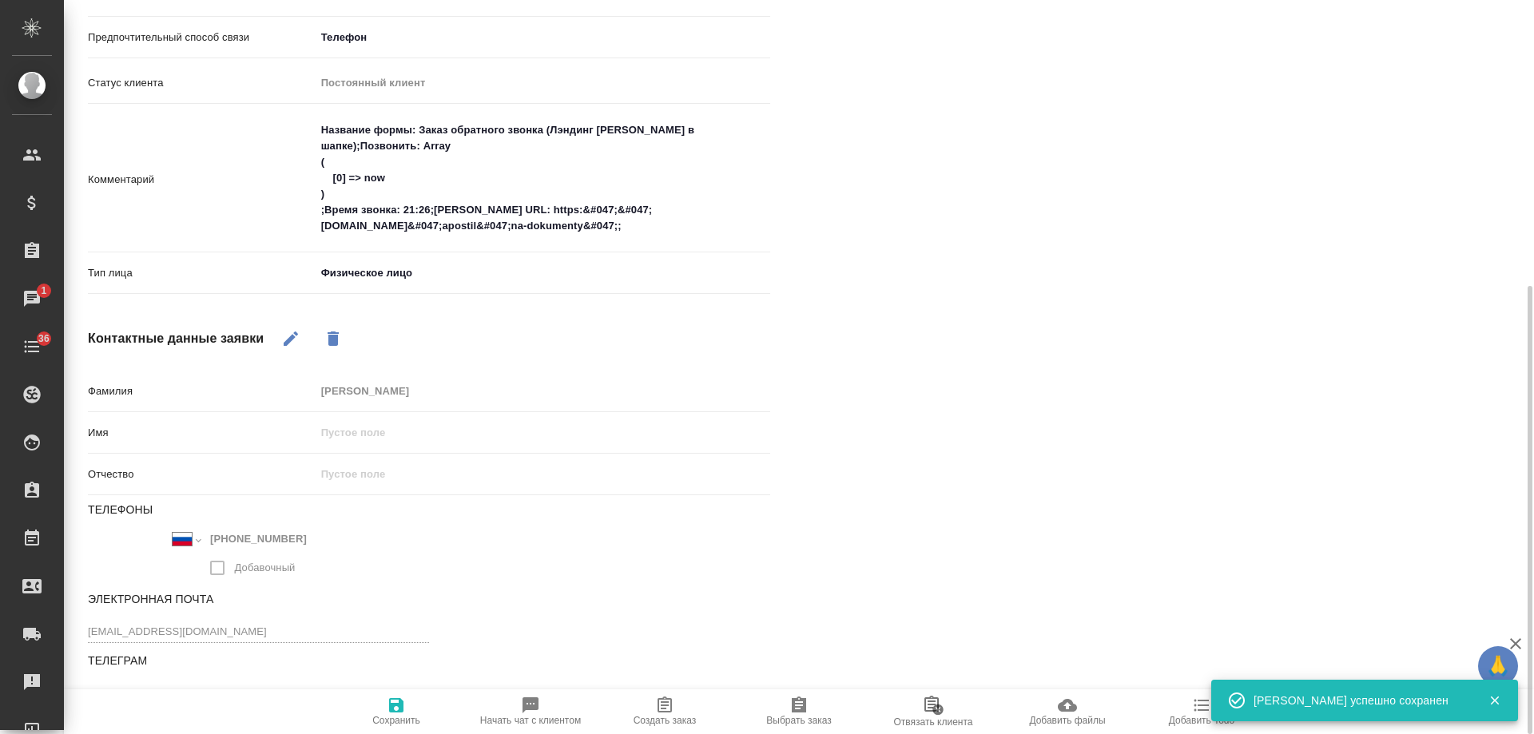
click at [679, 714] on span "Создать заказ" at bounding box center [664, 711] width 115 height 30
type textarea "x"
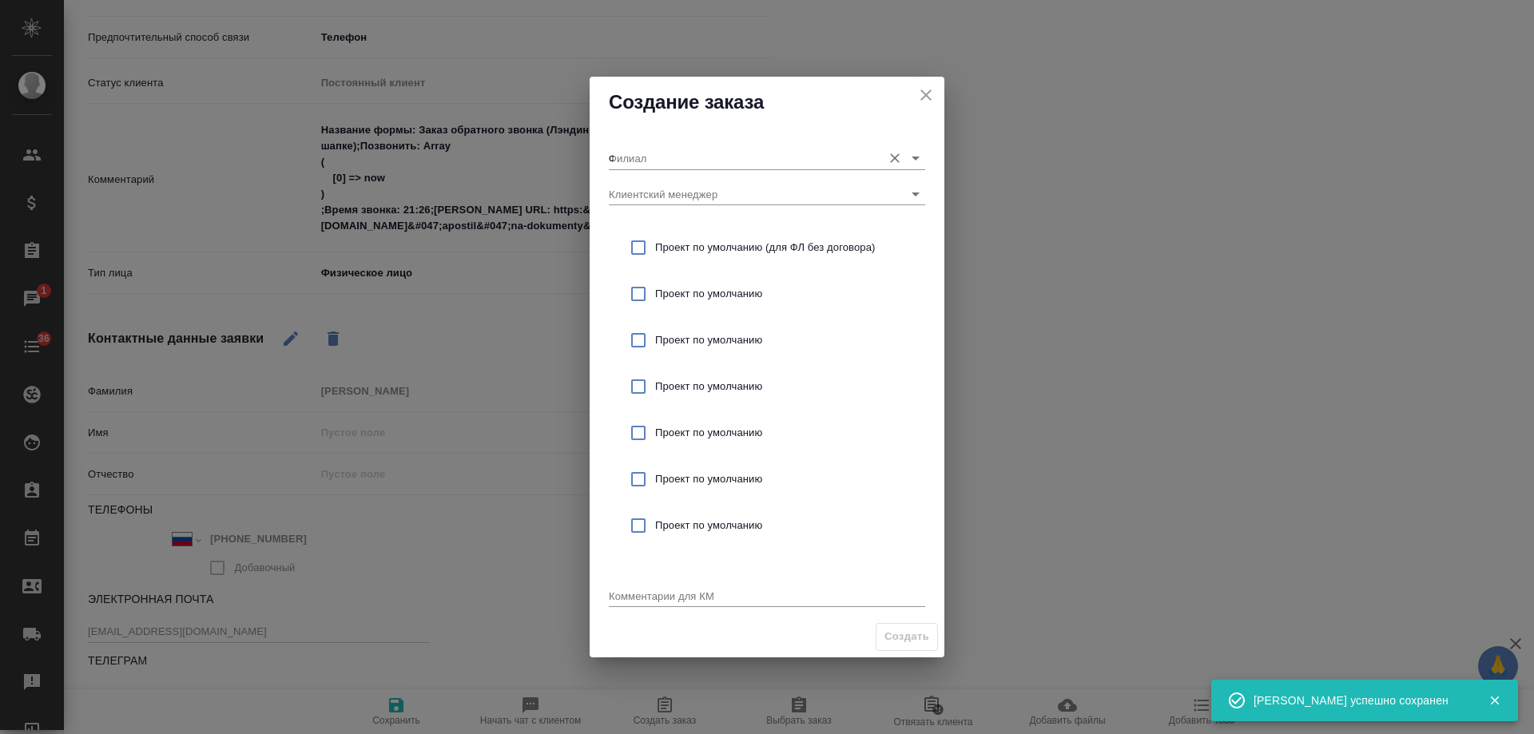
click at [661, 157] on input "с" at bounding box center [741, 158] width 265 height 22
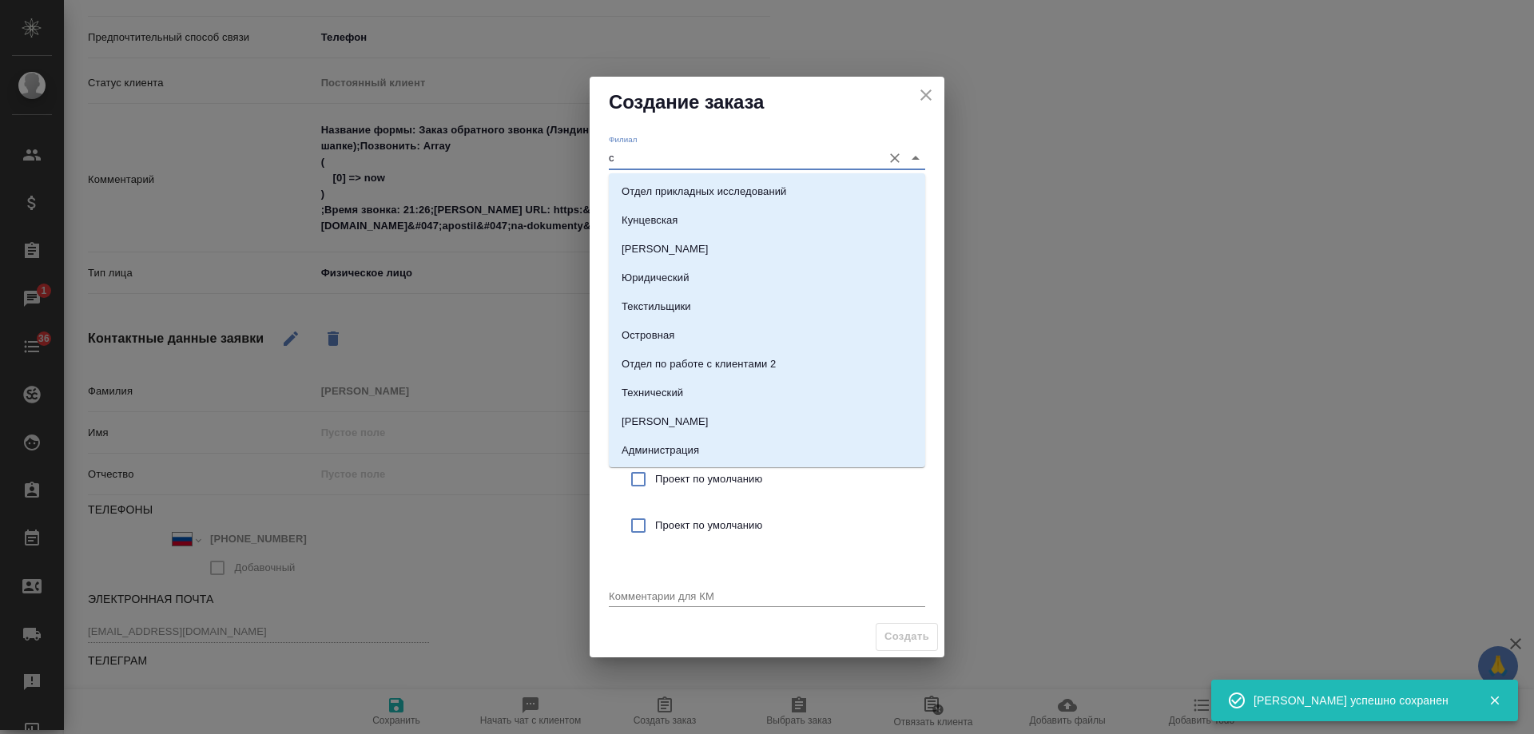
type input "м"
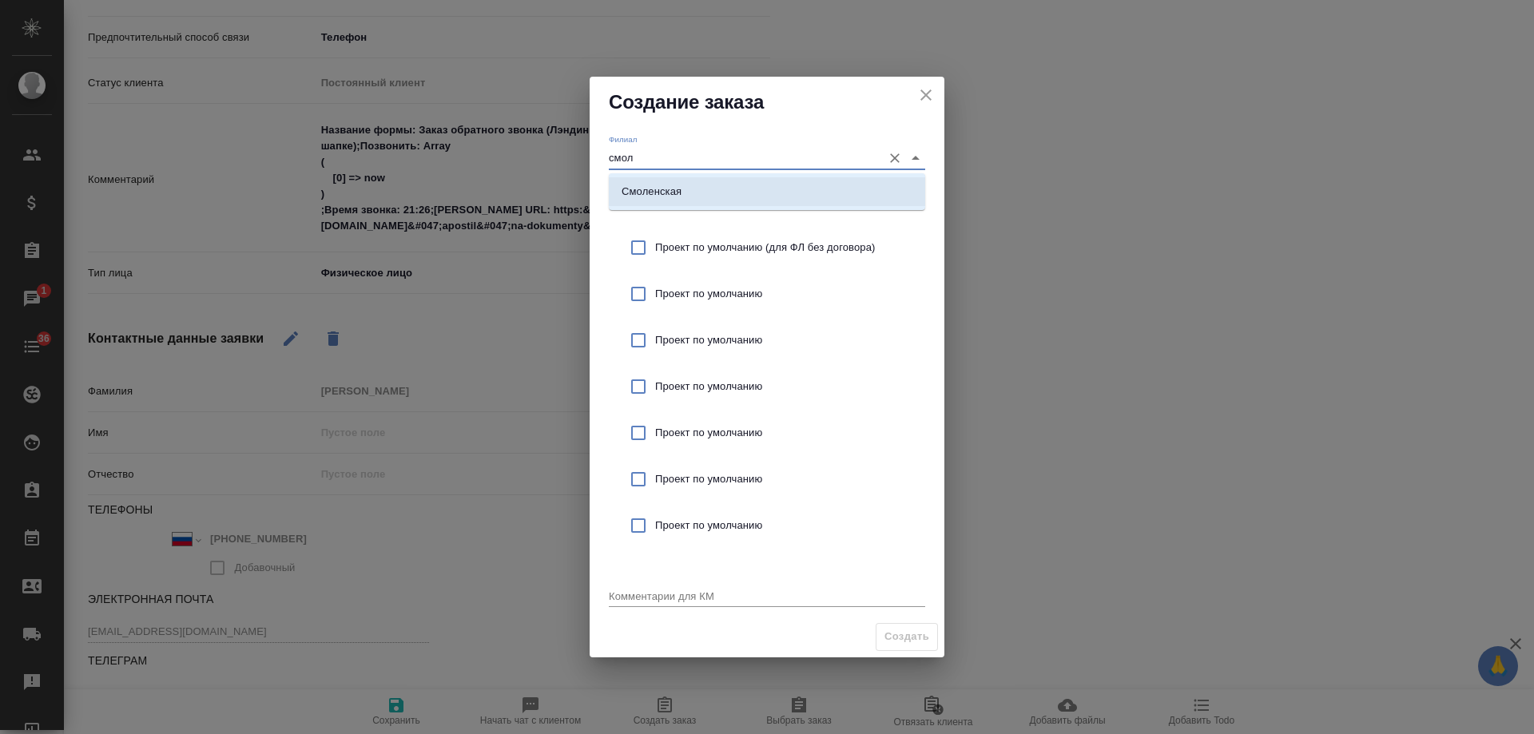
click at [693, 179] on li "Смоленская" at bounding box center [767, 191] width 316 height 29
type input "Смоленская"
click at [729, 241] on span "Проект по умолчанию (для ФЛ без договора)" at bounding box center [783, 248] width 257 height 16
checkbox input "true"
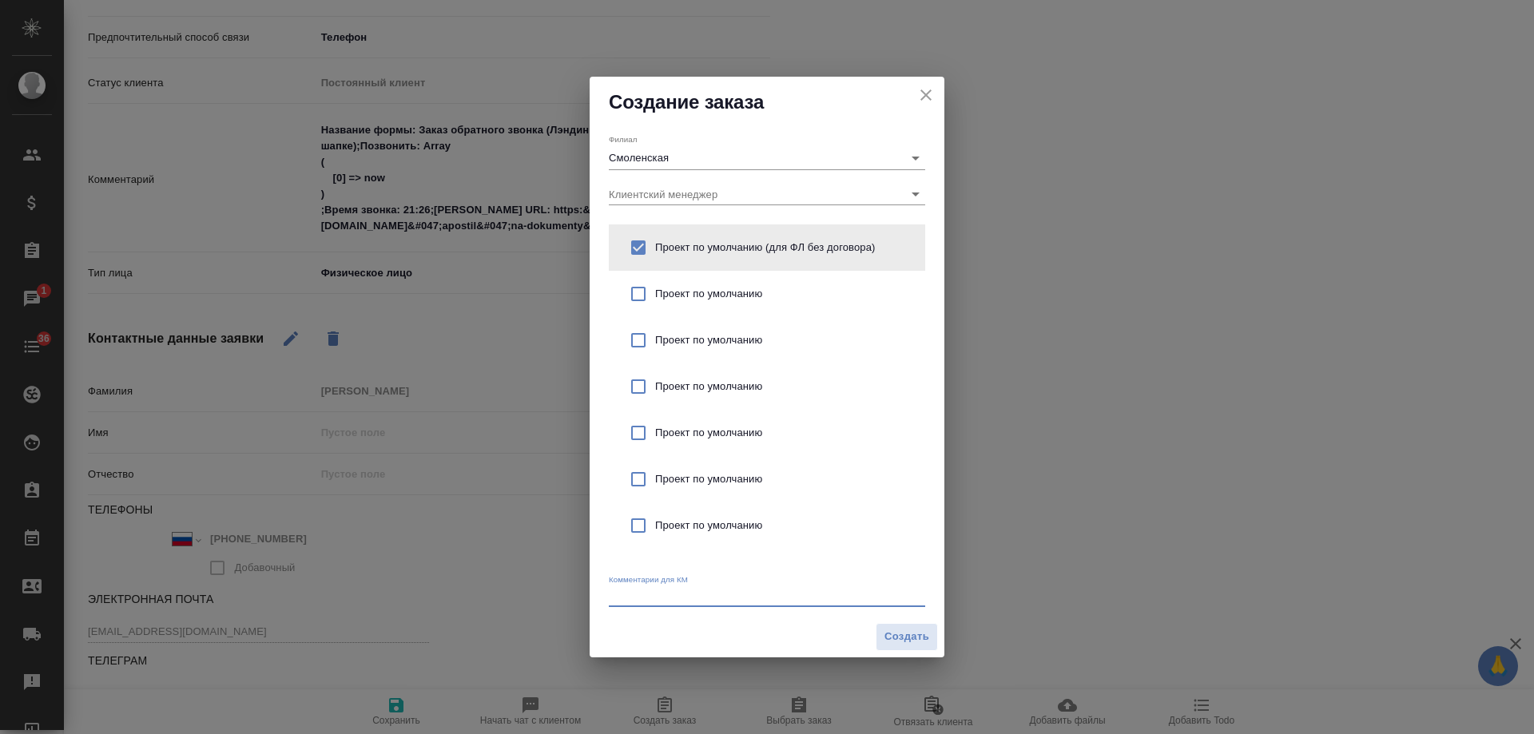
click at [675, 592] on textarea at bounding box center [767, 596] width 316 height 12
type textarea "от КВ6 апостиль на СОР"
type textarea "x"
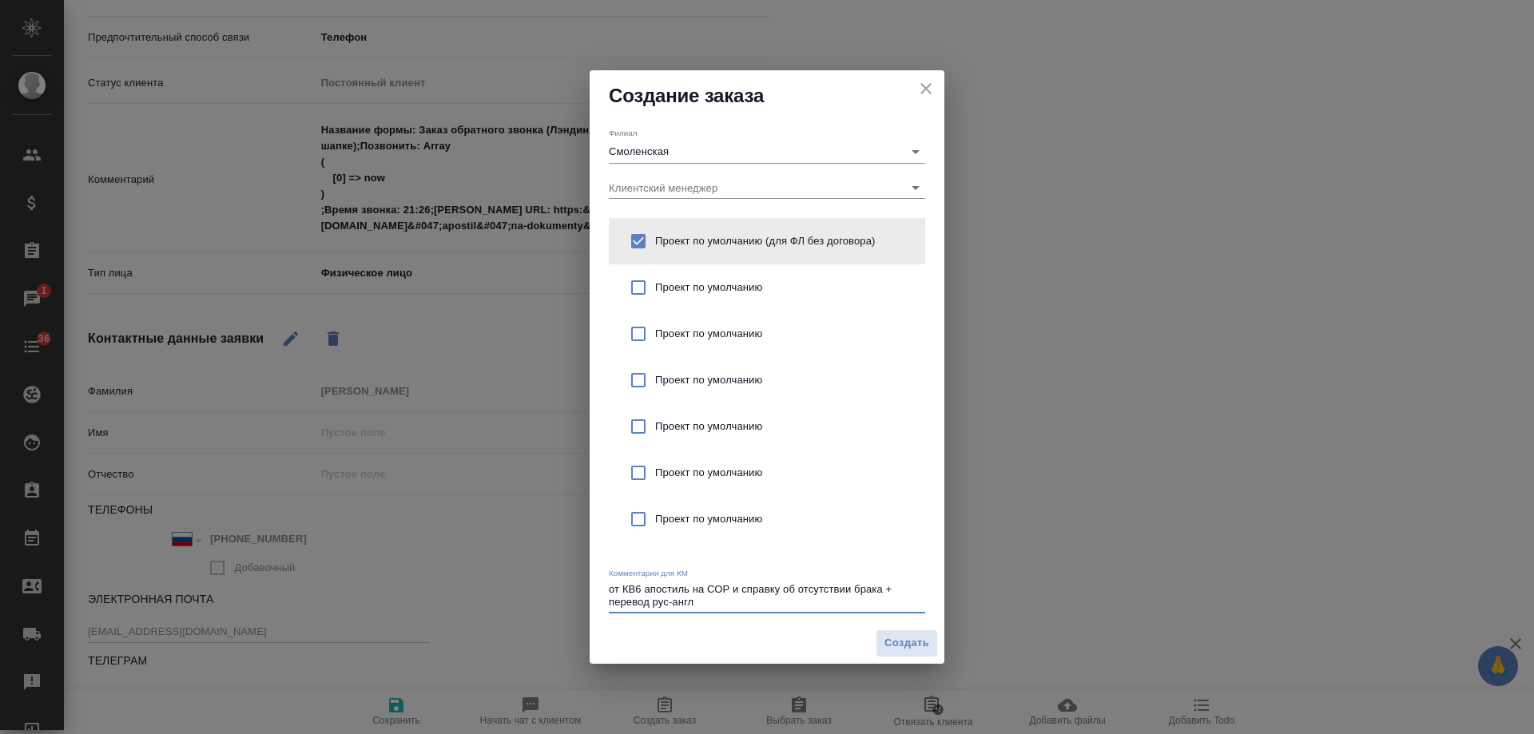
click at [639, 592] on textarea "от КВ6 апостиль на СОР и справку об отсутствии брака + перевод рус-англ" at bounding box center [767, 595] width 316 height 25
click at [721, 599] on textarea "от КВ: апостиль на СОР и справку об отсутствии брака + перевод рус-англ" at bounding box center [767, 595] width 316 height 25
drag, startPoint x: 766, startPoint y: 603, endPoint x: 775, endPoint y: 603, distance: 9.6
click at [775, 603] on textarea "от КВ: апостиль на СОР и справку об отсутствии брака + перевод рус-англ; СОР кн…" at bounding box center [767, 595] width 316 height 25
drag, startPoint x: 775, startPoint y: 603, endPoint x: 803, endPoint y: 603, distance: 28.0
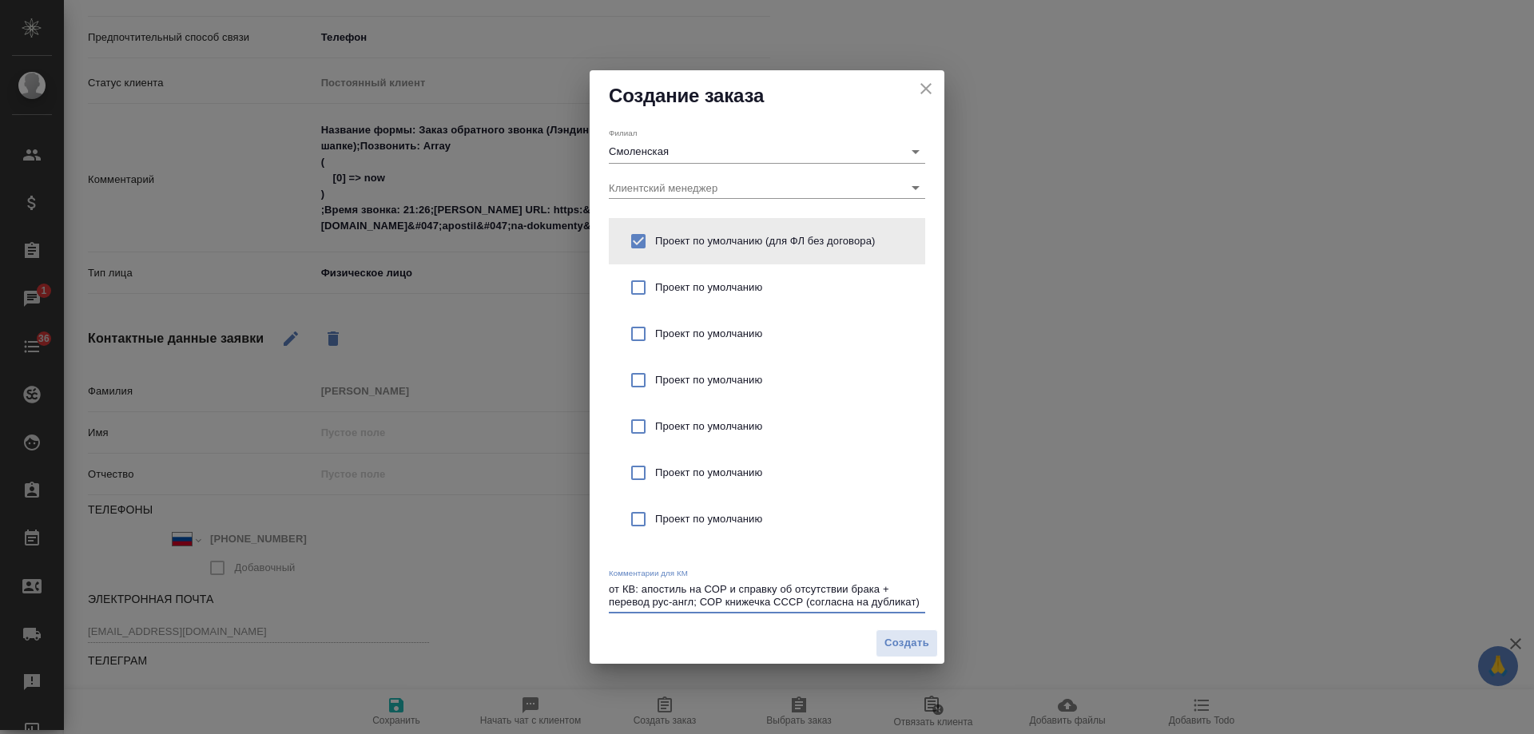
click at [803, 603] on textarea "от КВ: апостиль на СОР и справку об отсутствии брака + перевод рус-англ; СОР кн…" at bounding box center [767, 595] width 316 height 25
drag, startPoint x: 726, startPoint y: 603, endPoint x: 775, endPoint y: 601, distance: 48.8
click at [775, 601] on textarea "от КВ: апостиль на СОР и справку об отсутствии брака + перевод рус-англ; СОР кн…" at bounding box center [767, 595] width 316 height 25
type textarea "от КВ: апостиль на СОР и справку об отсутствии брака + перевод рус-англ; СОР ст…"
type textarea "x"
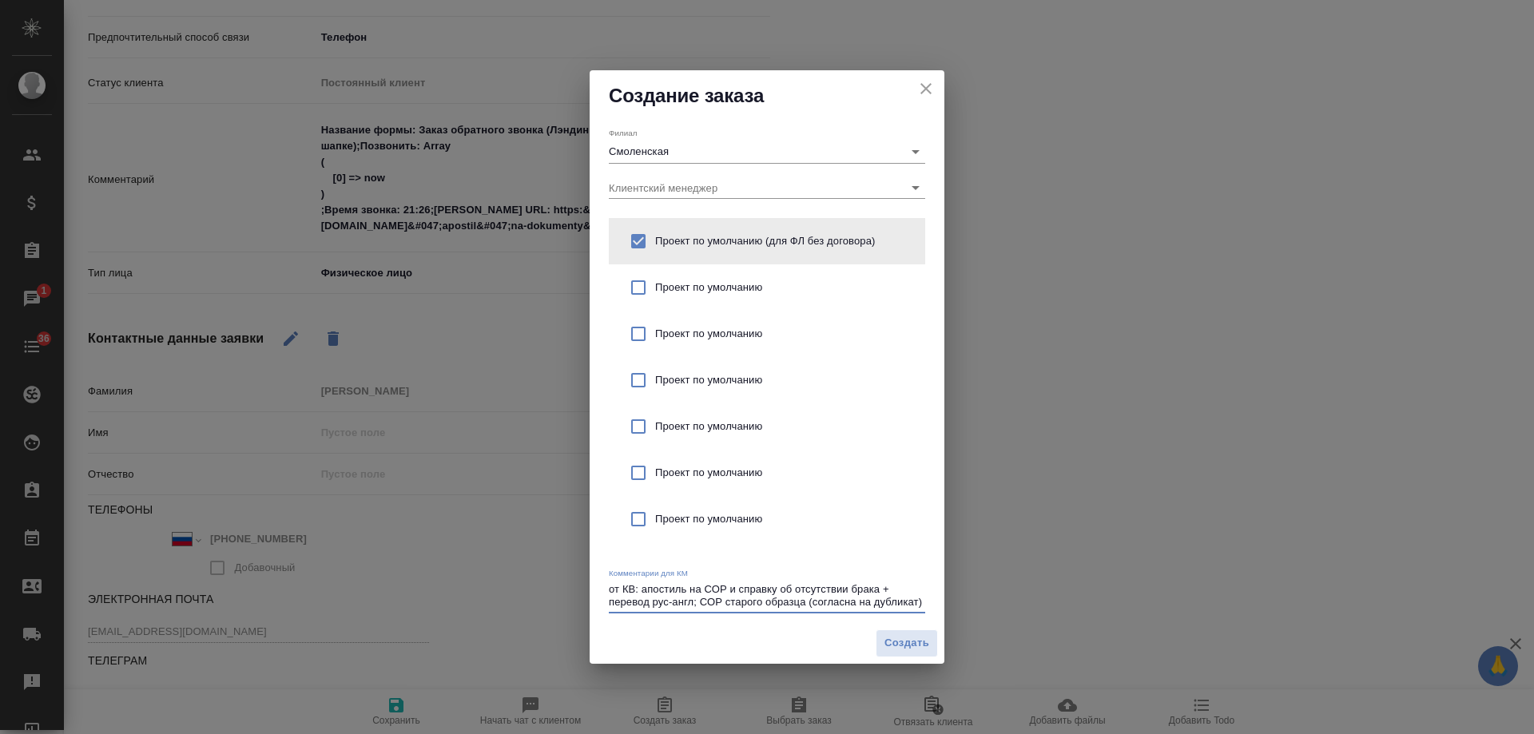
click at [694, 599] on textarea "от КВ: апостиль на СОР и справку об отсутствии брака + перевод рус-англ; СОР ст…" at bounding box center [767, 595] width 316 height 25
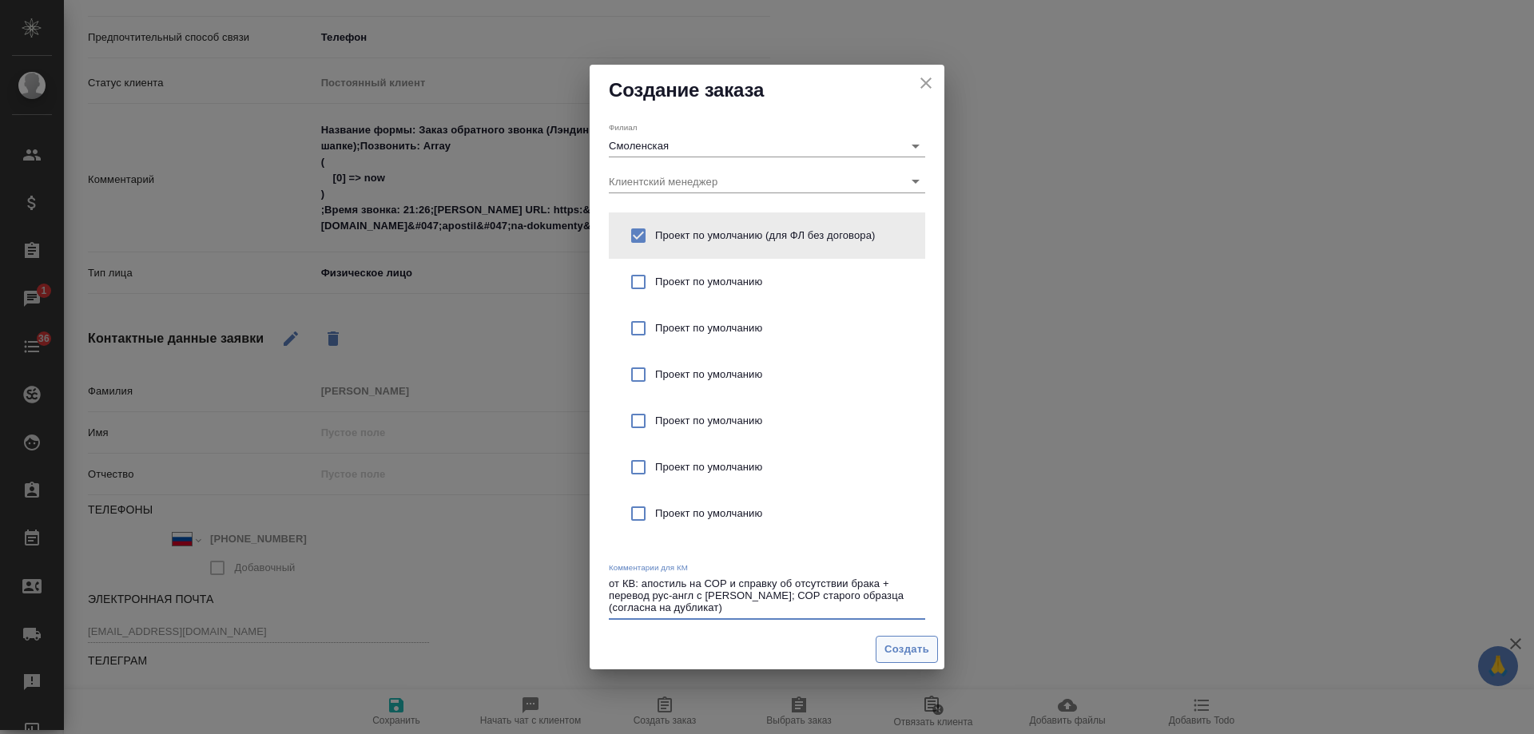
type textarea "от КВ: апостиль на СОР и справку об отсутствии брака + перевод рус-англ с [PERS…"
click at [914, 655] on span "Создать" at bounding box center [907, 650] width 45 height 18
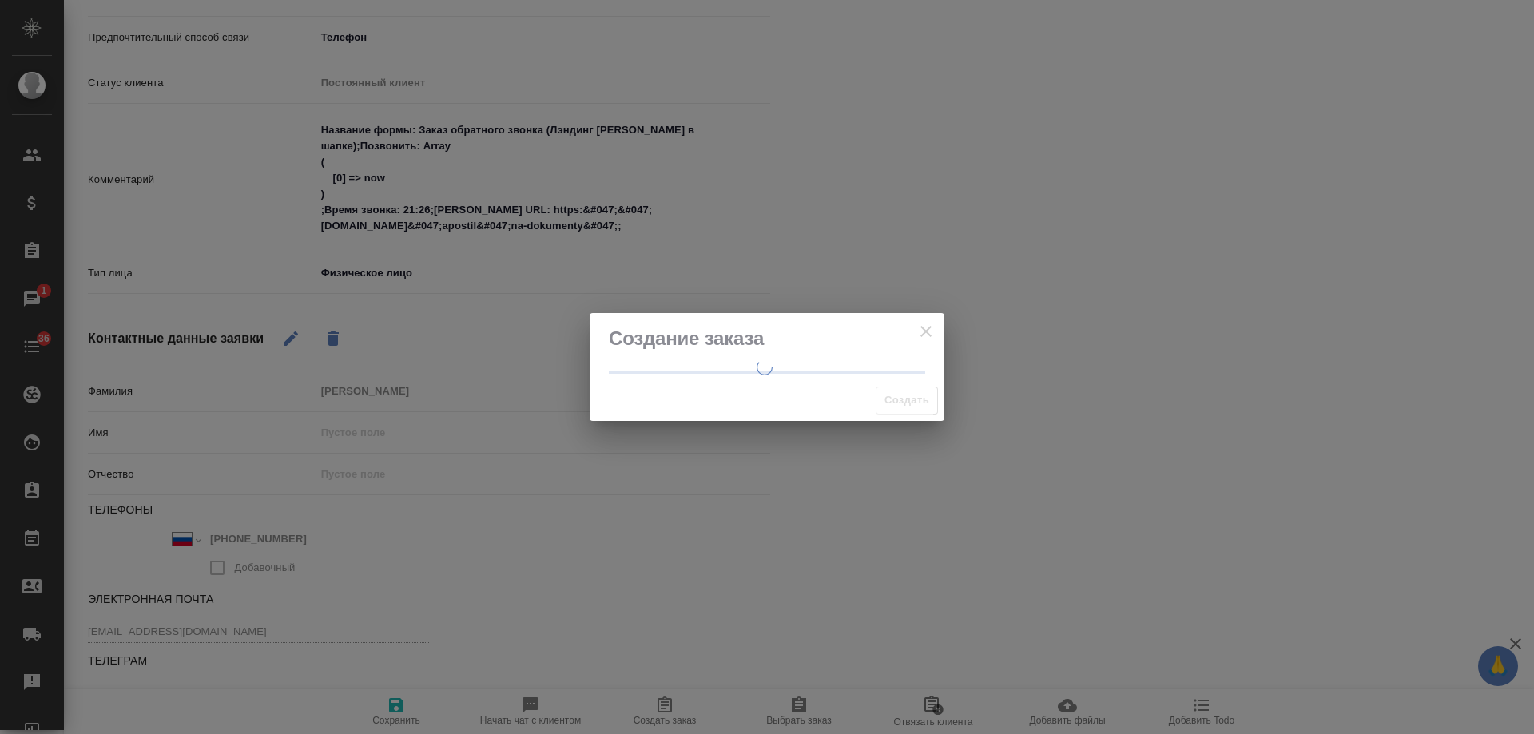
type textarea "x"
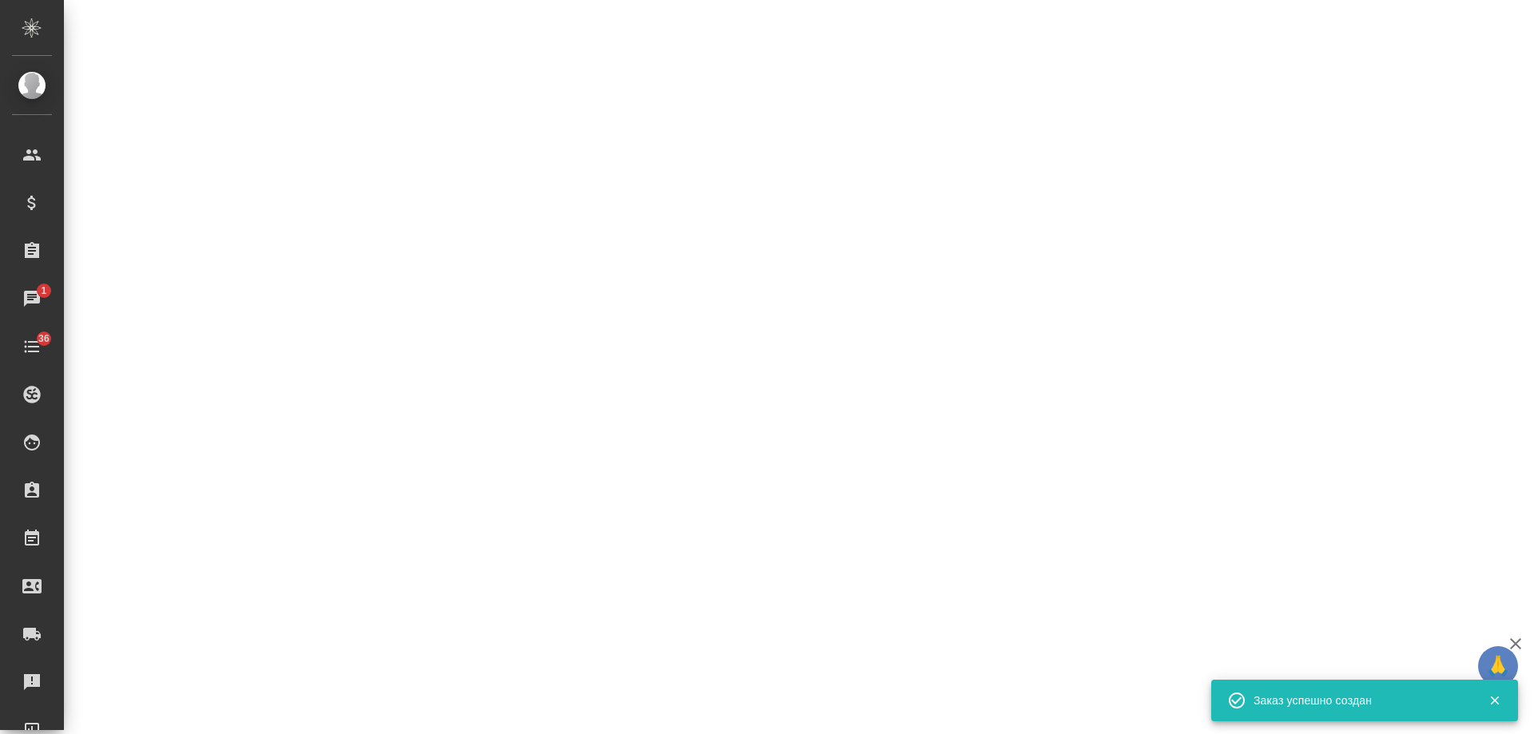
select select "RU"
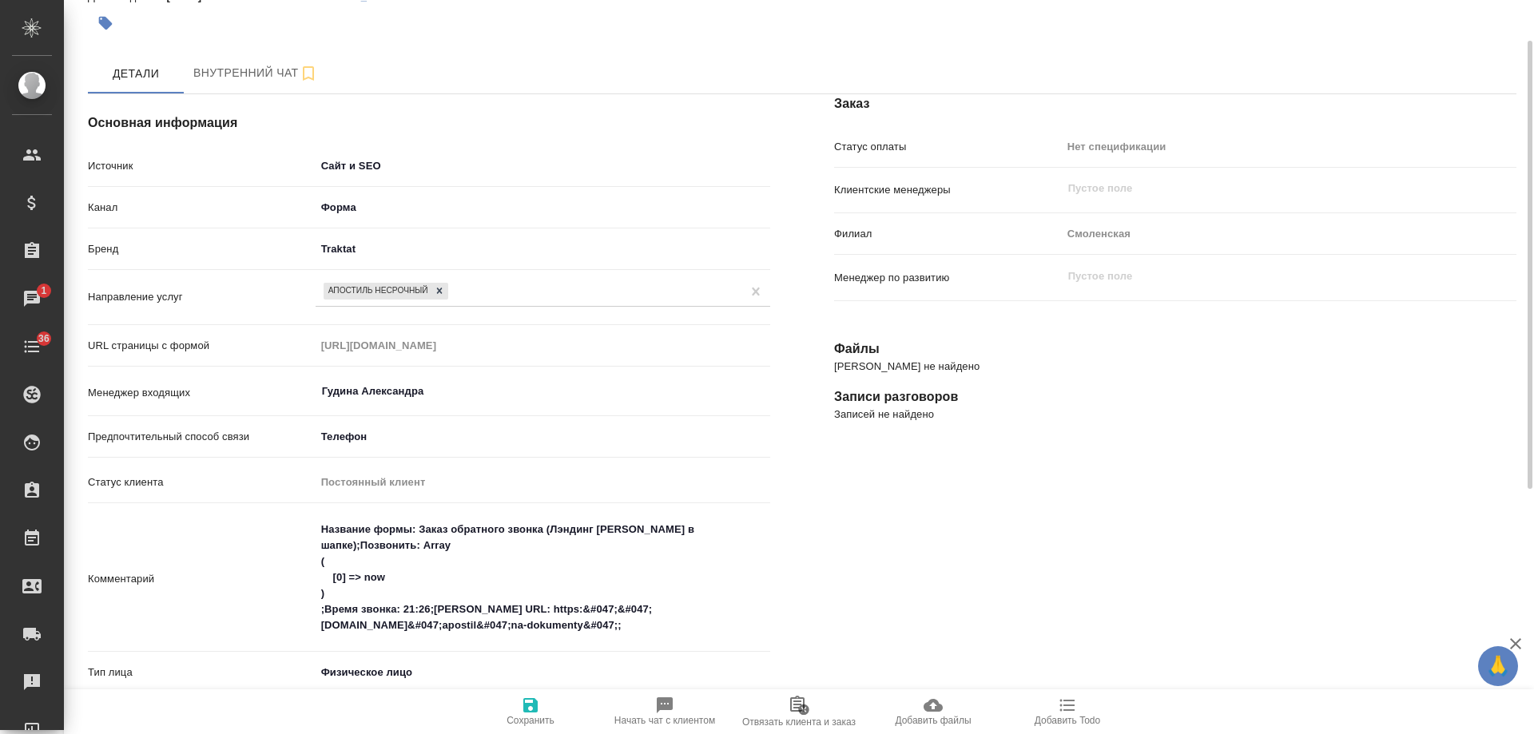
scroll to position [0, 0]
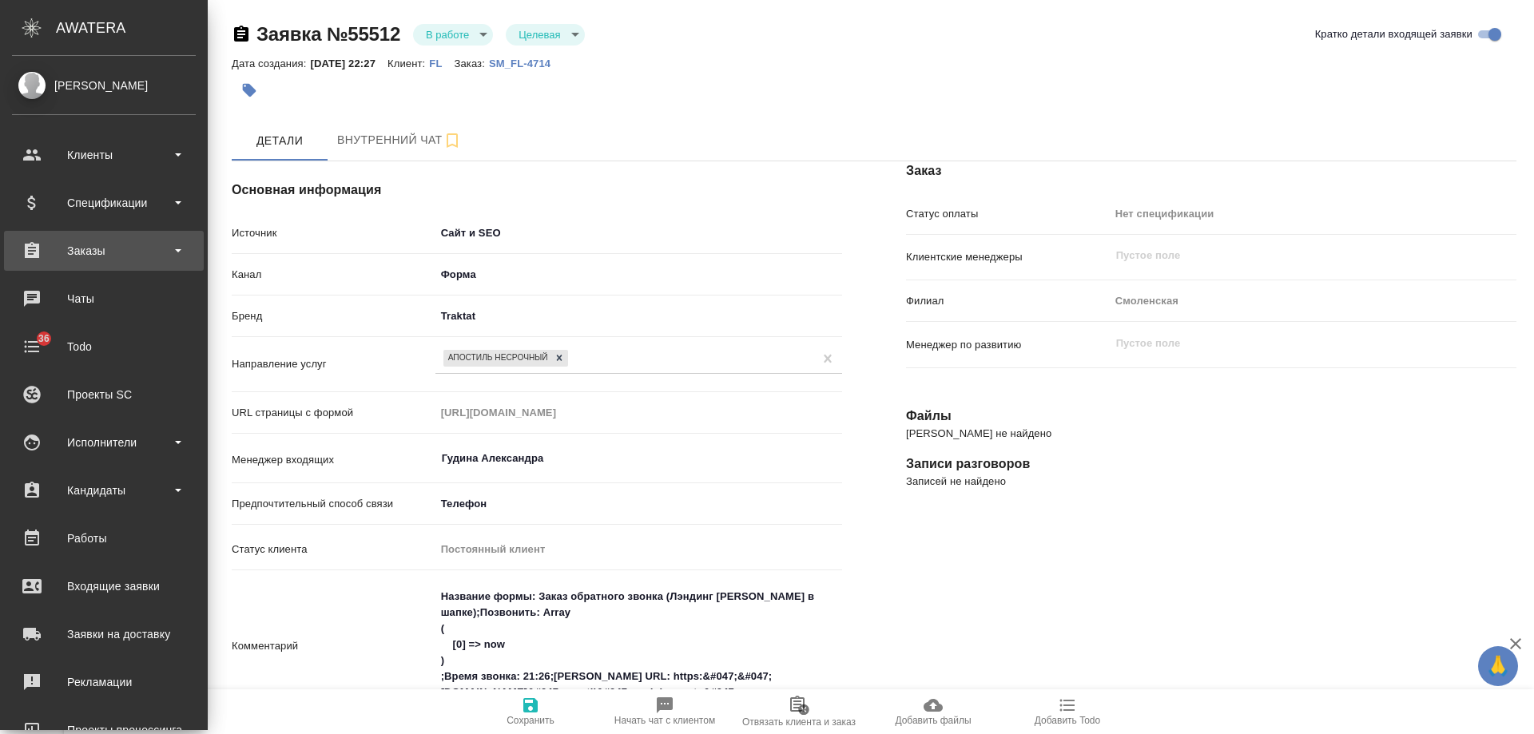
click at [109, 244] on div "Заказы" at bounding box center [104, 251] width 184 height 24
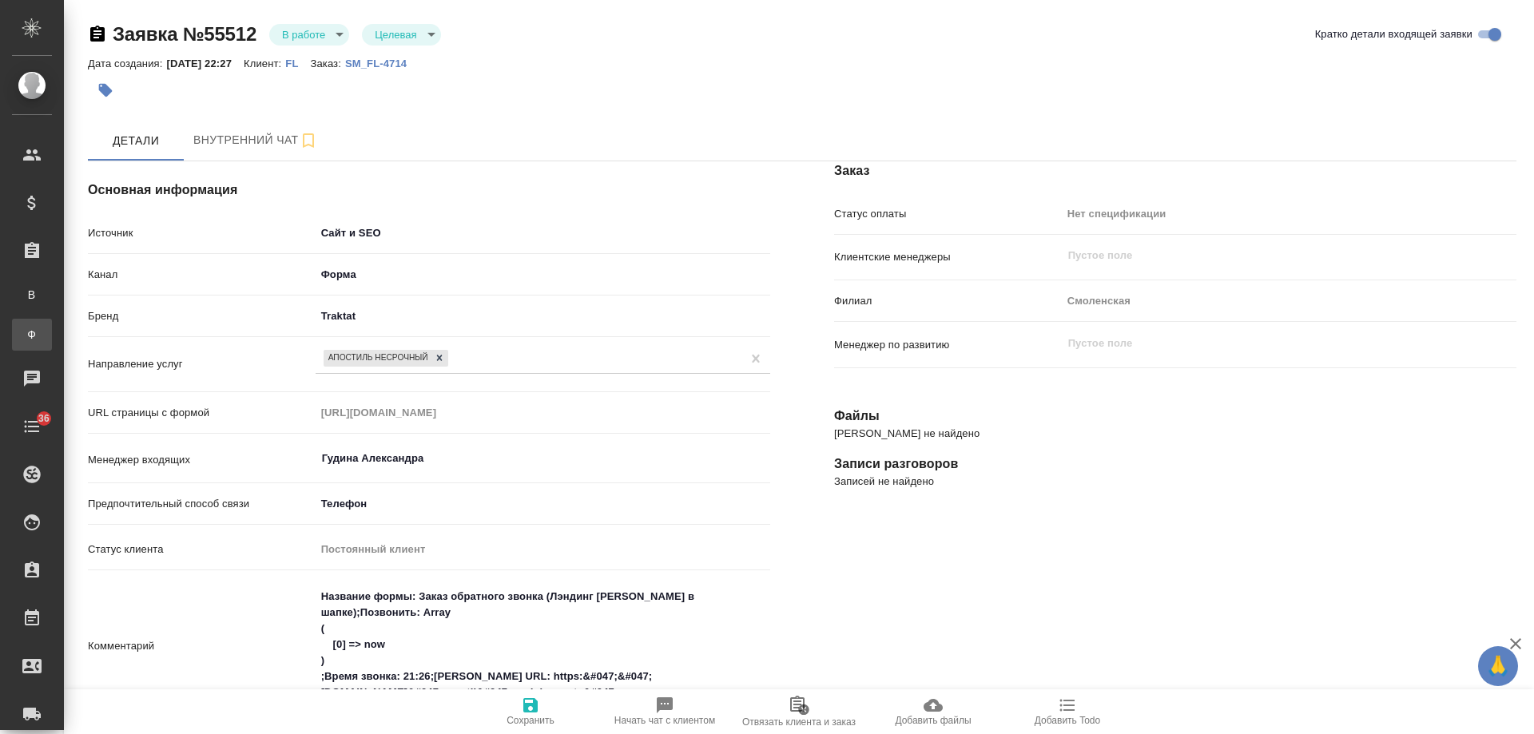
click at [24, 329] on div "Заказы физ. лиц" at bounding box center [12, 335] width 24 height 16
type textarea "x"
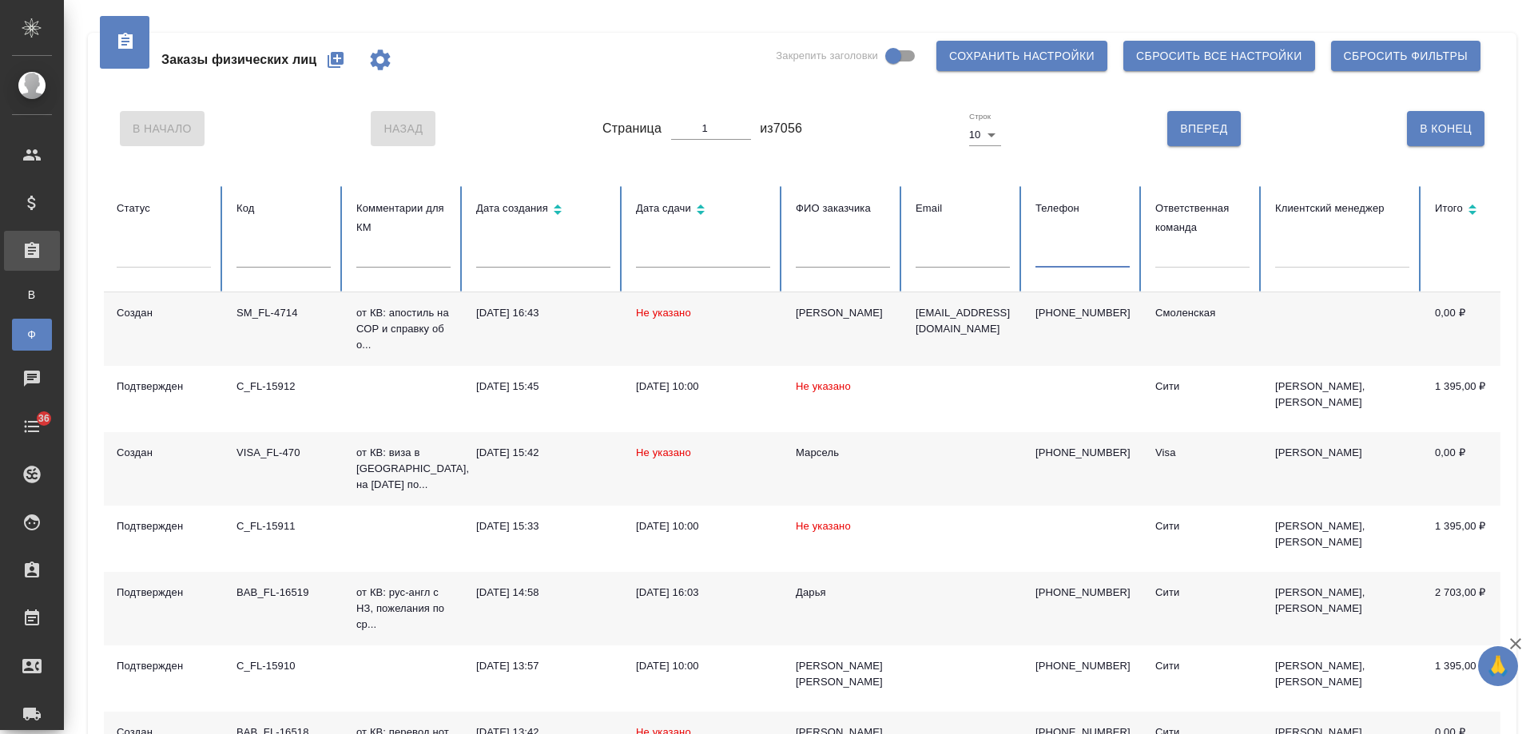
click at [1071, 268] on input "text" at bounding box center [1083, 256] width 94 height 22
click at [261, 257] on input "text" at bounding box center [284, 256] width 94 height 22
paste input "V_FL-901"
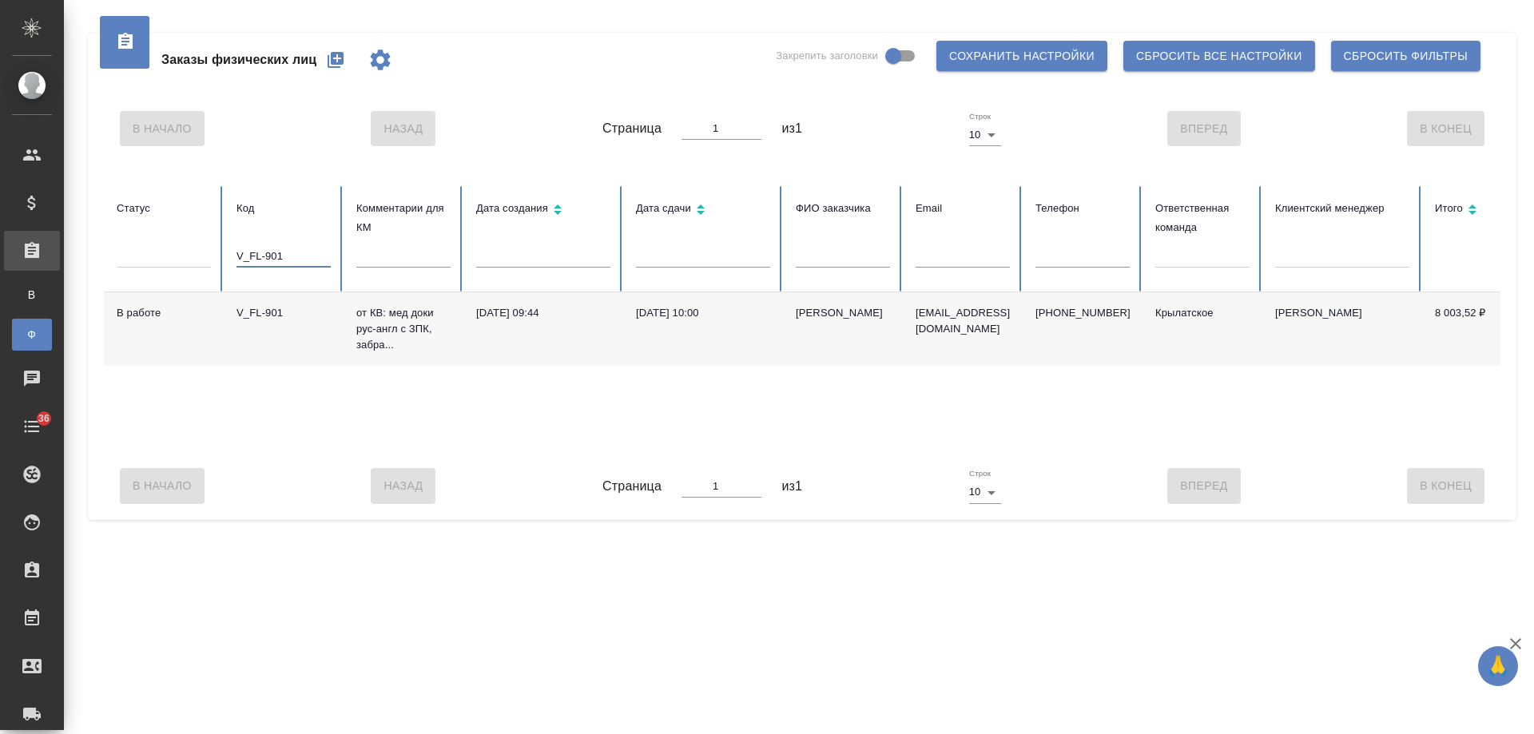
type input "V_FL-901"
click at [844, 320] on div "Пономарев Илья" at bounding box center [843, 313] width 94 height 16
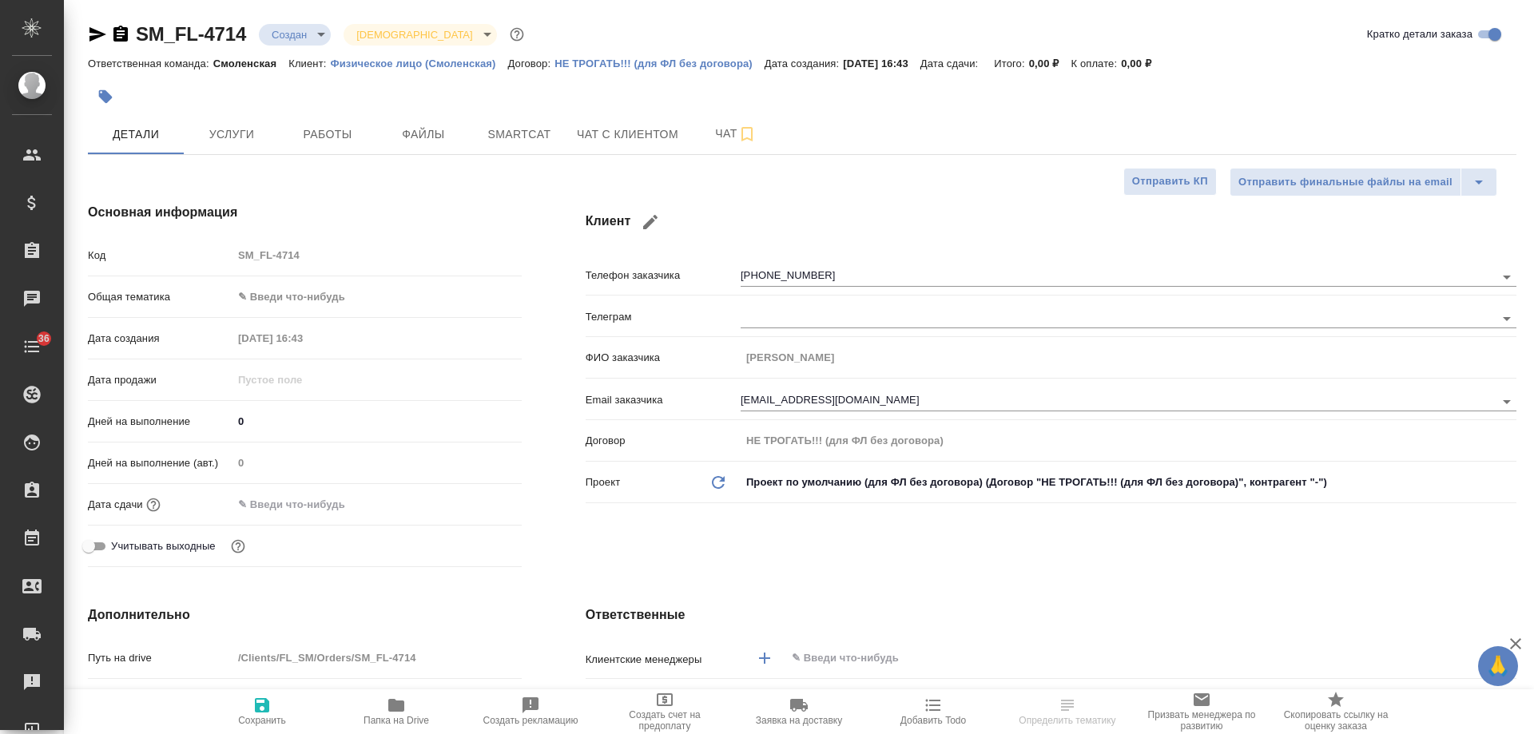
select select "RU"
type textarea "x"
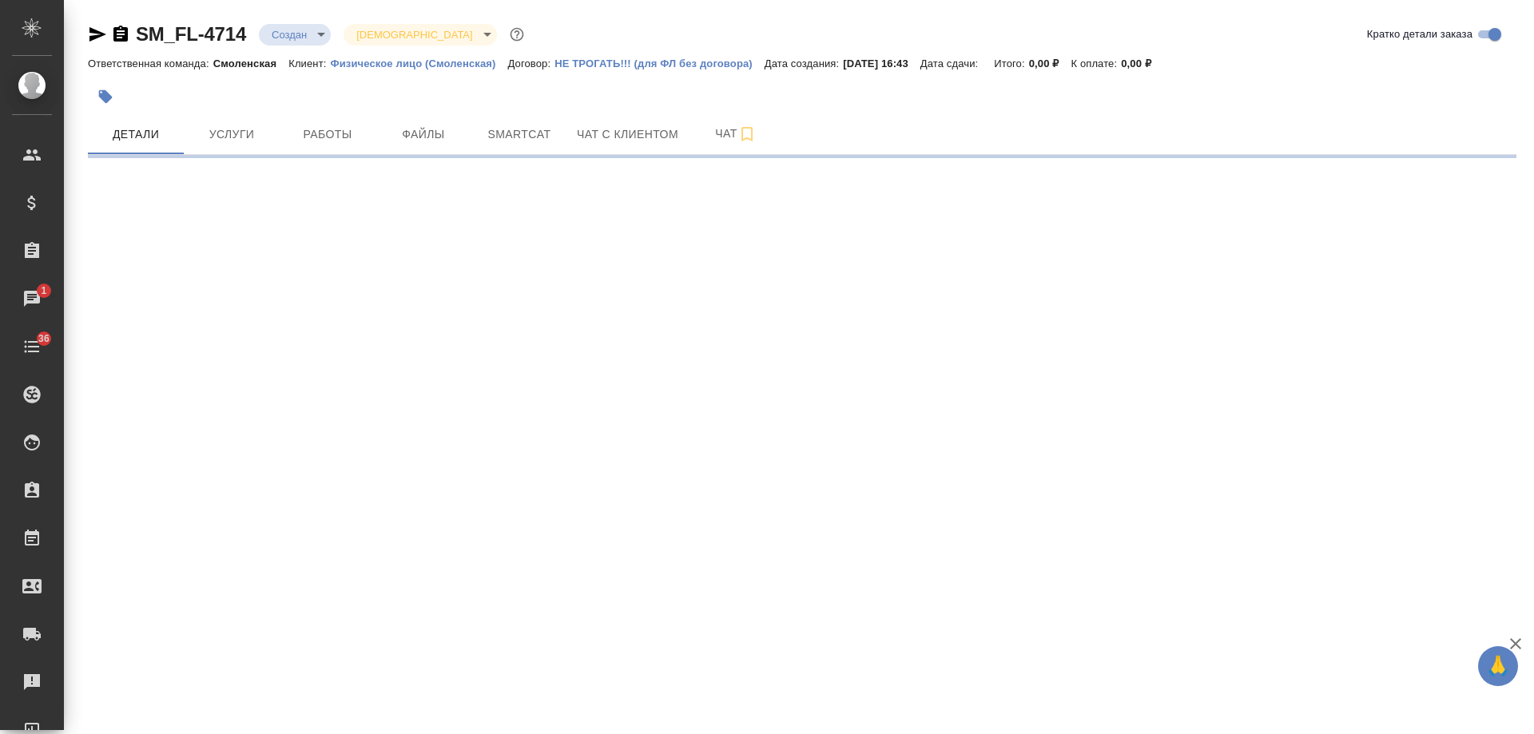
select select "RU"
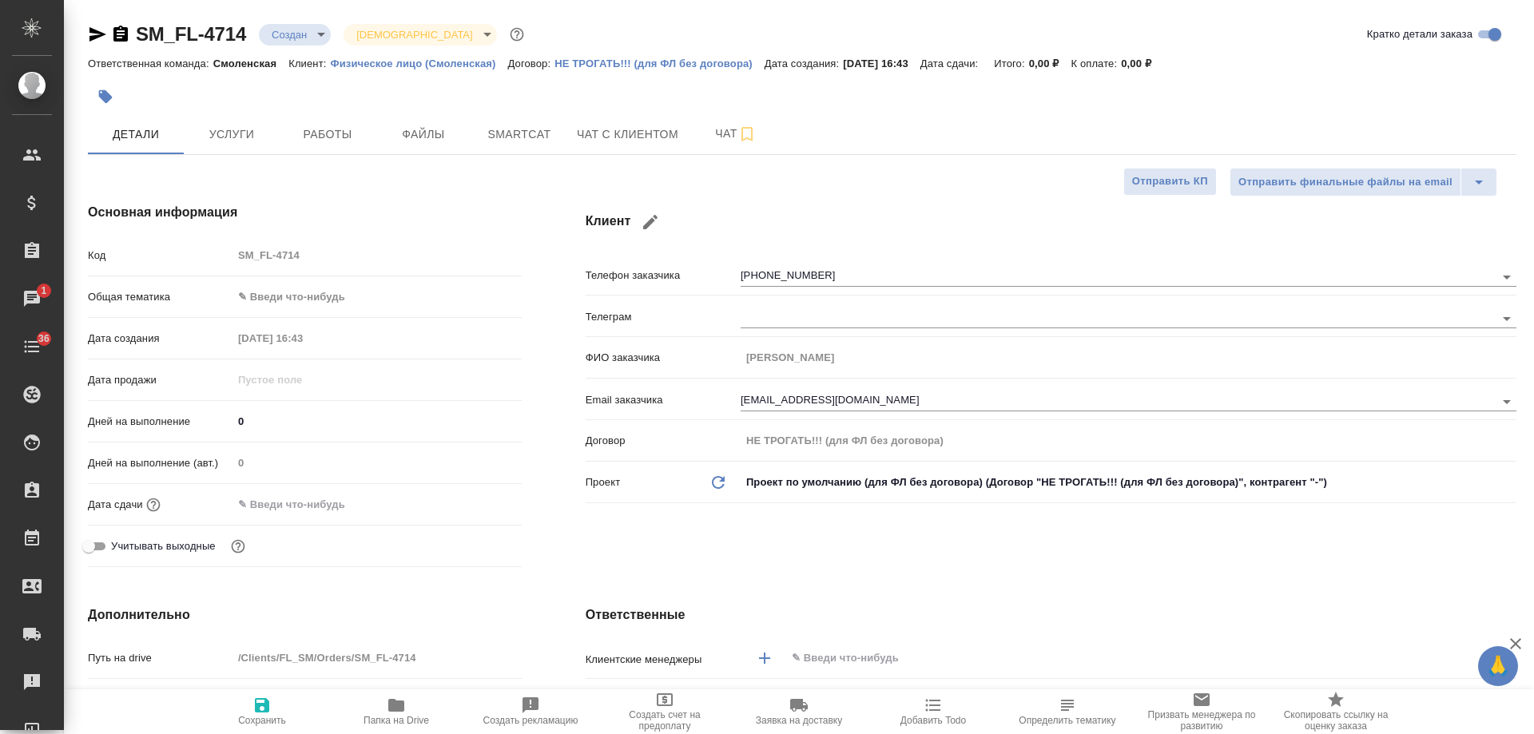
type textarea "x"
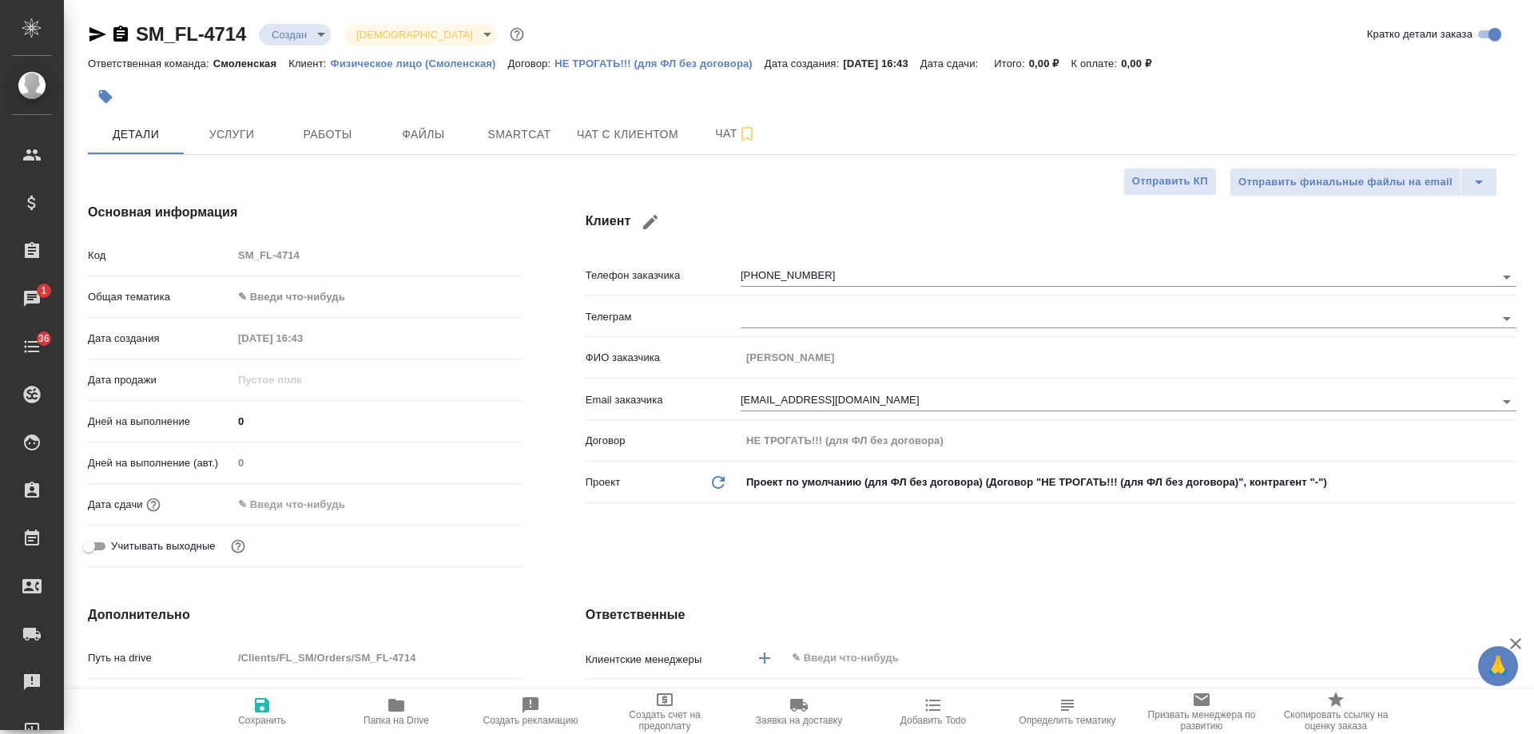
type textarea "x"
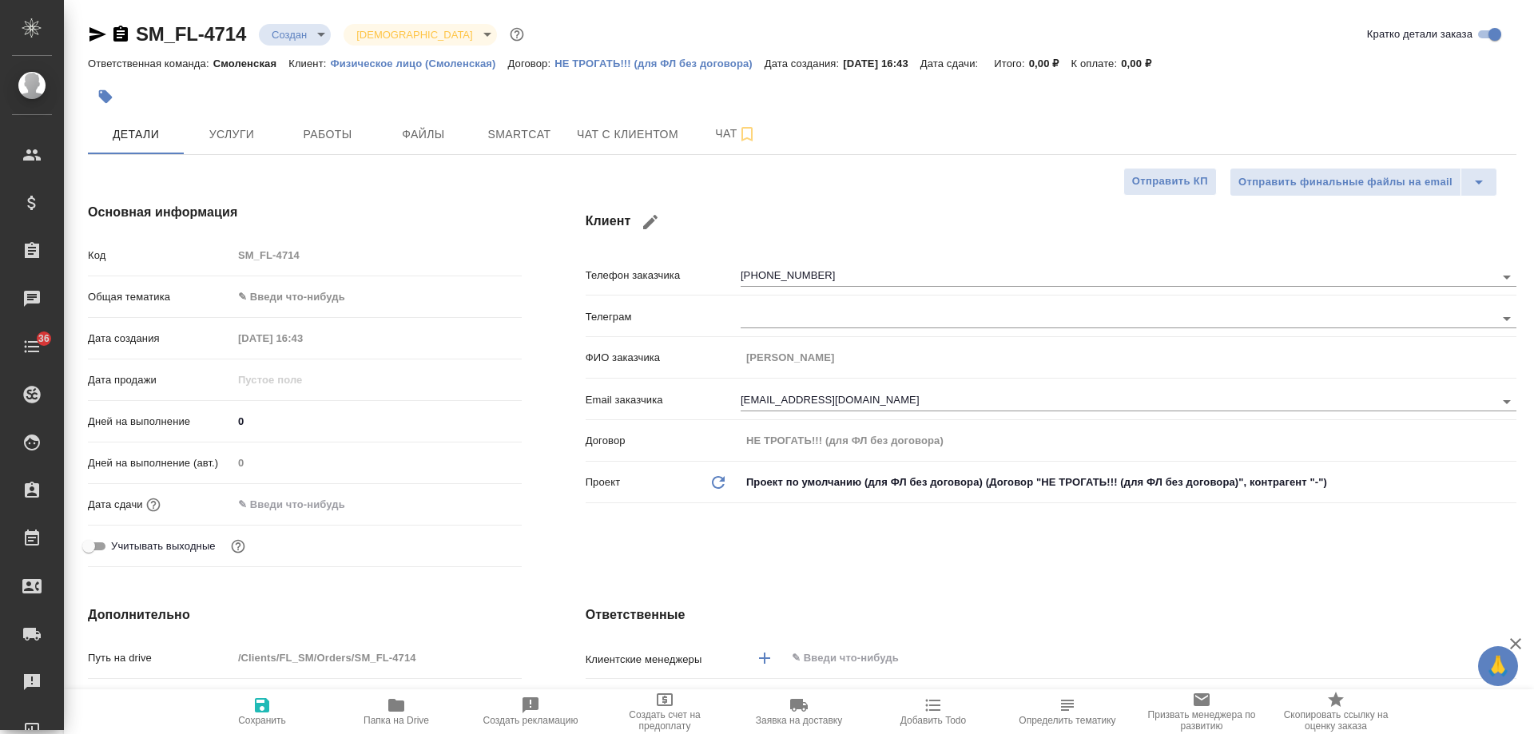
type textarea "x"
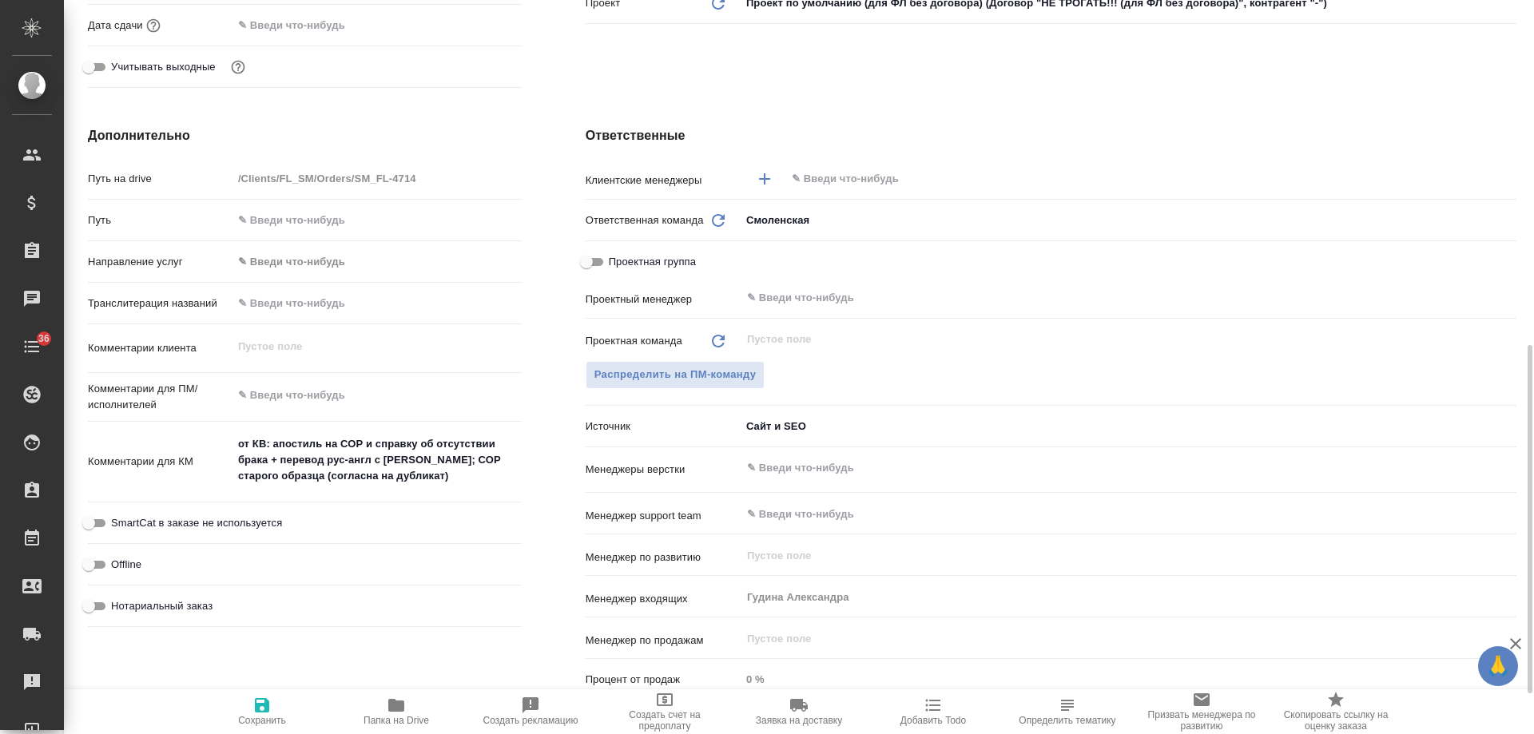
scroll to position [559, 0]
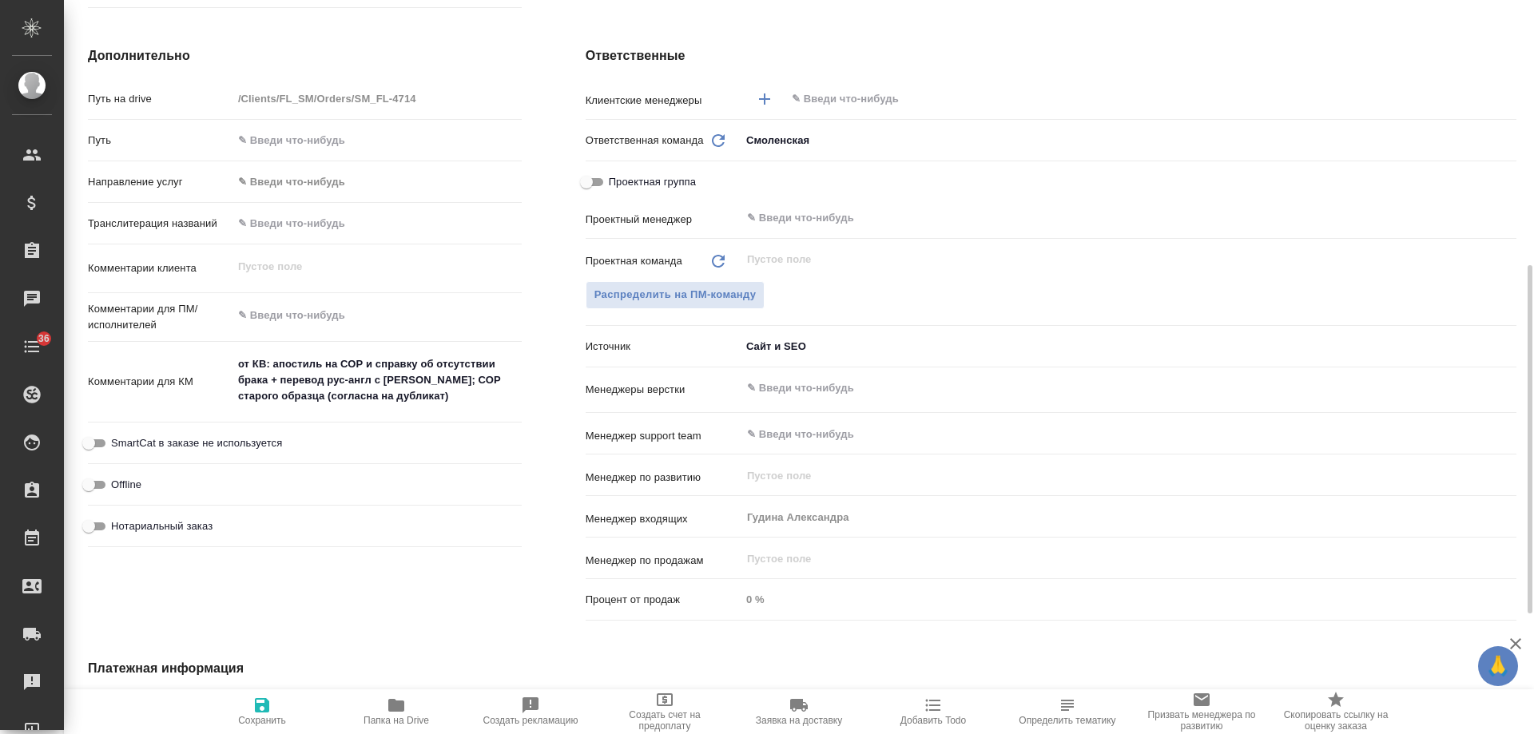
click at [951, 719] on span "Добавить Todo" at bounding box center [934, 720] width 66 height 11
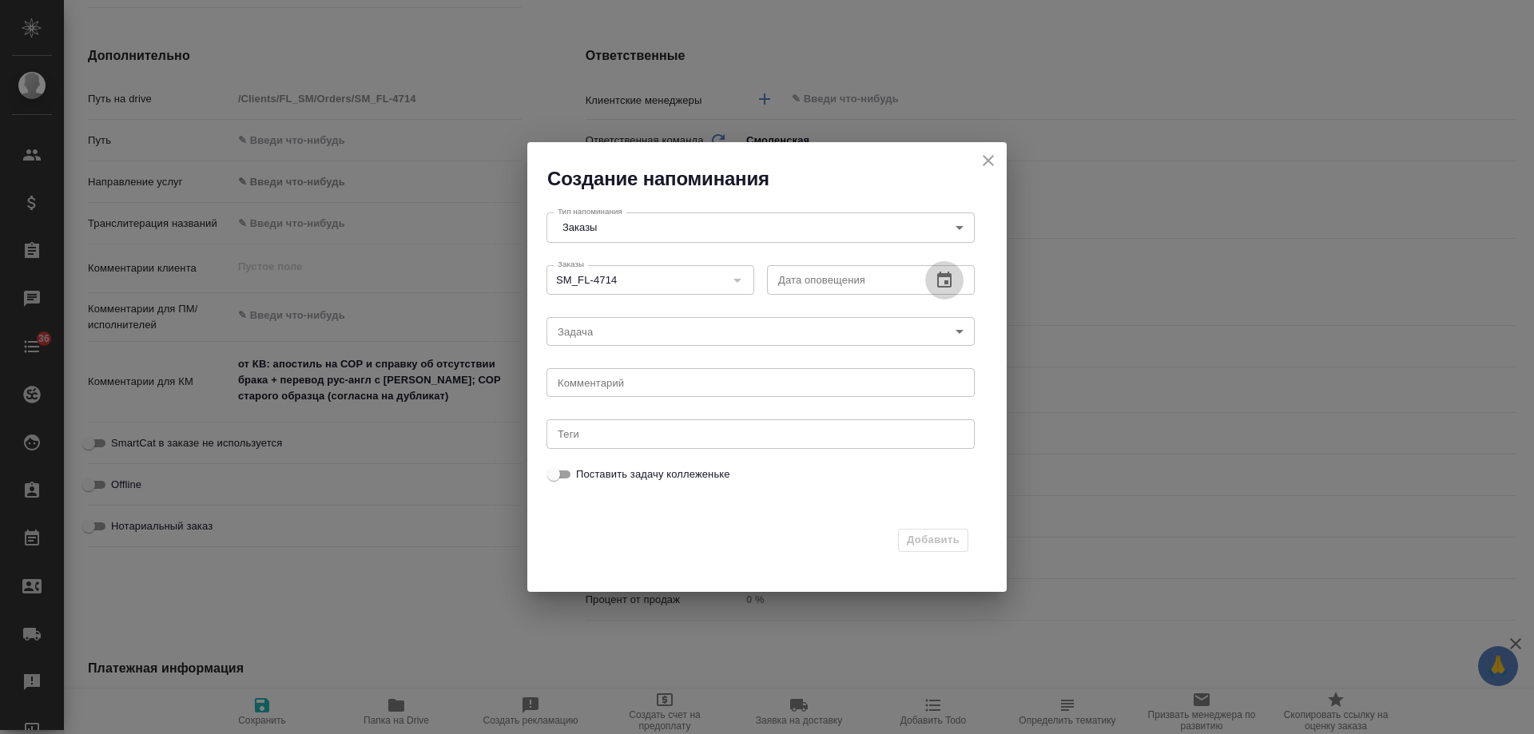
click at [949, 277] on icon "button" at bounding box center [944, 280] width 14 height 16
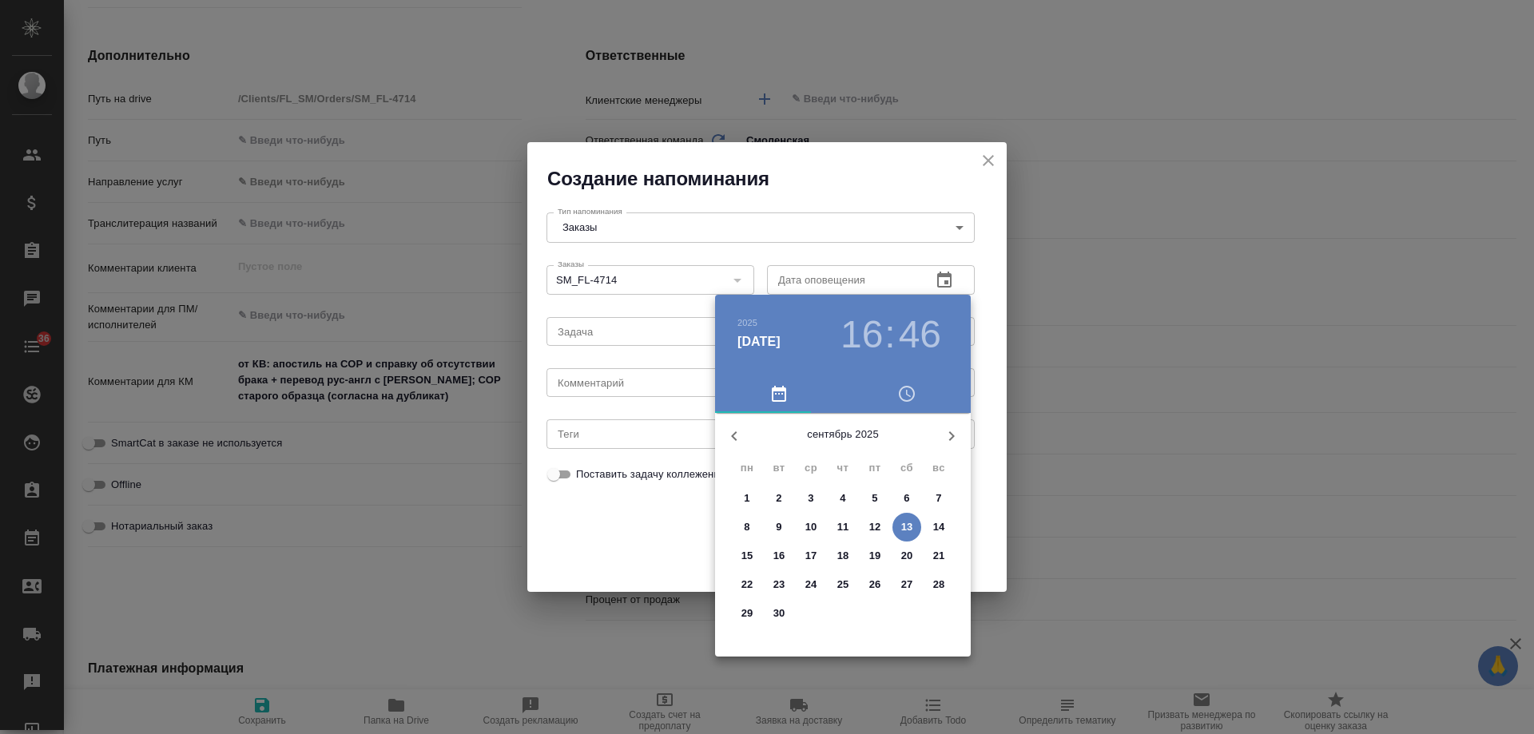
click at [784, 557] on p "16" at bounding box center [780, 556] width 12 height 16
type input "[DATE] 16:46"
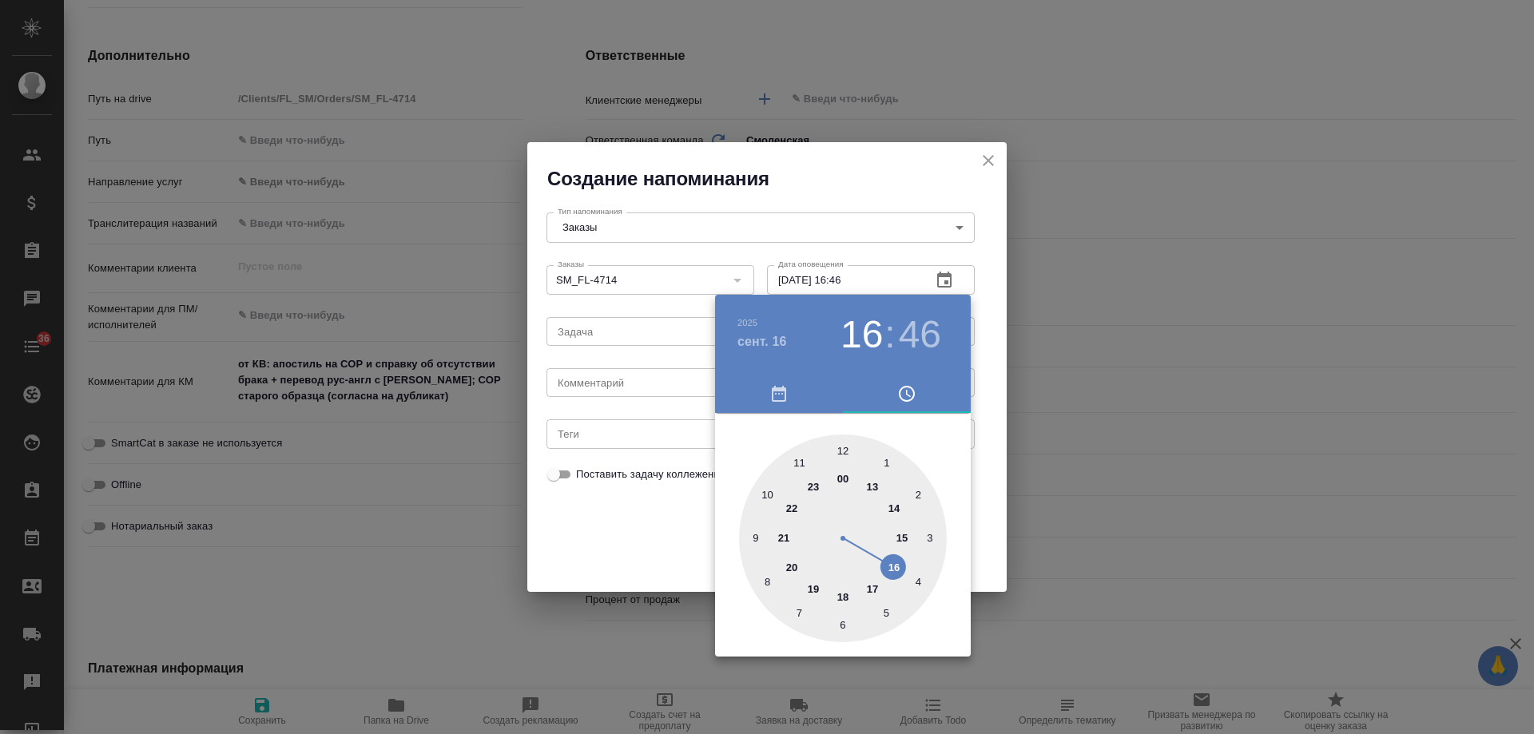
click at [618, 383] on div at bounding box center [767, 367] width 1534 height 734
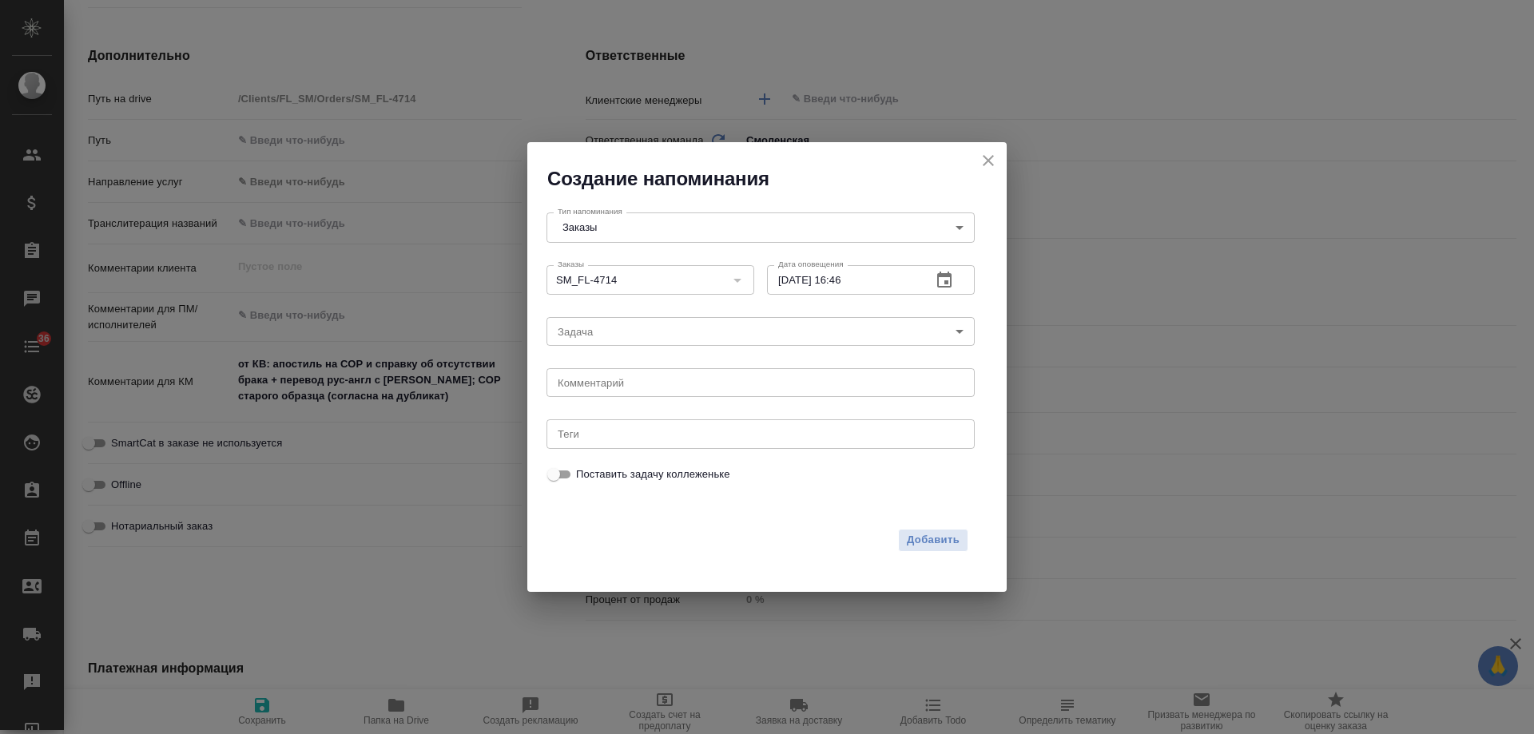
click at [619, 381] on div "[DATE] 16 : 46 00 1 2 3 4 5 6 7 8 9 10 11 12 13 14 15 16 17 18 19 20 21 22 23" at bounding box center [767, 367] width 1534 height 734
click at [616, 384] on div "[DATE] 16 : 46 00 1 2 3 4 5 6 7 8 9 10 11 12 13 14 15 16 17 18 19 20 21 22 23" at bounding box center [767, 367] width 1534 height 734
click at [616, 384] on textarea at bounding box center [761, 383] width 406 height 12
type textarea "[PERSON_NAME]"
click at [946, 538] on span "Добавить" at bounding box center [933, 540] width 53 height 18
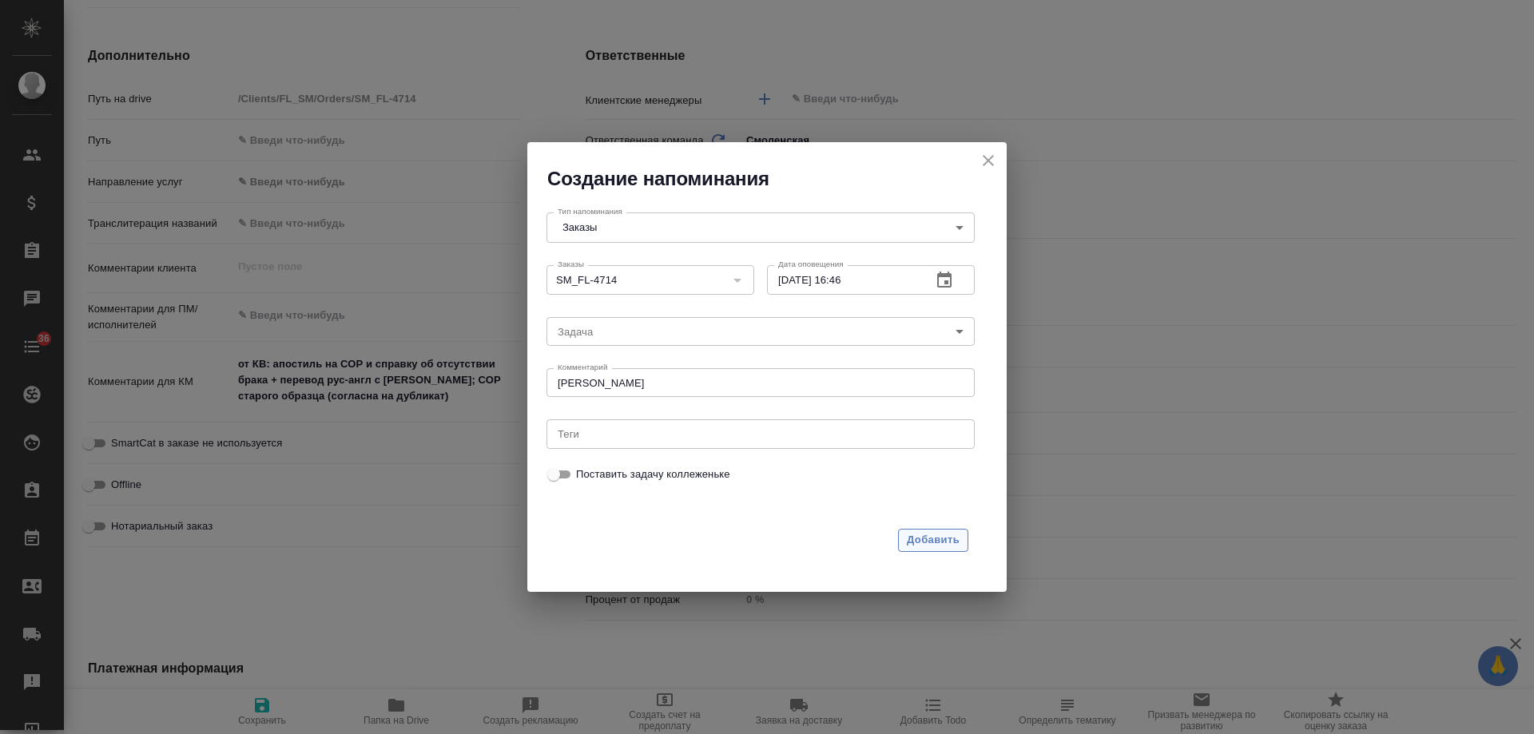
type textarea "x"
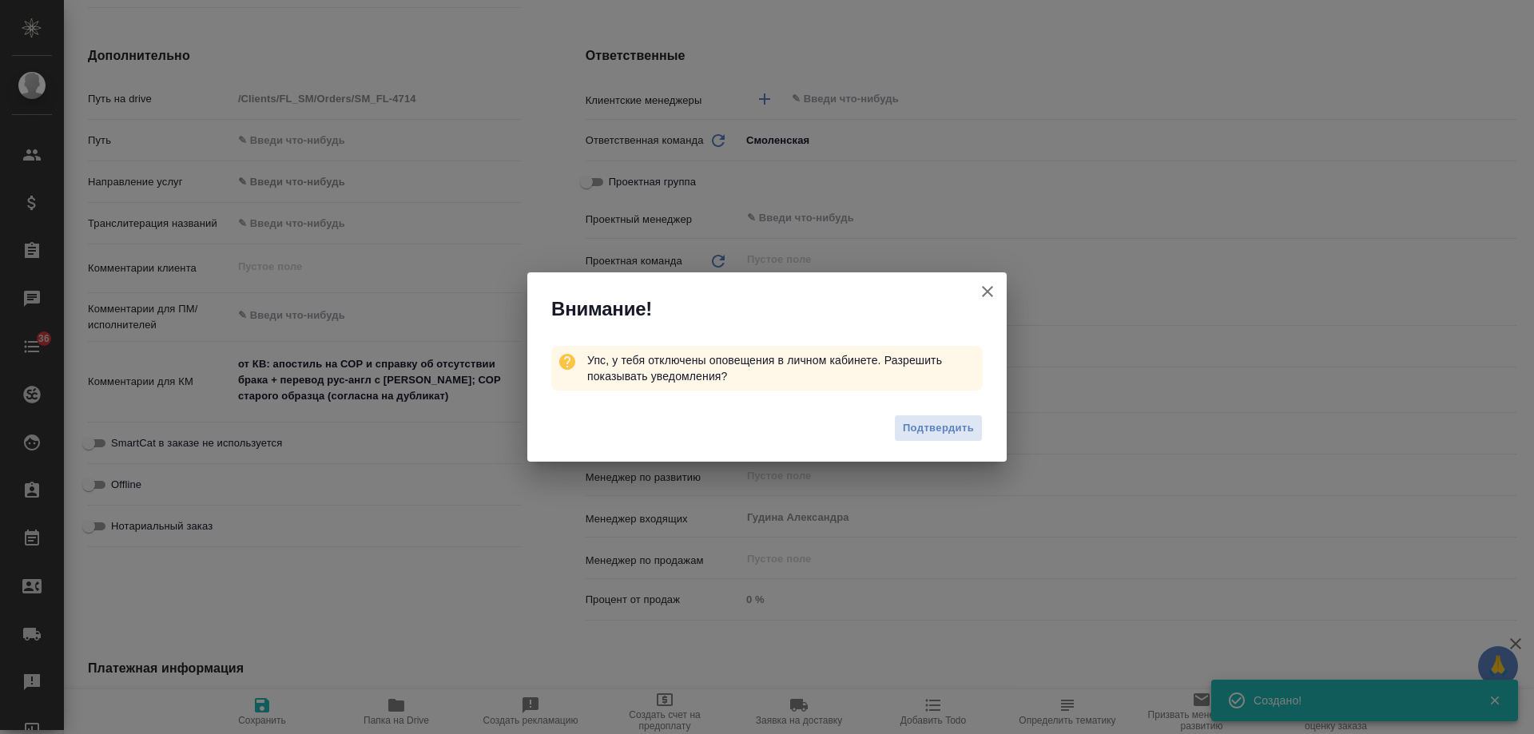
type textarea "x"
click at [989, 284] on icon "button" at bounding box center [987, 291] width 19 height 19
type textarea "x"
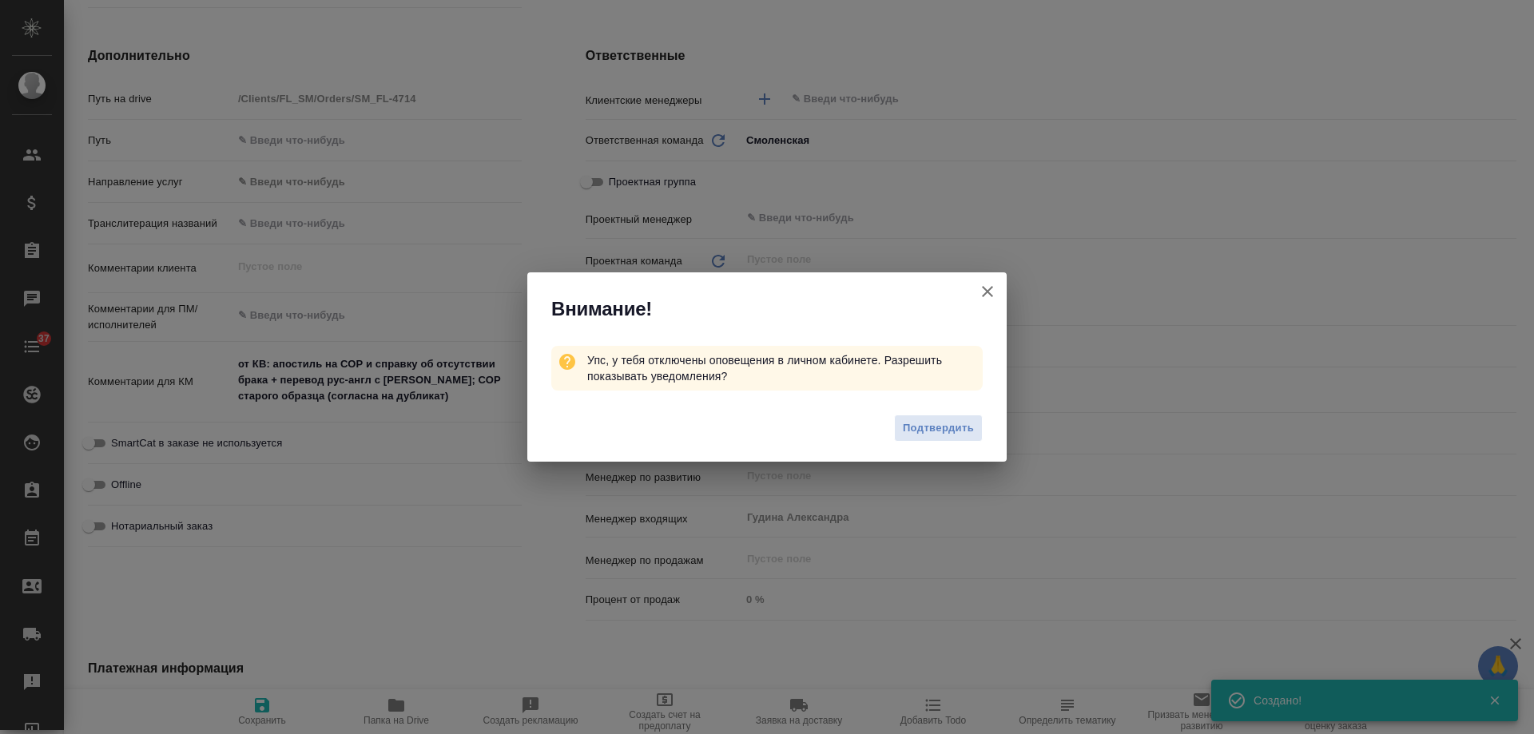
type textarea "x"
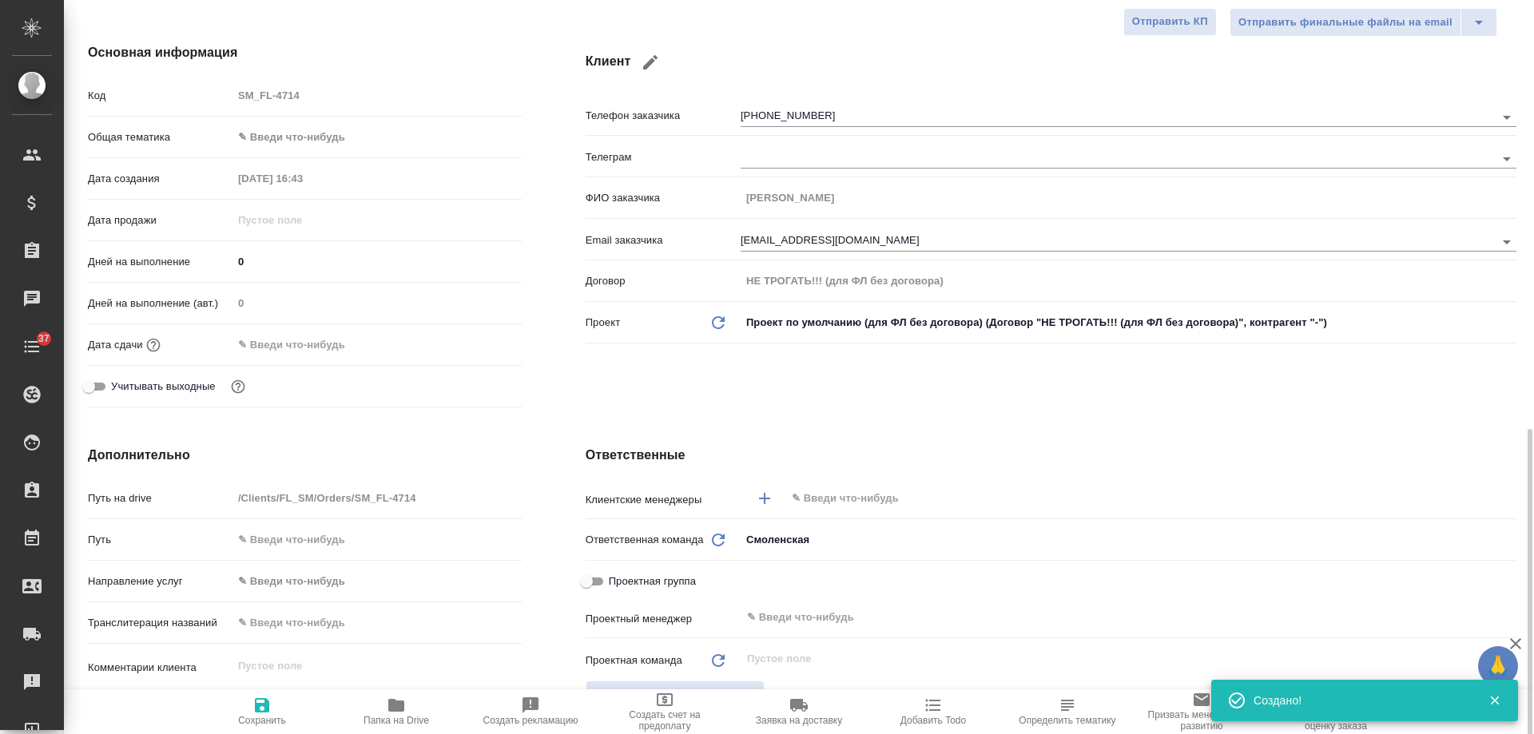
scroll to position [0, 0]
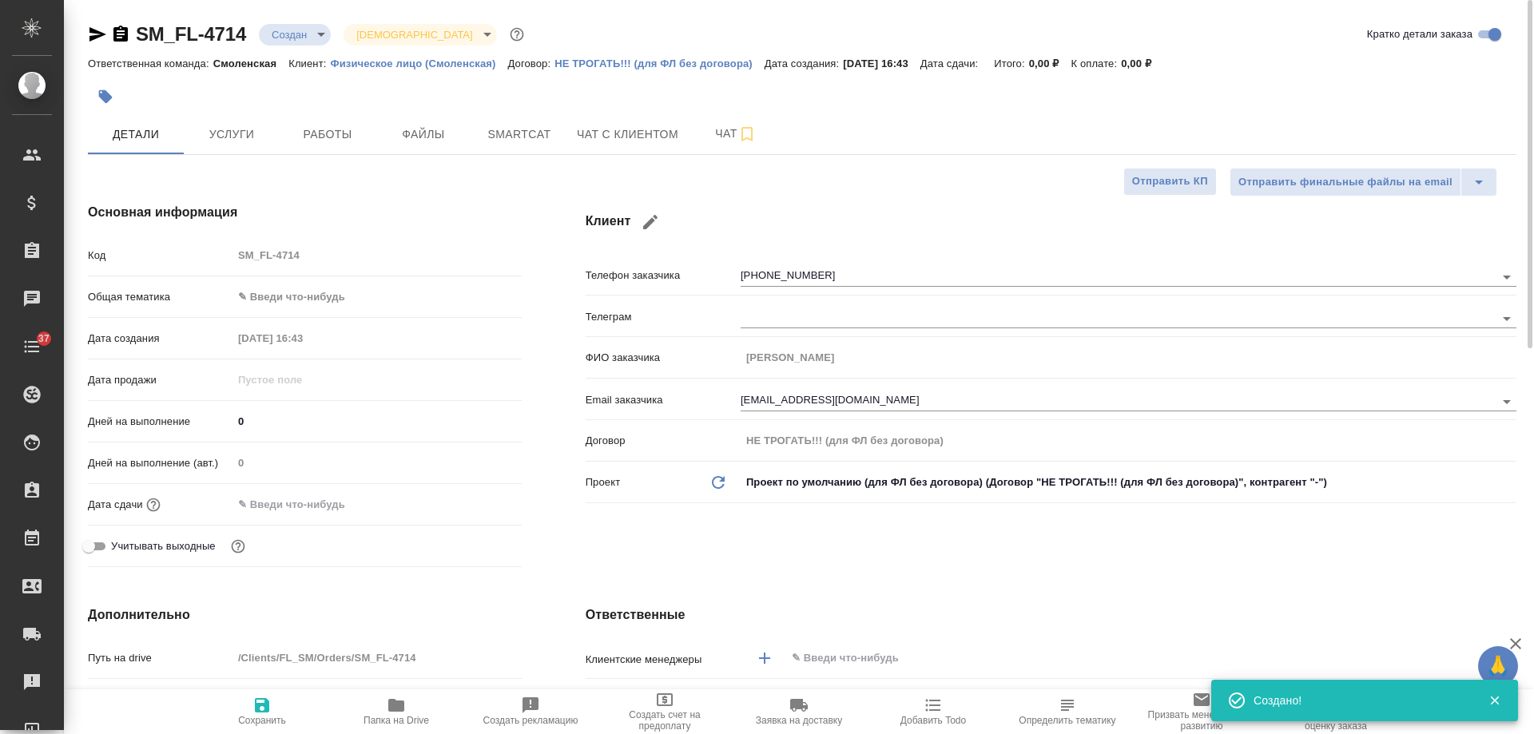
click at [101, 29] on icon "button" at bounding box center [97, 34] width 19 height 19
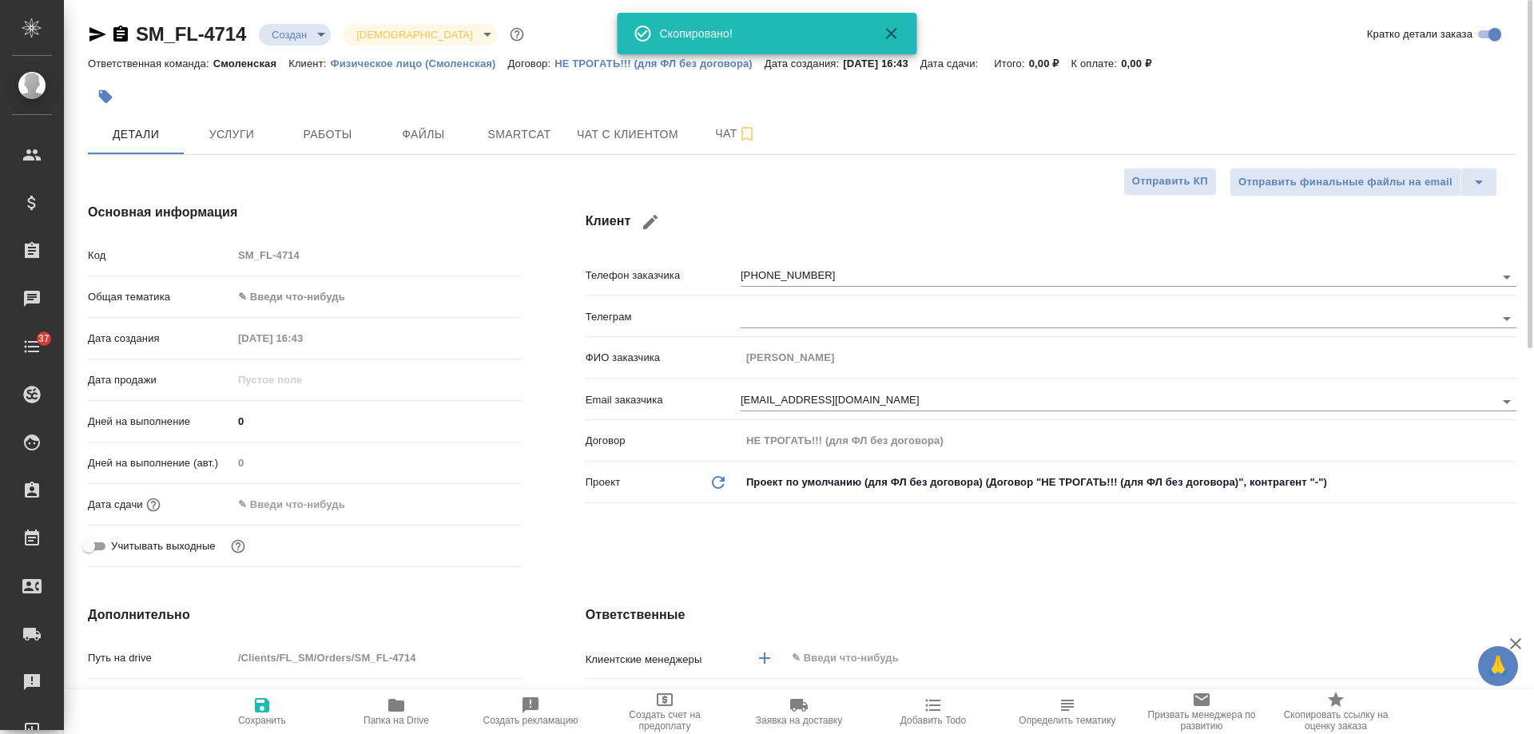
type textarea "x"
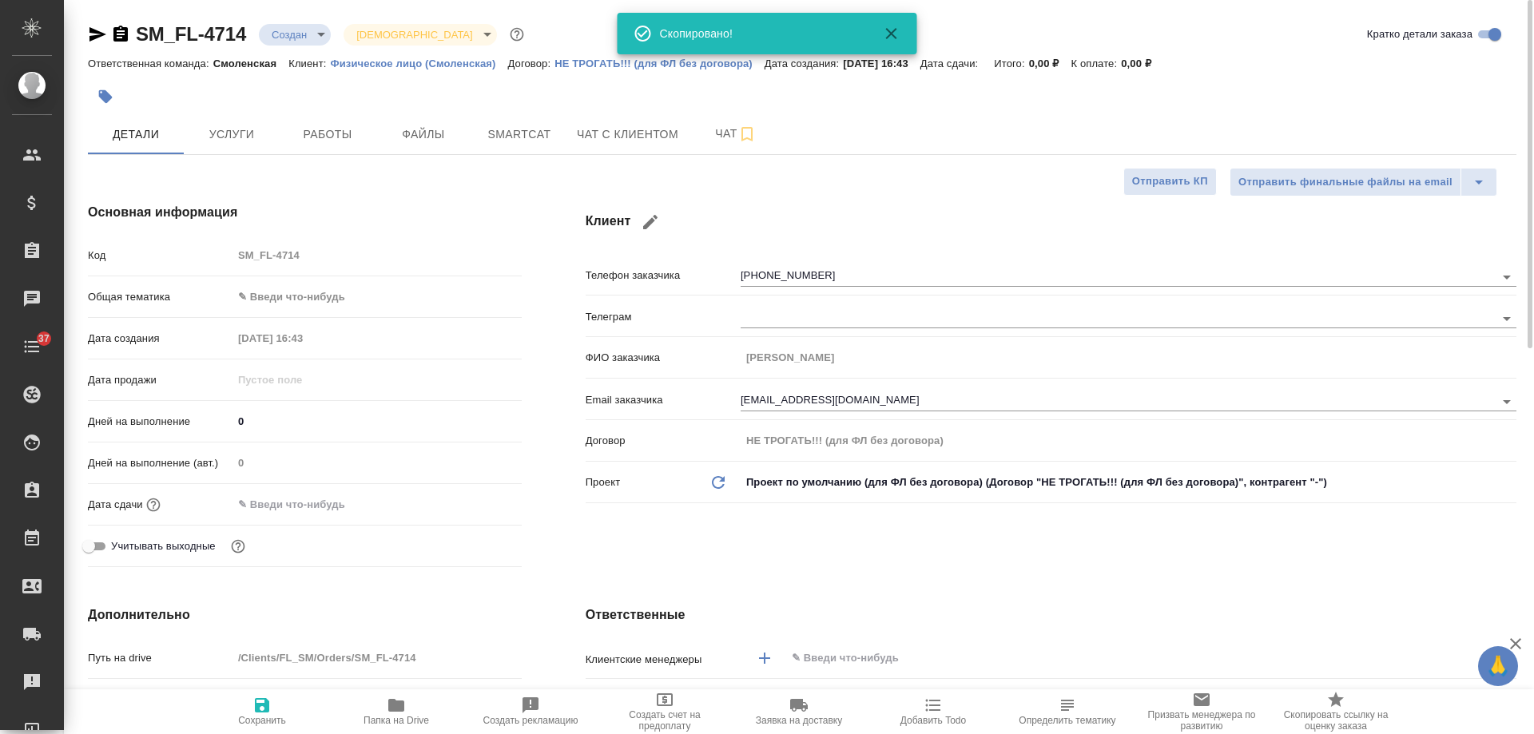
type textarea "x"
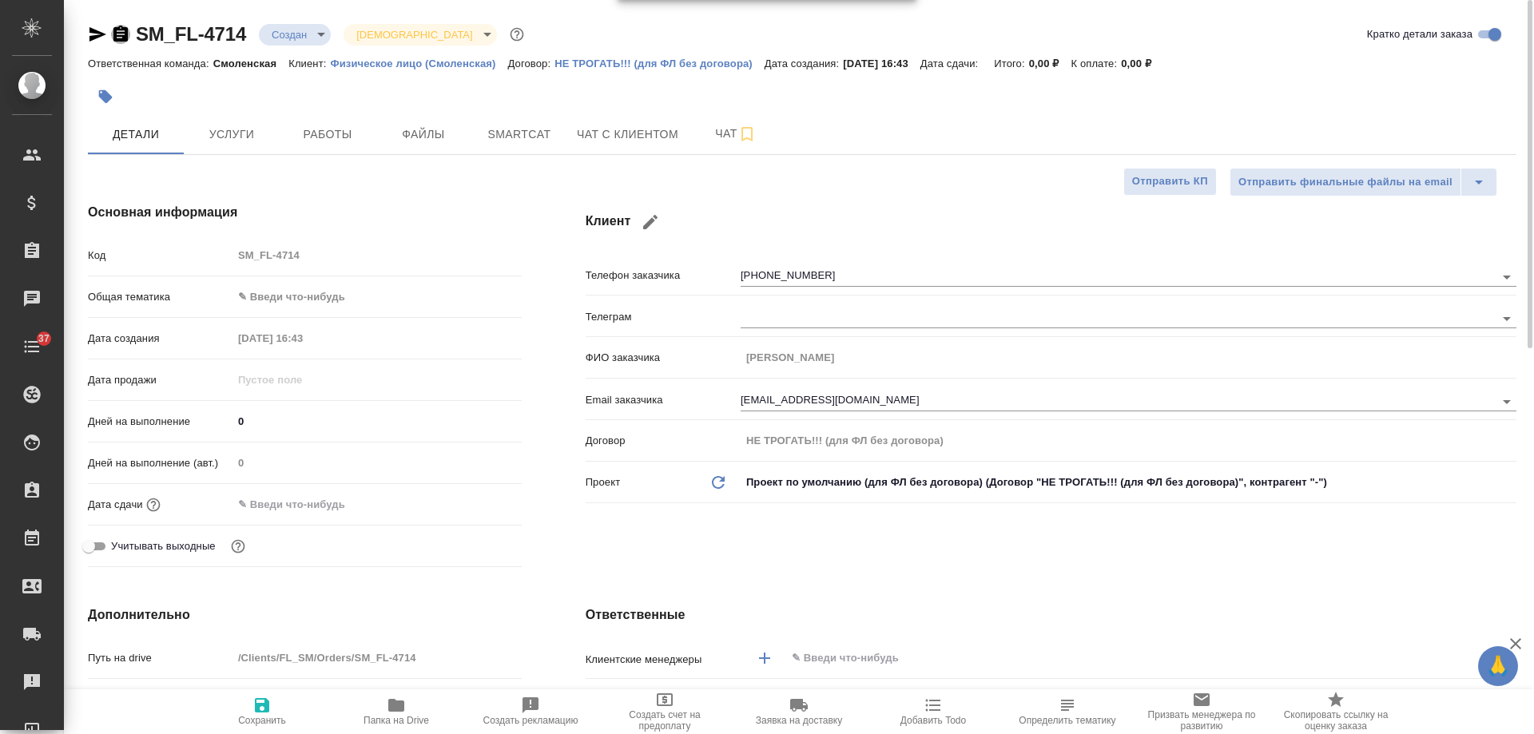
click at [126, 34] on icon "button" at bounding box center [120, 34] width 14 height 16
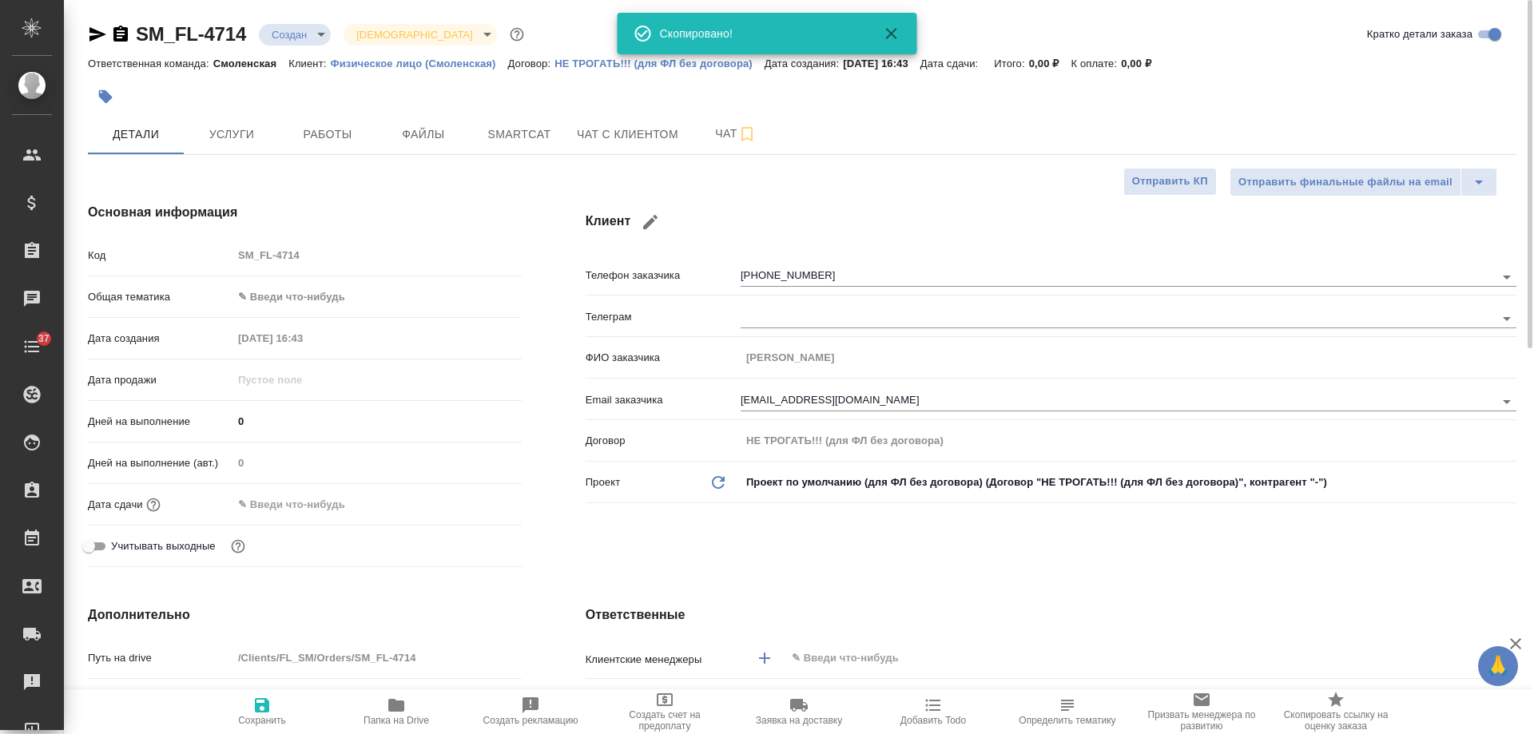
type textarea "x"
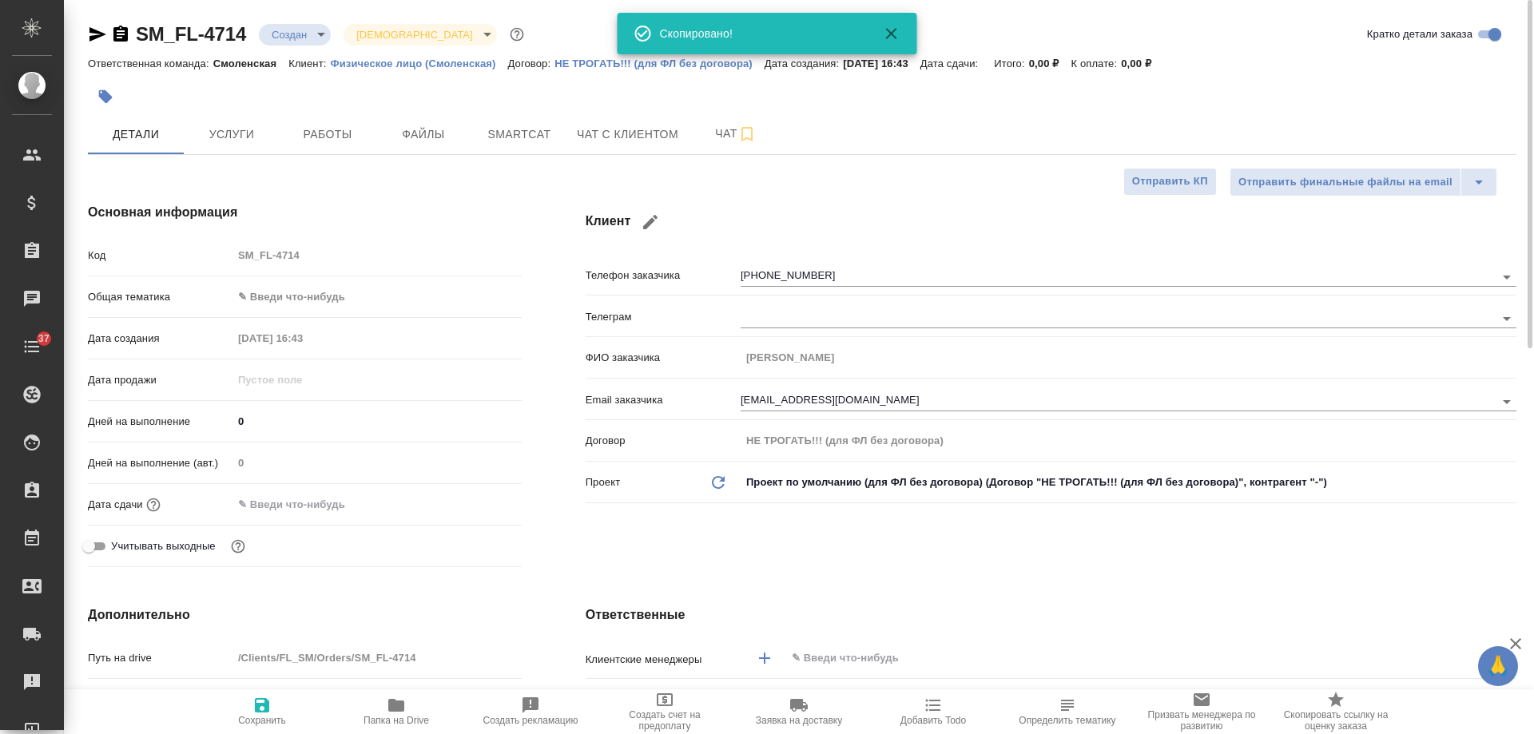
type textarea "x"
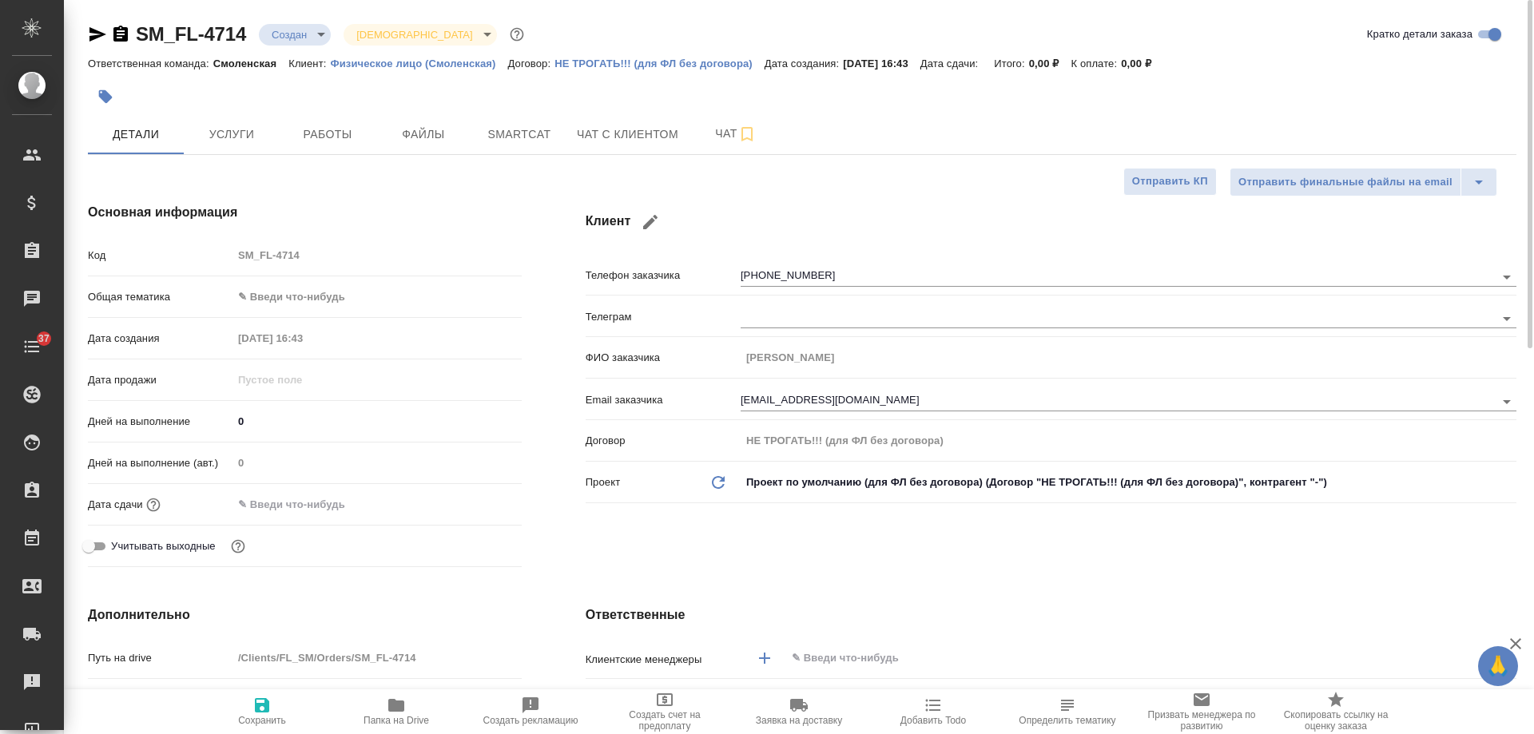
type textarea "x"
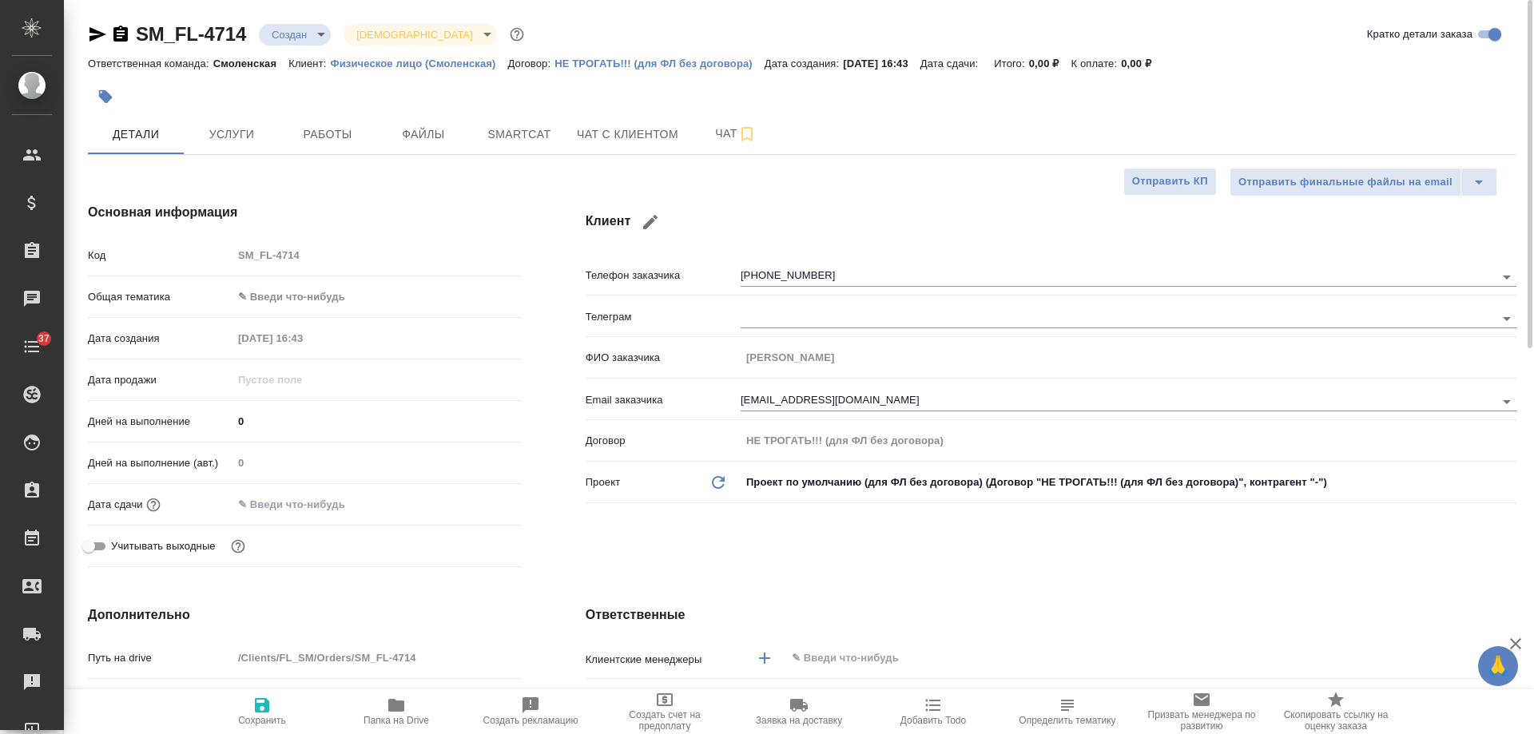
type textarea "x"
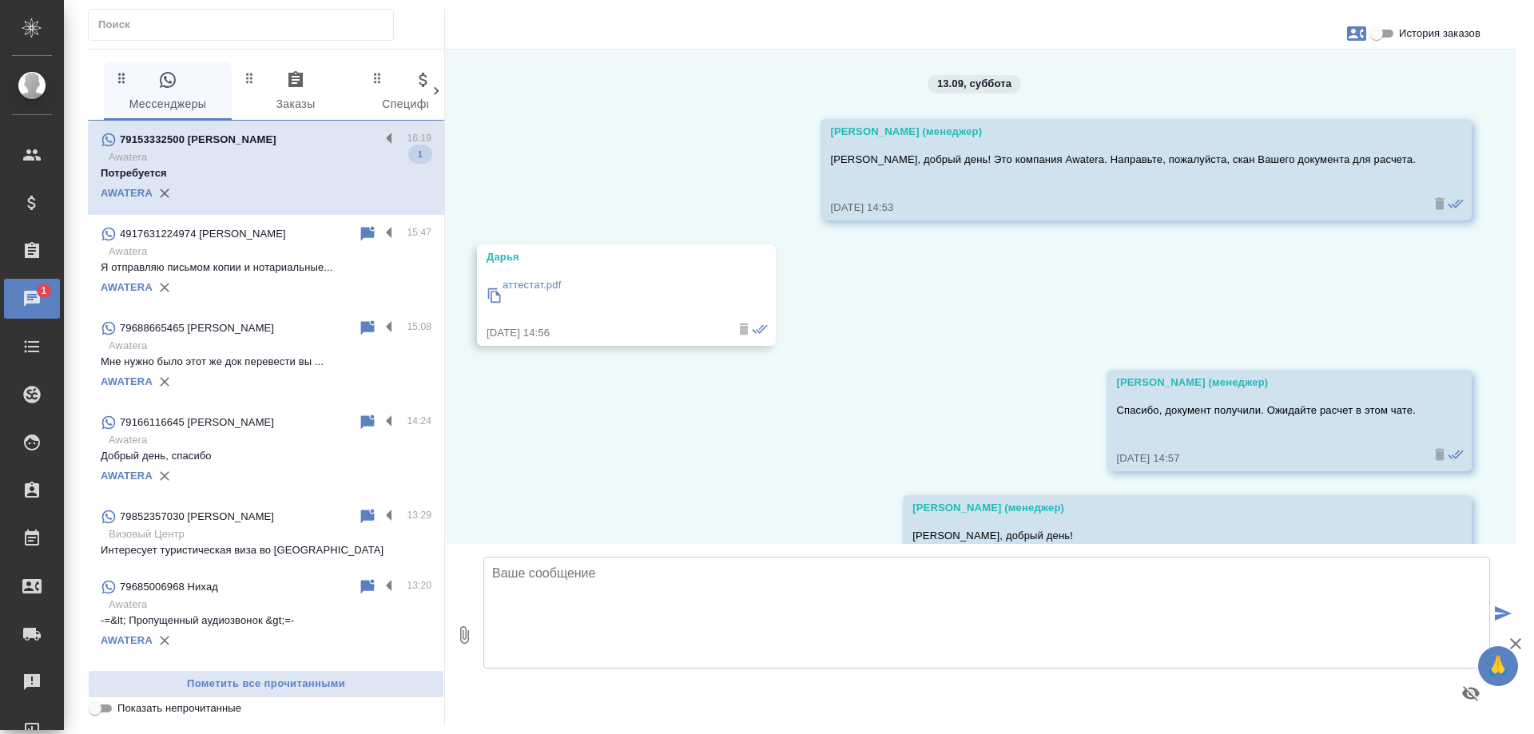
scroll to position [1281, 0]
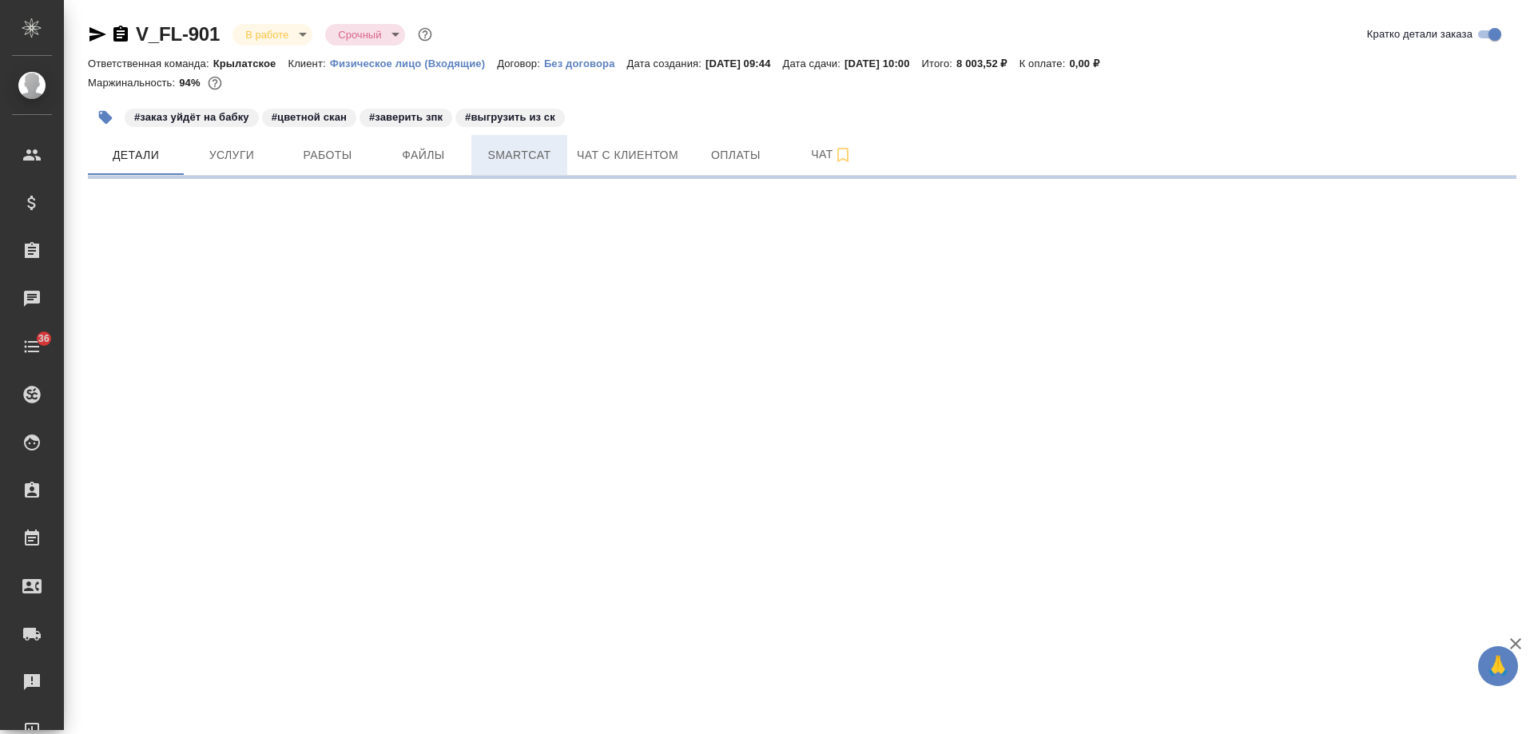
select select "RU"
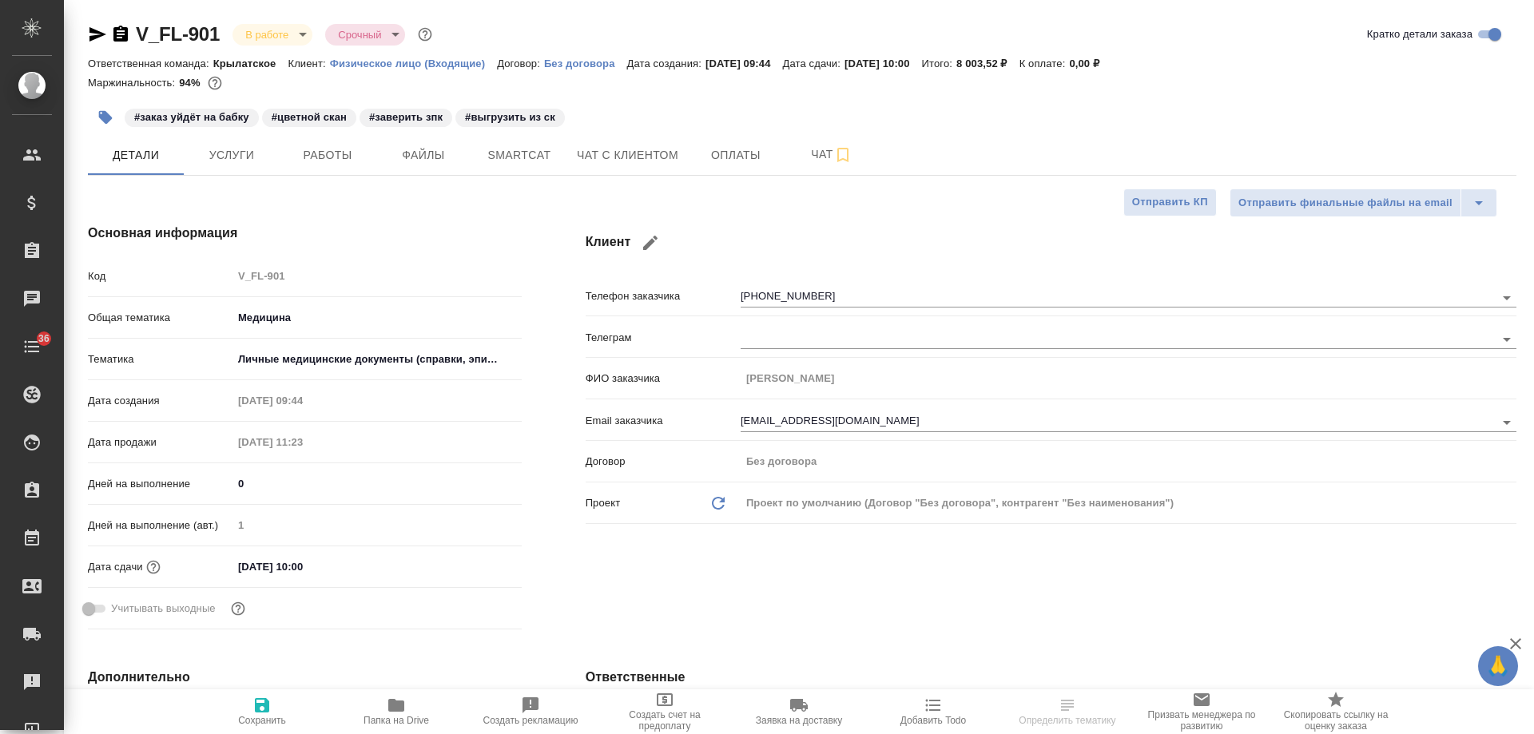
type textarea "x"
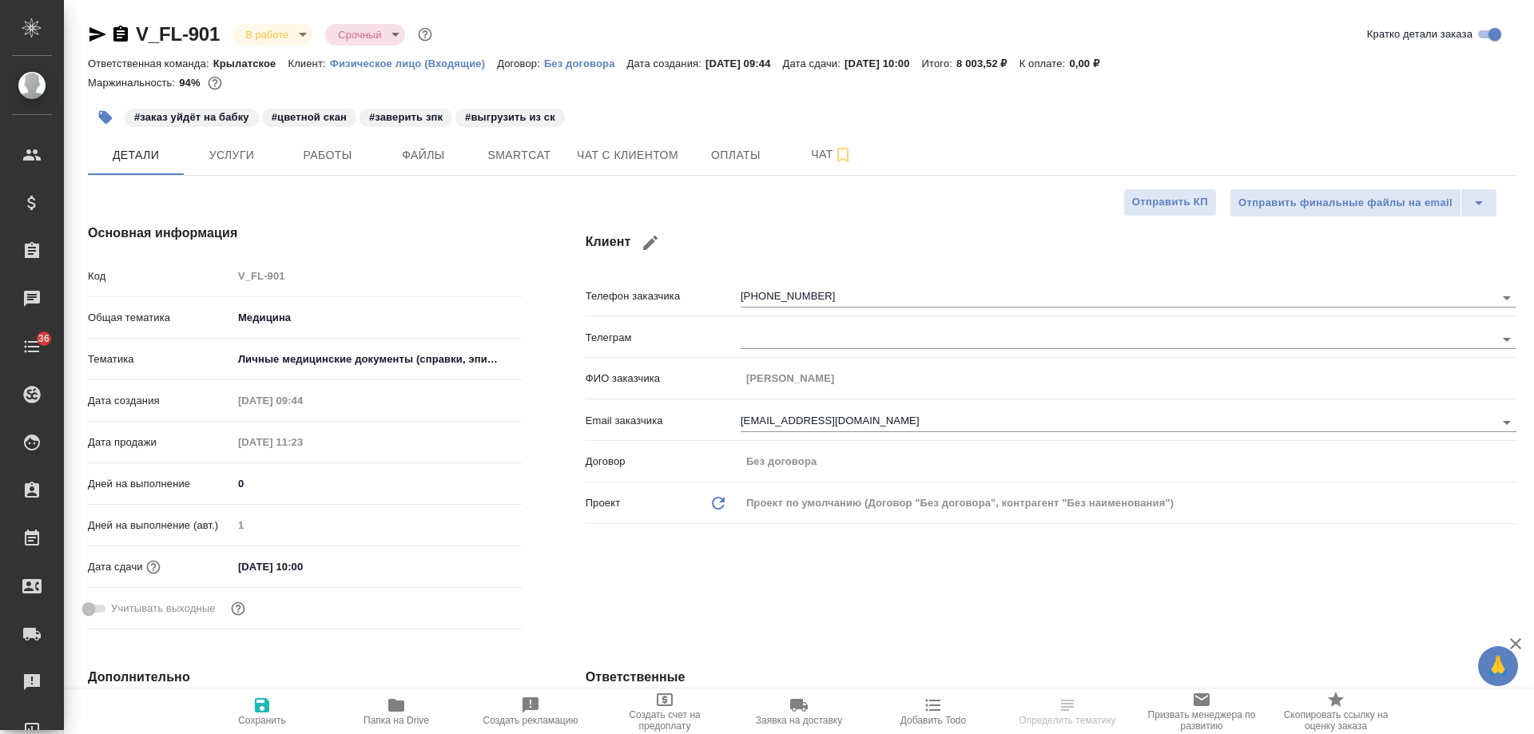
type textarea "x"
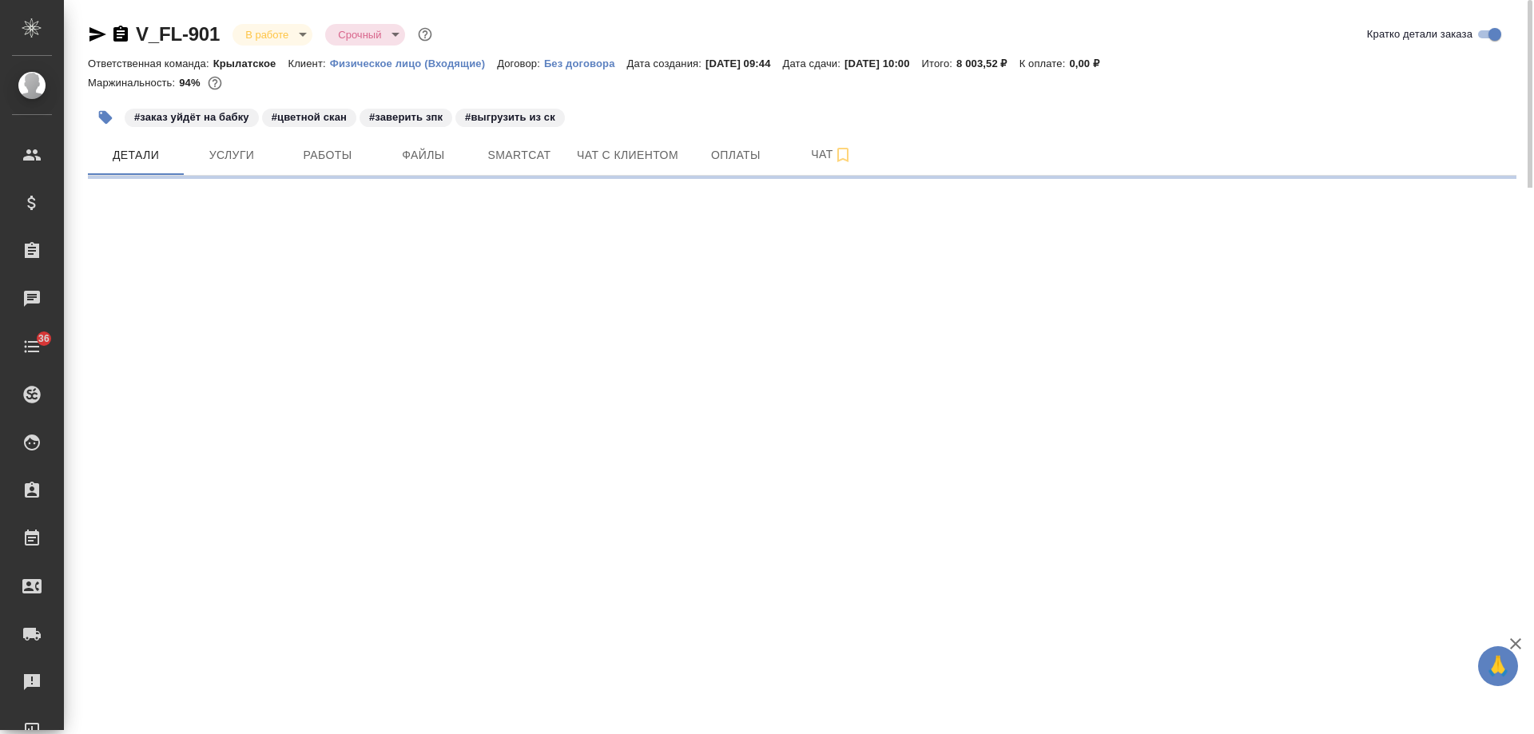
select select "RU"
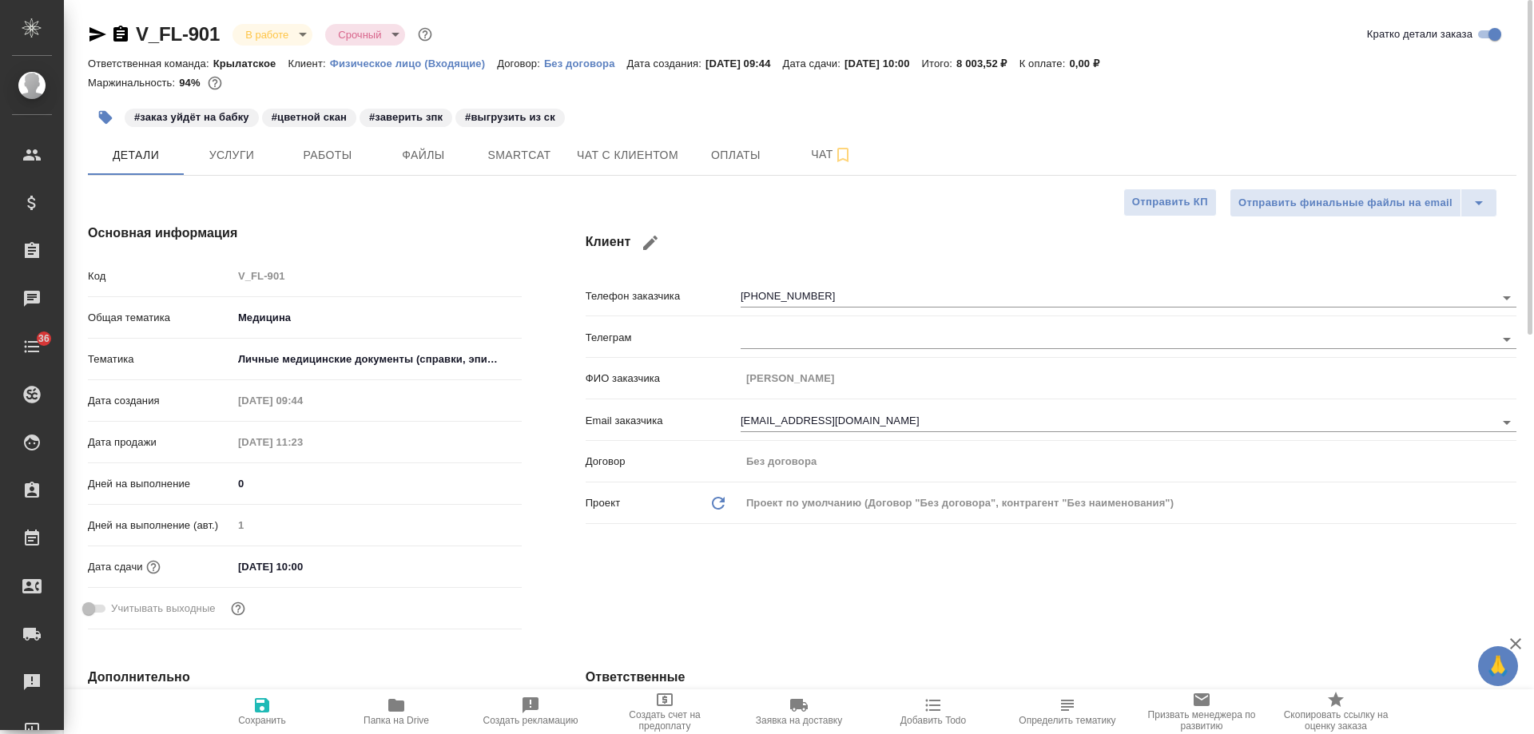
type textarea "x"
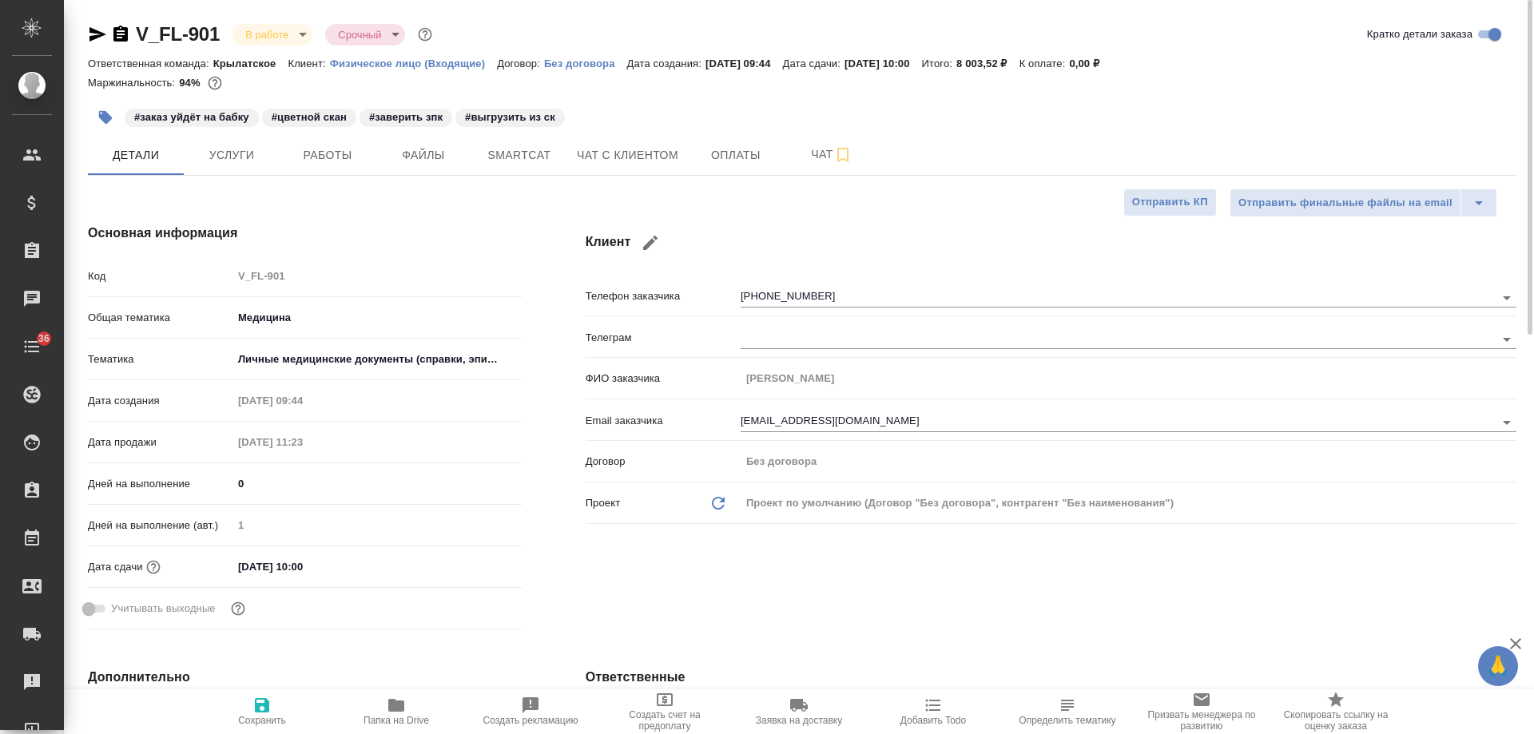
type textarea "x"
click at [102, 39] on icon "button" at bounding box center [97, 34] width 19 height 19
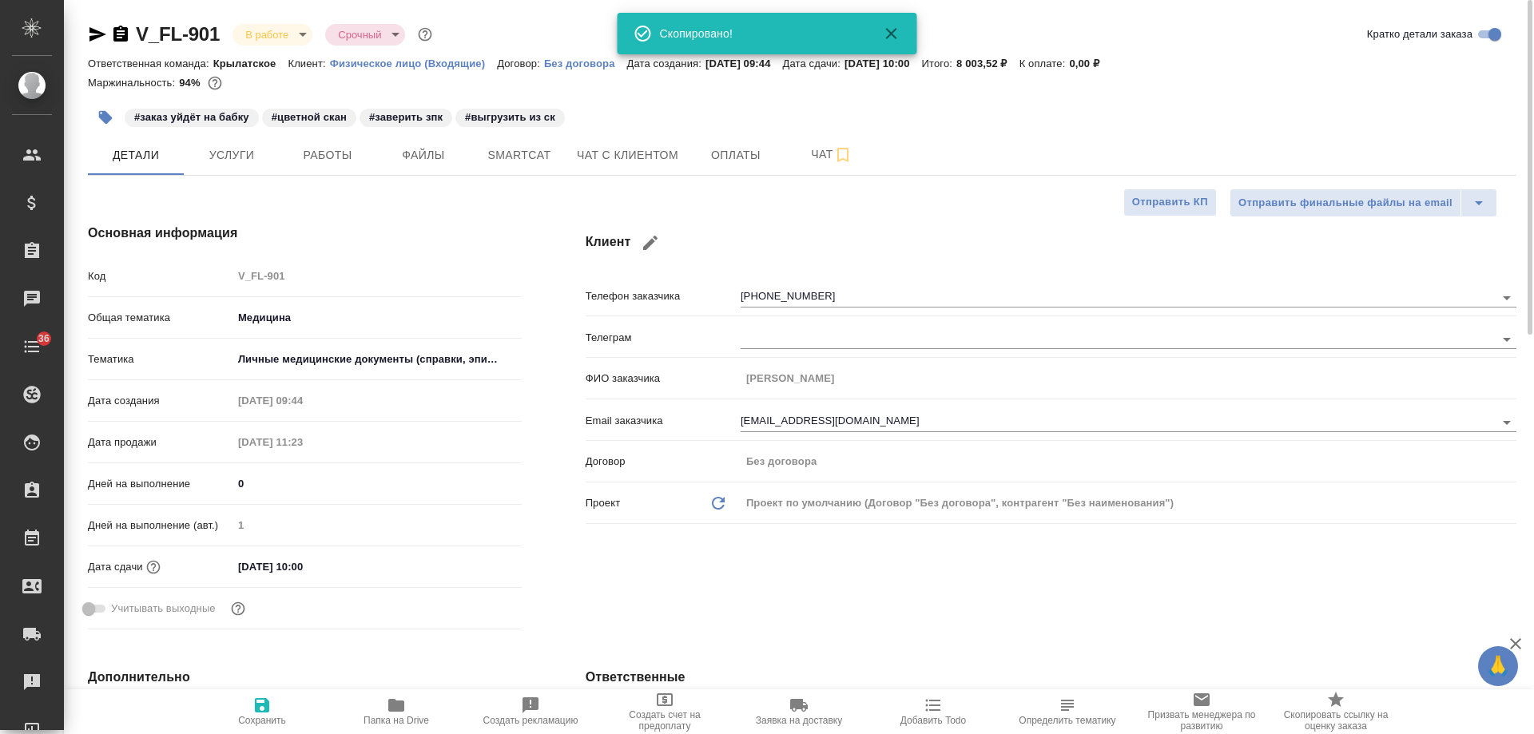
type textarea "x"
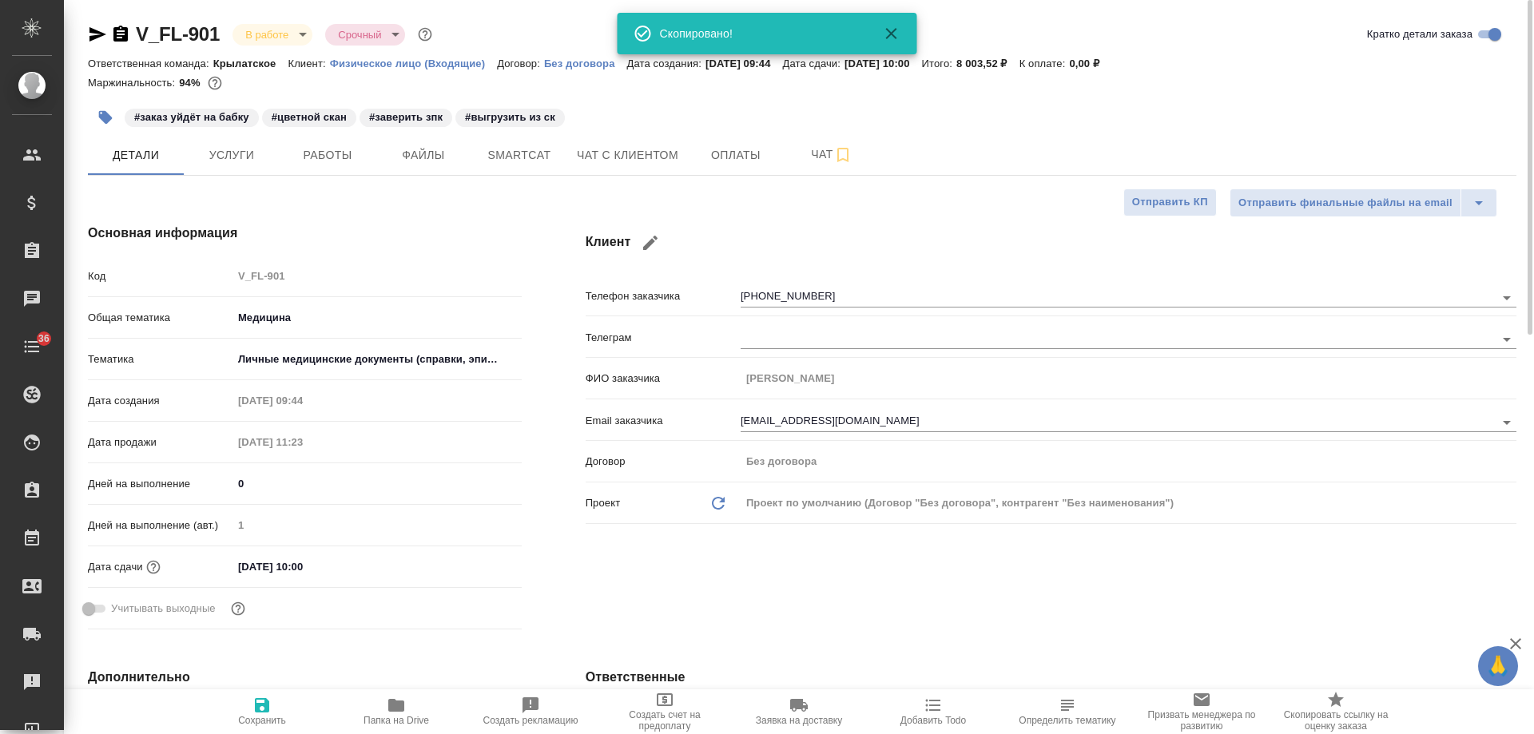
type textarea "x"
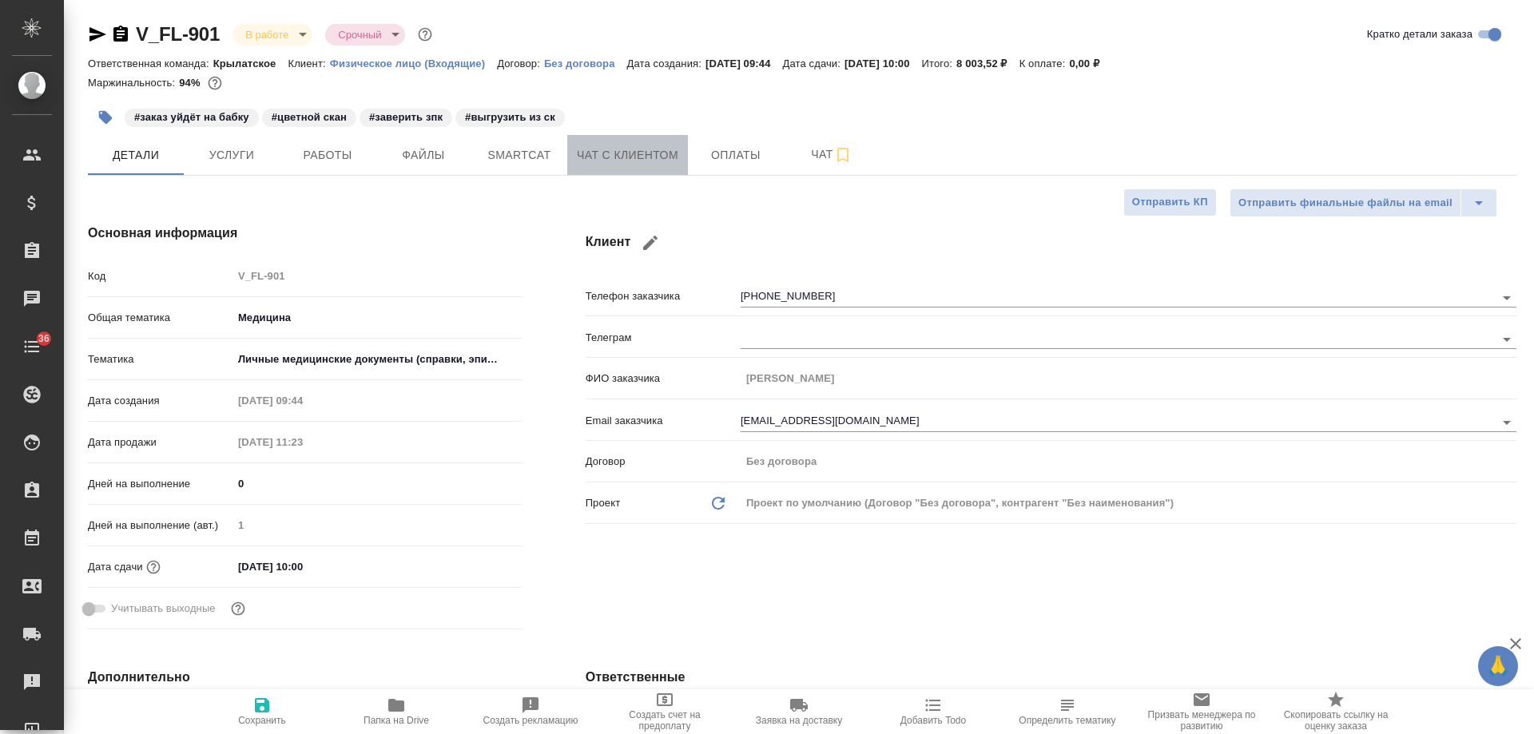
click at [642, 168] on button "Чат с клиентом" at bounding box center [627, 155] width 121 height 40
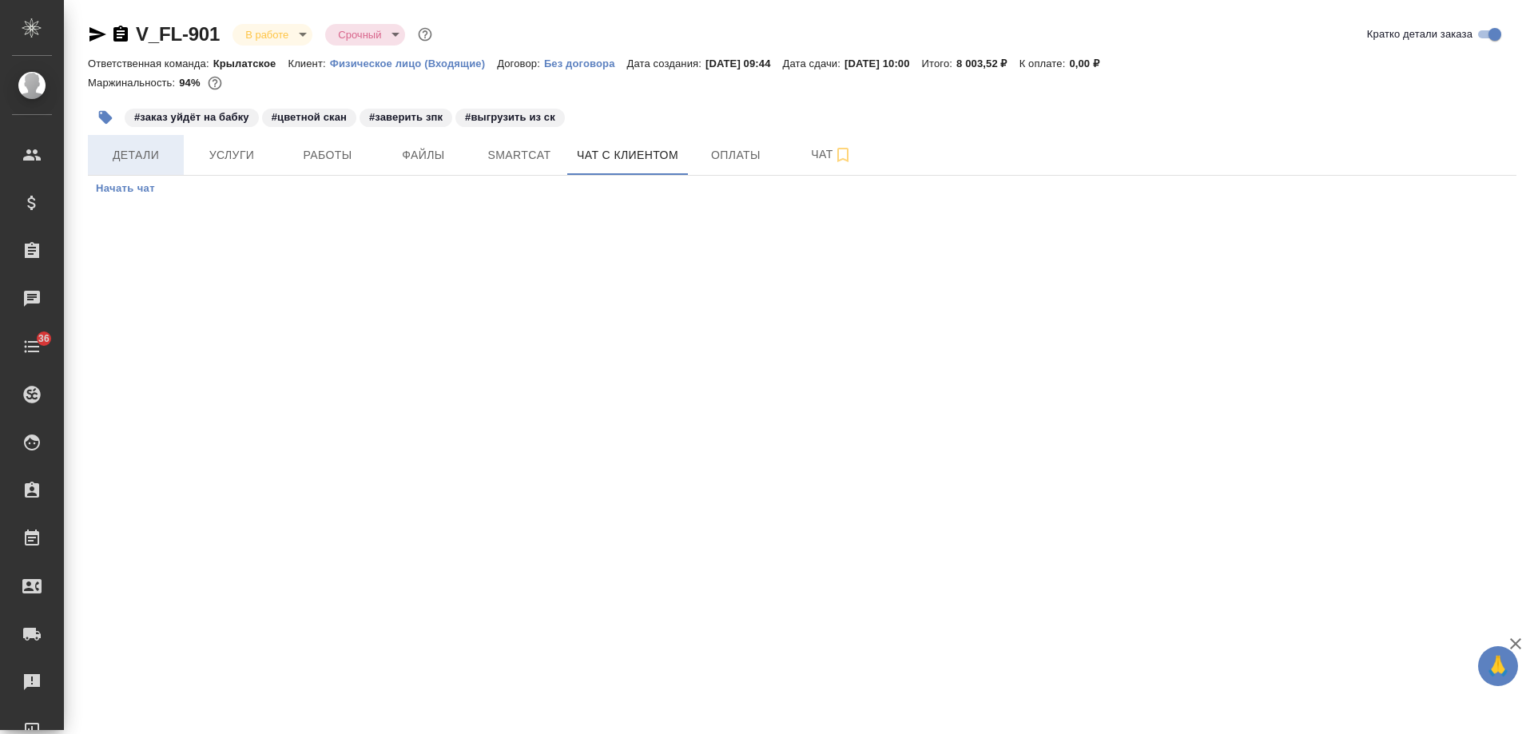
click at [145, 168] on button "Детали" at bounding box center [136, 155] width 96 height 40
select select "RU"
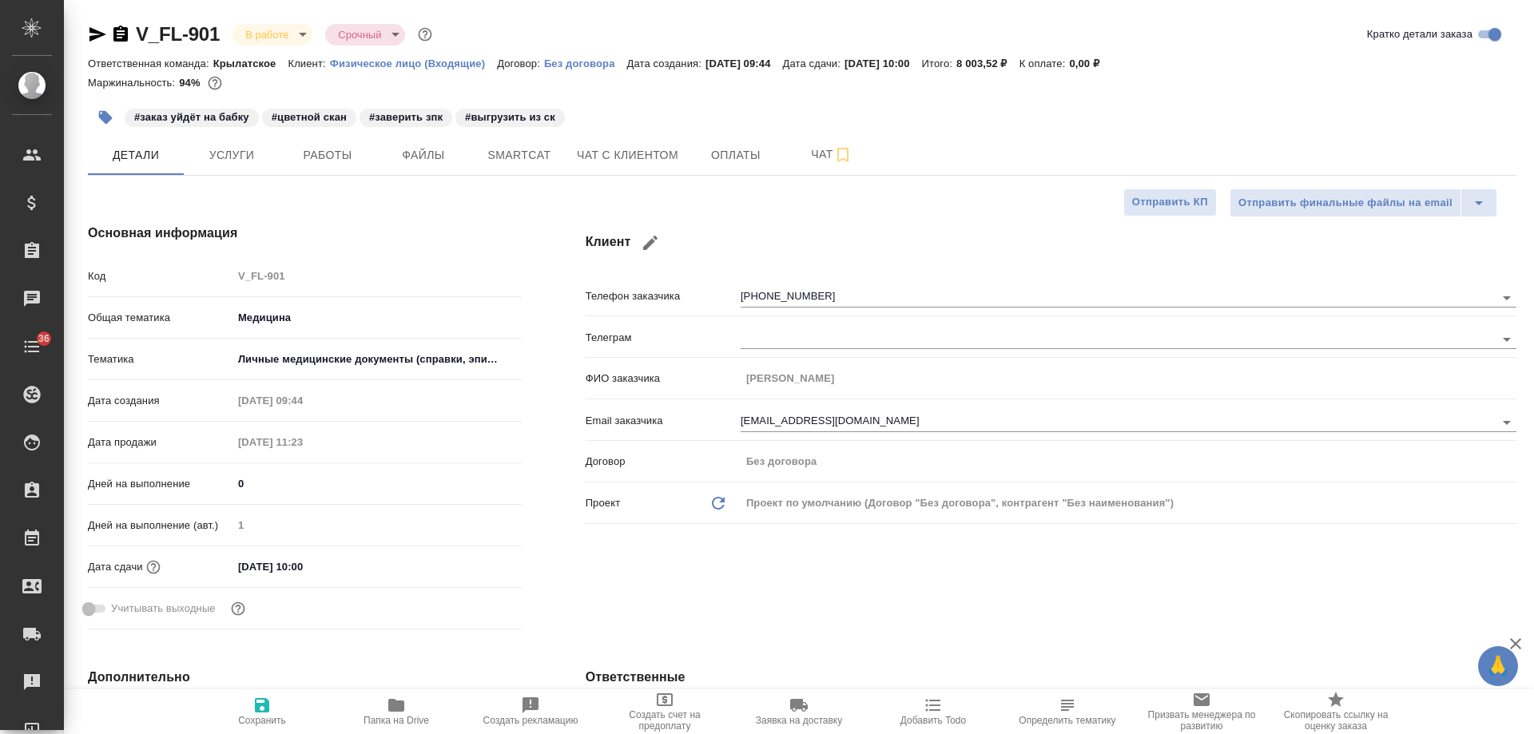
type textarea "x"
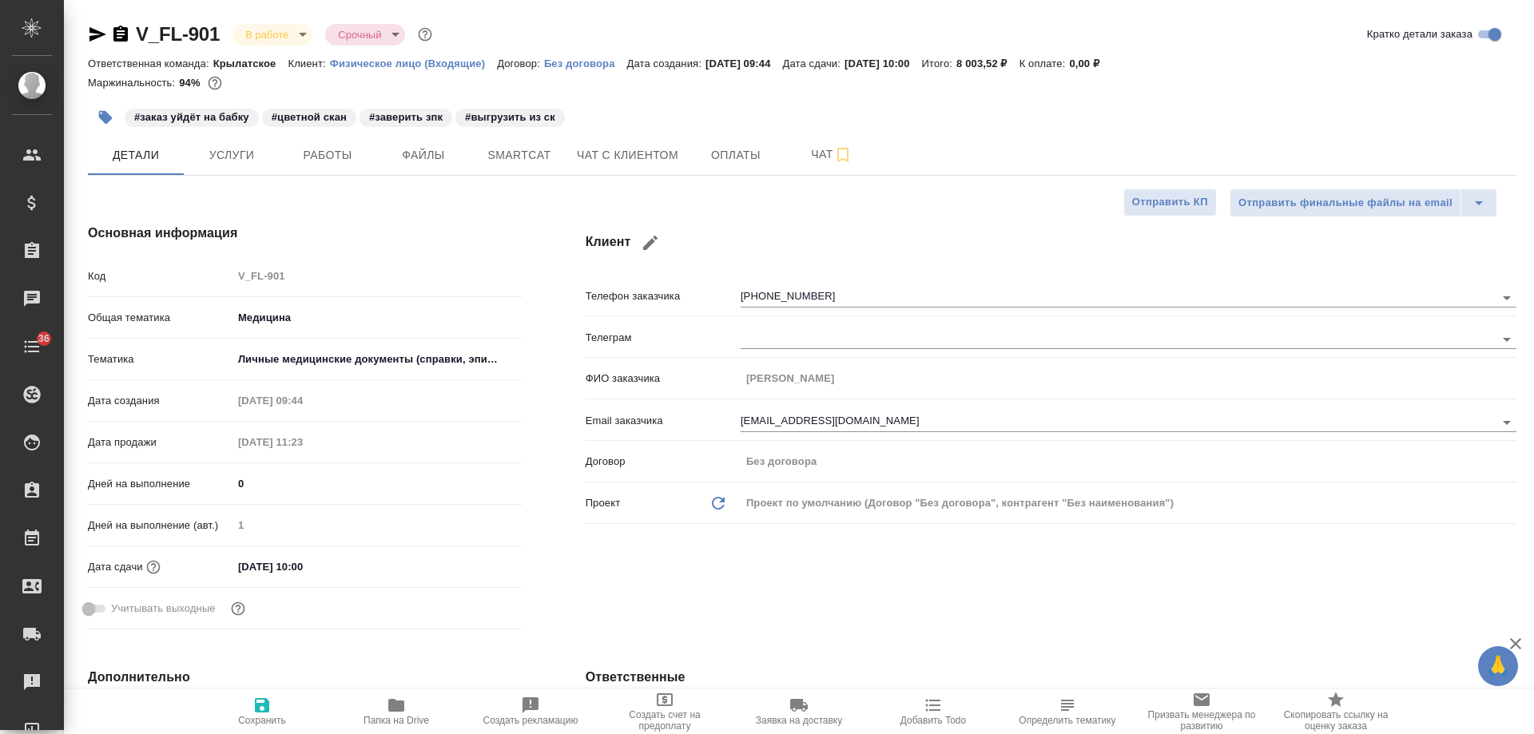
type textarea "x"
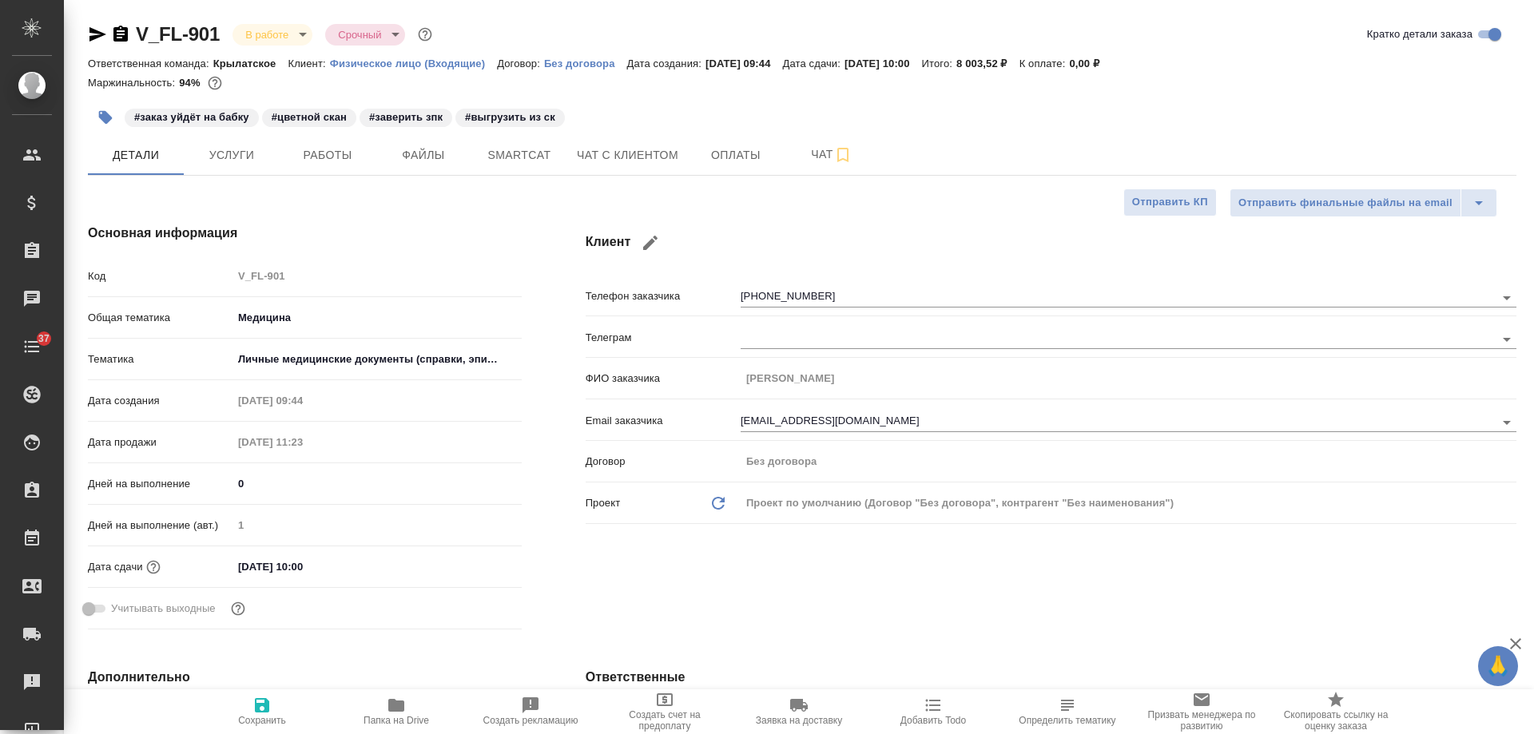
type textarea "x"
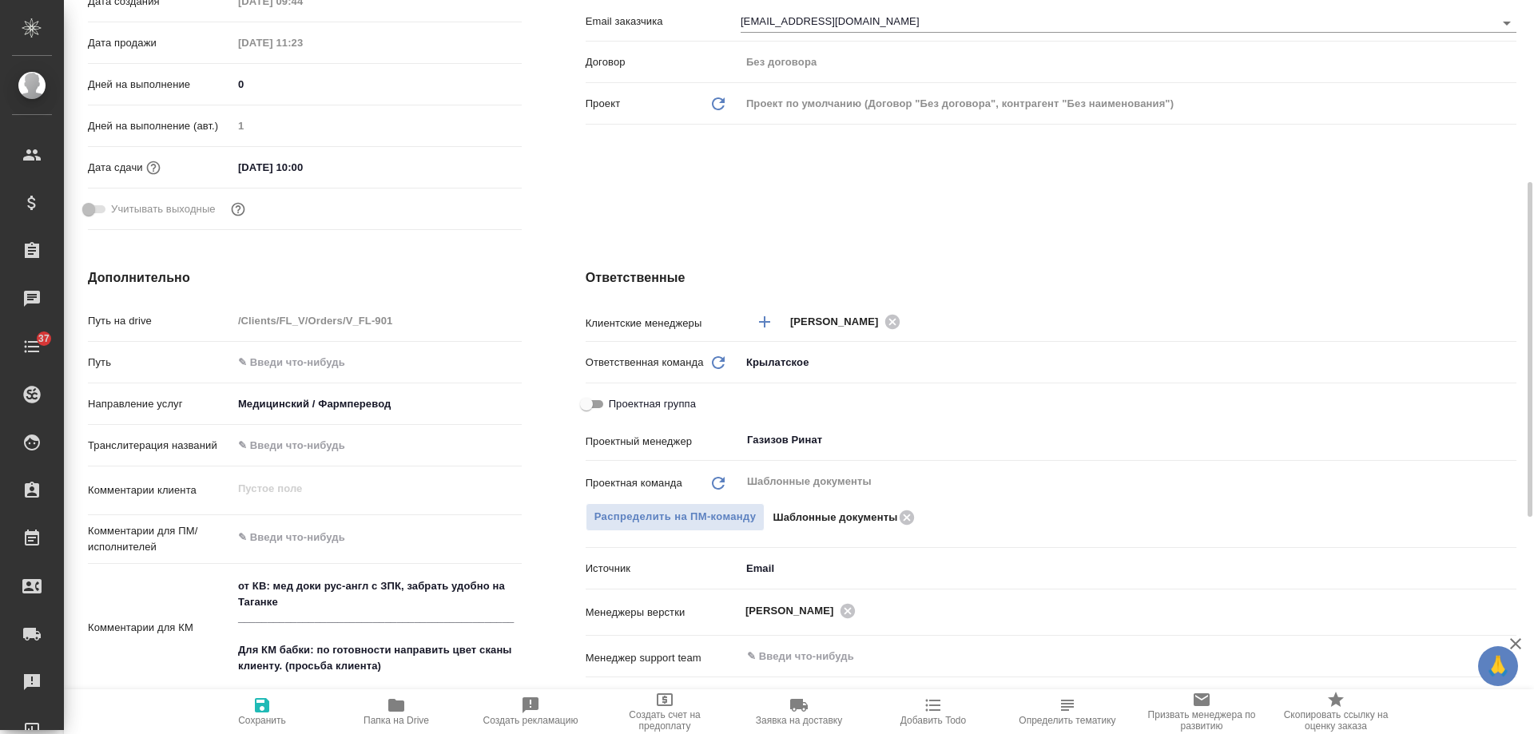
scroll to position [559, 0]
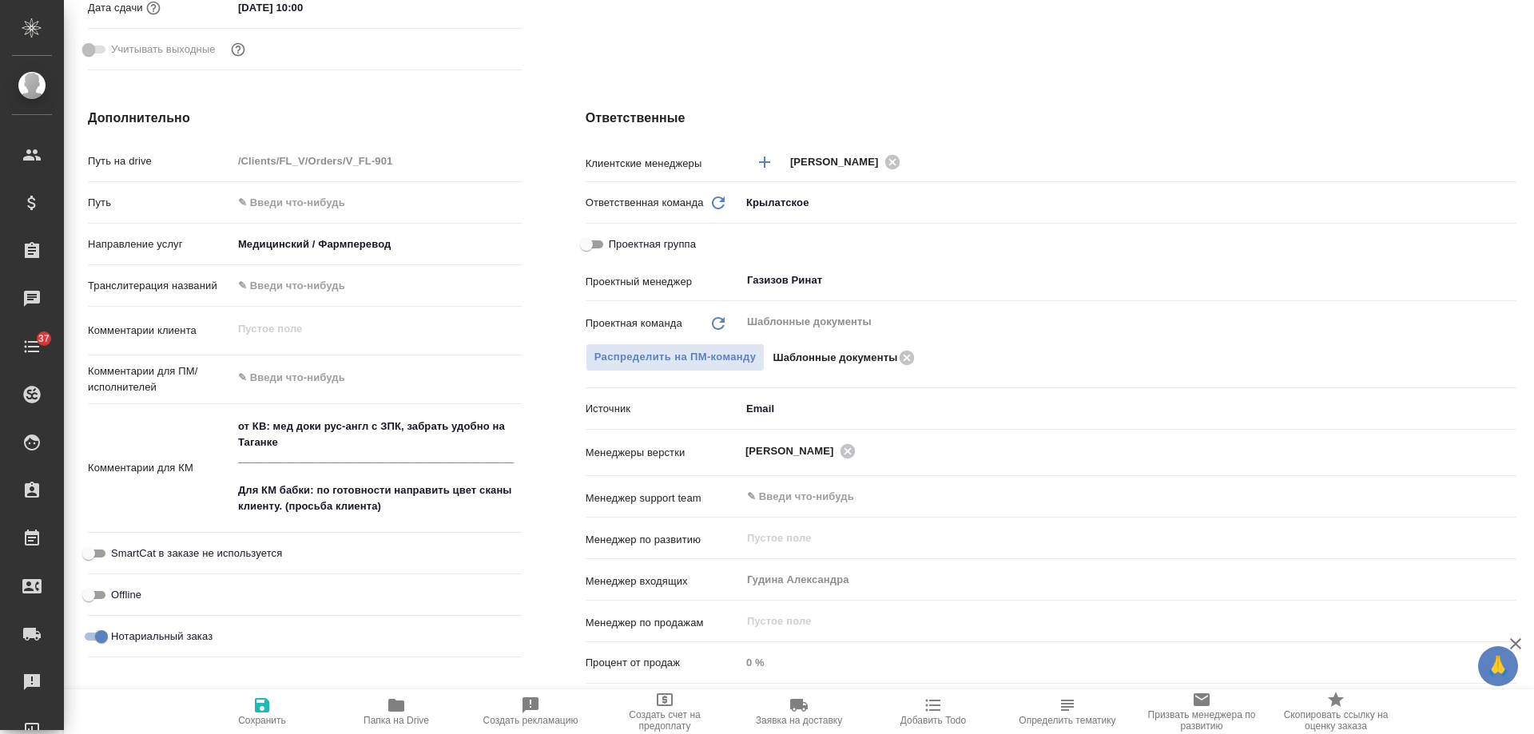
type textarea "x"
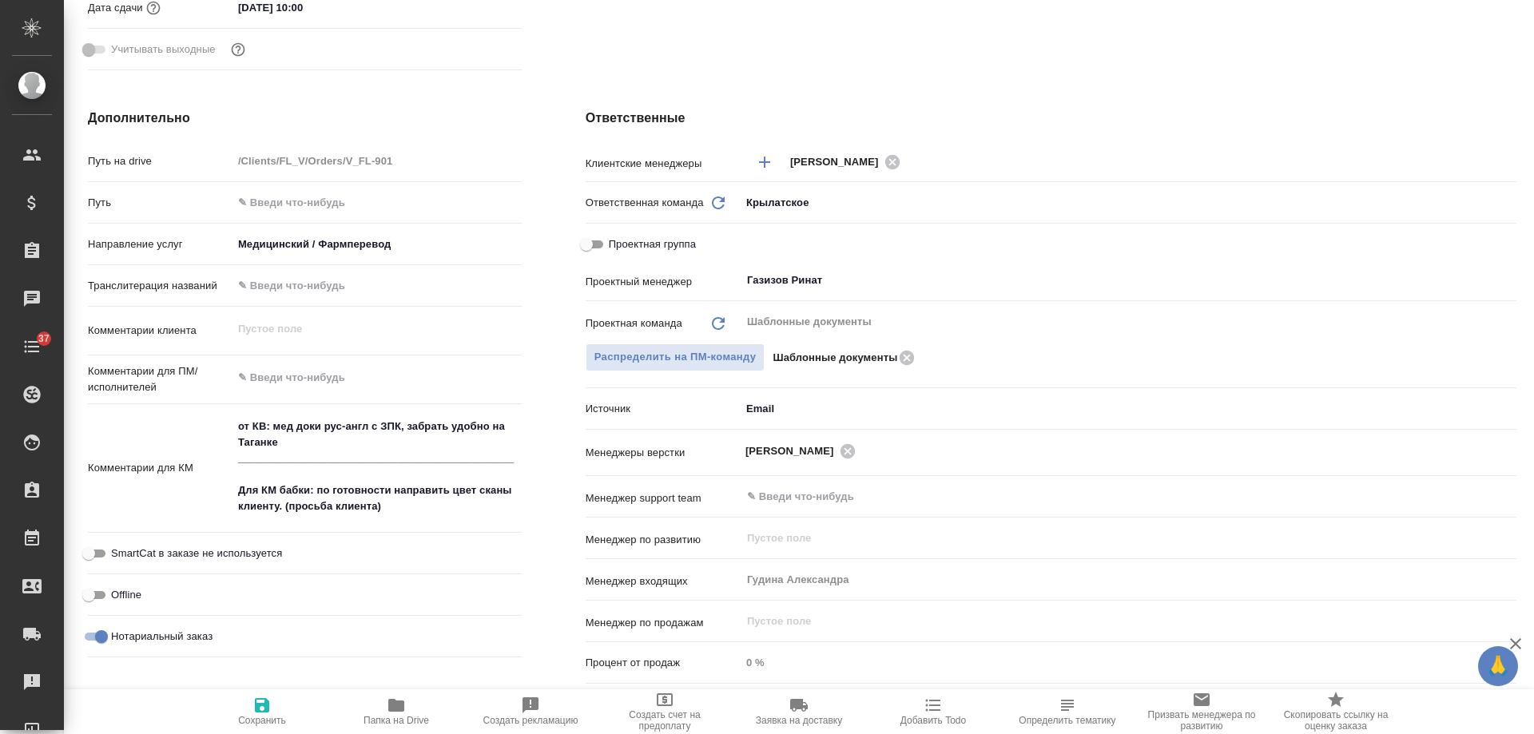
type textarea "x"
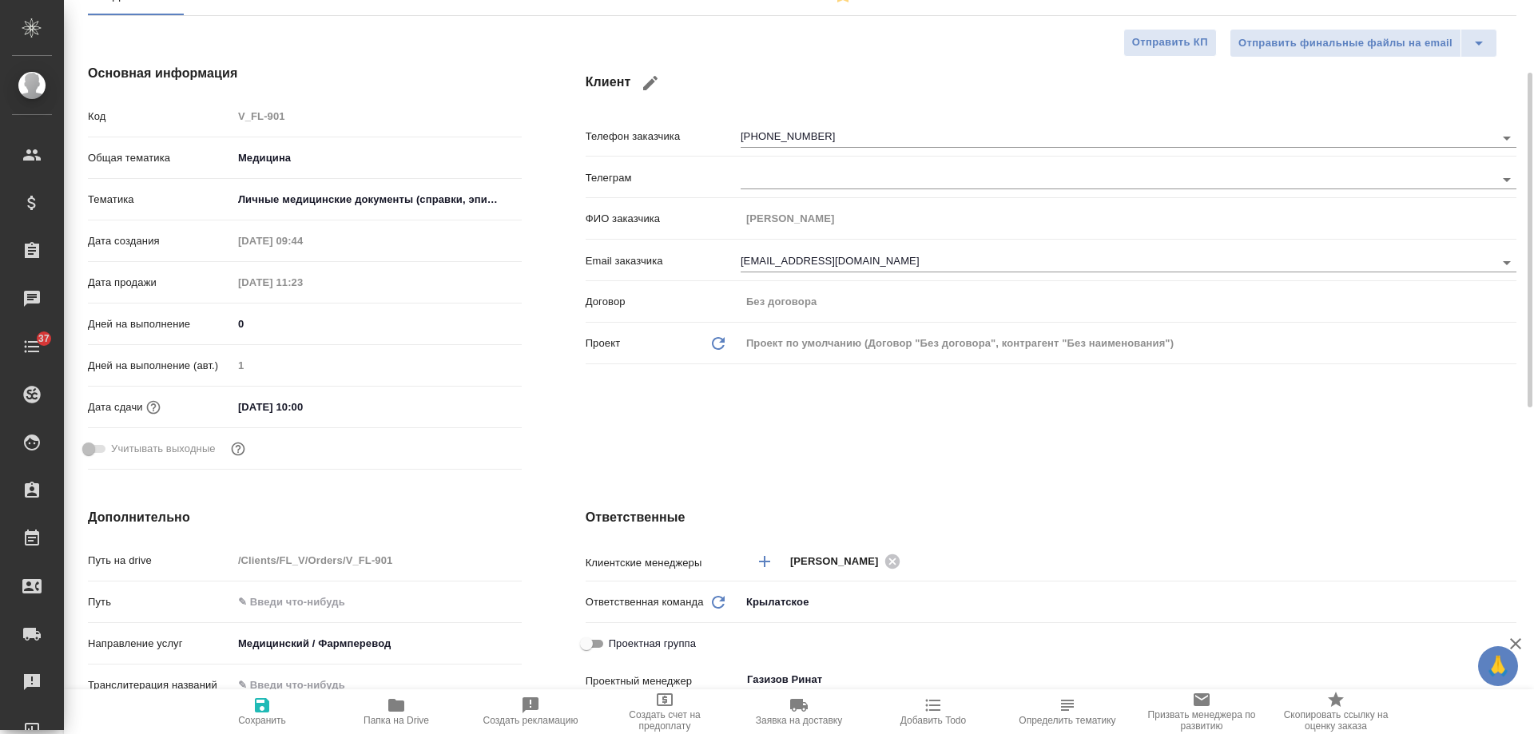
scroll to position [0, 0]
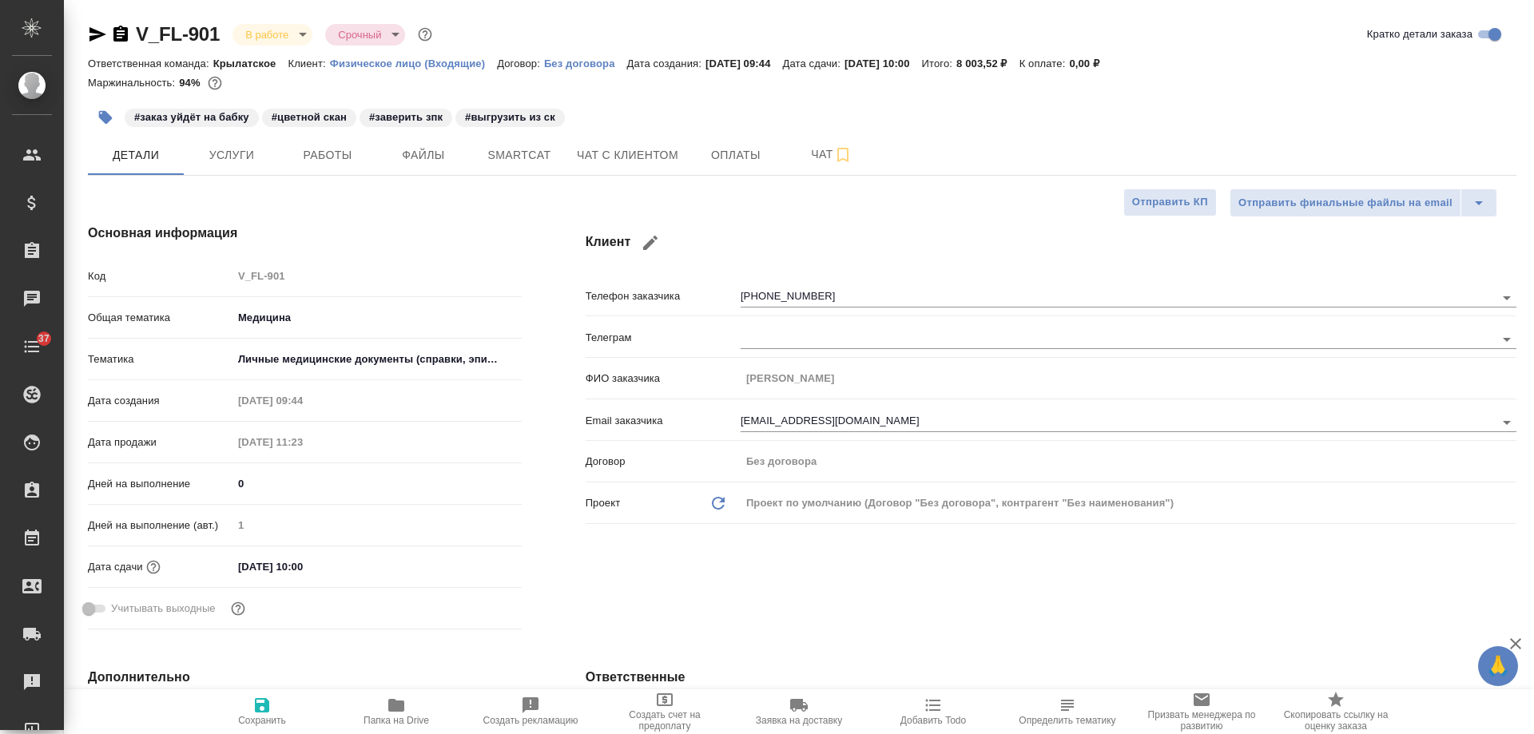
type textarea "x"
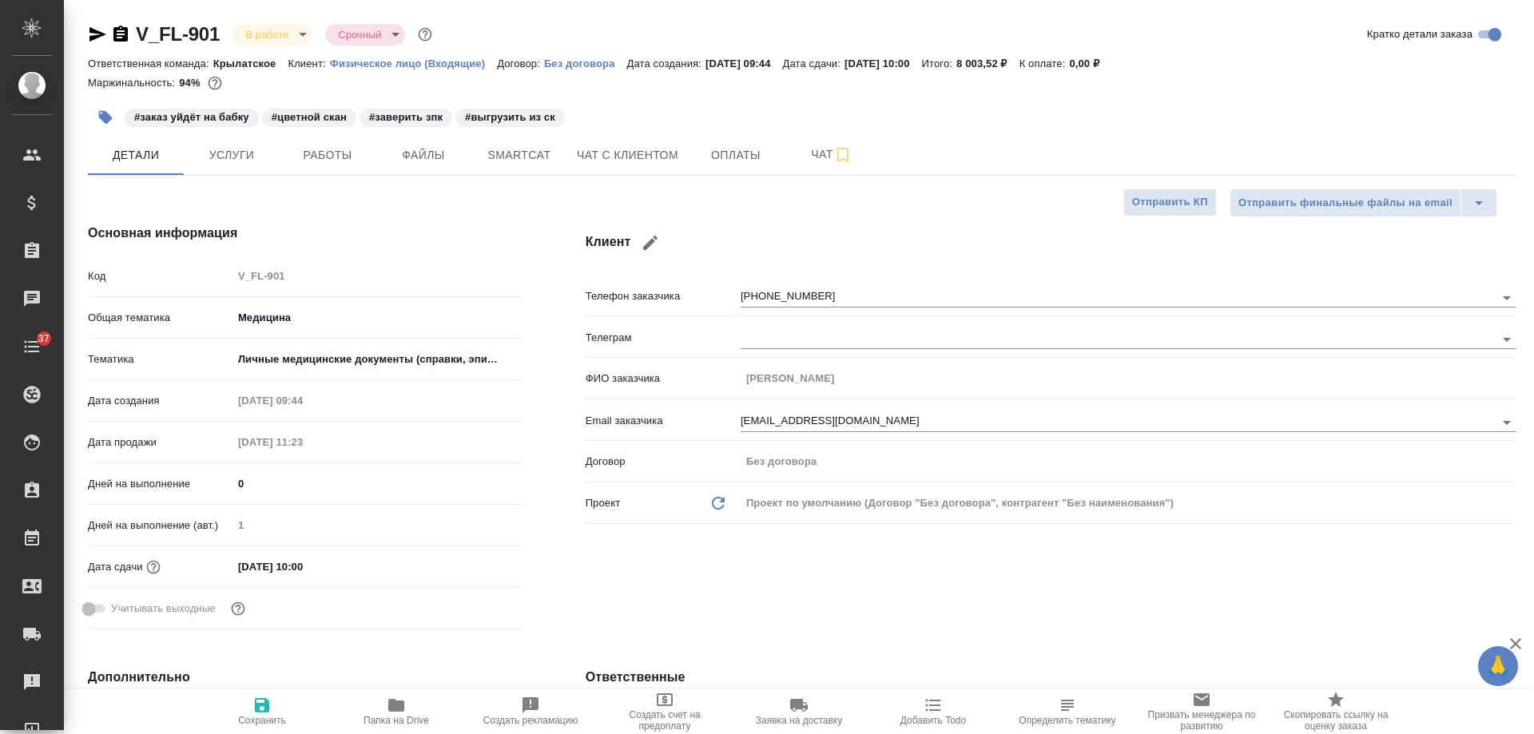
type textarea "x"
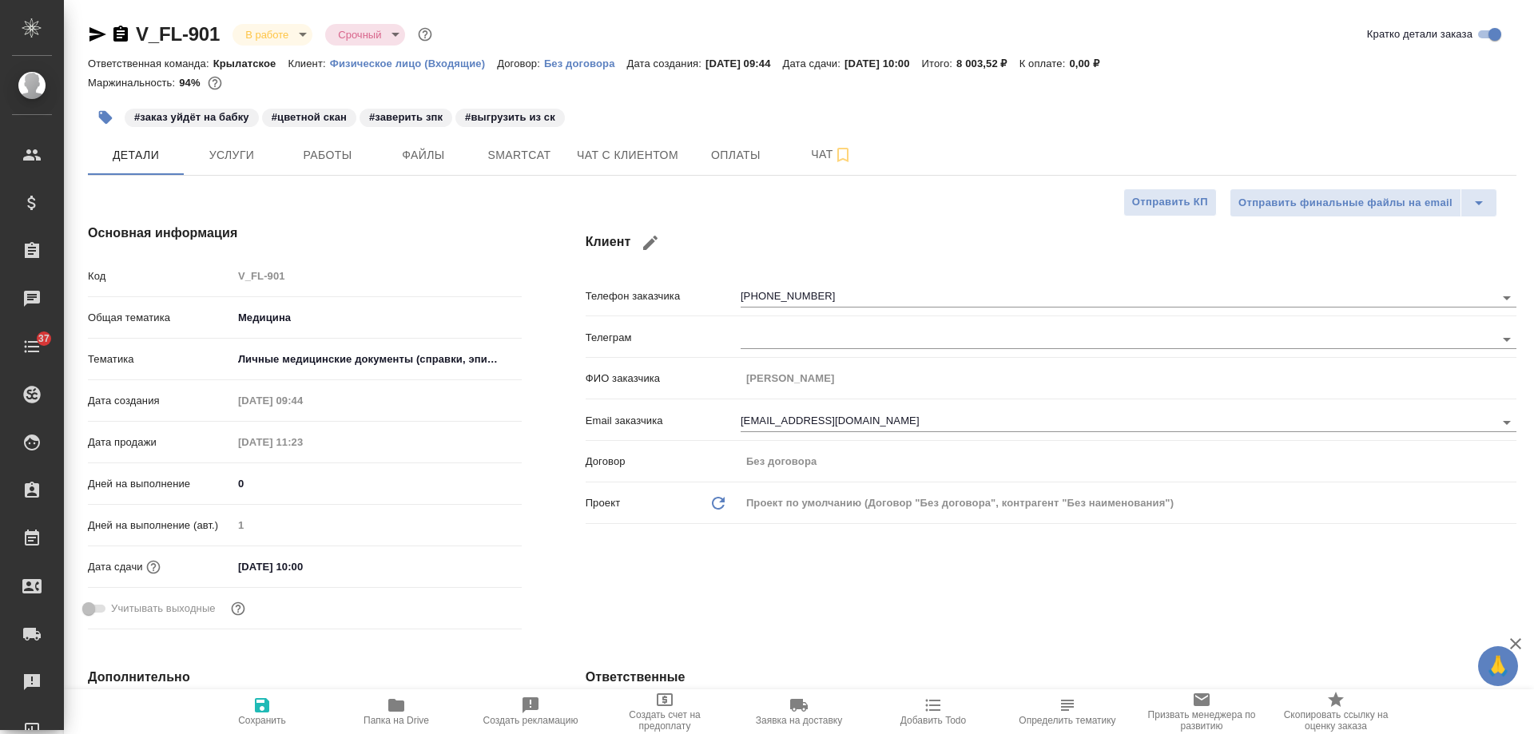
type textarea "x"
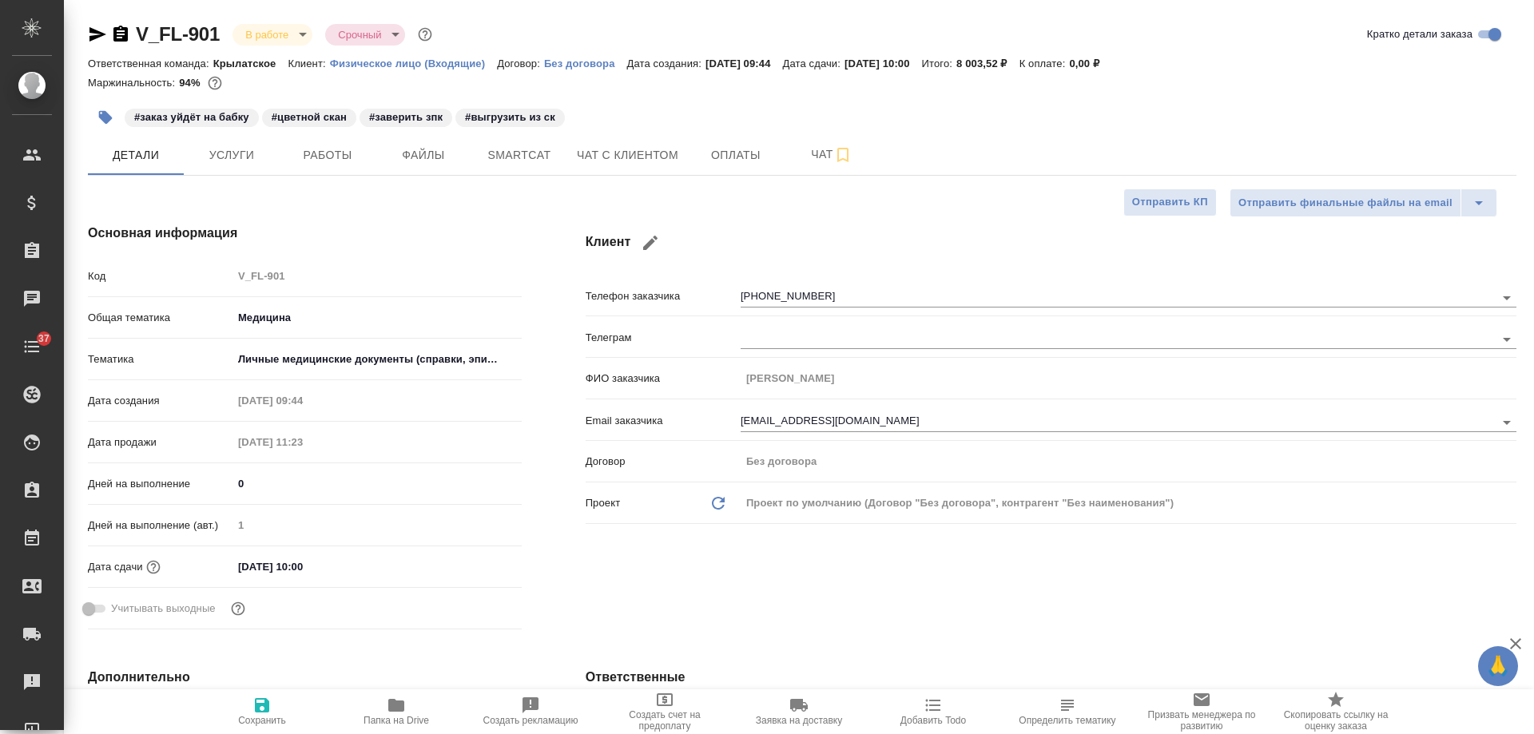
type textarea "x"
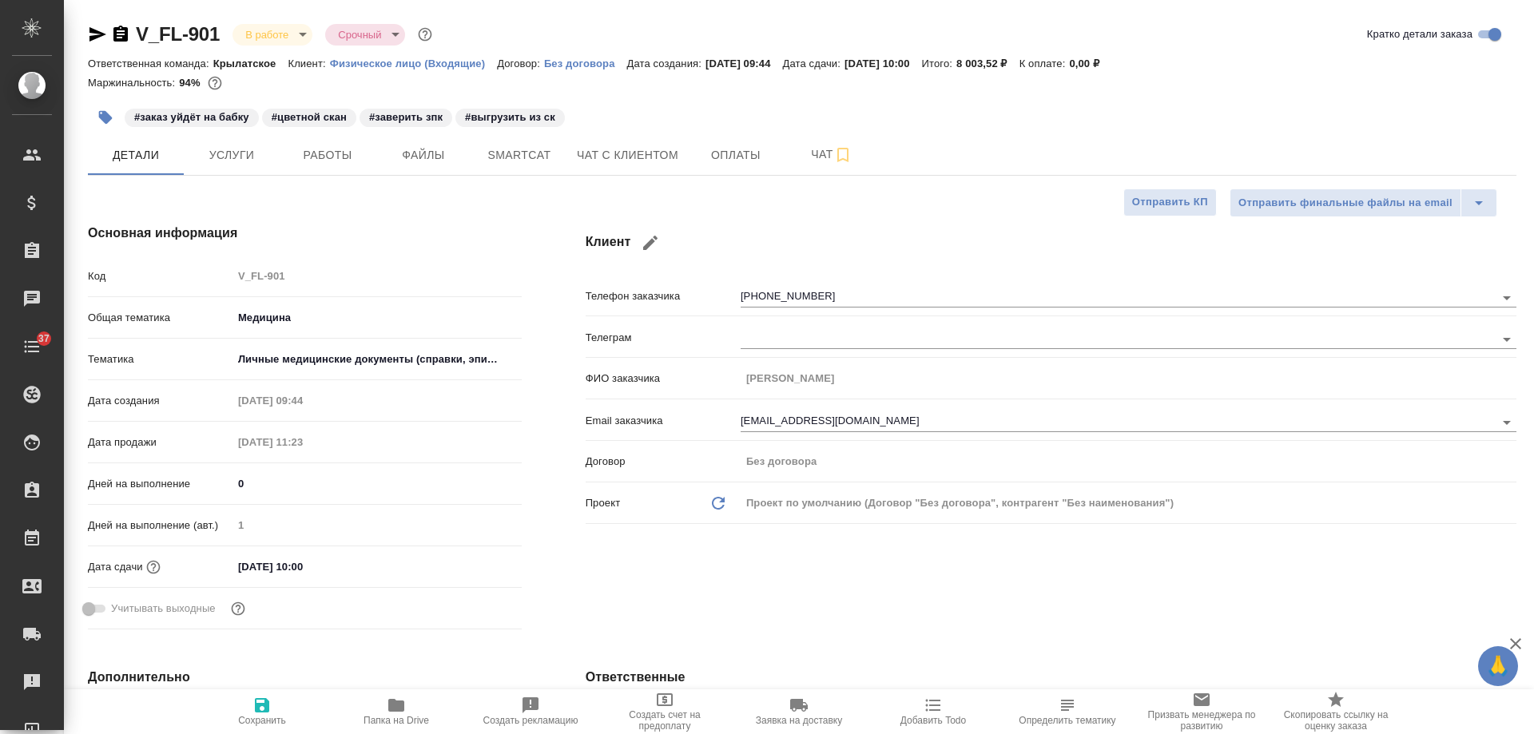
type textarea "x"
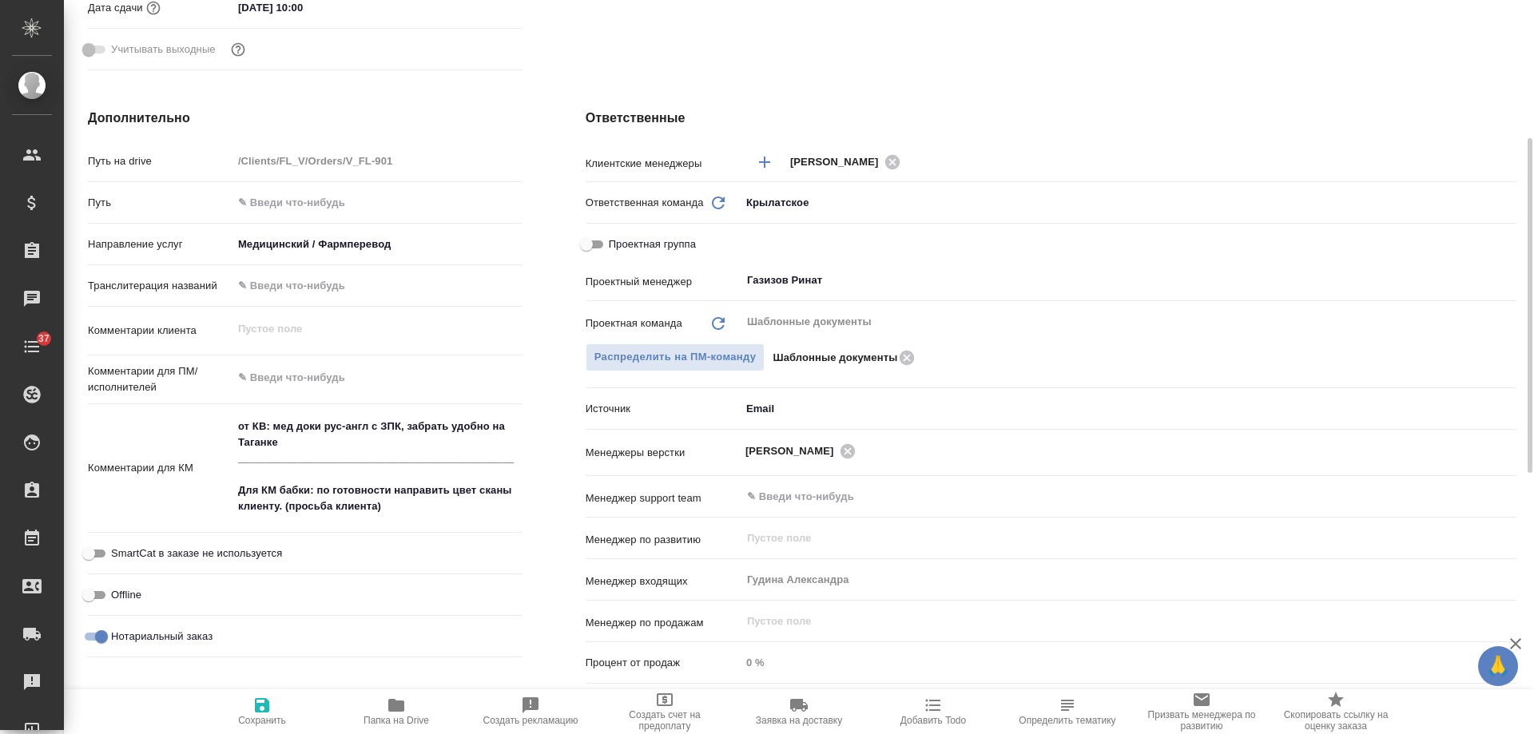
scroll to position [639, 0]
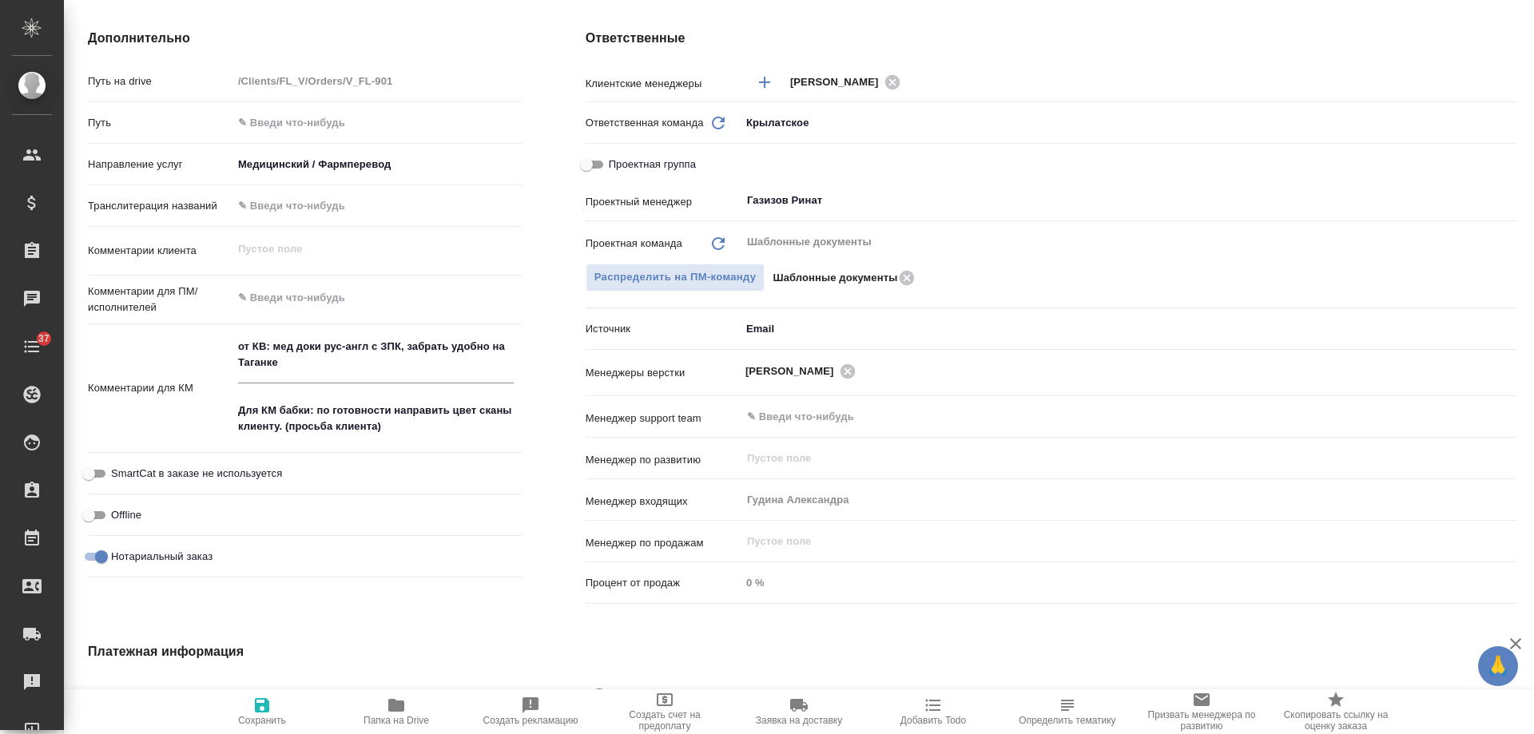
type textarea "x"
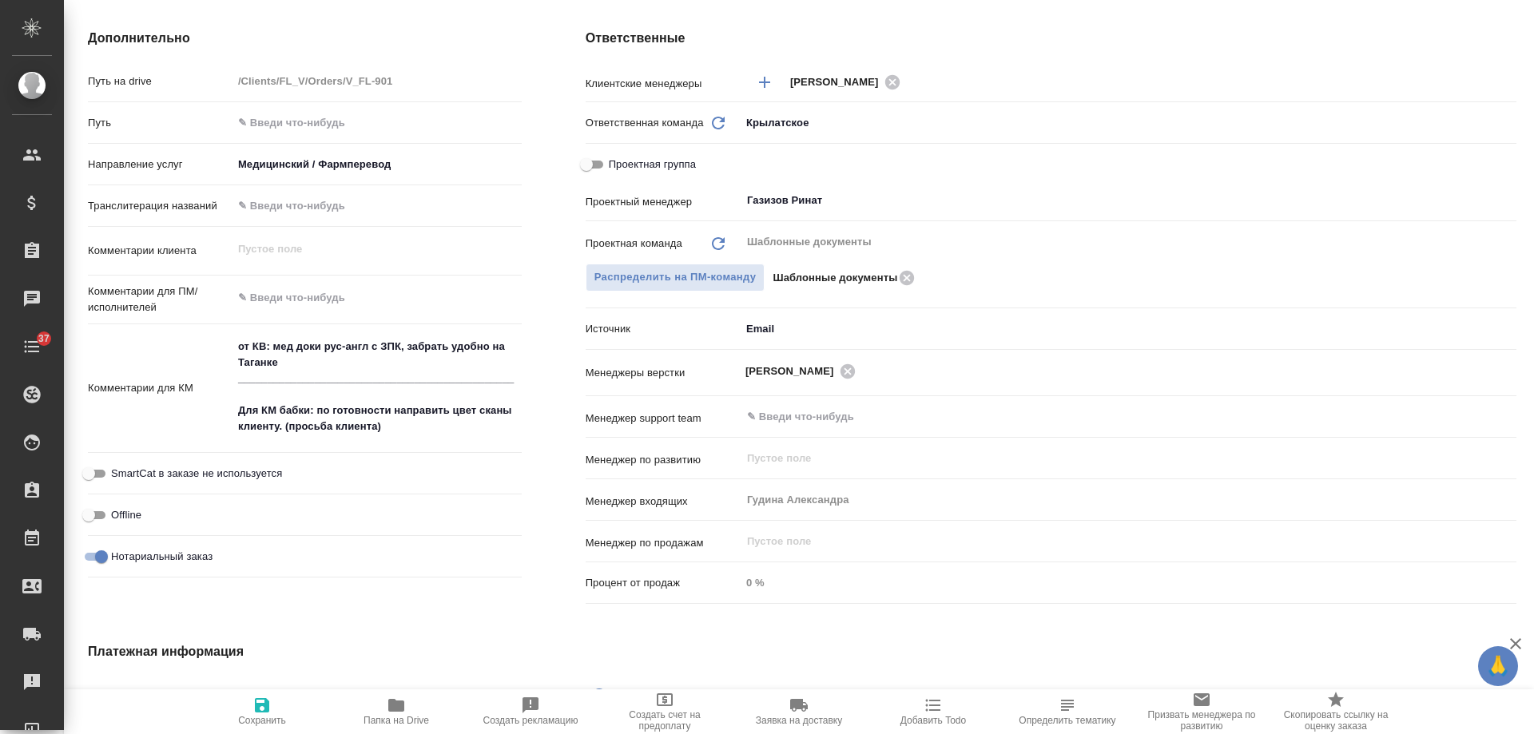
type textarea "x"
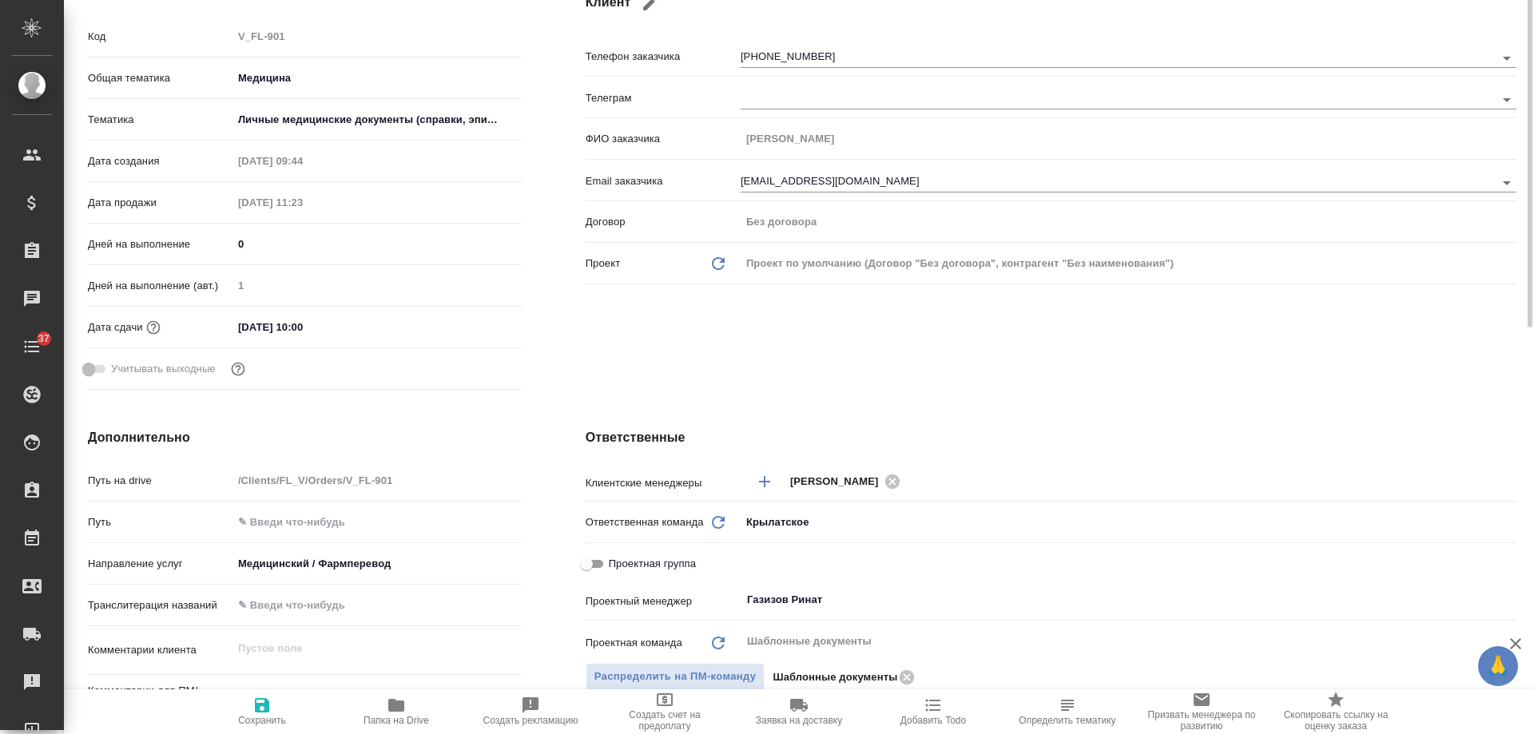
scroll to position [160, 0]
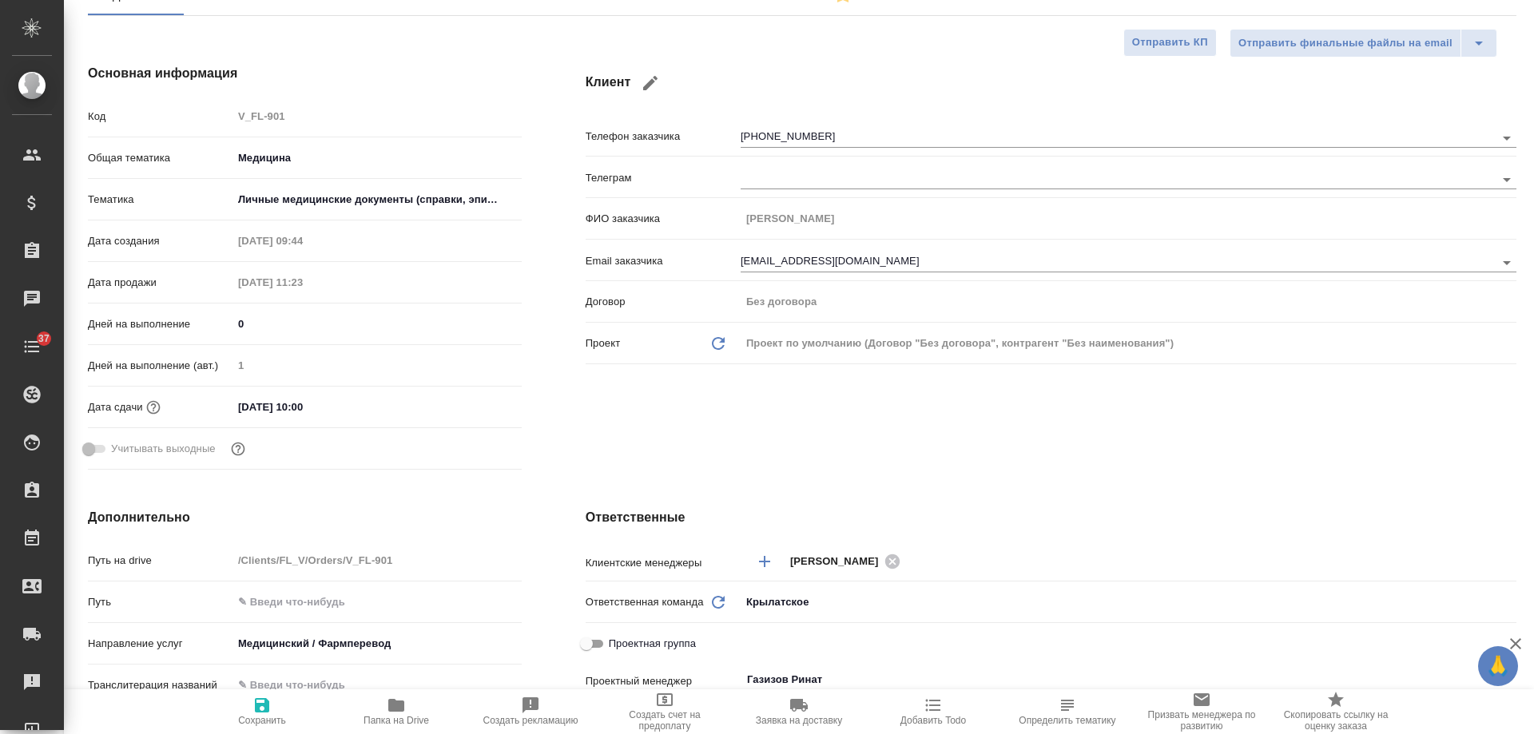
type textarea "x"
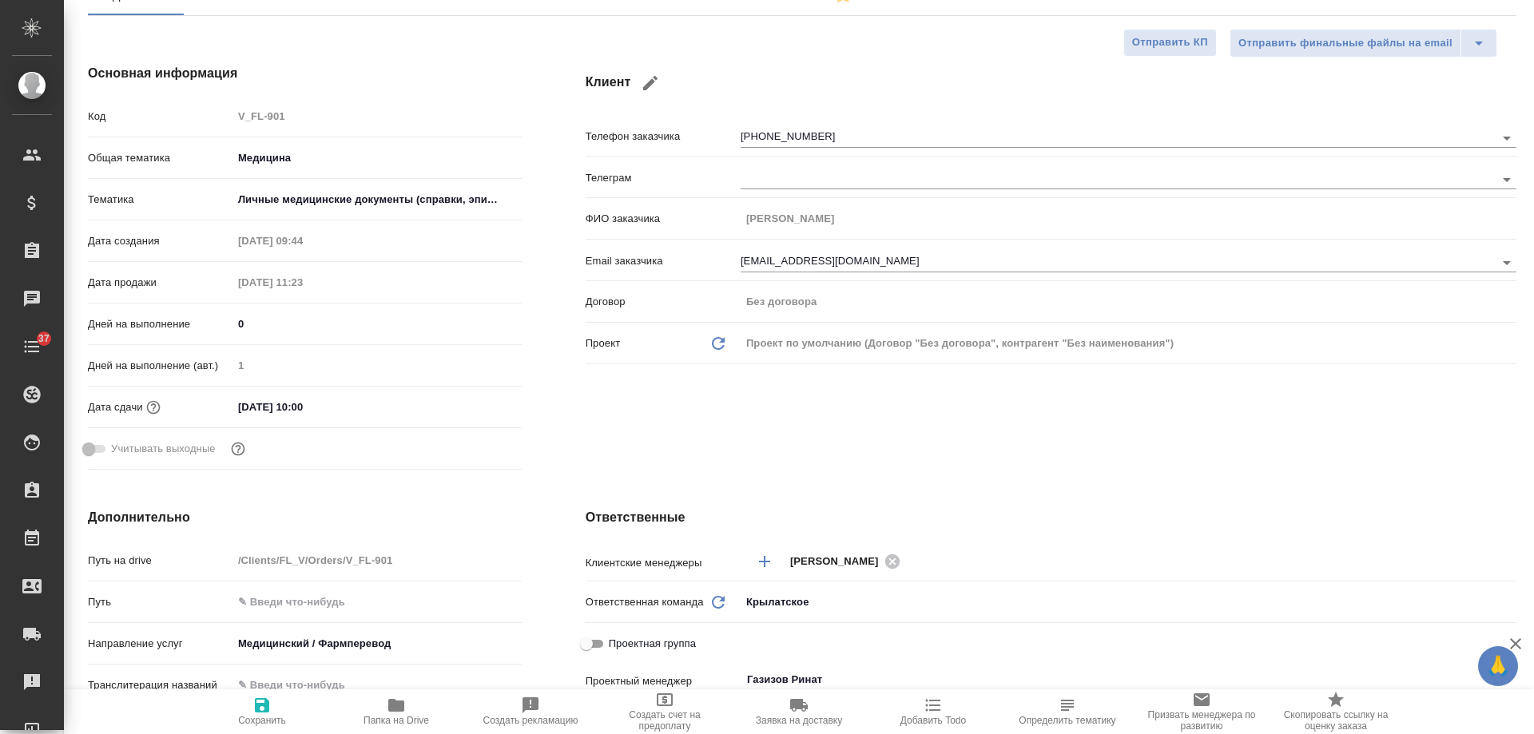
type textarea "x"
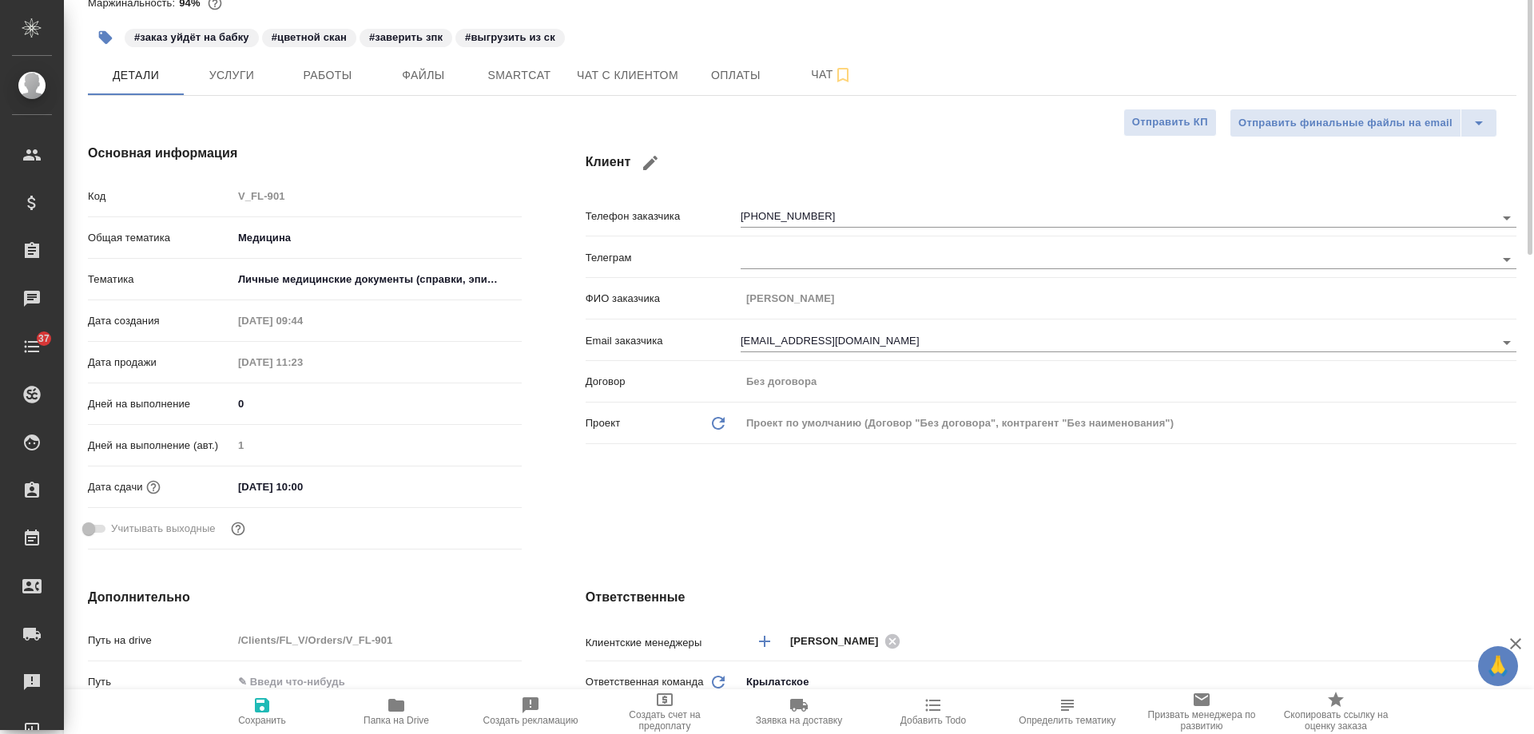
scroll to position [0, 0]
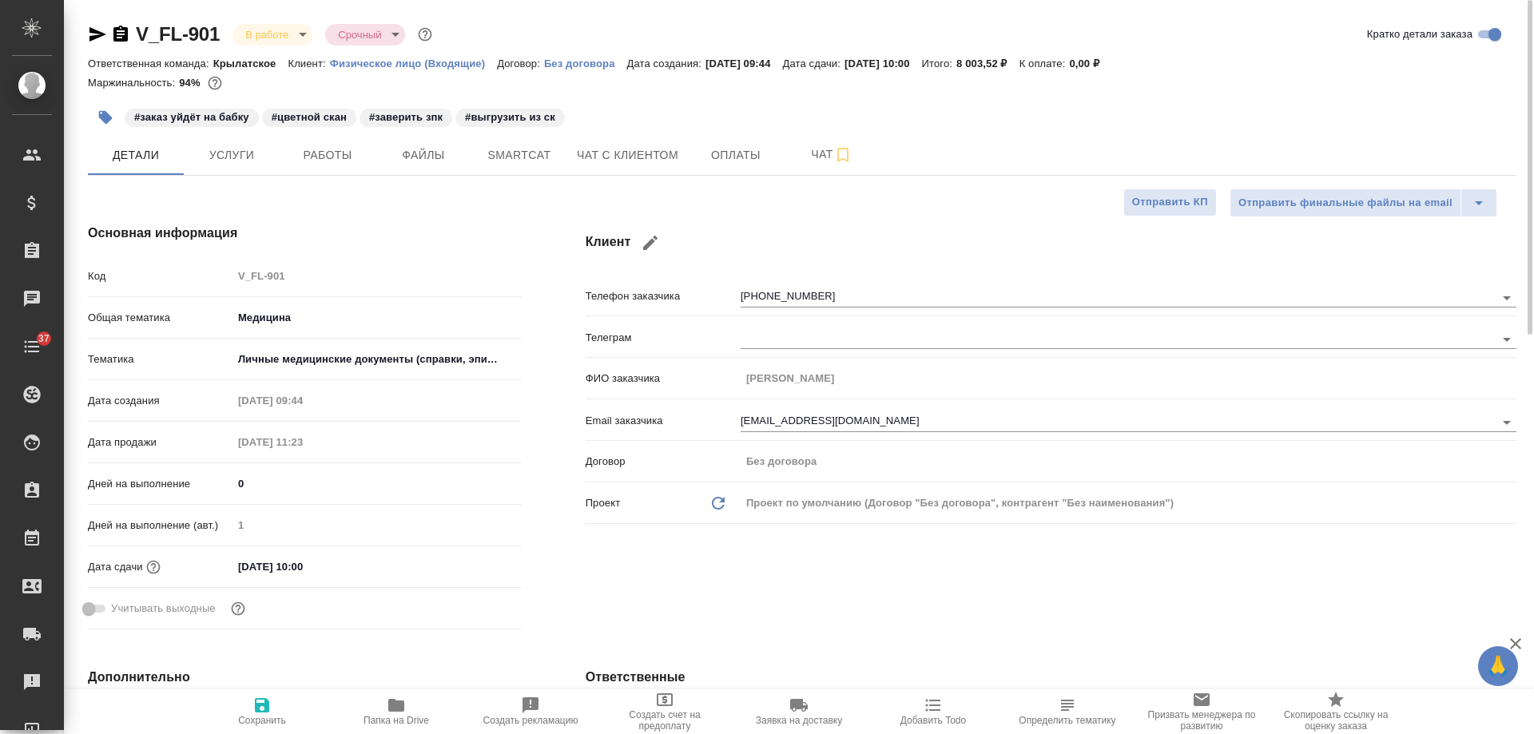
click at [97, 37] on icon "button" at bounding box center [98, 34] width 17 height 14
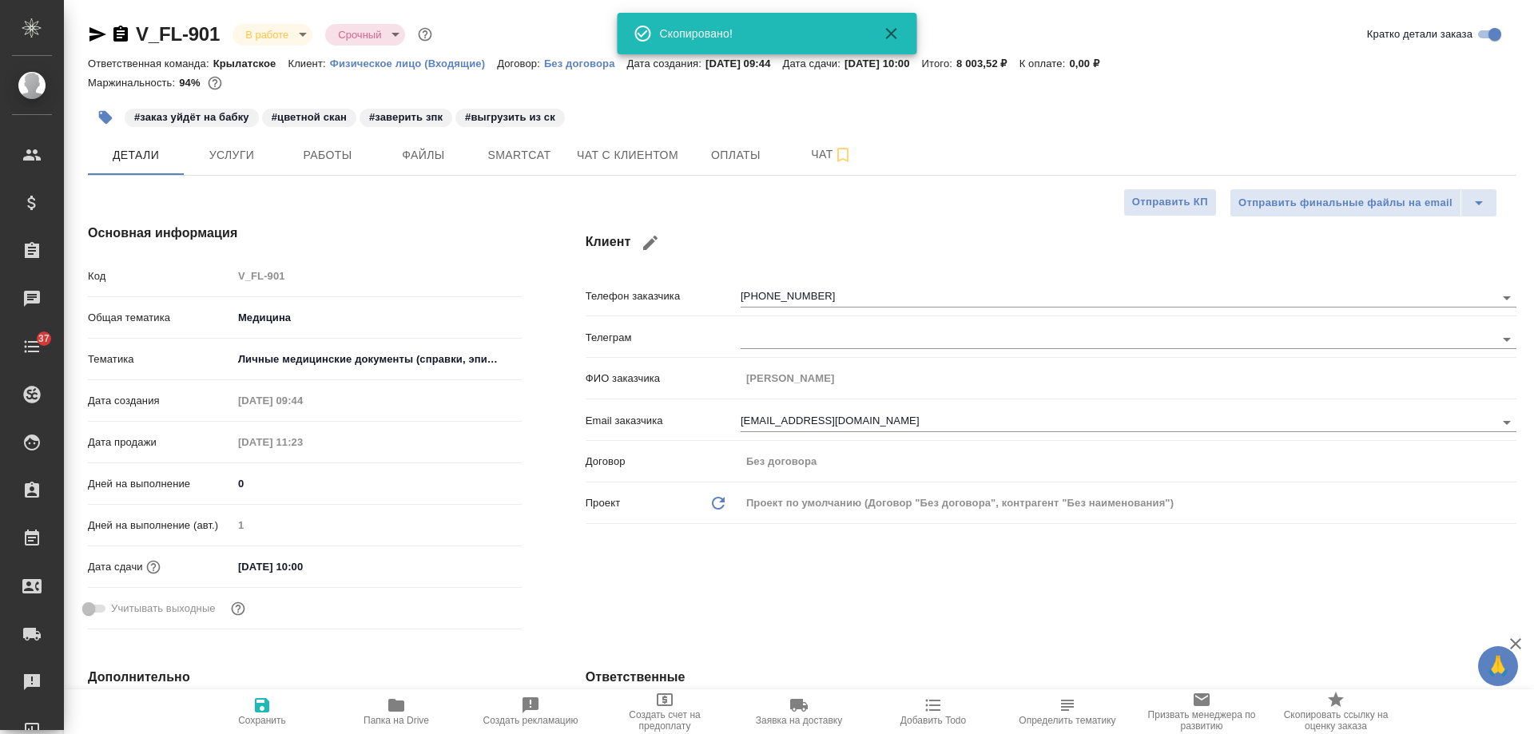
type textarea "x"
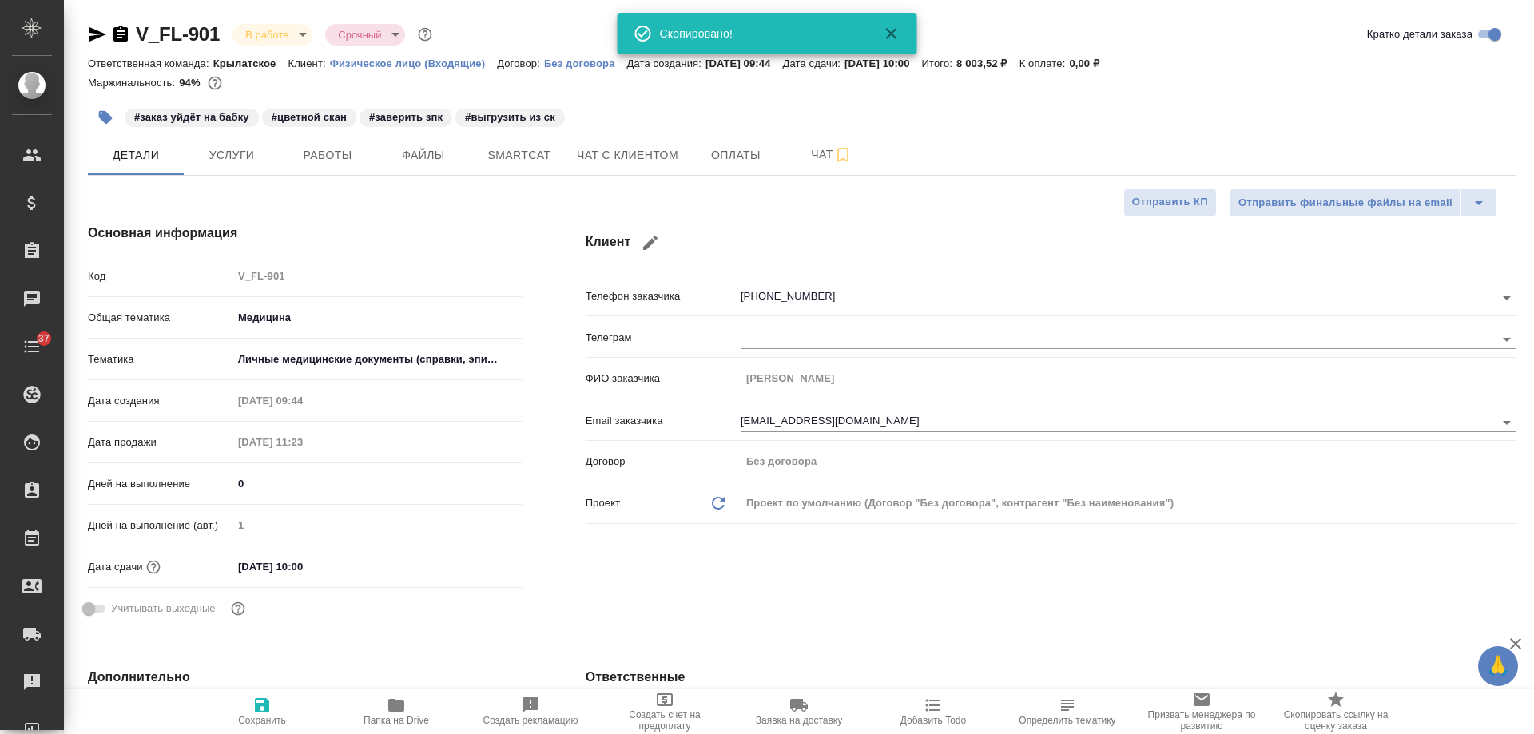
type textarea "x"
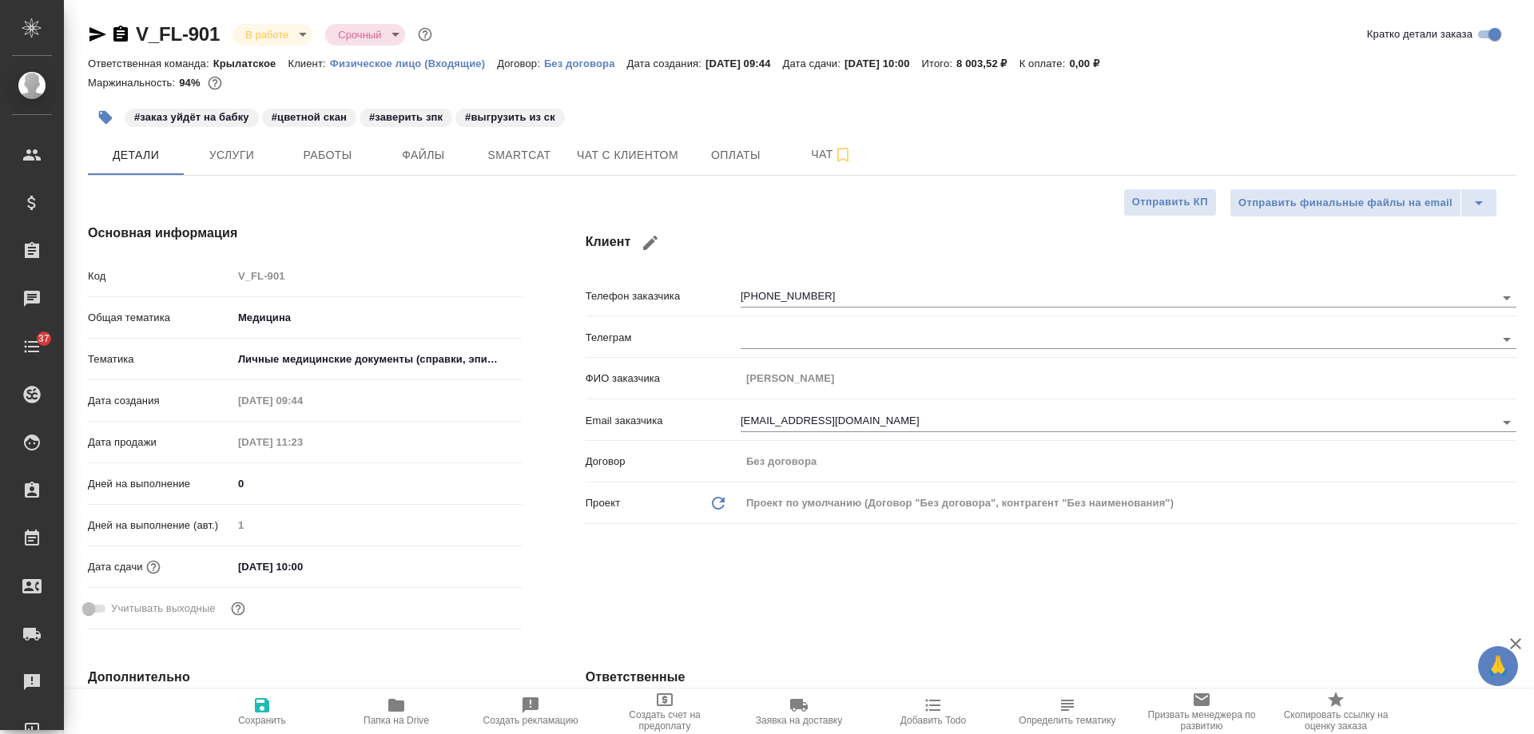
type textarea "x"
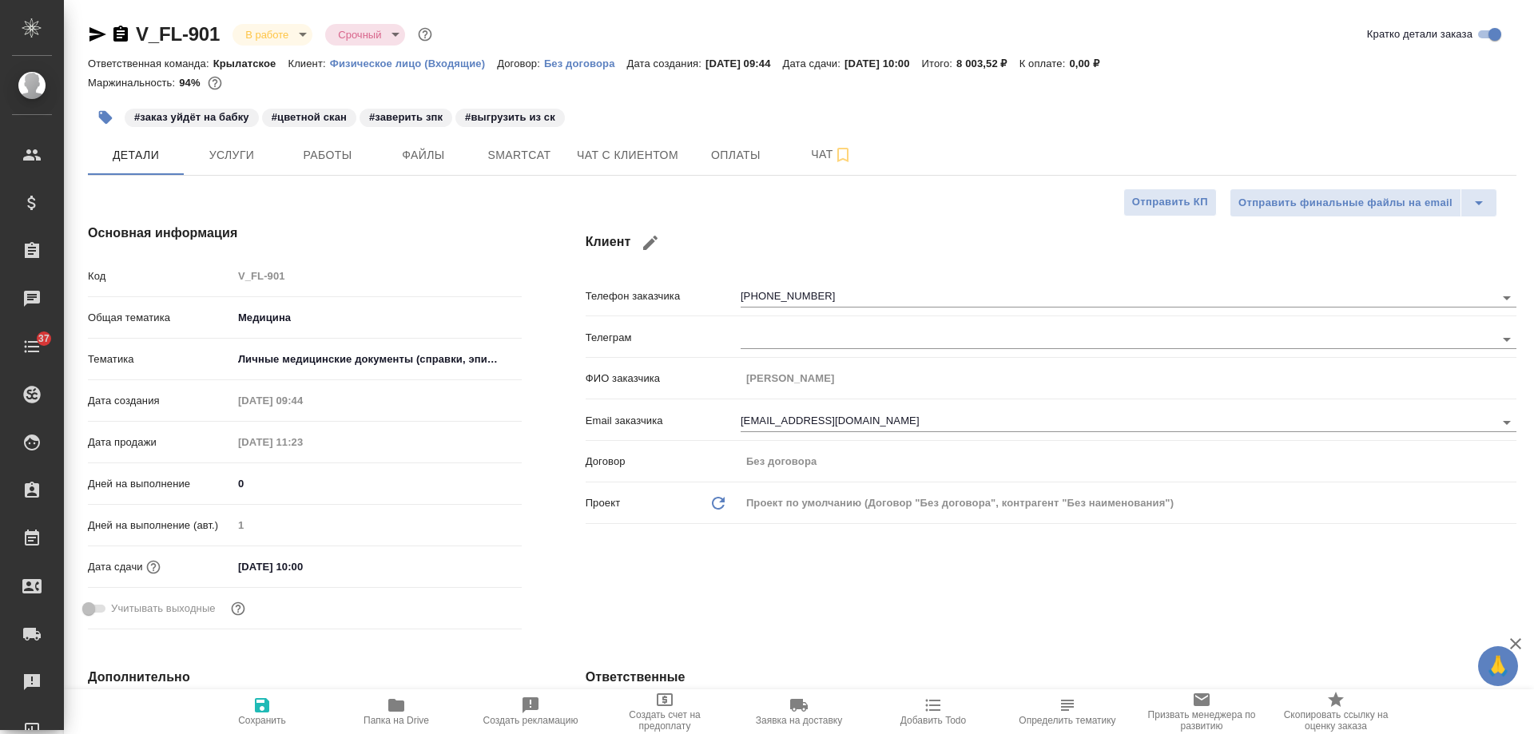
type textarea "x"
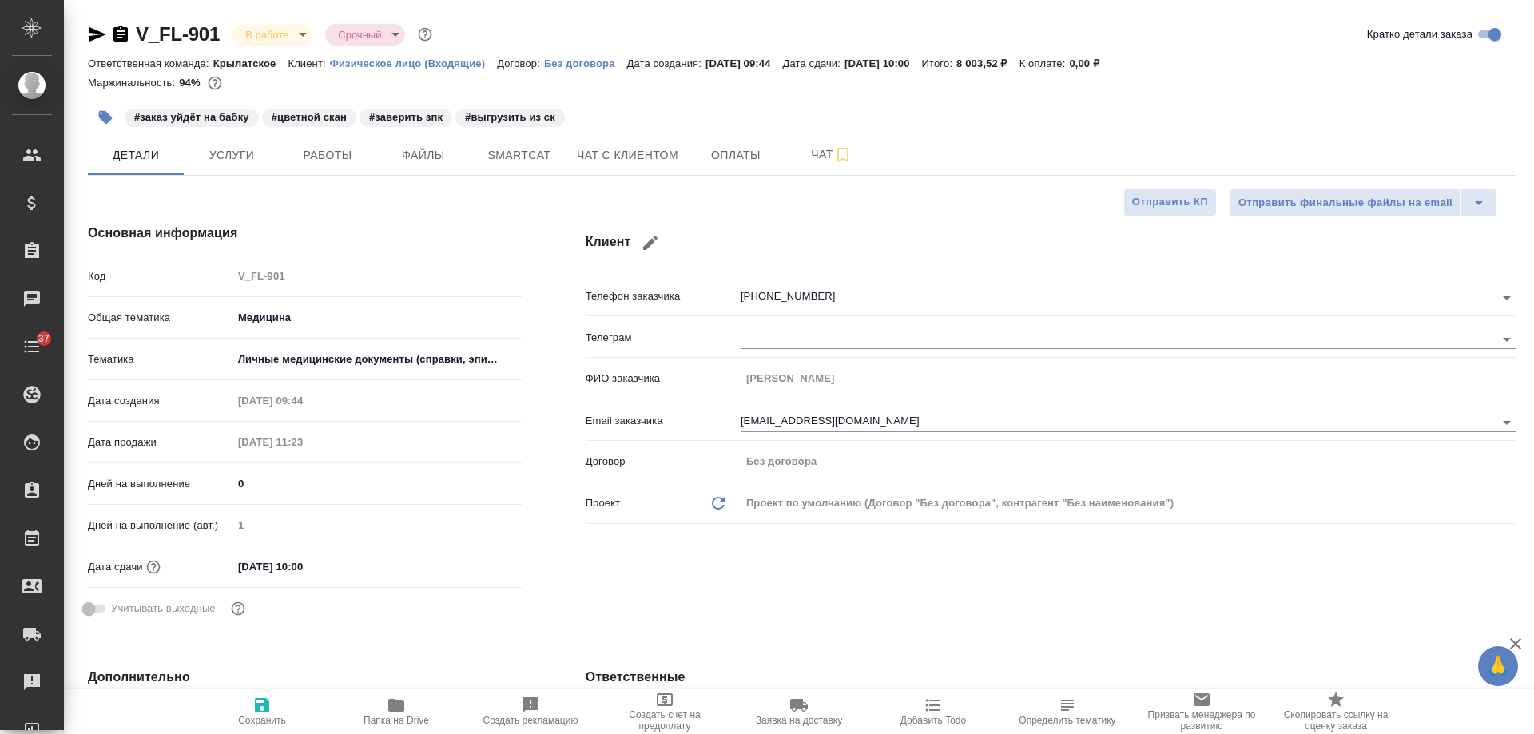
type textarea "x"
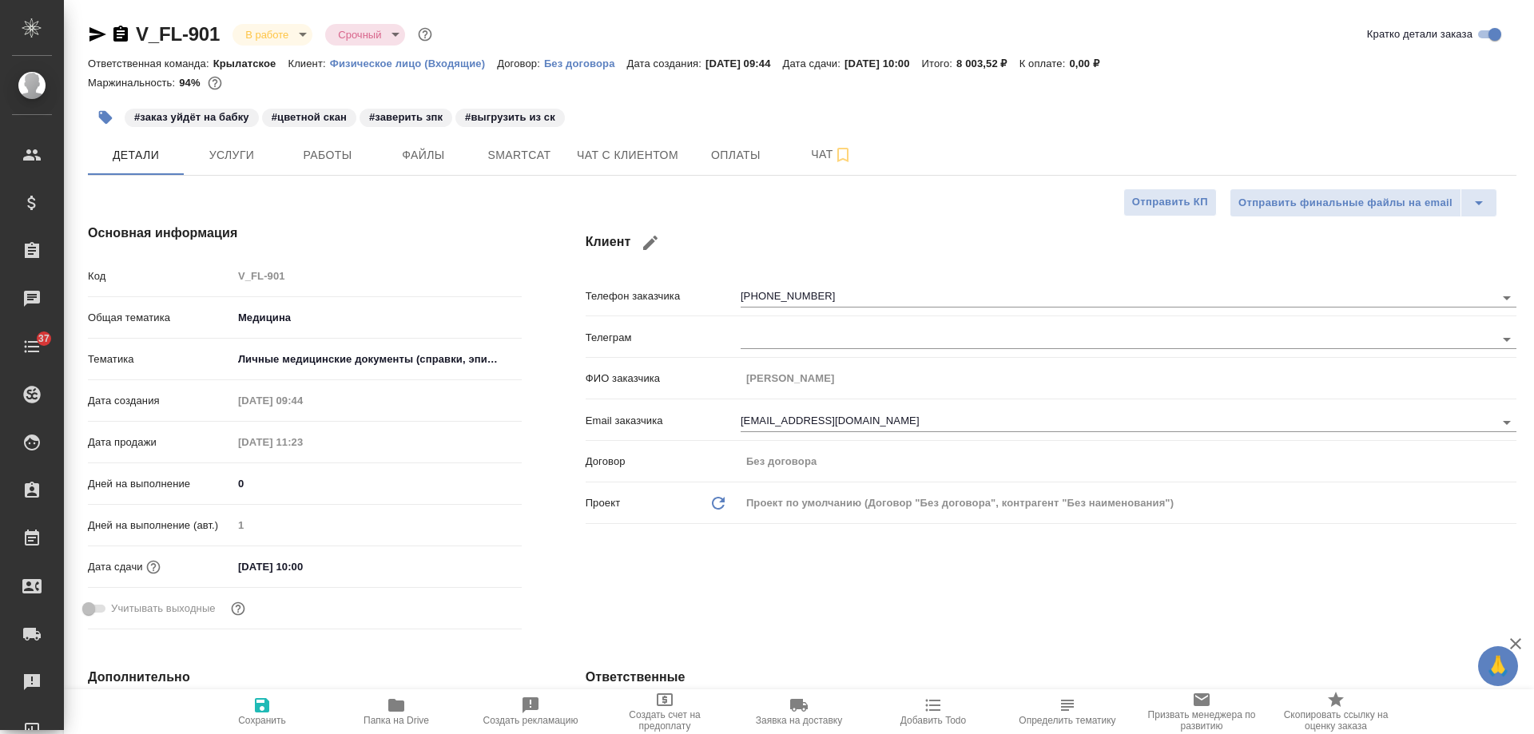
type textarea "x"
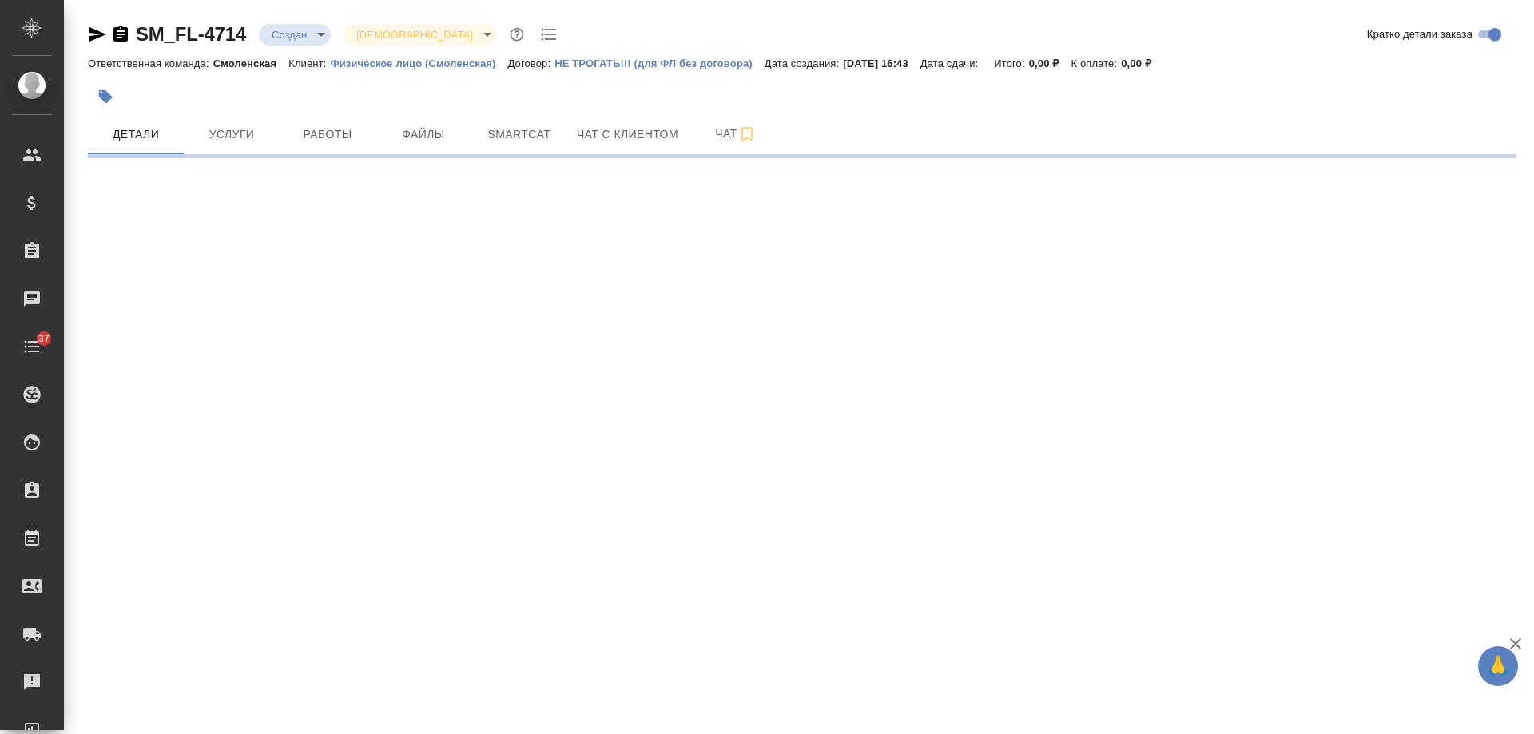
select select "RU"
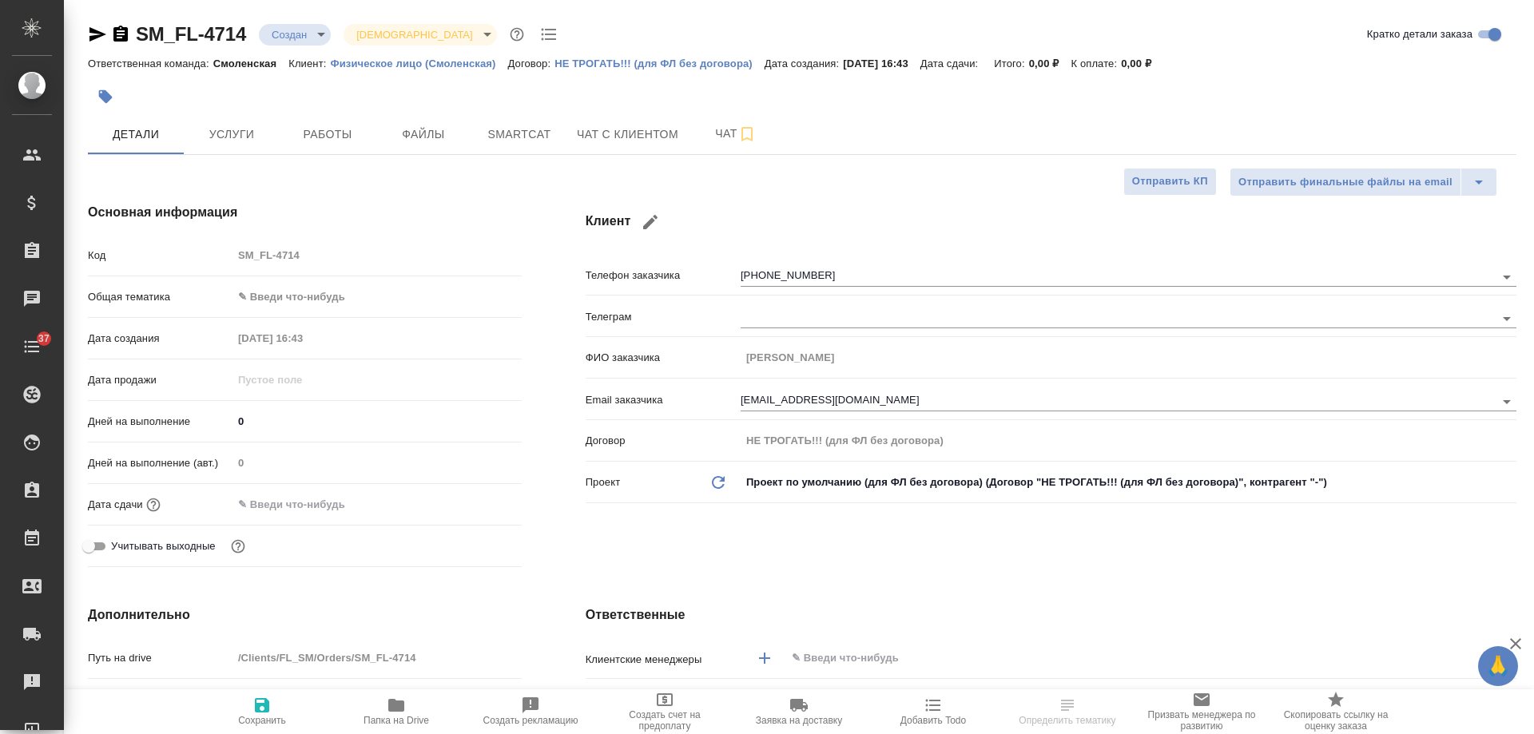
type textarea "x"
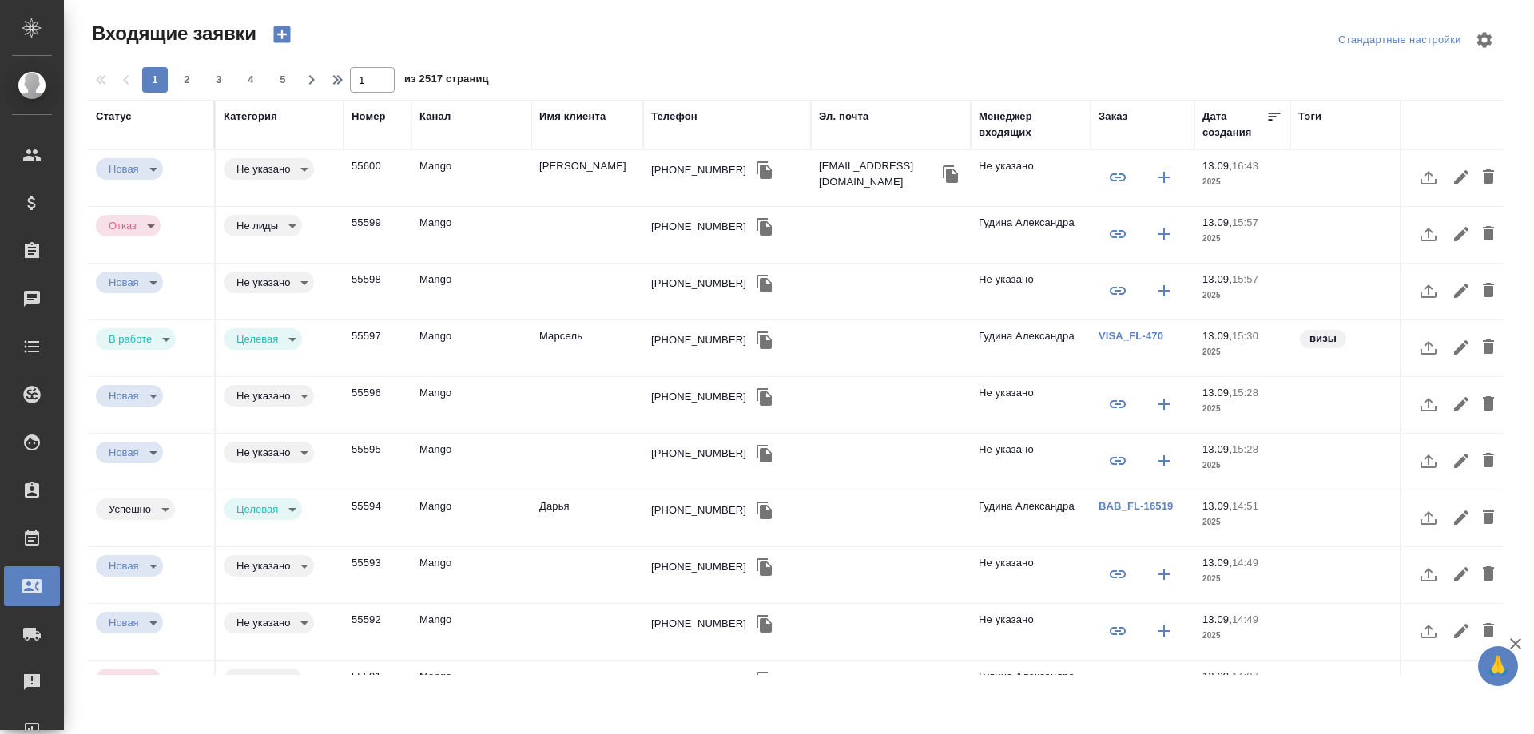
select select "RU"
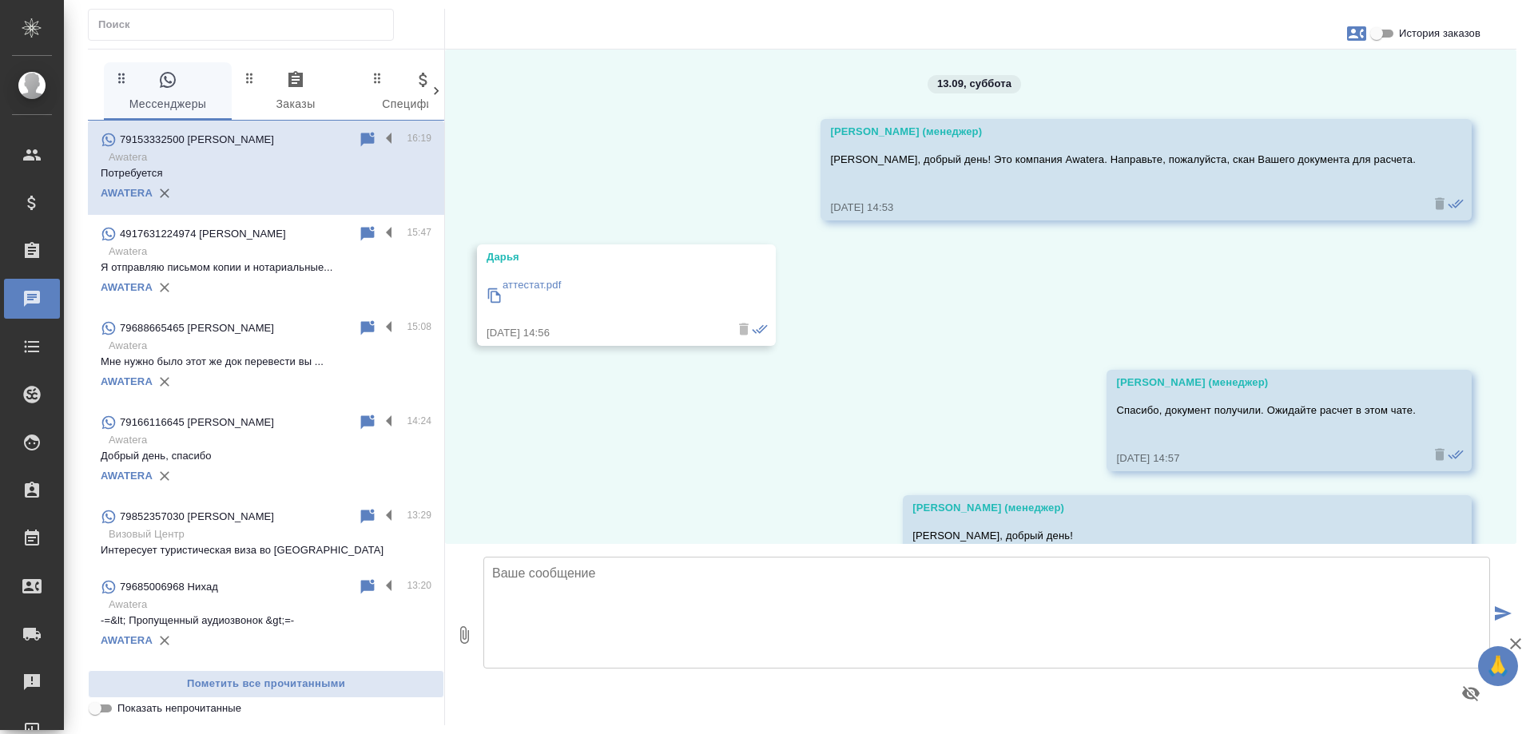
scroll to position [1281, 0]
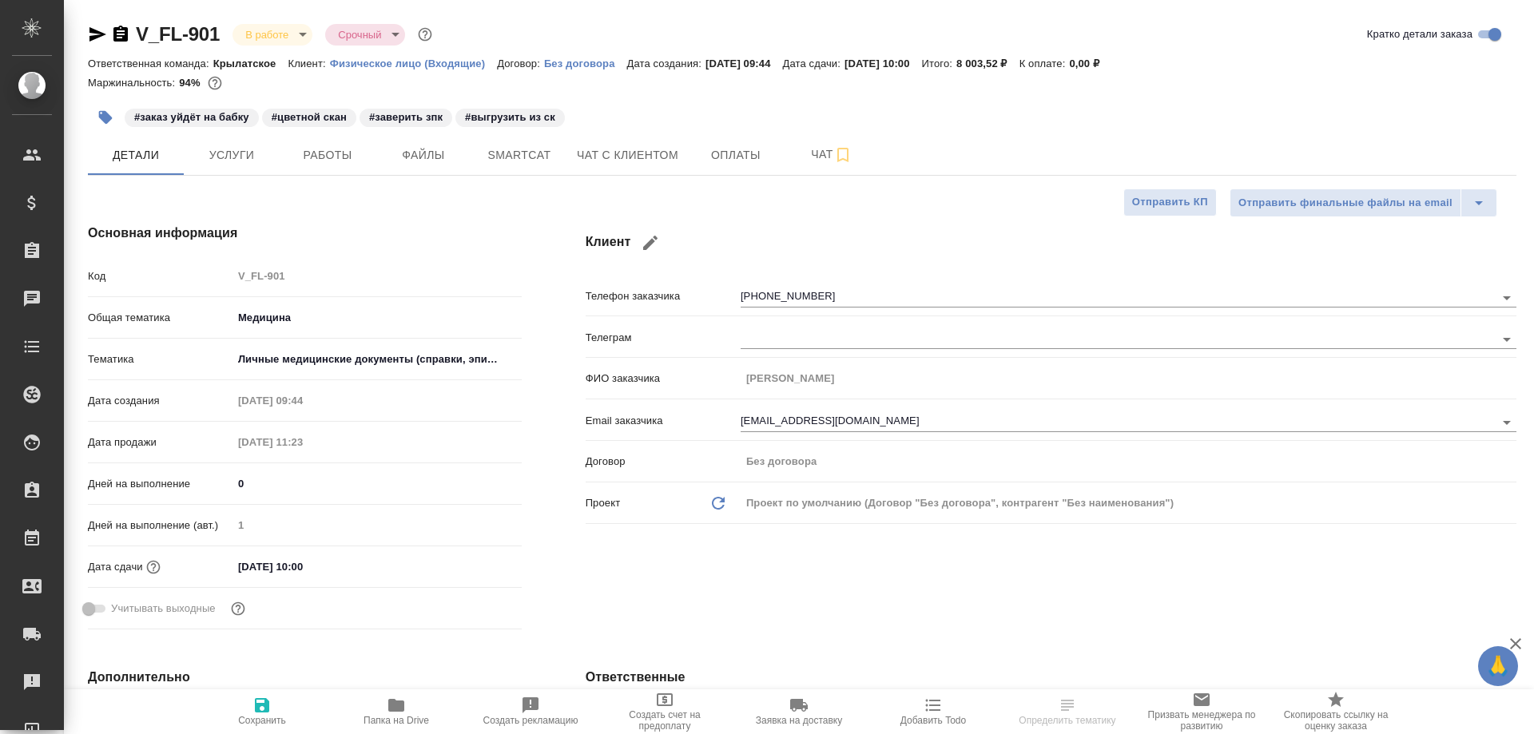
select select "RU"
drag, startPoint x: 103, startPoint y: 33, endPoint x: 253, endPoint y: 0, distance: 153.8
click at [104, 32] on icon "button" at bounding box center [97, 34] width 19 height 19
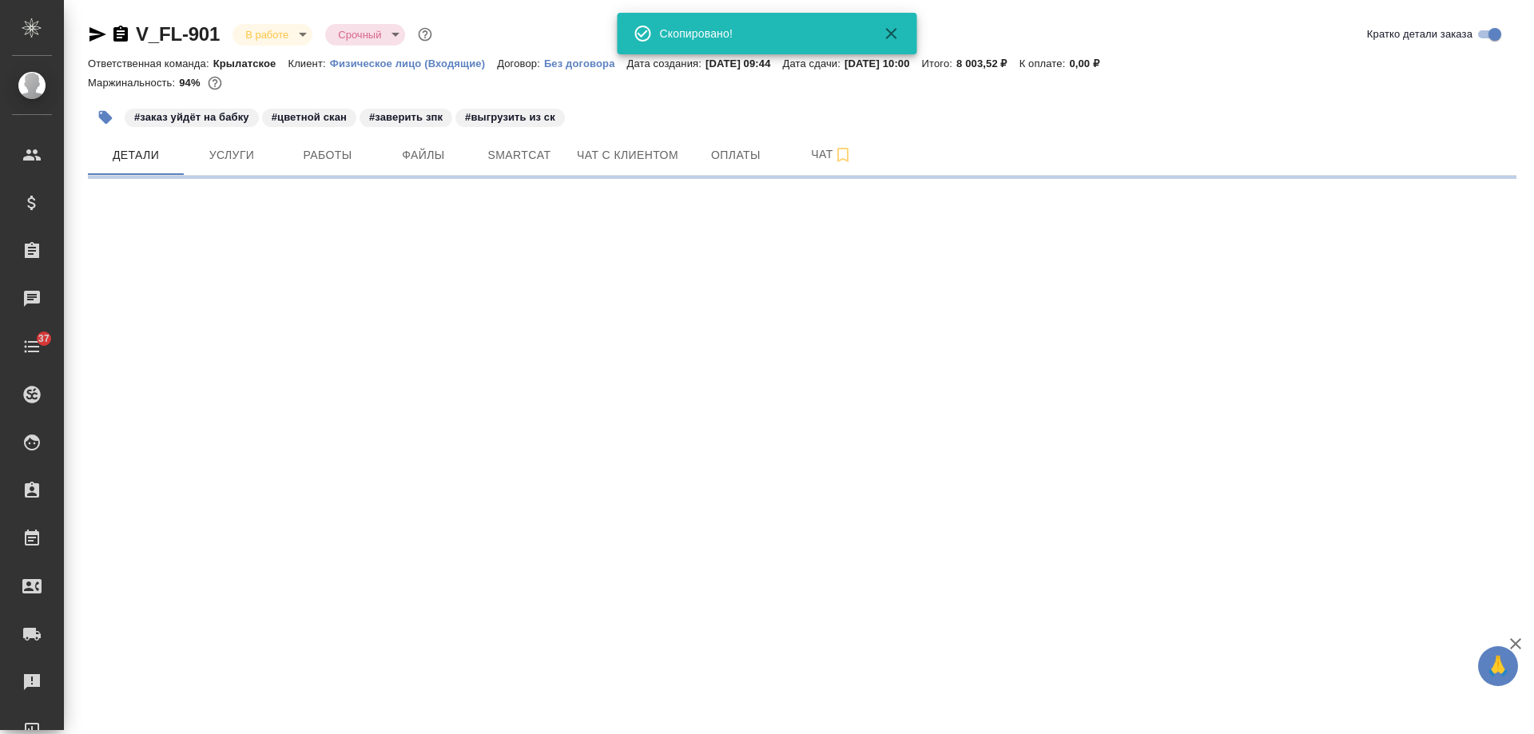
select select "RU"
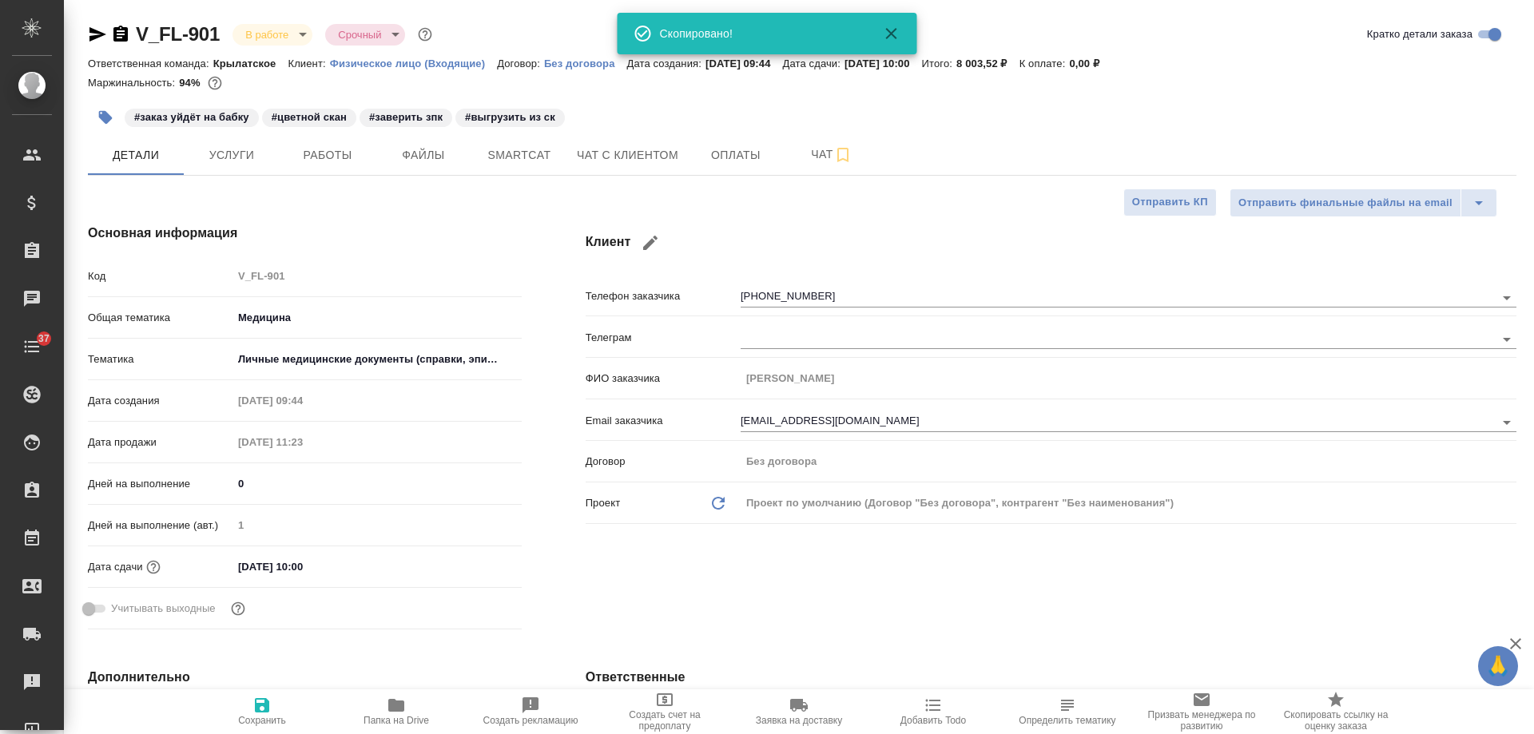
type textarea "x"
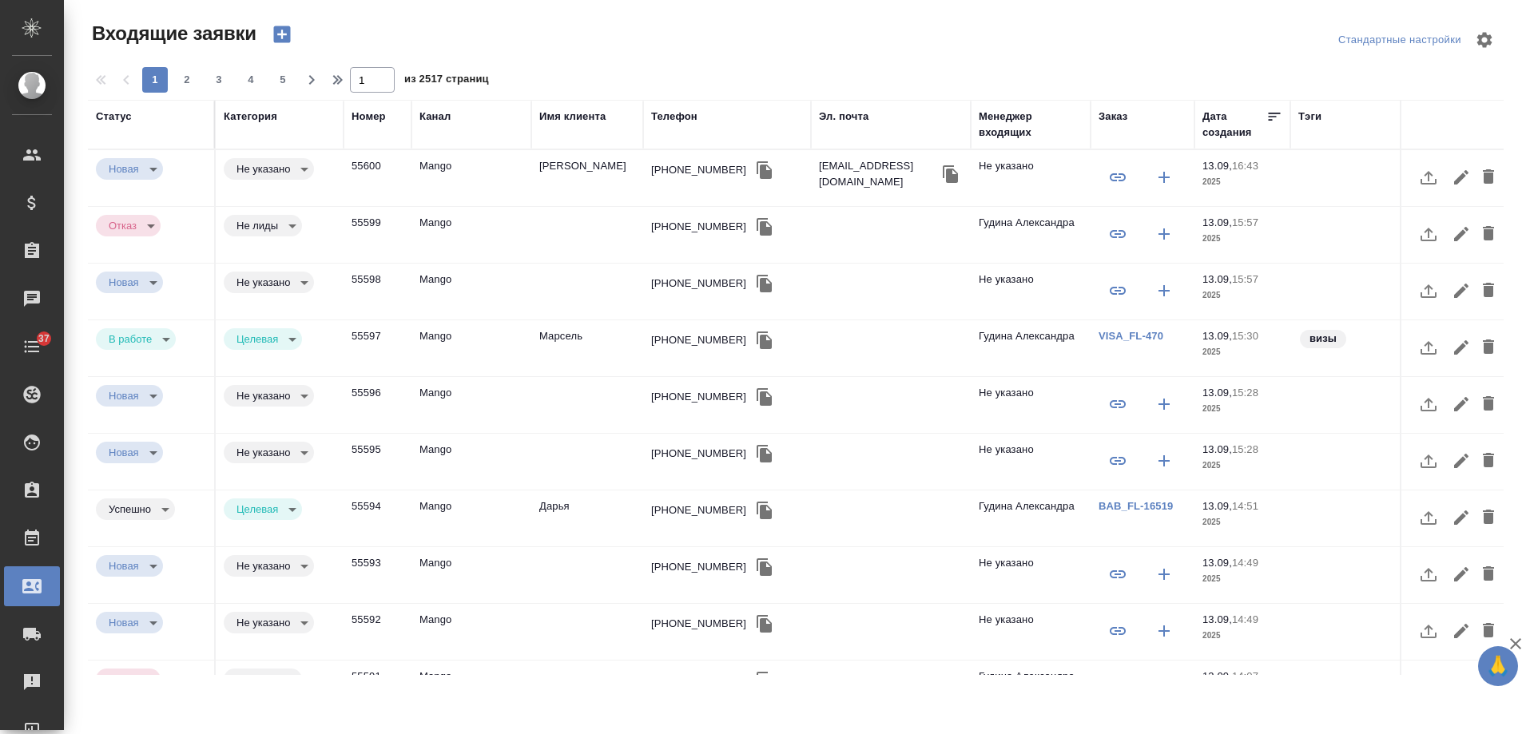
select select "RU"
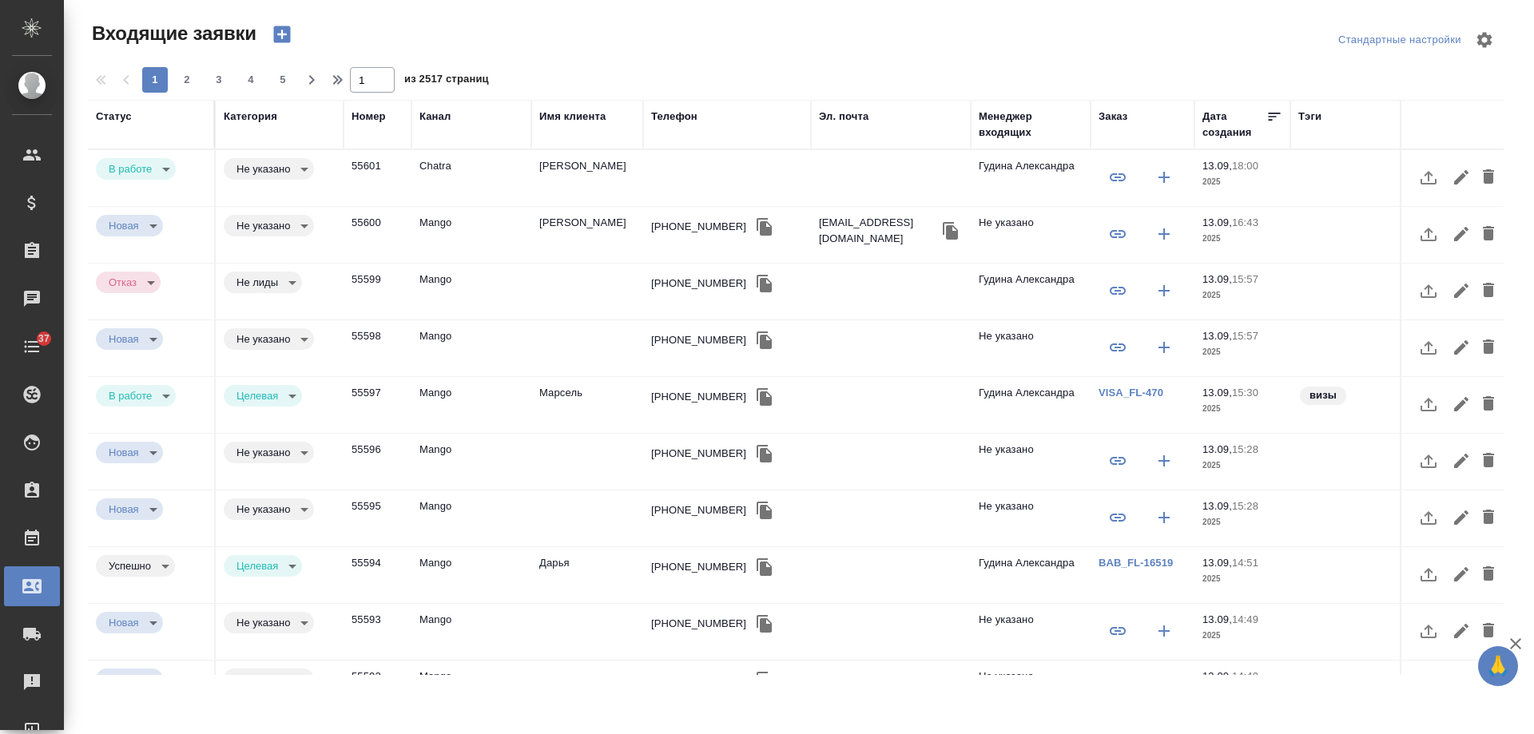
select select "RU"
click at [551, 173] on td "[PERSON_NAME]" at bounding box center [587, 178] width 112 height 56
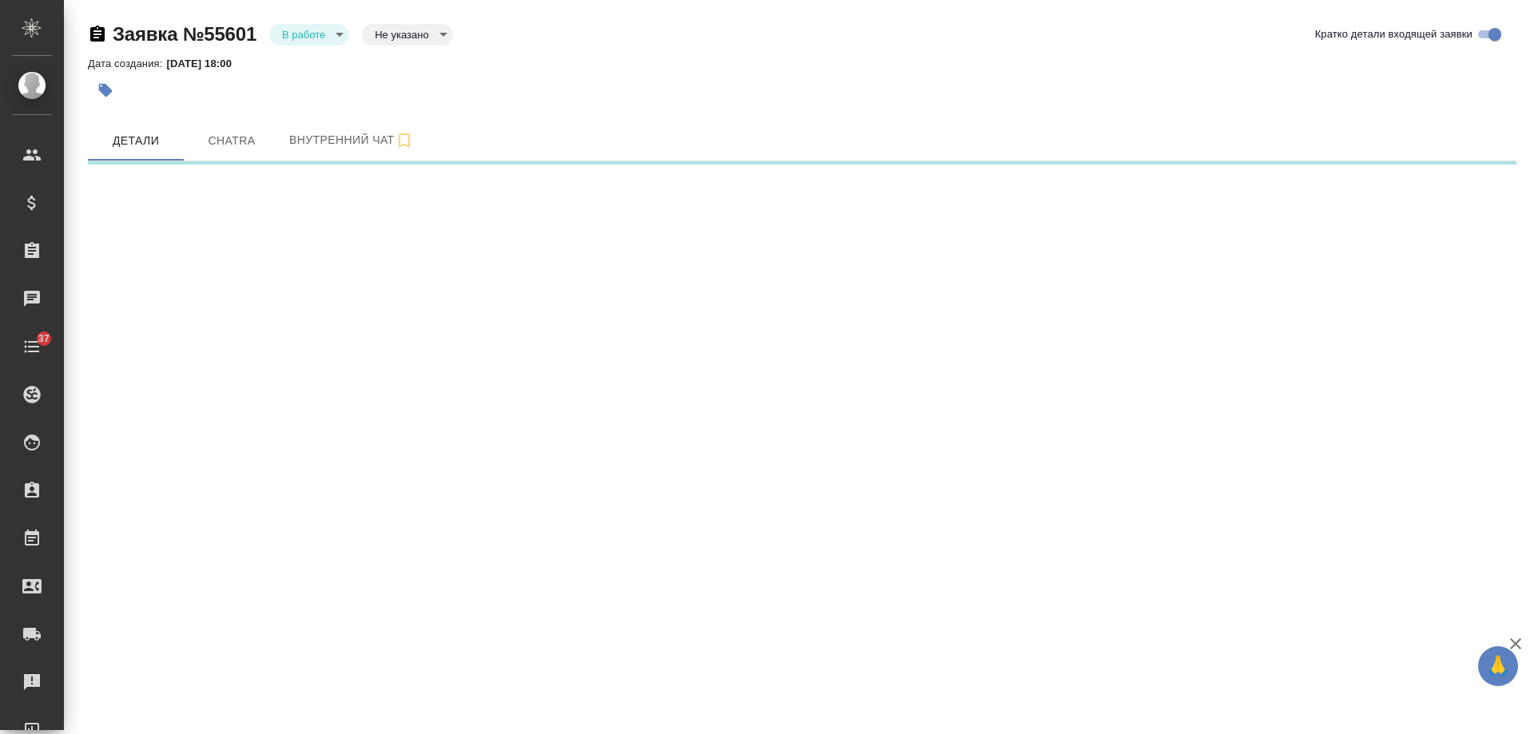
select select "RU"
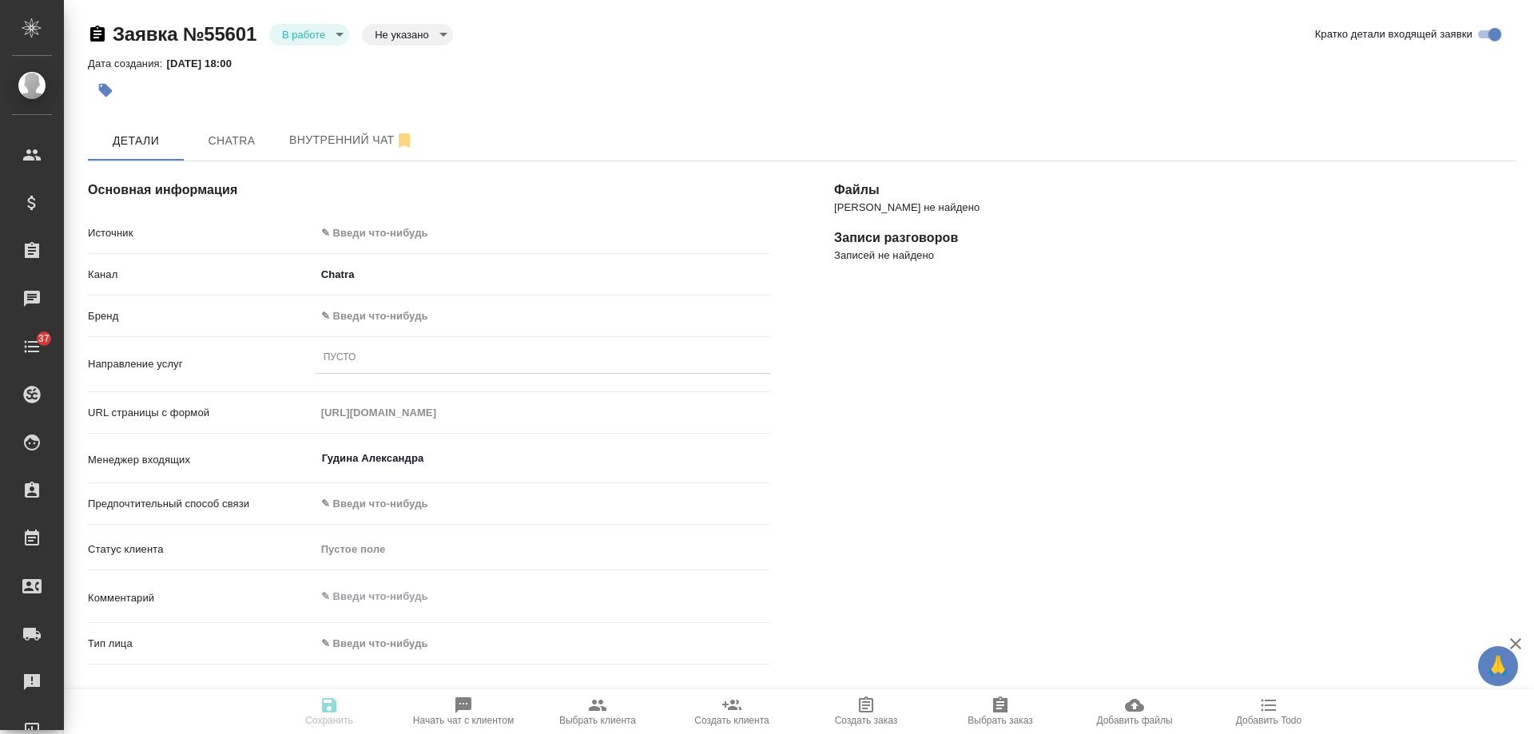
type textarea "x"
click at [380, 233] on body "🙏 .cls-1 fill:#fff; AWATERA [PERSON_NAME] Спецификации Заказы 0 Чаты 37 Todo Пр…" at bounding box center [767, 367] width 1534 height 734
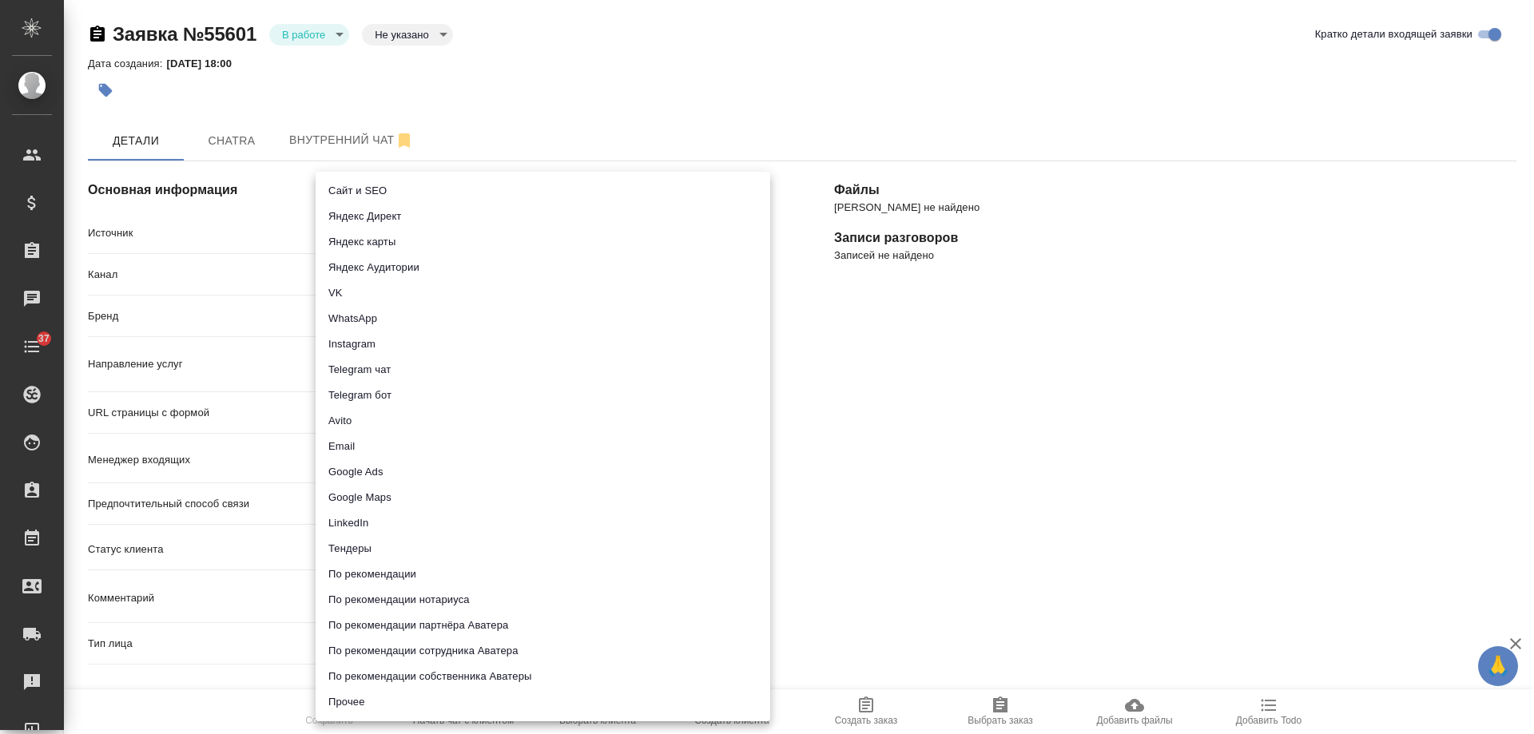
click at [380, 191] on li "Сайт и SEO" at bounding box center [543, 191] width 455 height 26
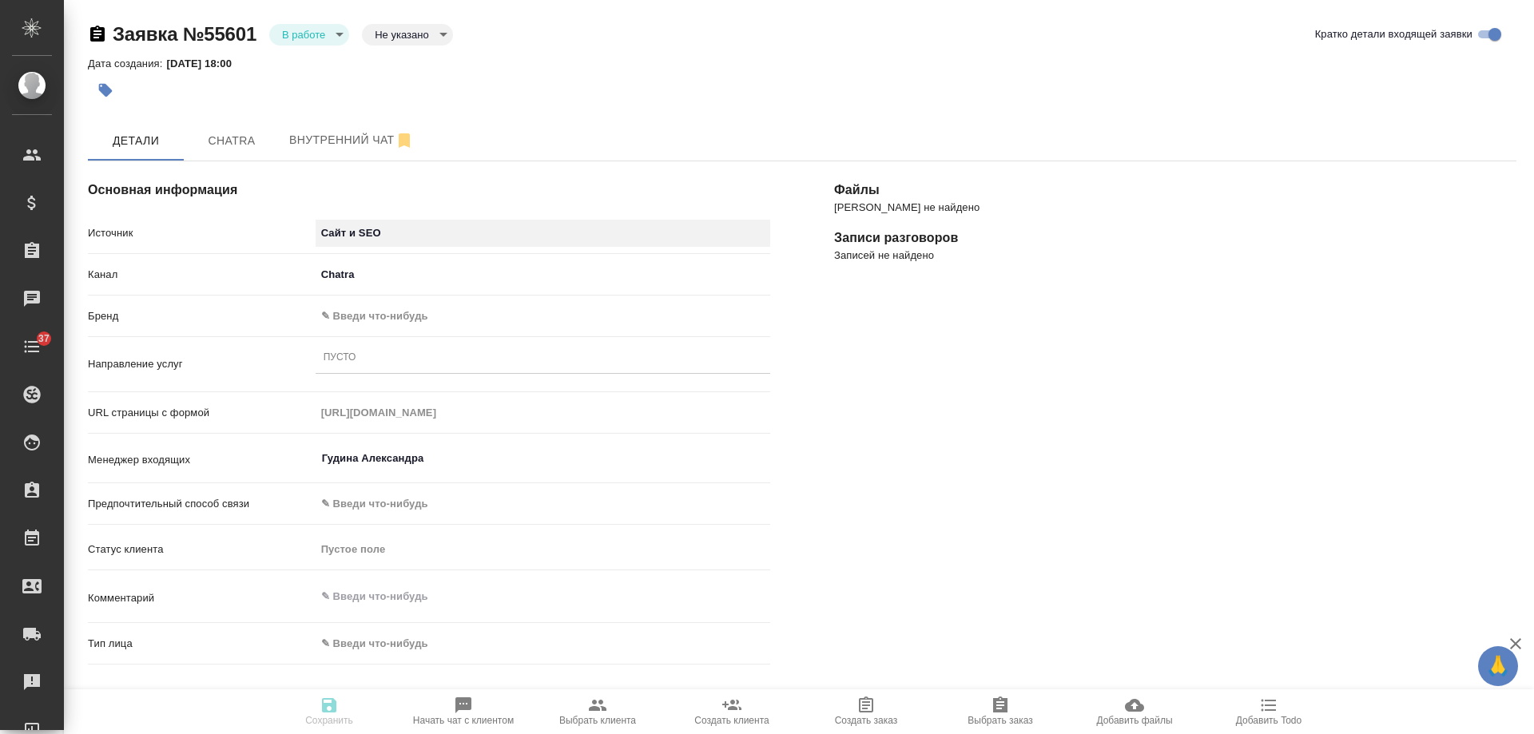
type input "seo"
type textarea "x"
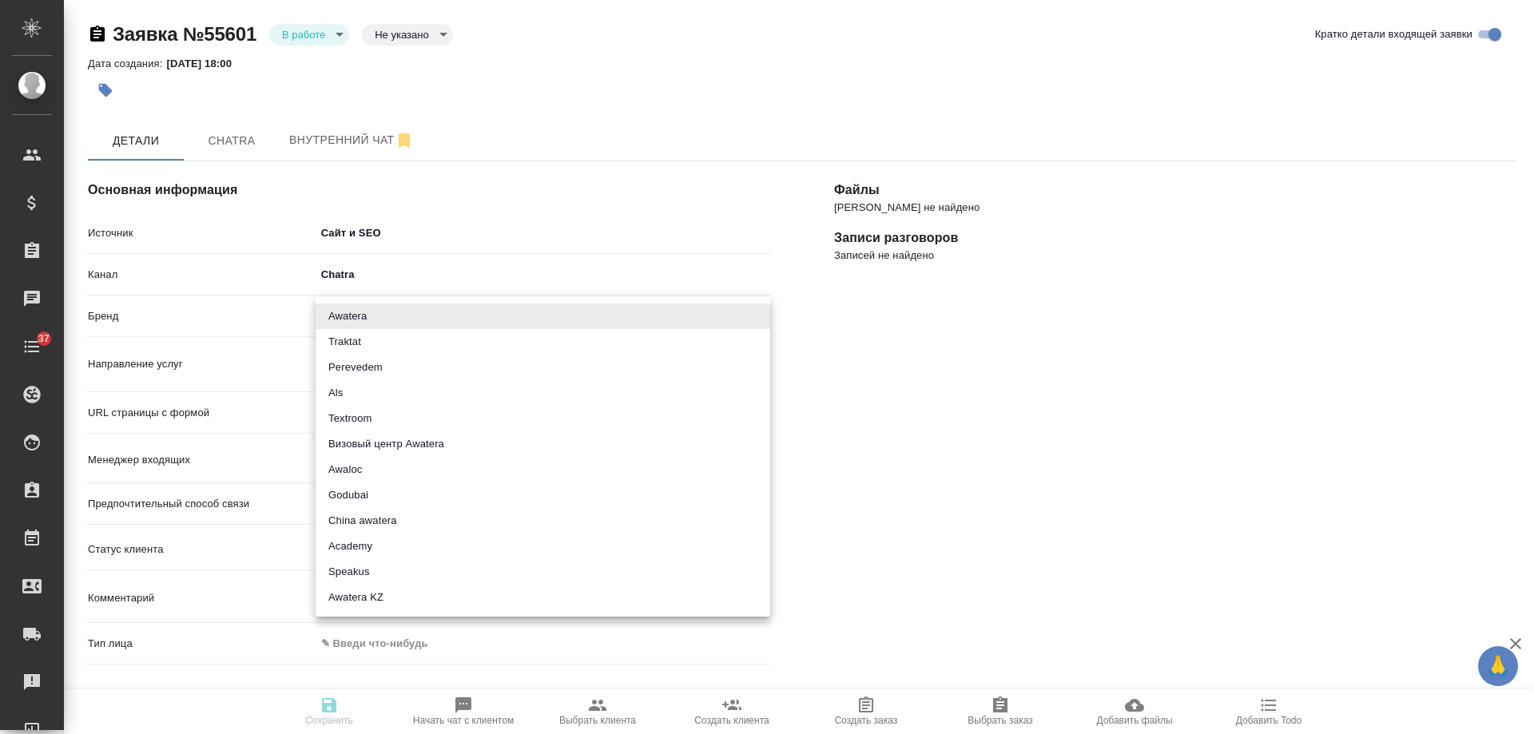
click at [345, 313] on body "🙏 .cls-1 fill:#fff; AWATERA [PERSON_NAME] Спецификации Заказы 0 Чаты 37 Todo Пр…" at bounding box center [767, 367] width 1534 height 734
click at [357, 333] on li "Traktat" at bounding box center [543, 342] width 455 height 26
type input "traktat"
type textarea "x"
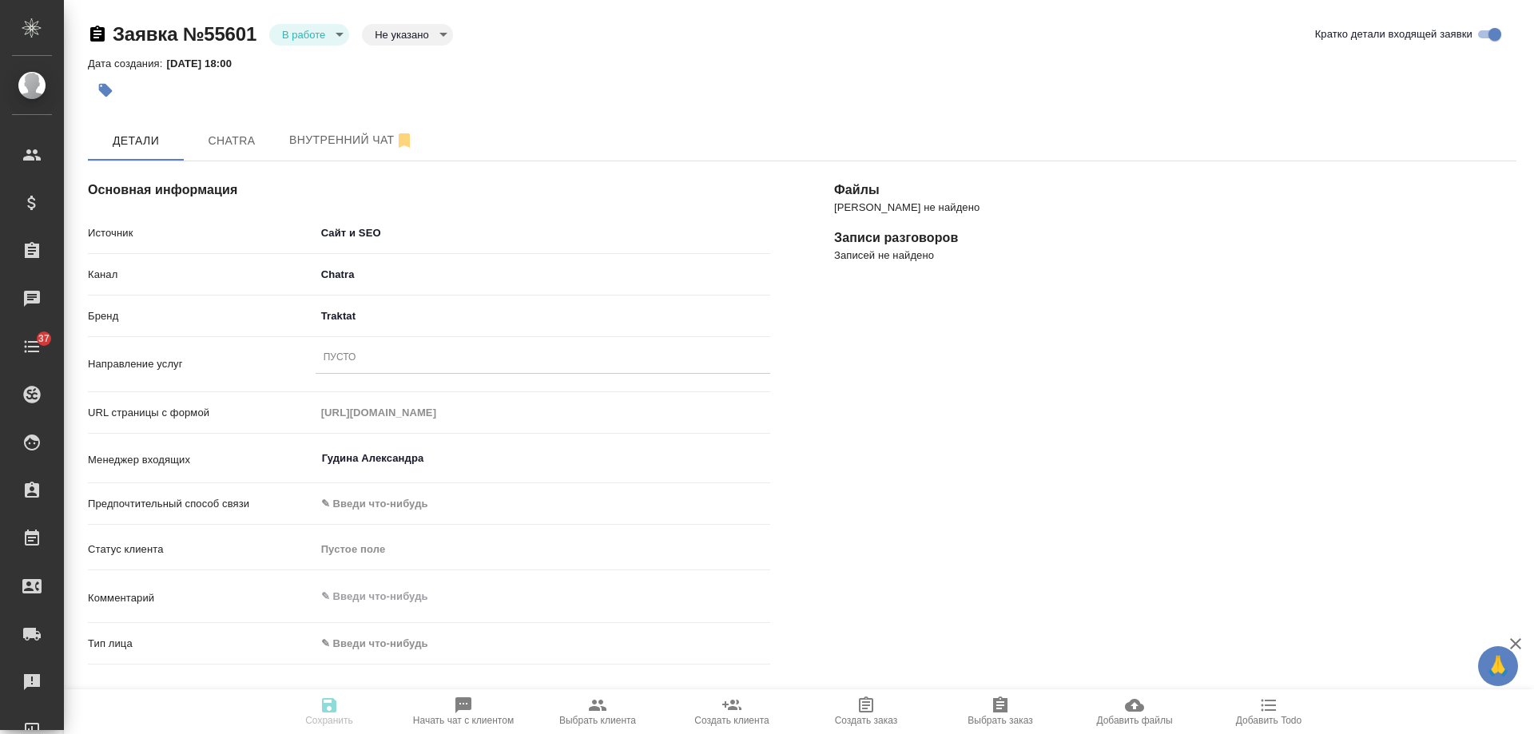
click at [370, 361] on div "Пусто" at bounding box center [543, 358] width 455 height 23
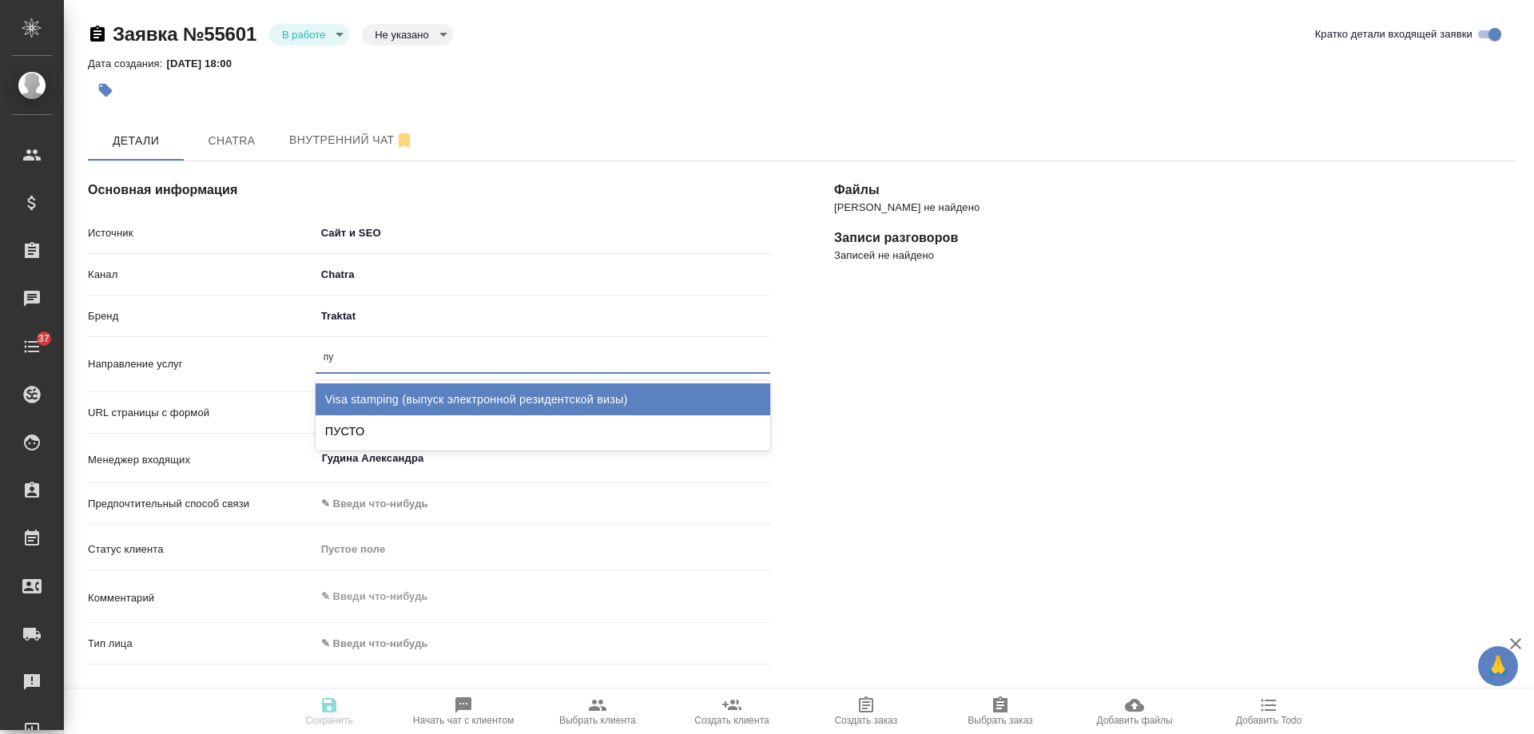
type input "пус"
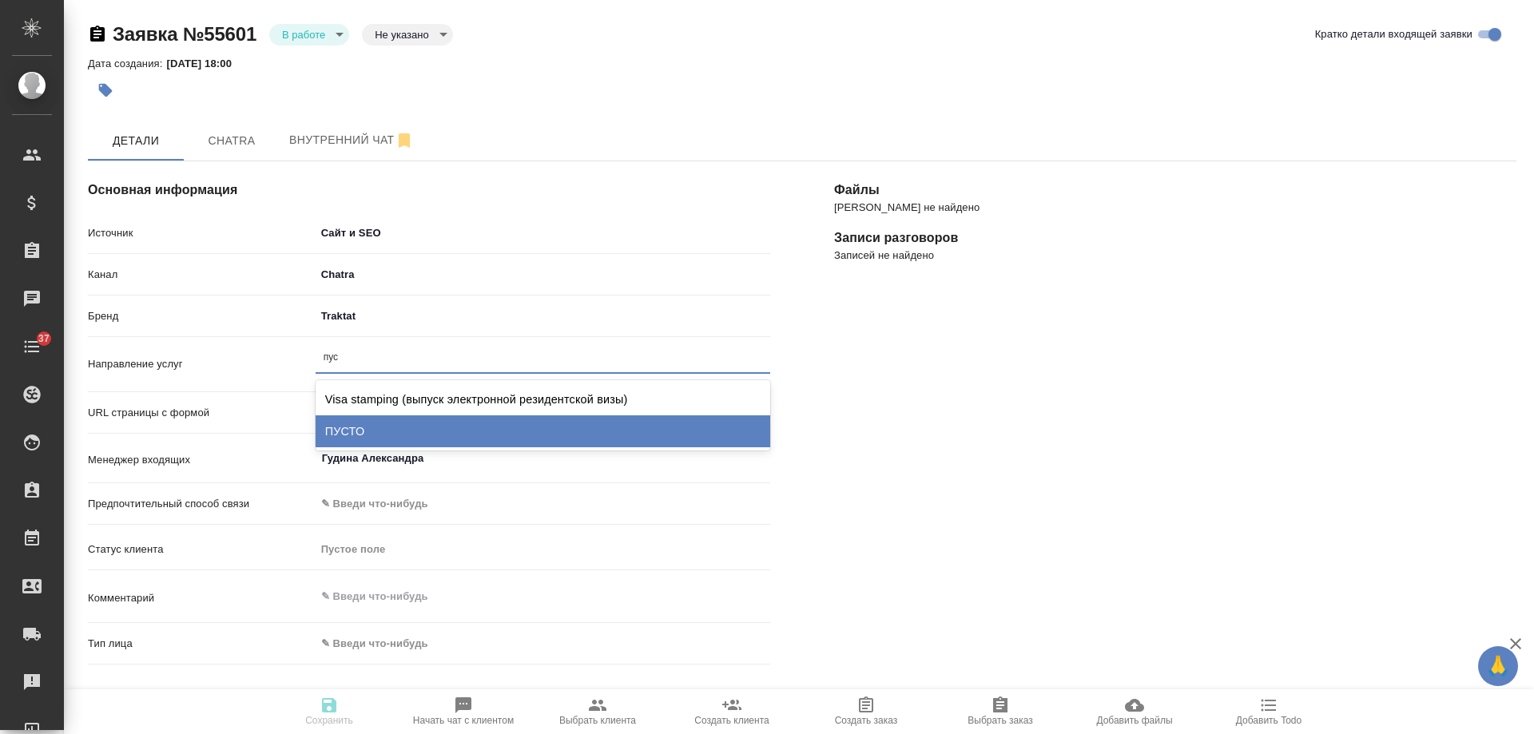
click at [396, 429] on div "ПУСТО" at bounding box center [543, 432] width 455 height 32
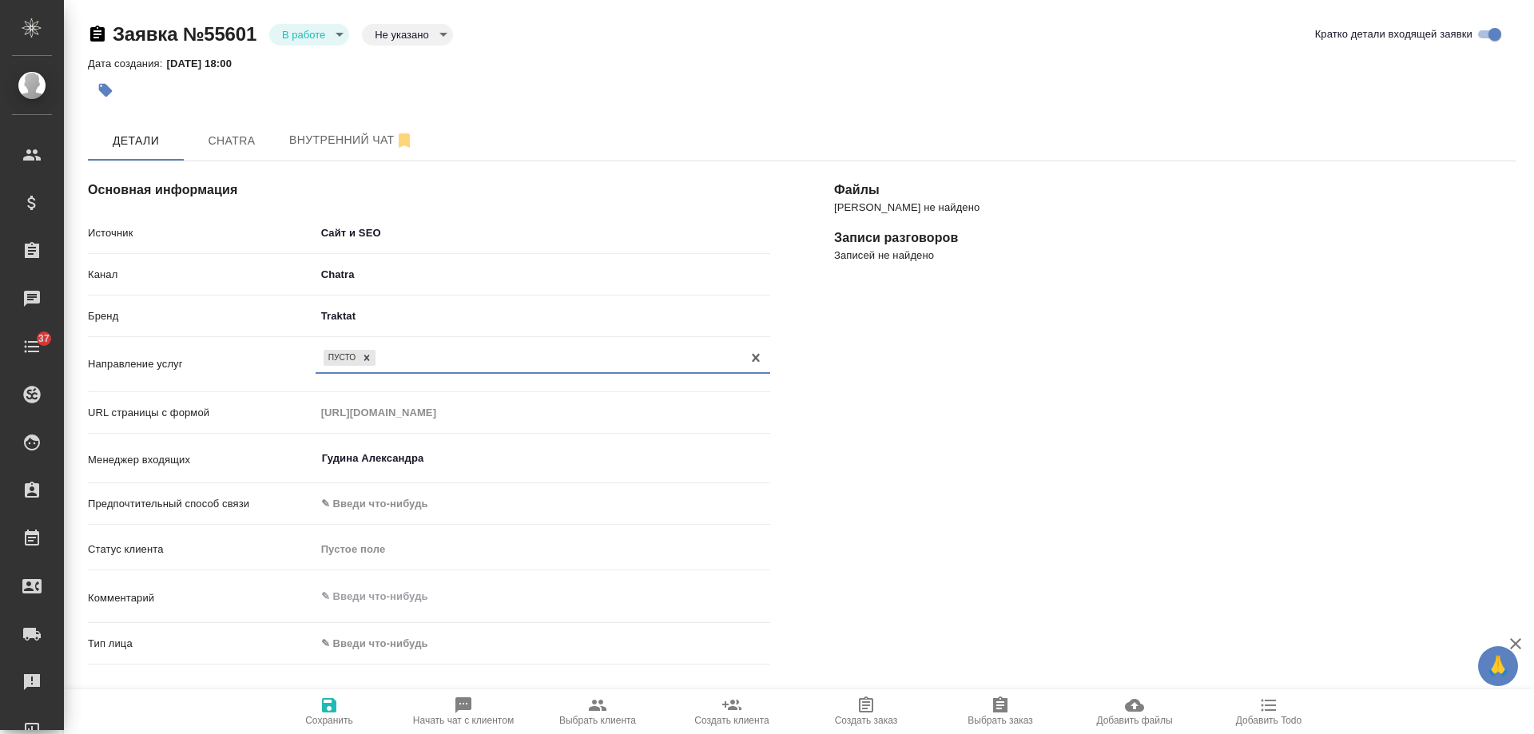
scroll to position [320, 0]
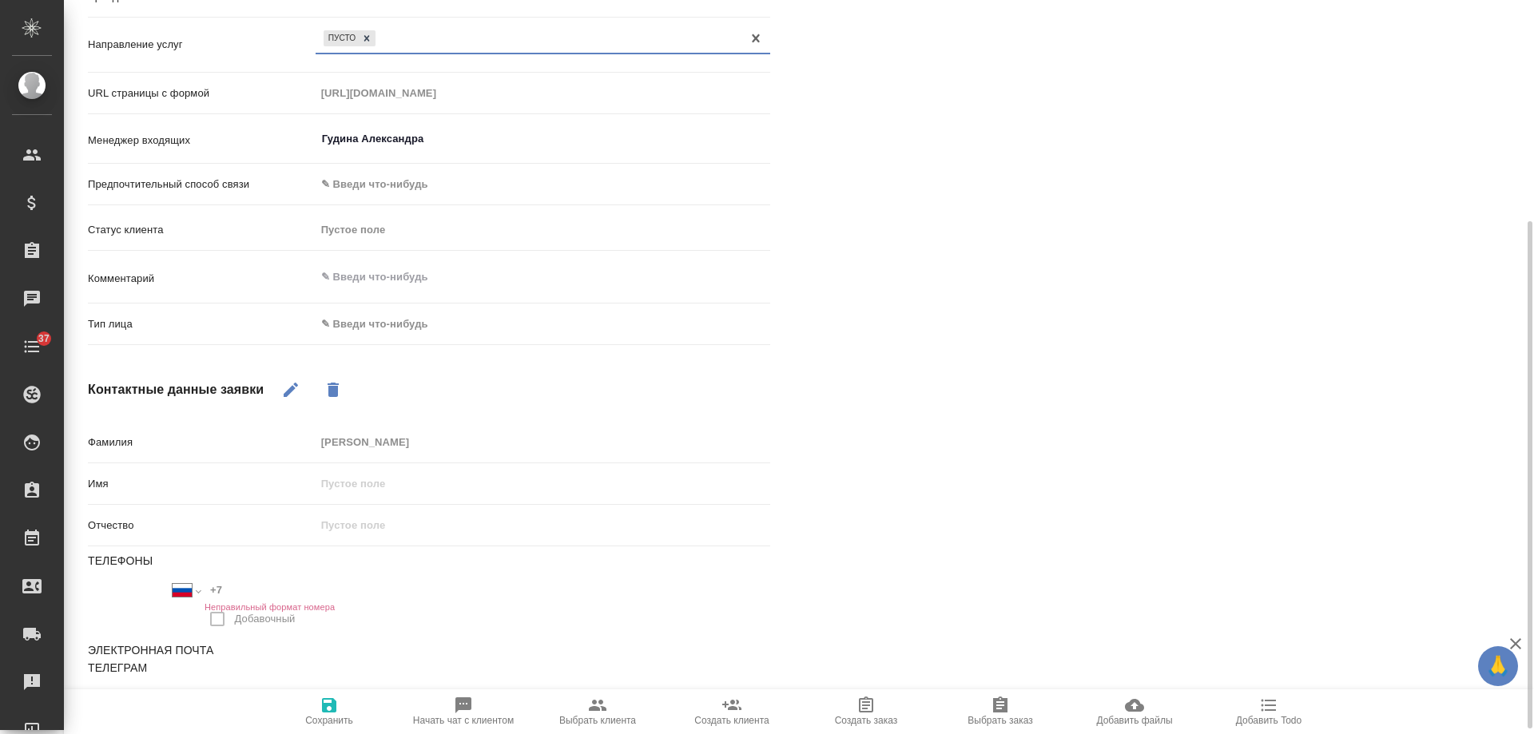
click at [388, 322] on body "🙏 .cls-1 fill:#fff; AWATERA [PERSON_NAME] Спецификации Заказы 0 Чаты 37 Todo Пр…" at bounding box center [767, 367] width 1534 height 734
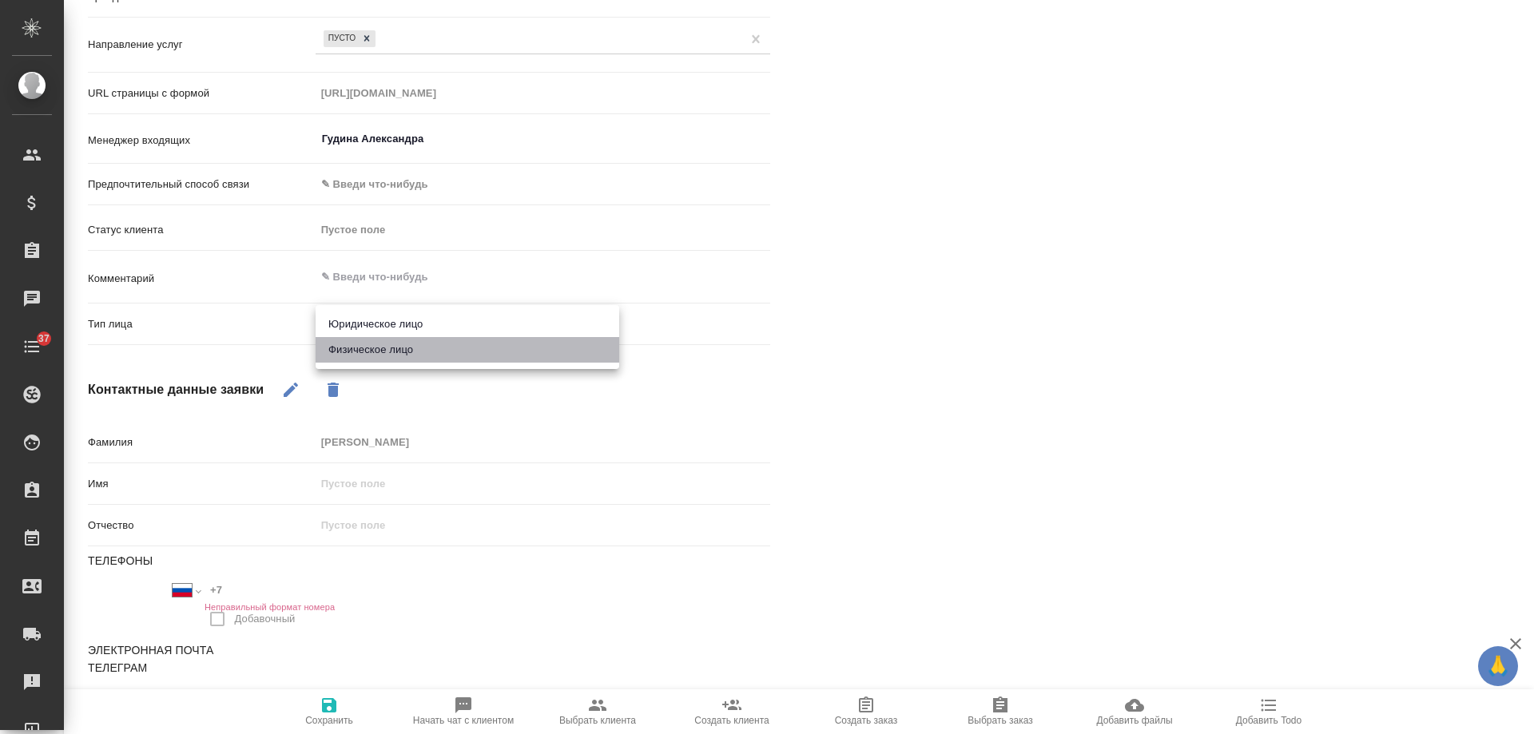
click at [383, 348] on li "Физическое лицо" at bounding box center [468, 350] width 304 height 26
type textarea "x"
type input "private"
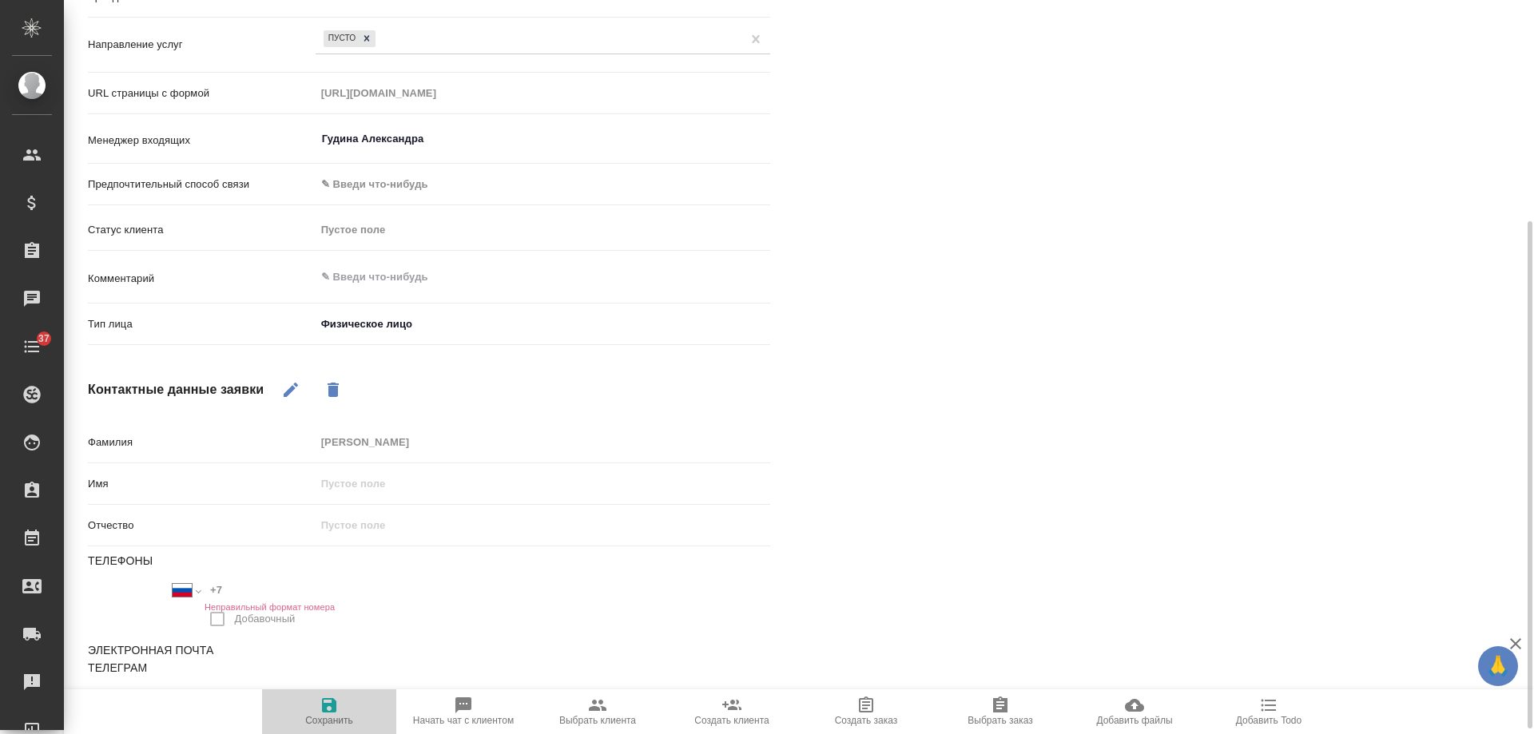
click at [335, 714] on icon "button" at bounding box center [329, 705] width 19 height 19
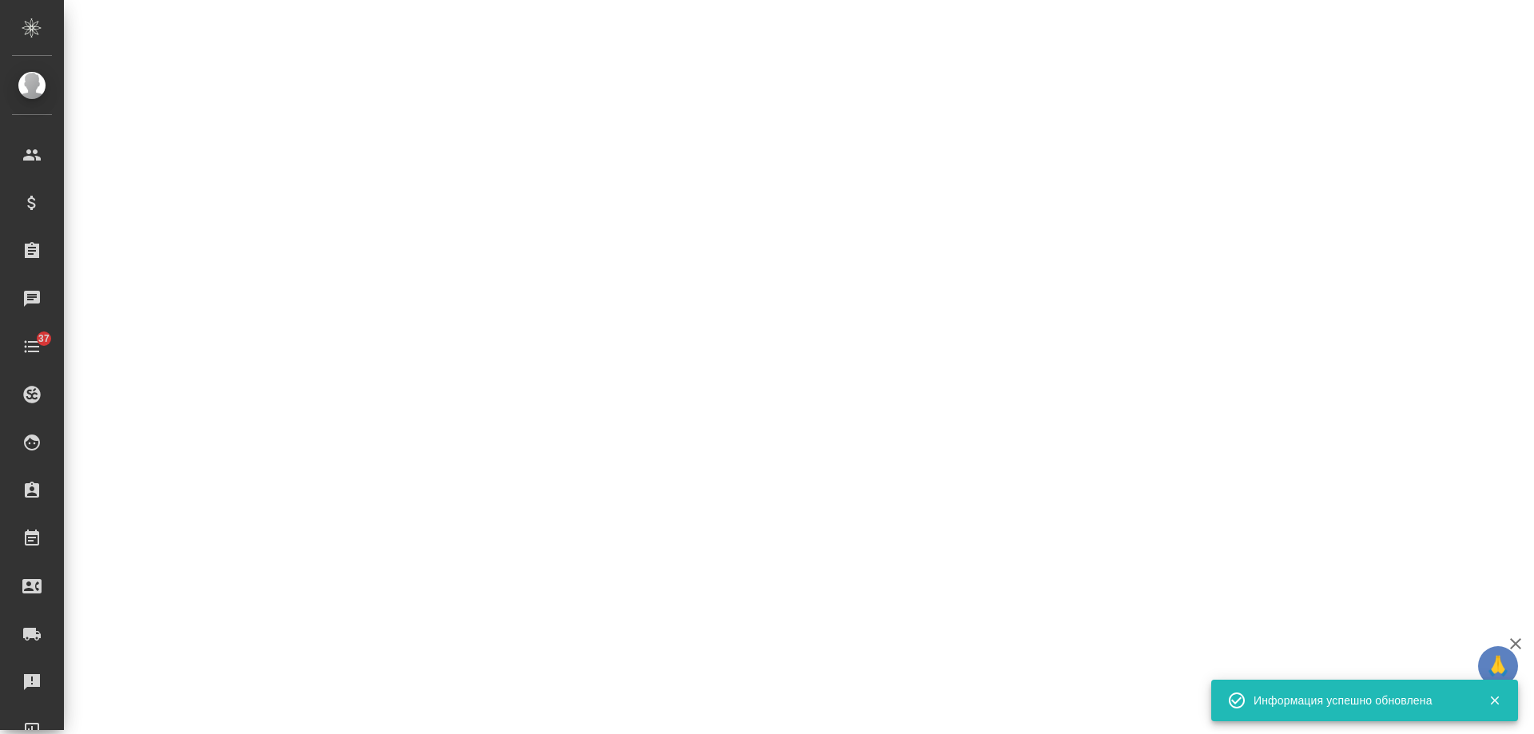
select select "RU"
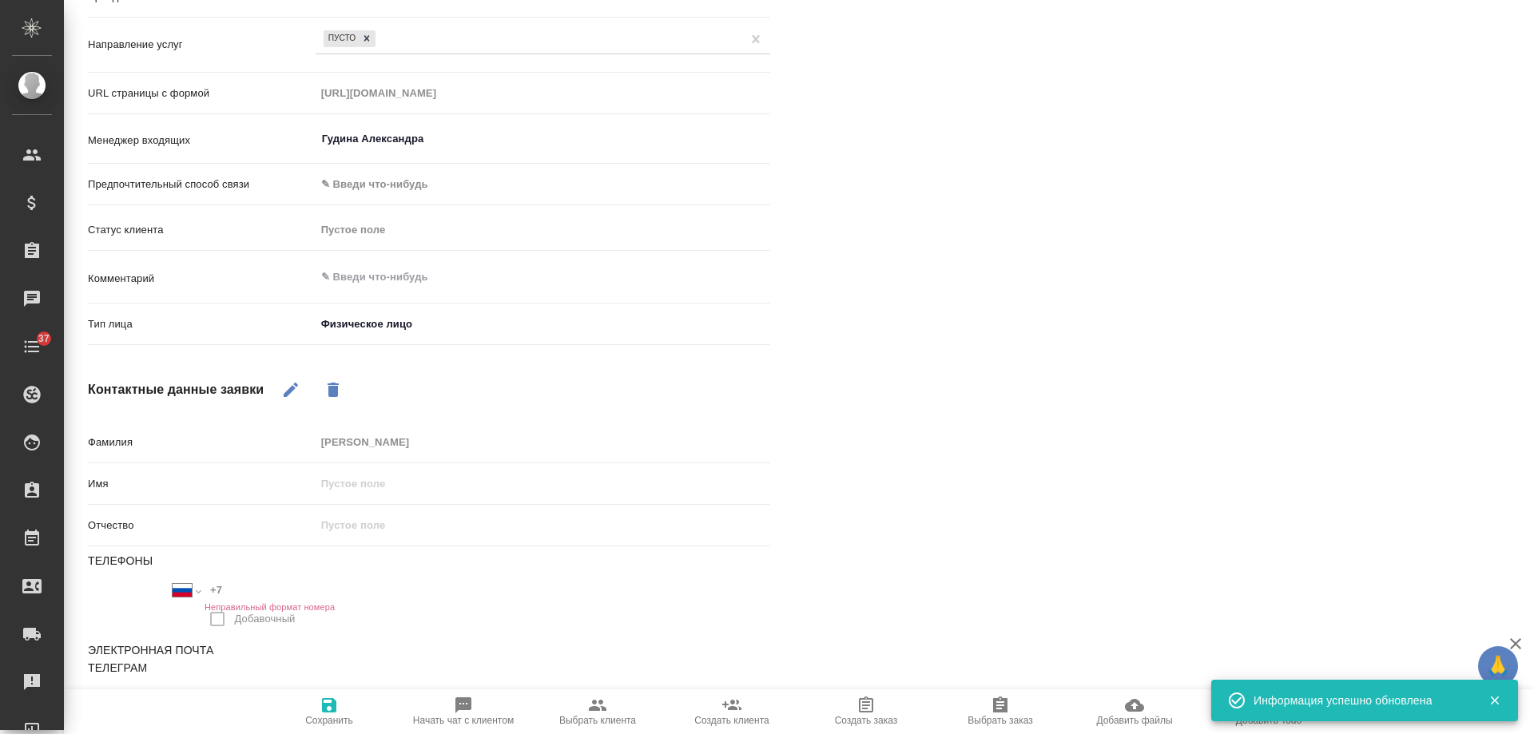
type textarea "x"
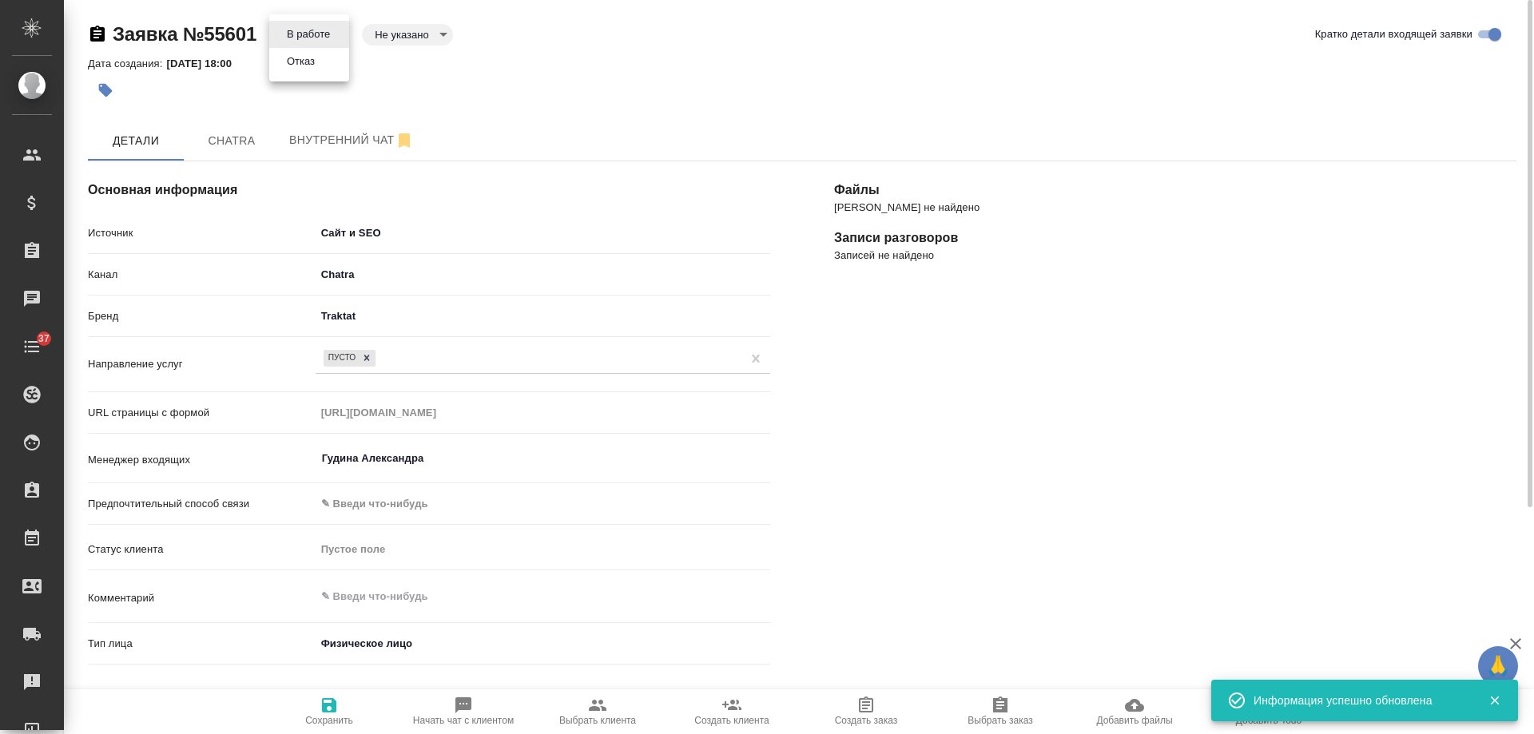
click at [310, 36] on body "🙏 .cls-1 fill:#fff; AWATERA [PERSON_NAME] Спецификации Заказы 0 Чаты 37 Todo Пр…" at bounding box center [767, 367] width 1534 height 734
click at [307, 62] on button "Отказ" at bounding box center [301, 62] width 38 height 18
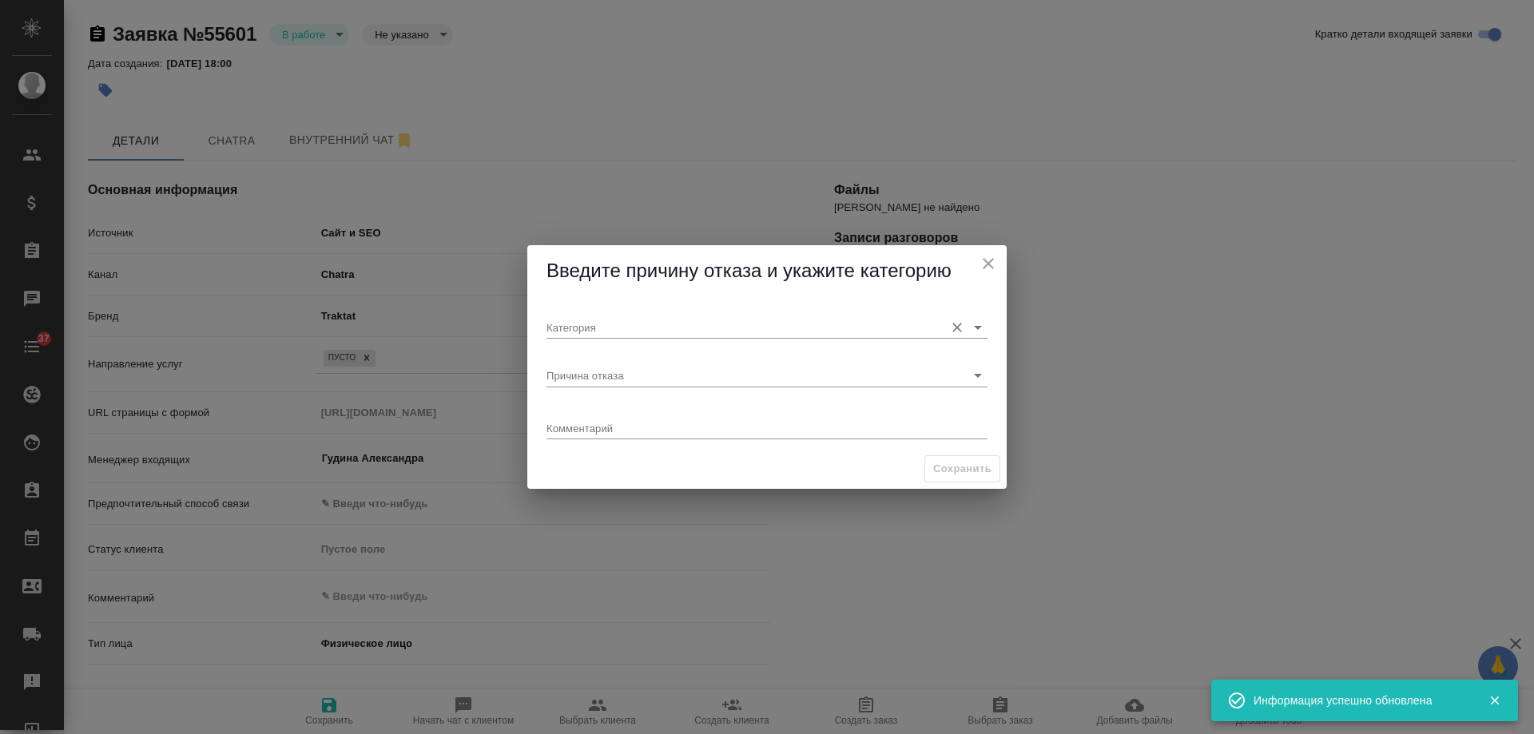
click at [591, 327] on input "Категория" at bounding box center [742, 327] width 390 height 22
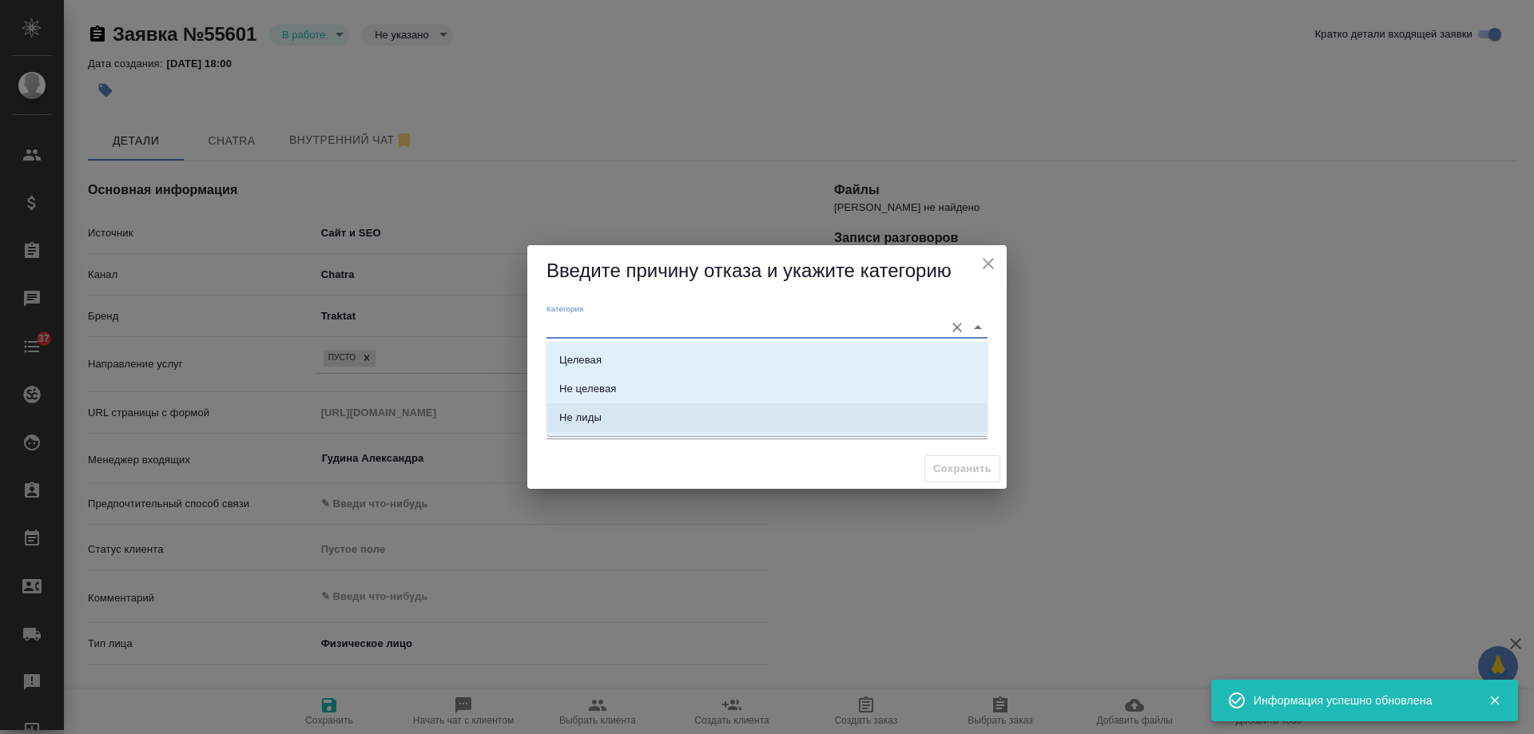
drag, startPoint x: 621, startPoint y: 420, endPoint x: 603, endPoint y: 360, distance: 62.7
click at [619, 415] on li "Не лиды" at bounding box center [767, 418] width 441 height 29
type input "Не лиды"
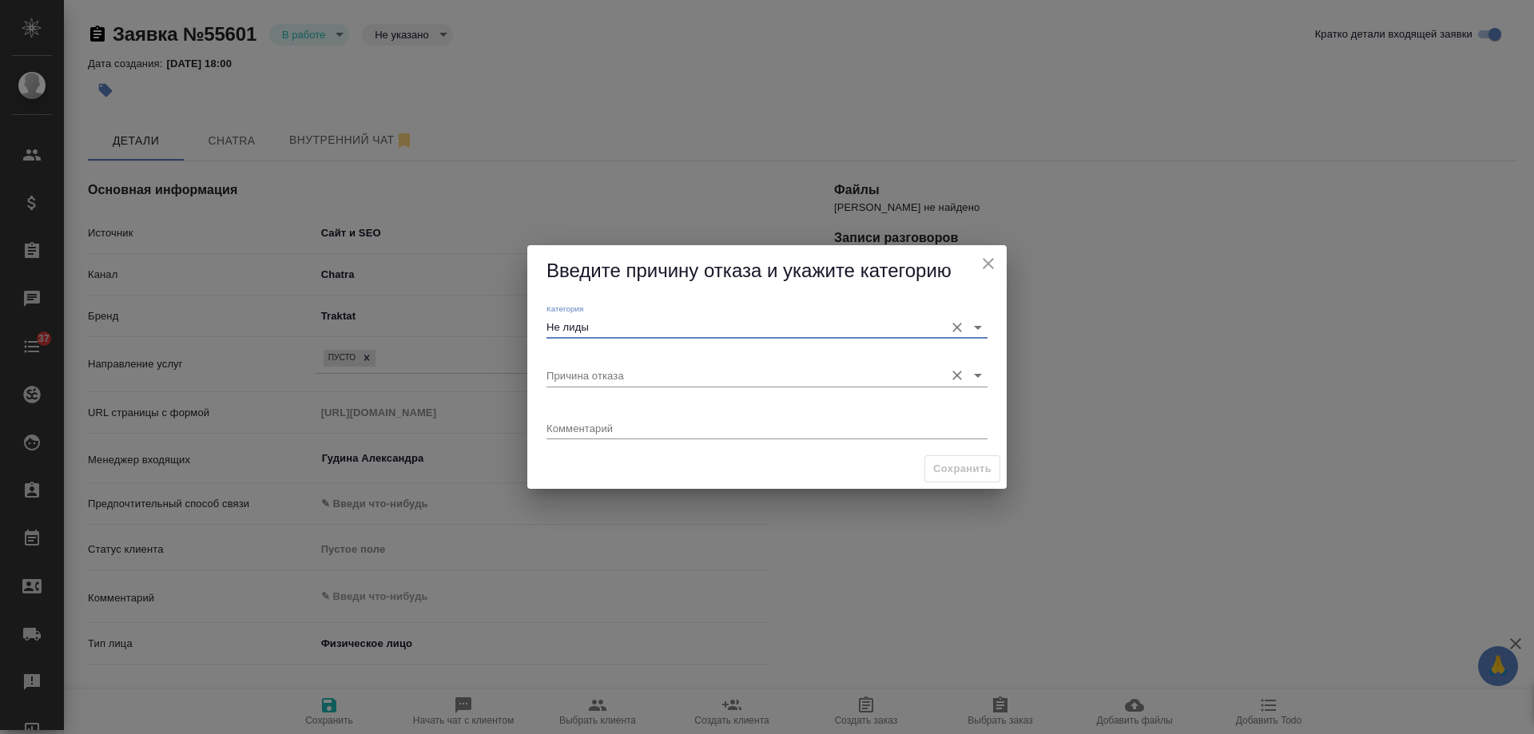
click at [595, 373] on input "Причина отказа" at bounding box center [742, 375] width 390 height 22
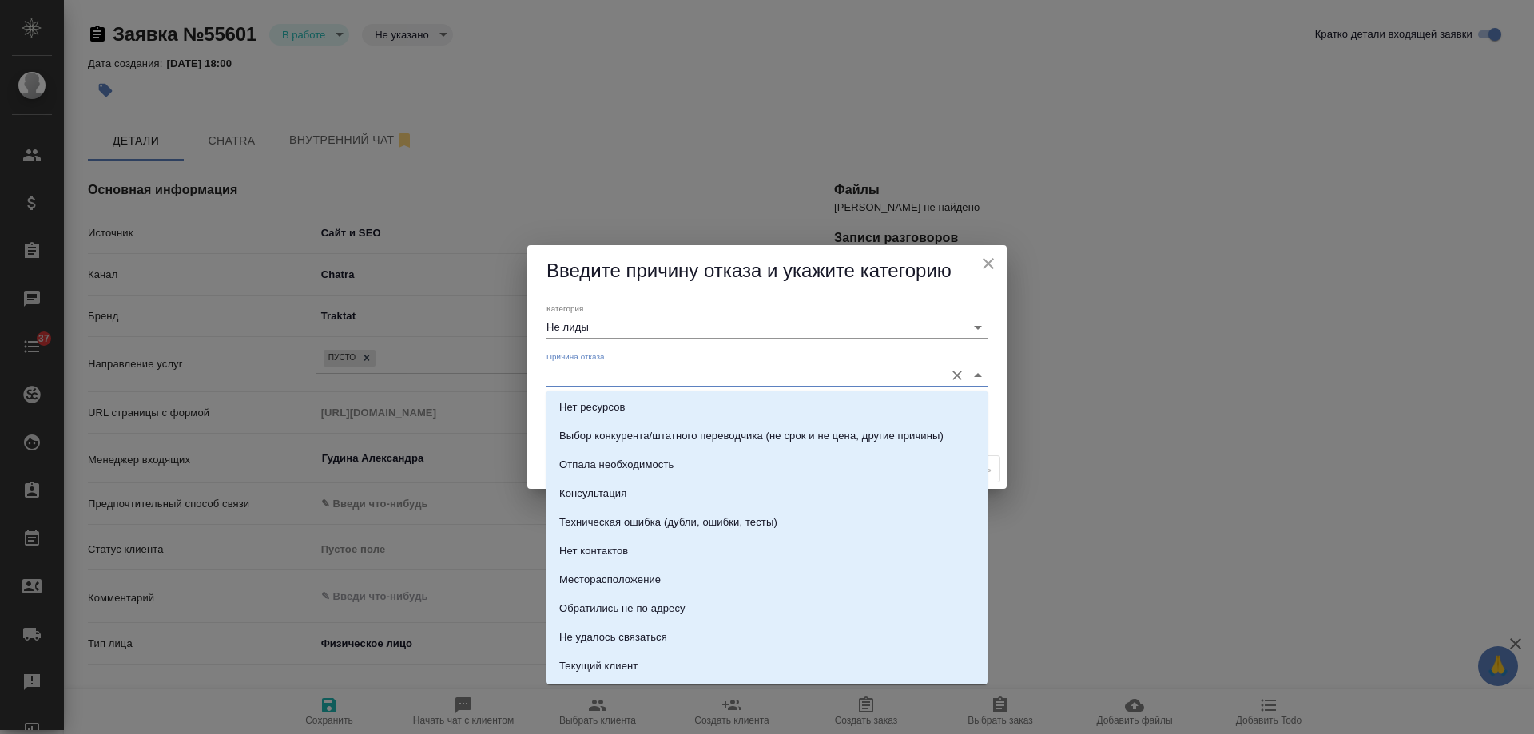
scroll to position [229, 0]
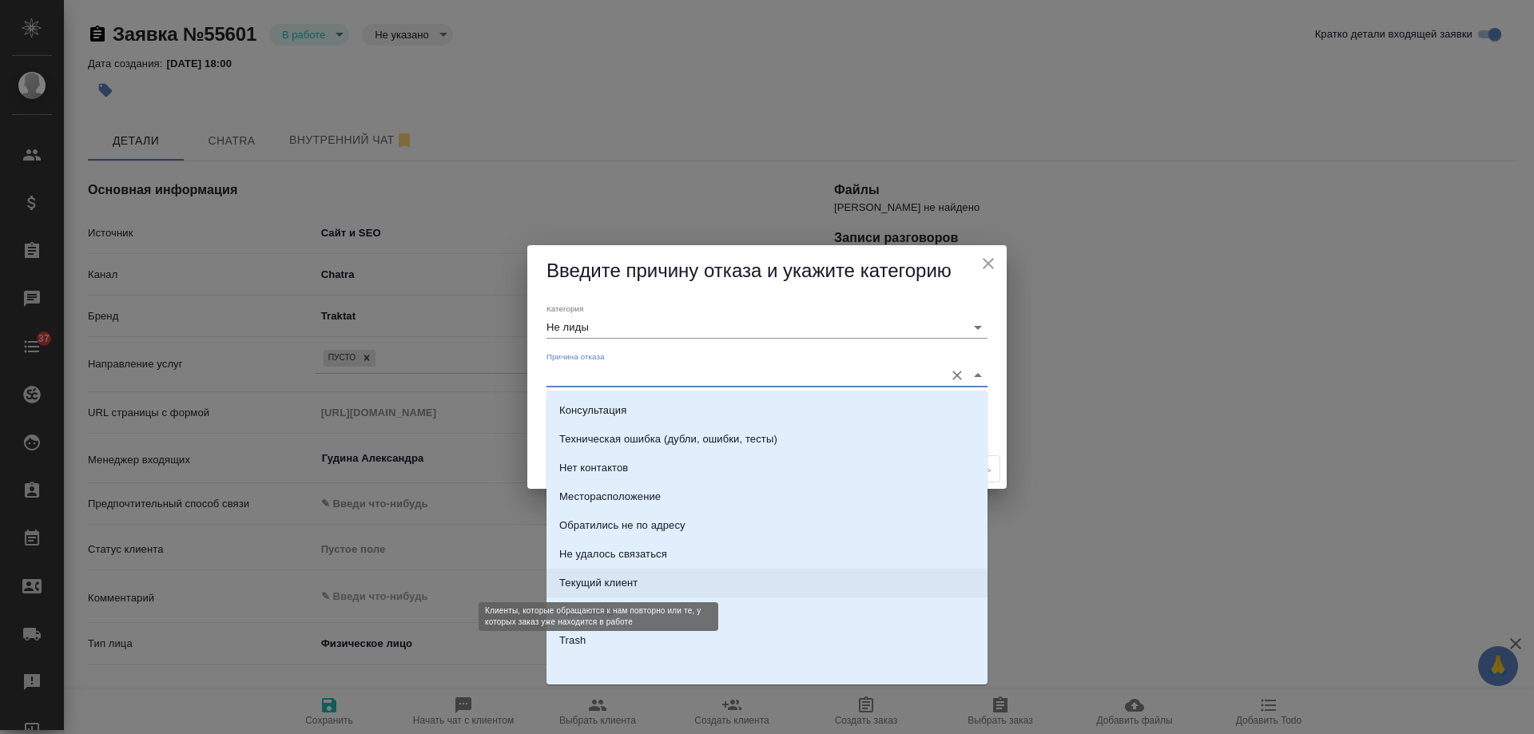
click at [621, 587] on div "Текущий клиент" at bounding box center [598, 583] width 78 height 16
type input "Текущий клиент"
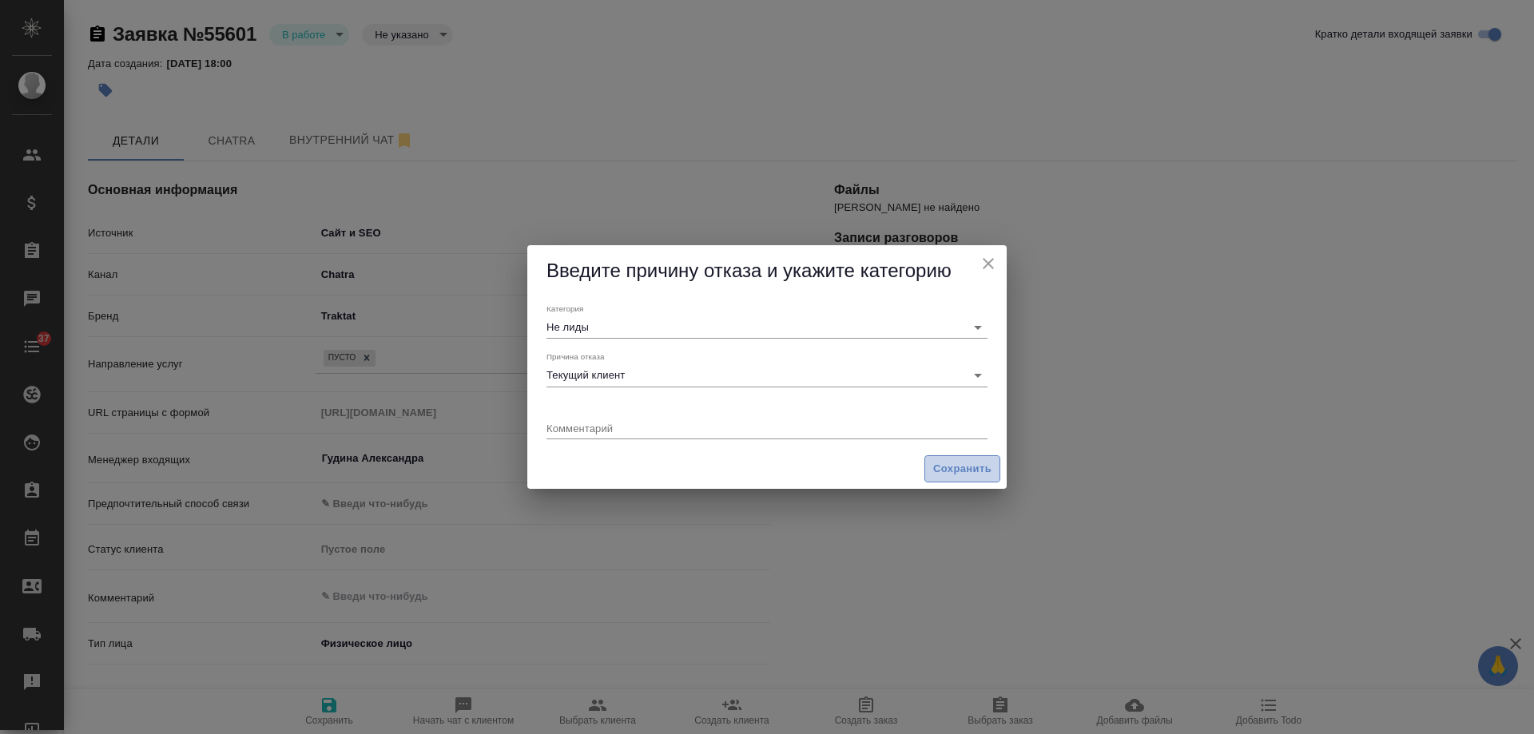
click at [956, 476] on span "Сохранить" at bounding box center [962, 469] width 58 height 18
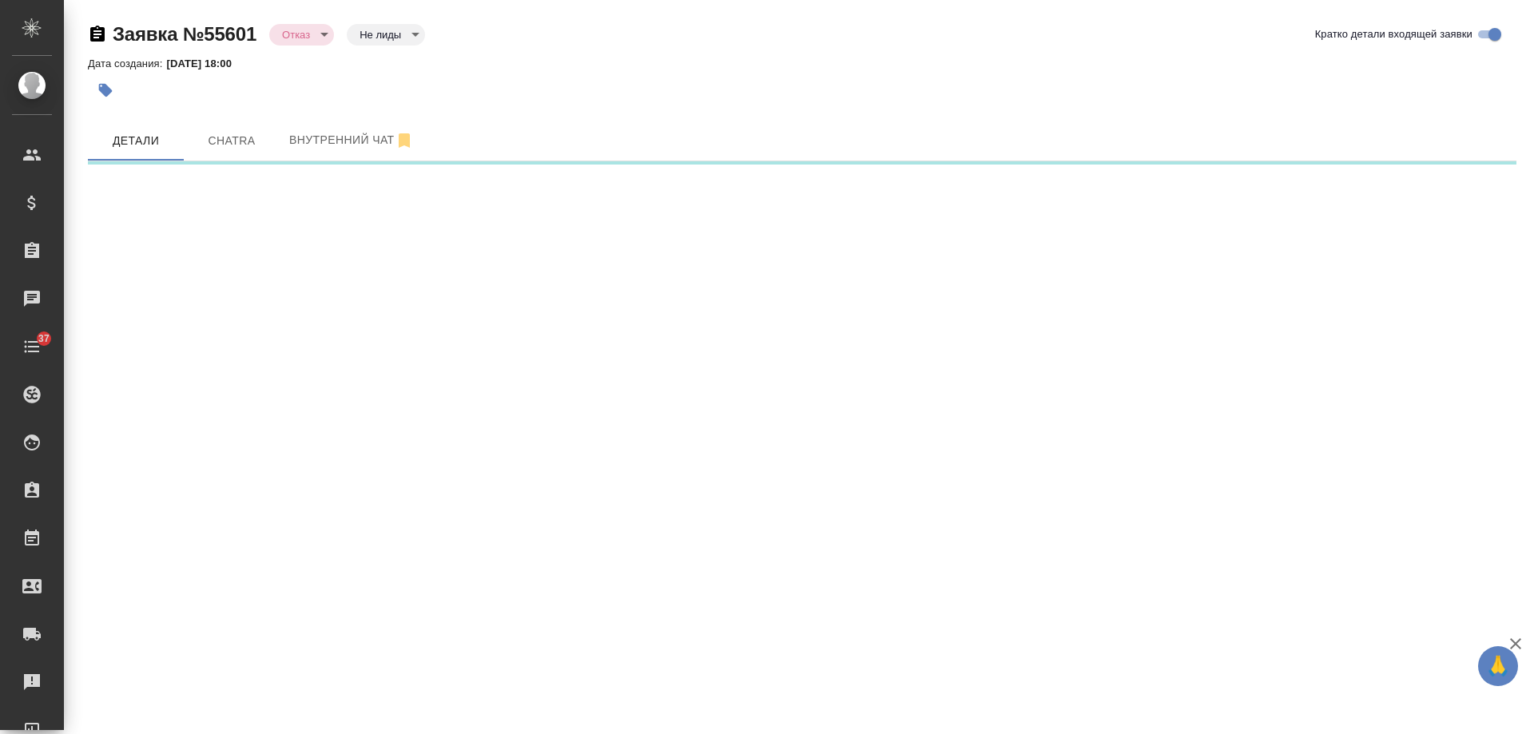
select select "RU"
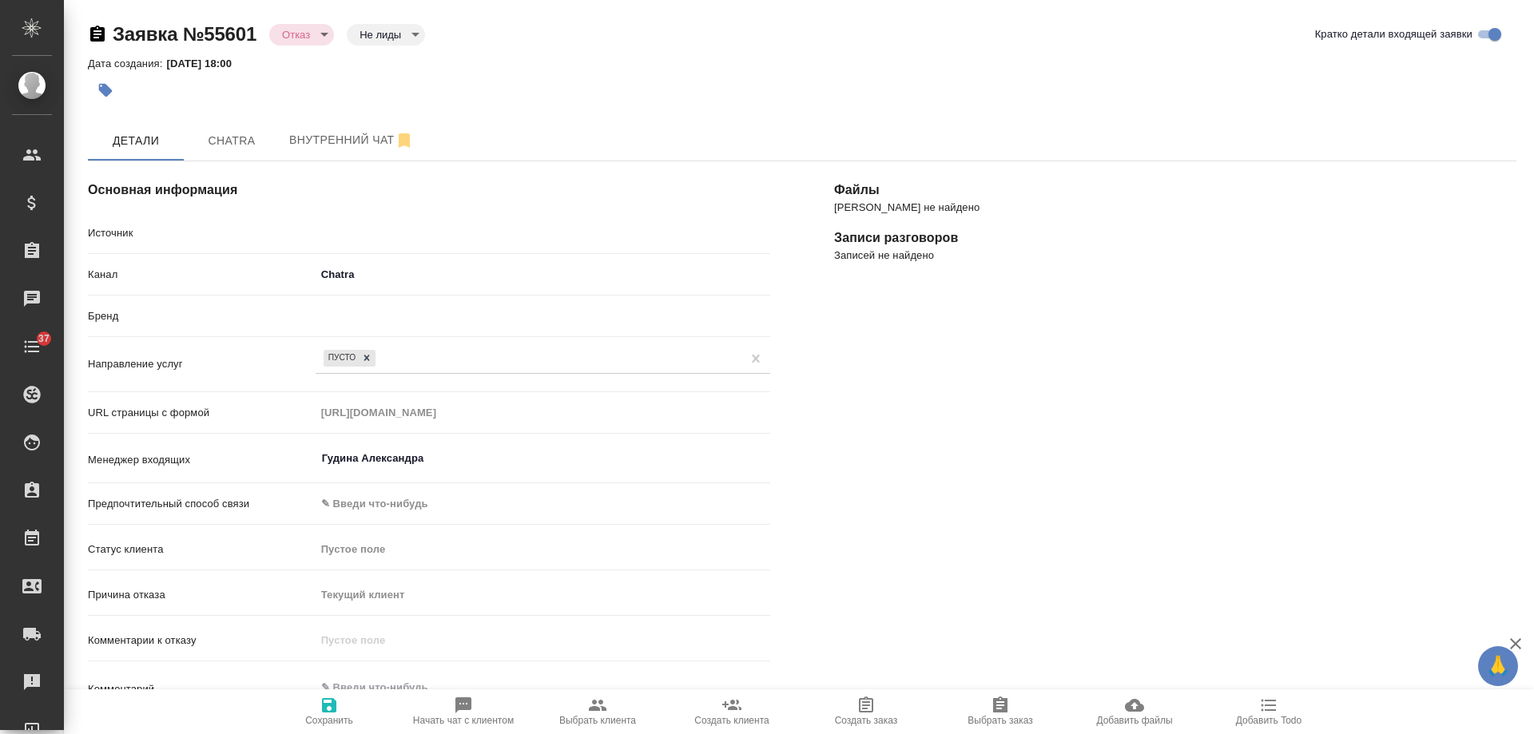
type textarea "x"
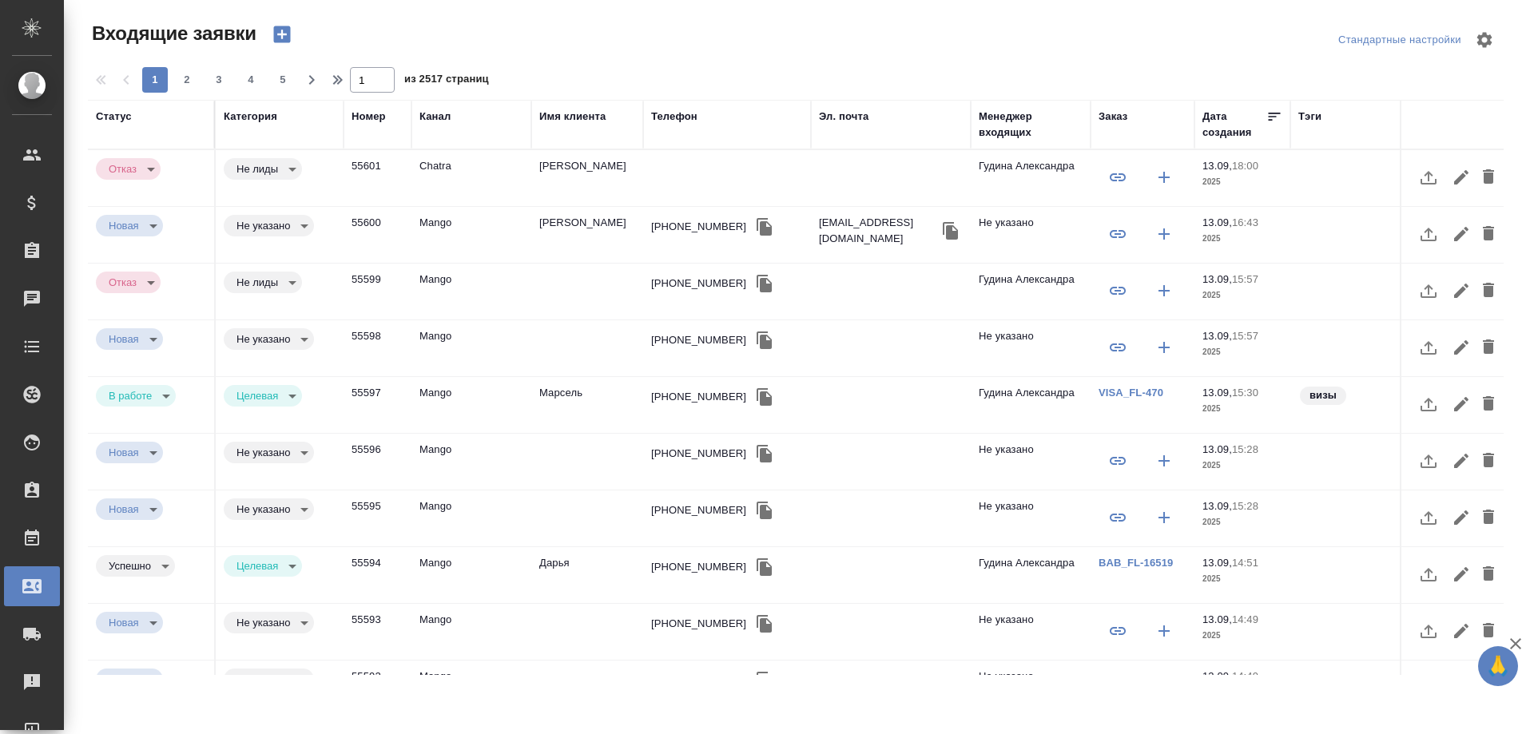
select select "RU"
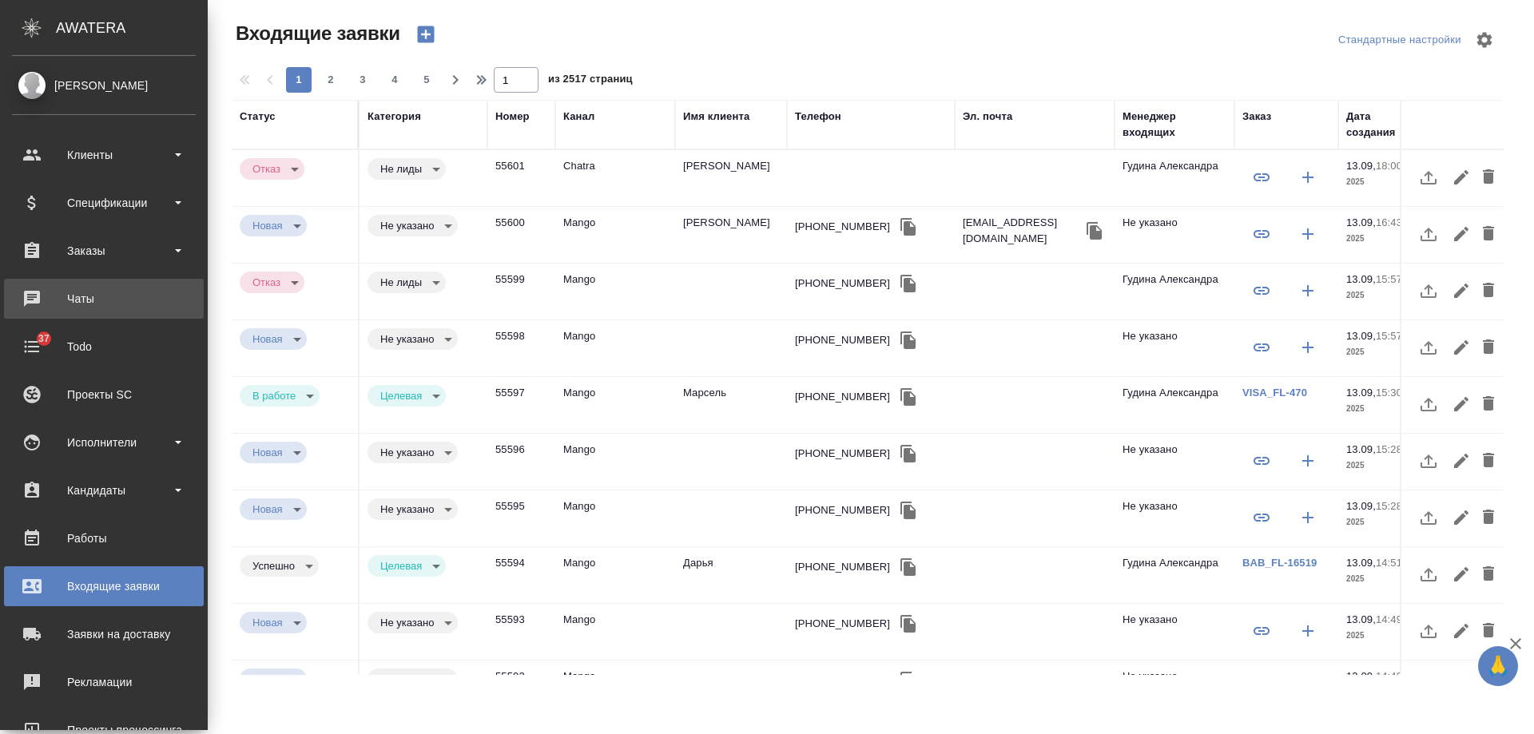
click at [45, 300] on div "Чаты" at bounding box center [104, 299] width 184 height 24
